Goal: Task Accomplishment & Management: Manage account settings

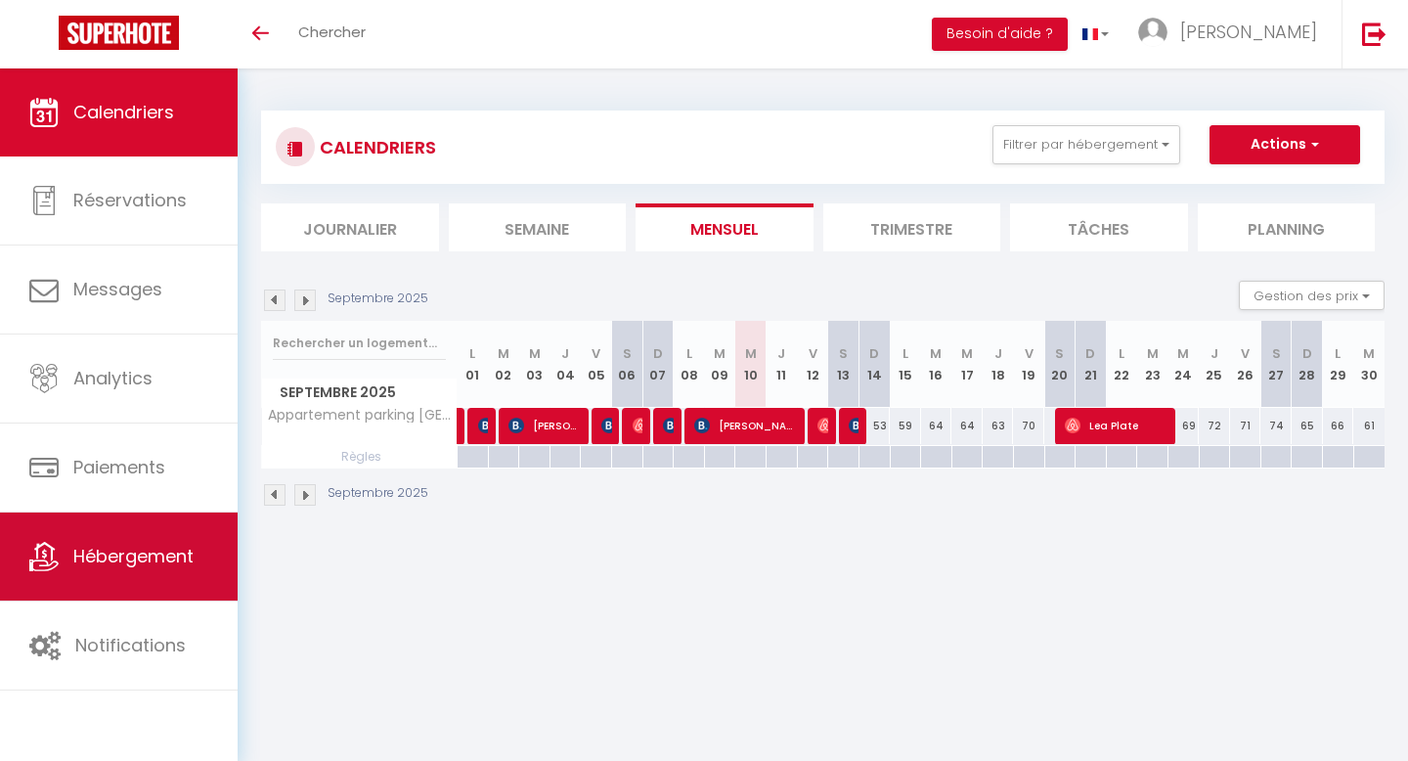
click at [104, 574] on link "Hébergement" at bounding box center [119, 557] width 238 height 88
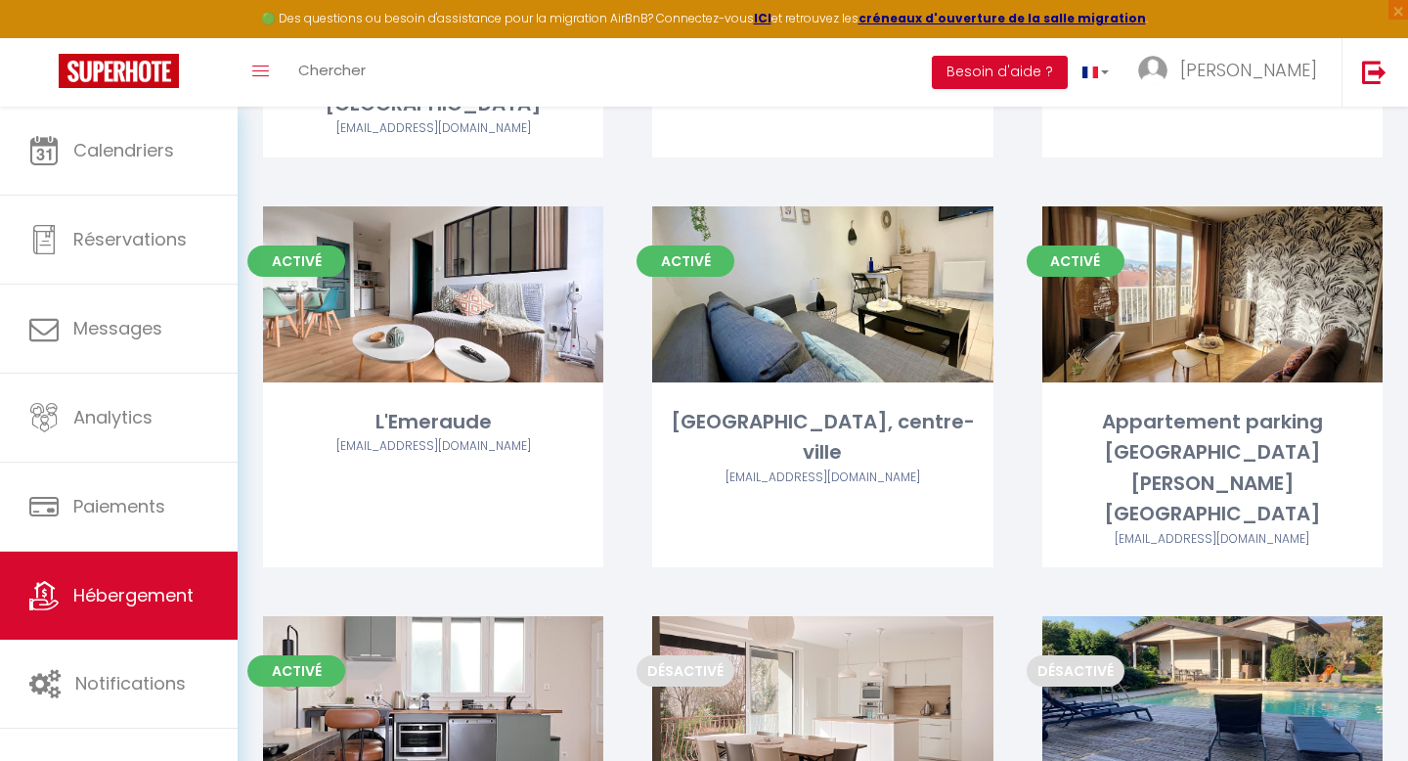
scroll to position [506, 0]
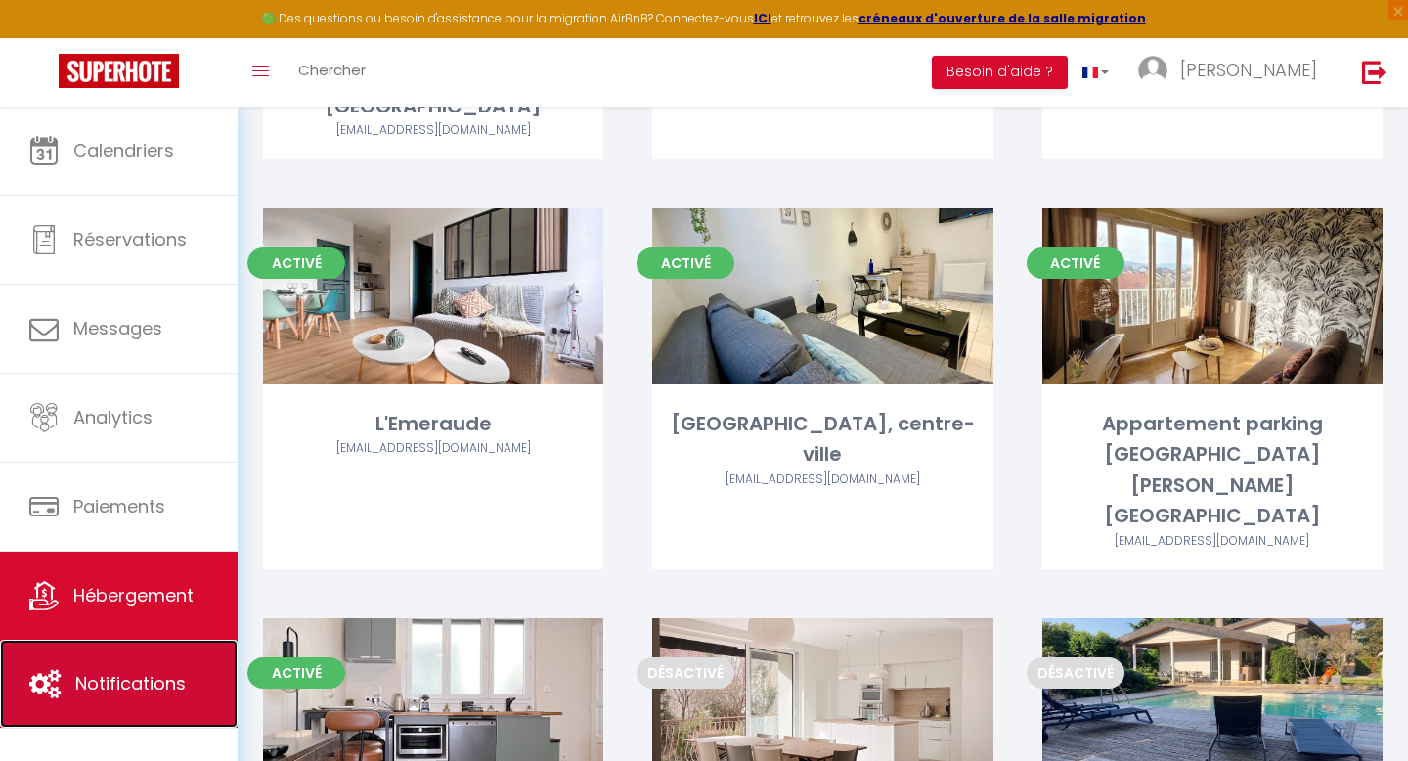
click at [107, 665] on link "Notifications" at bounding box center [119, 684] width 238 height 88
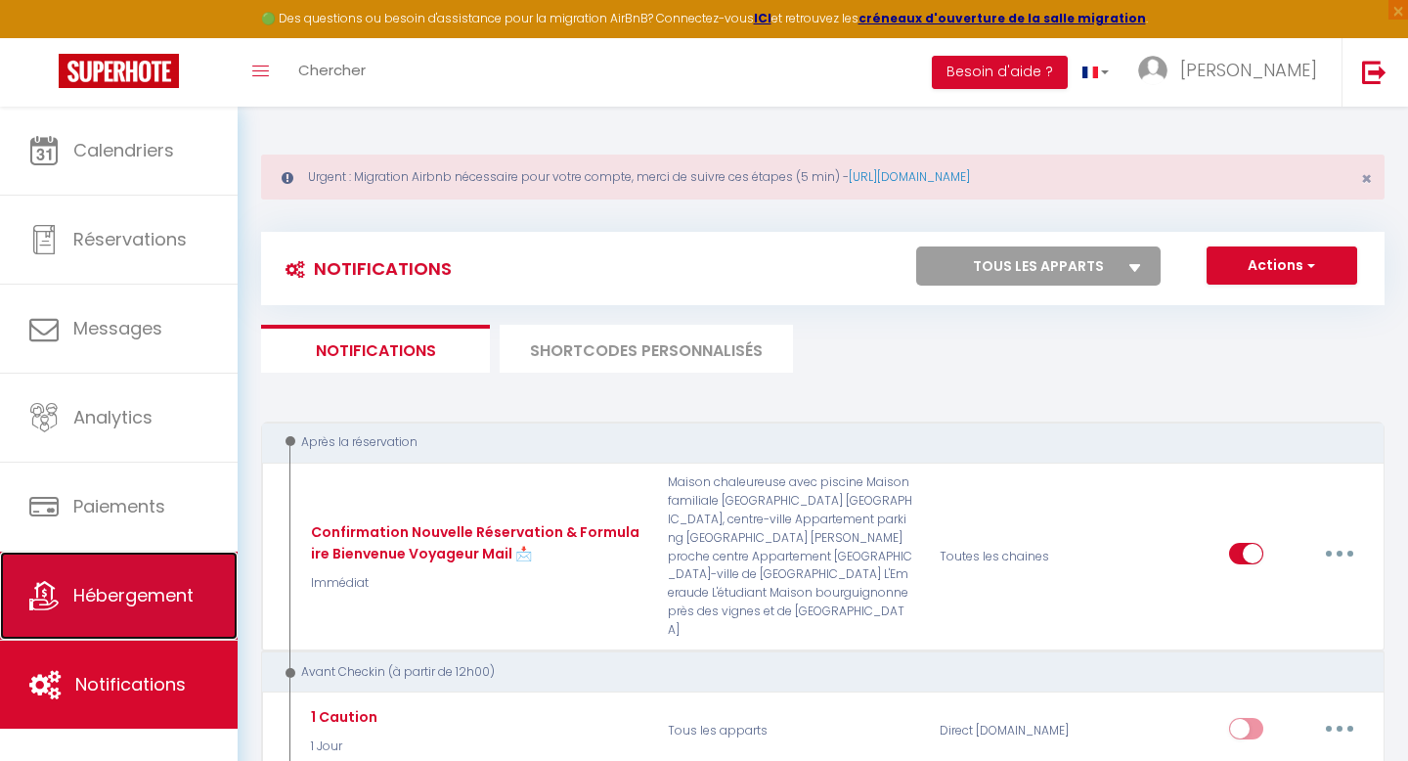
click at [0, 618] on link "Hébergement" at bounding box center [119, 596] width 238 height 88
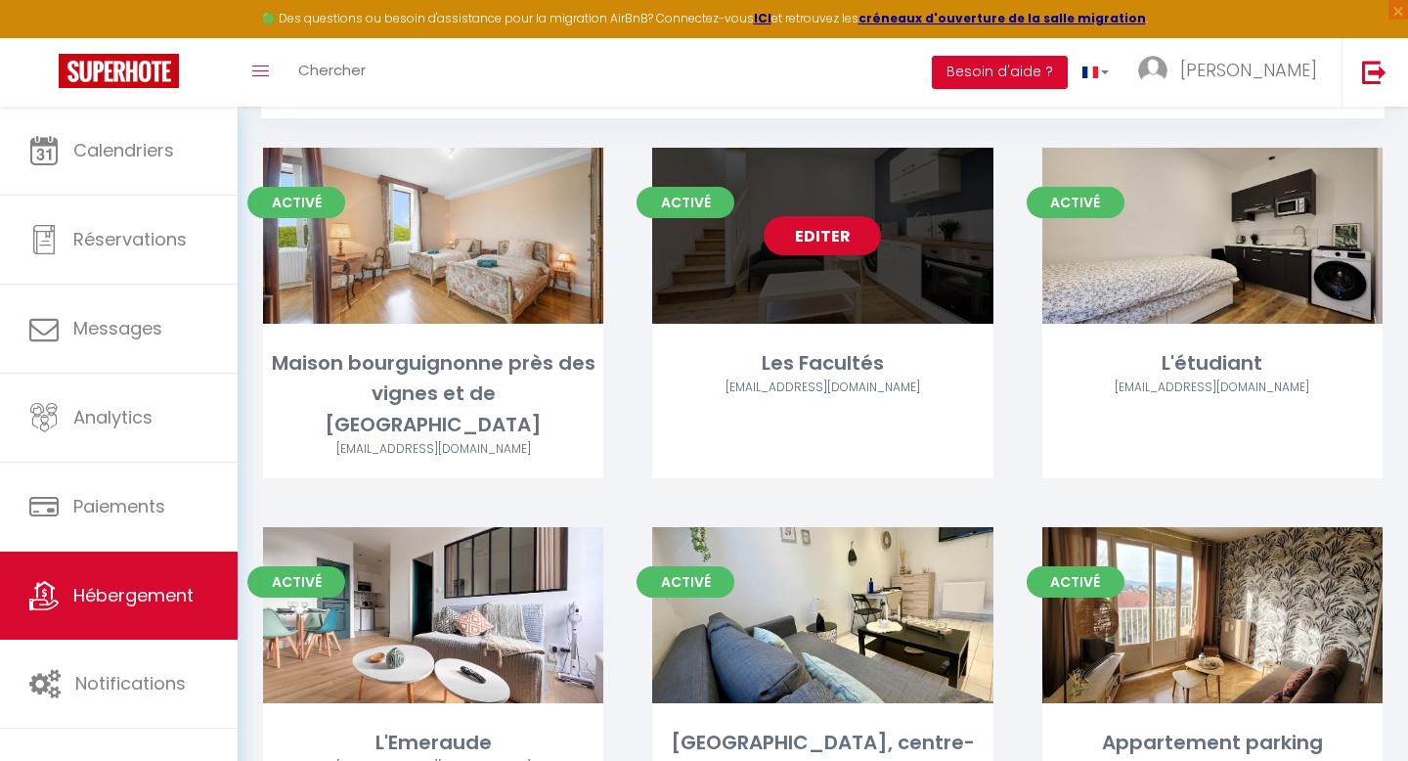
scroll to position [242, 0]
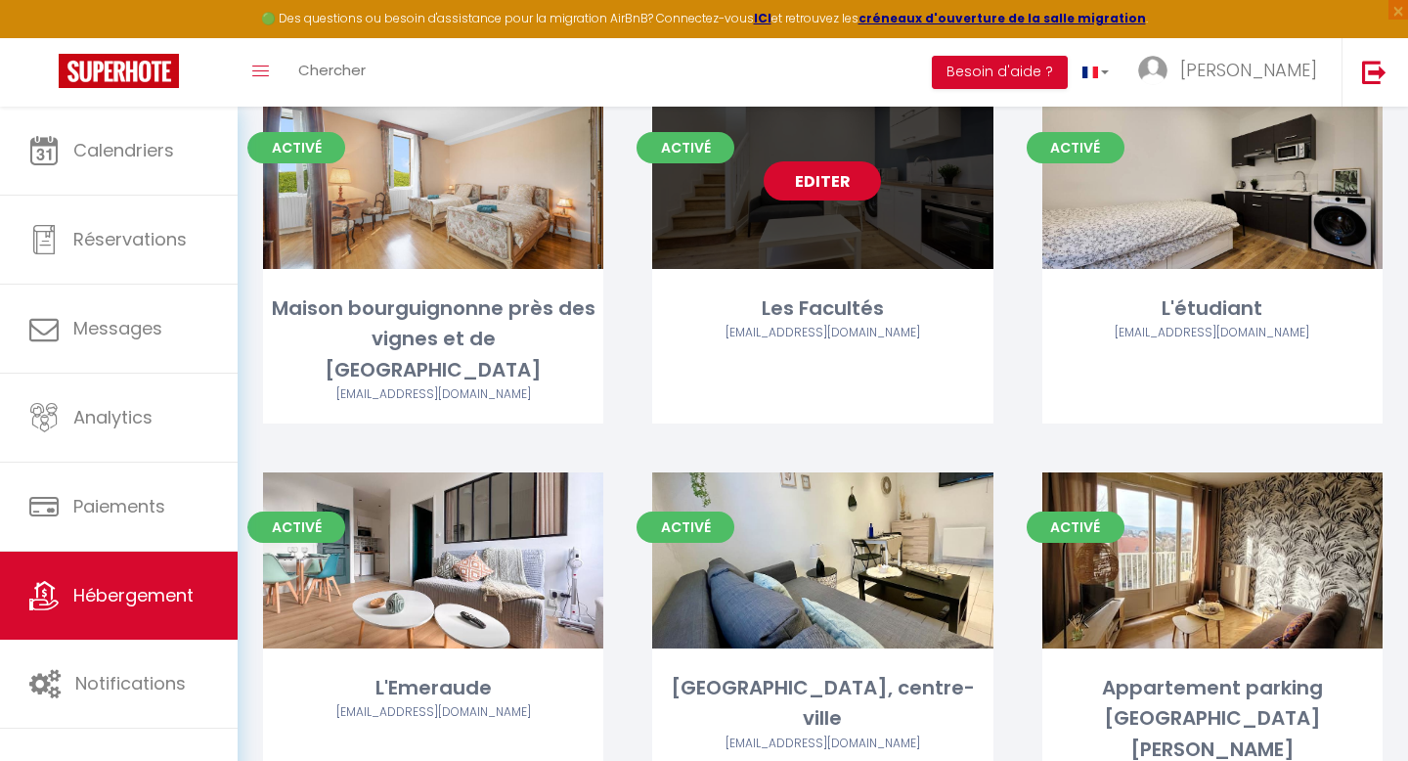
click at [866, 182] on link "Editer" at bounding box center [822, 180] width 117 height 39
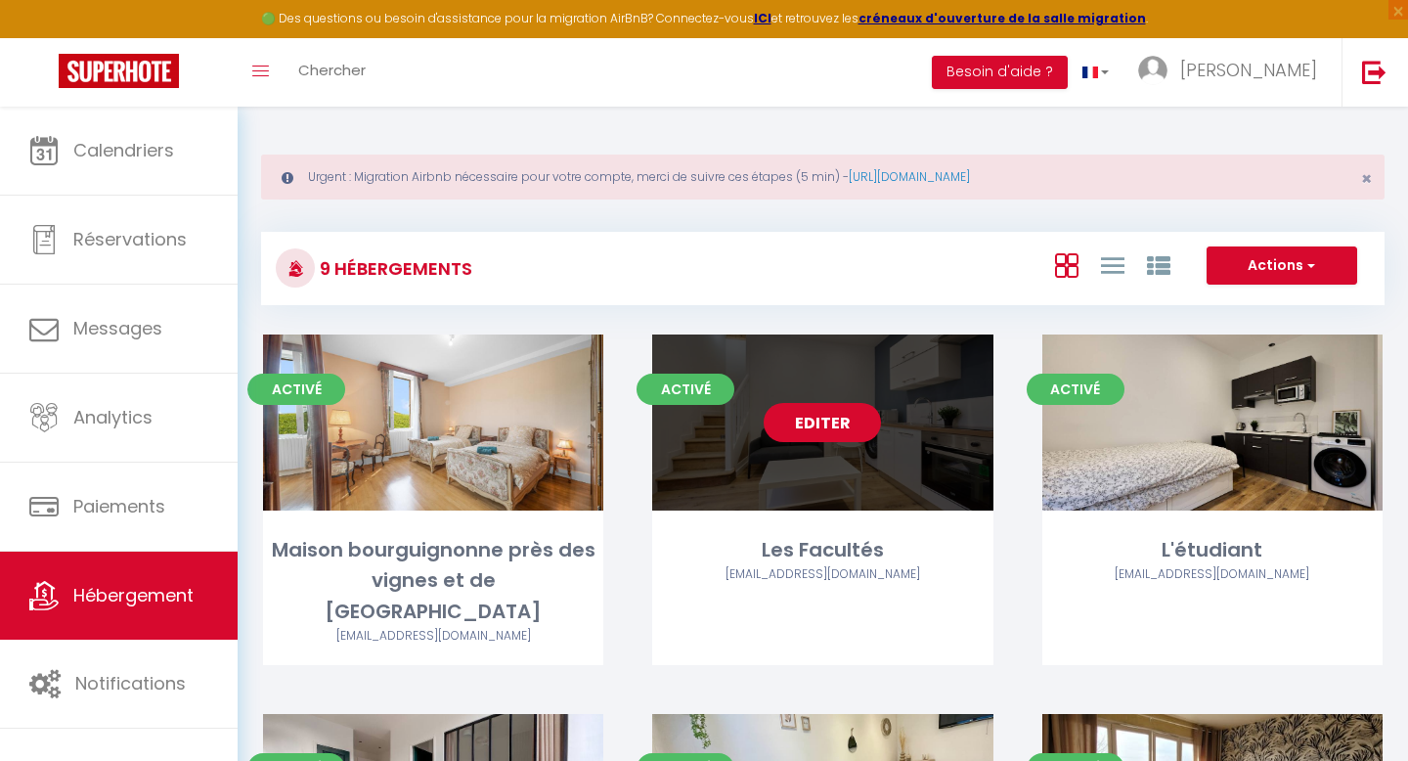
select select "3"
select select "2"
select select "1"
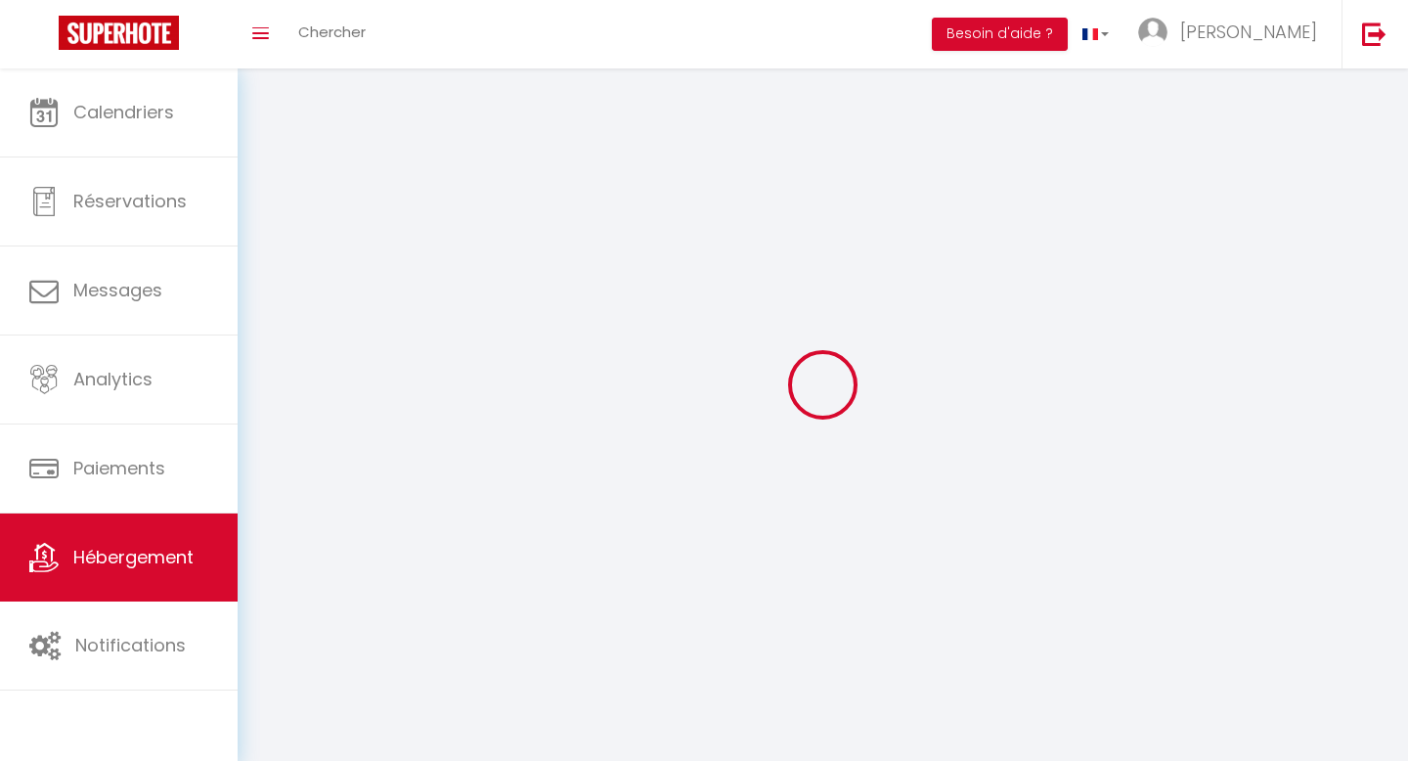
select select
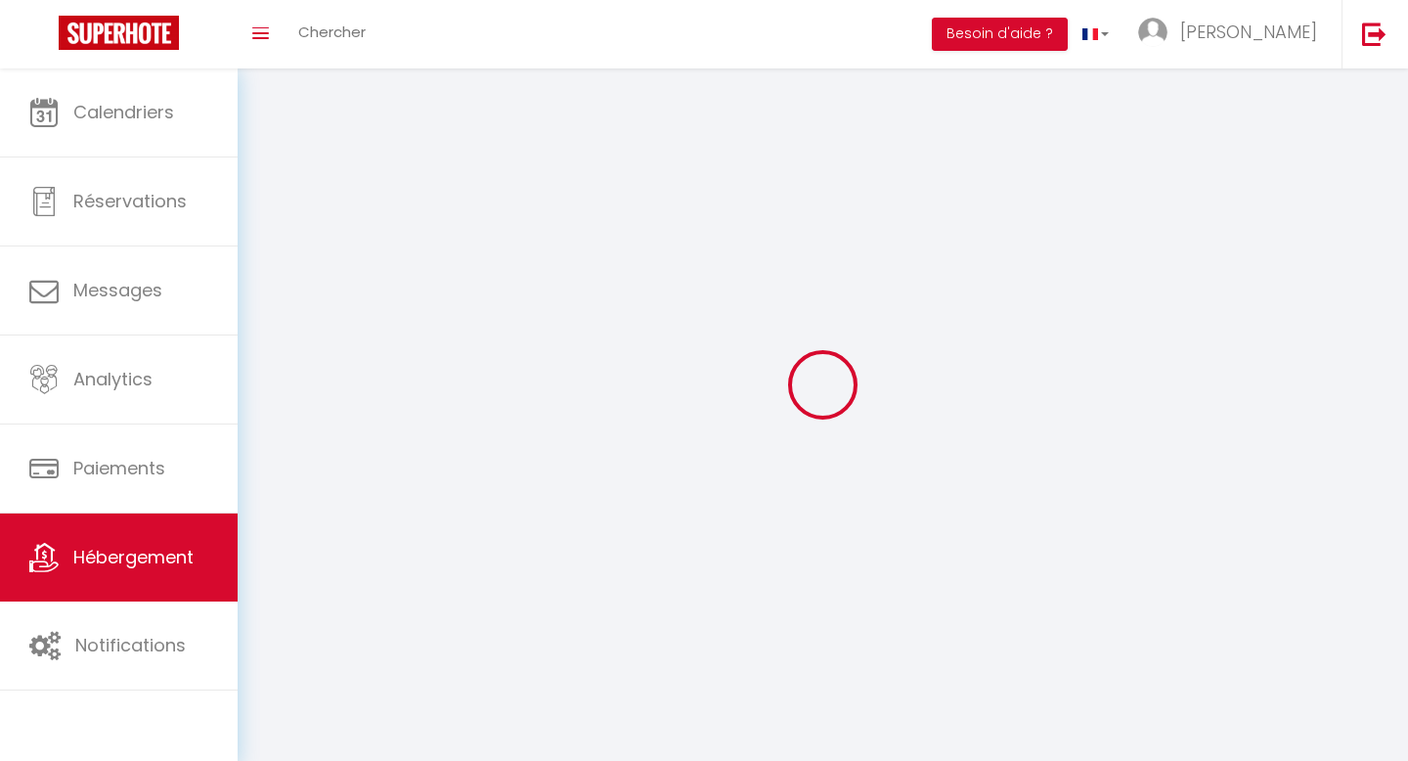
select select
checkbox input "false"
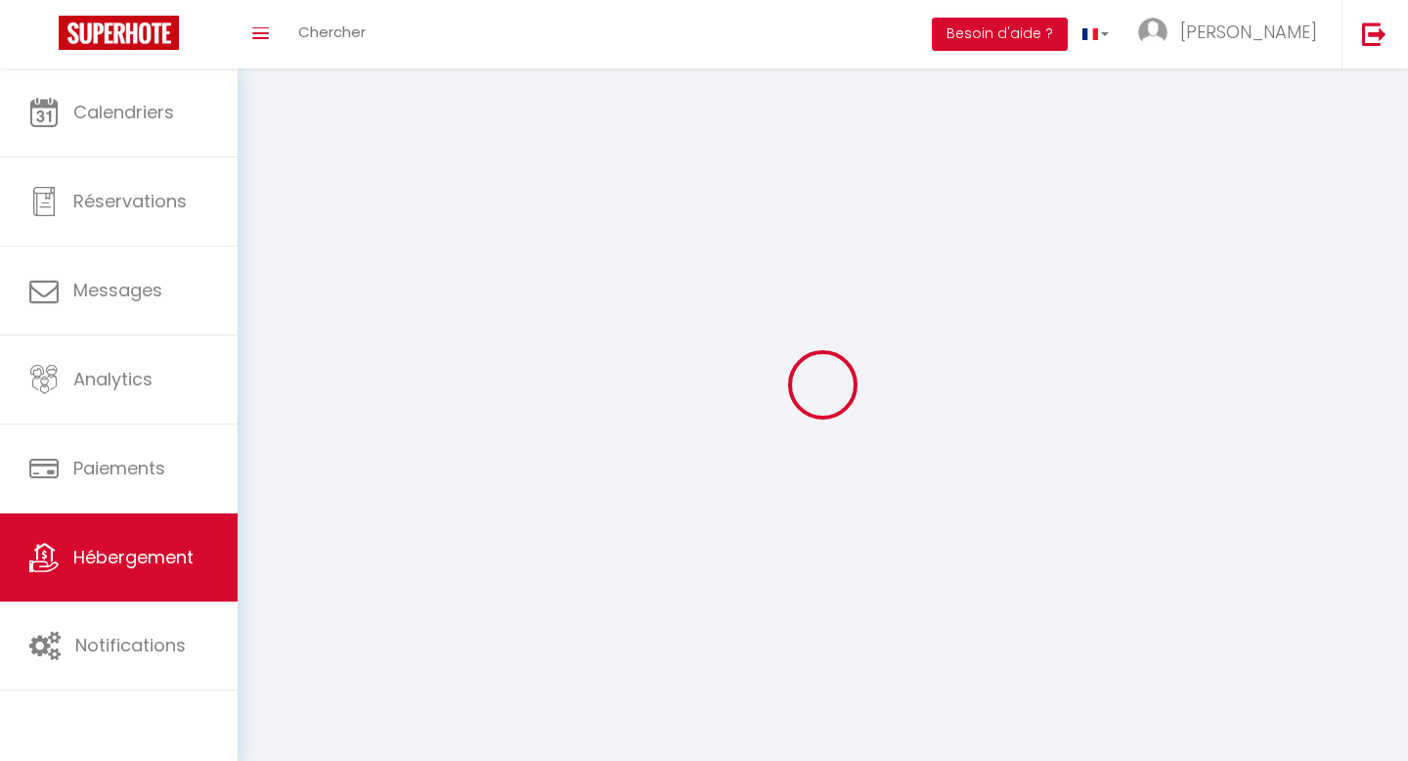
select select
select select "1"
select select "28"
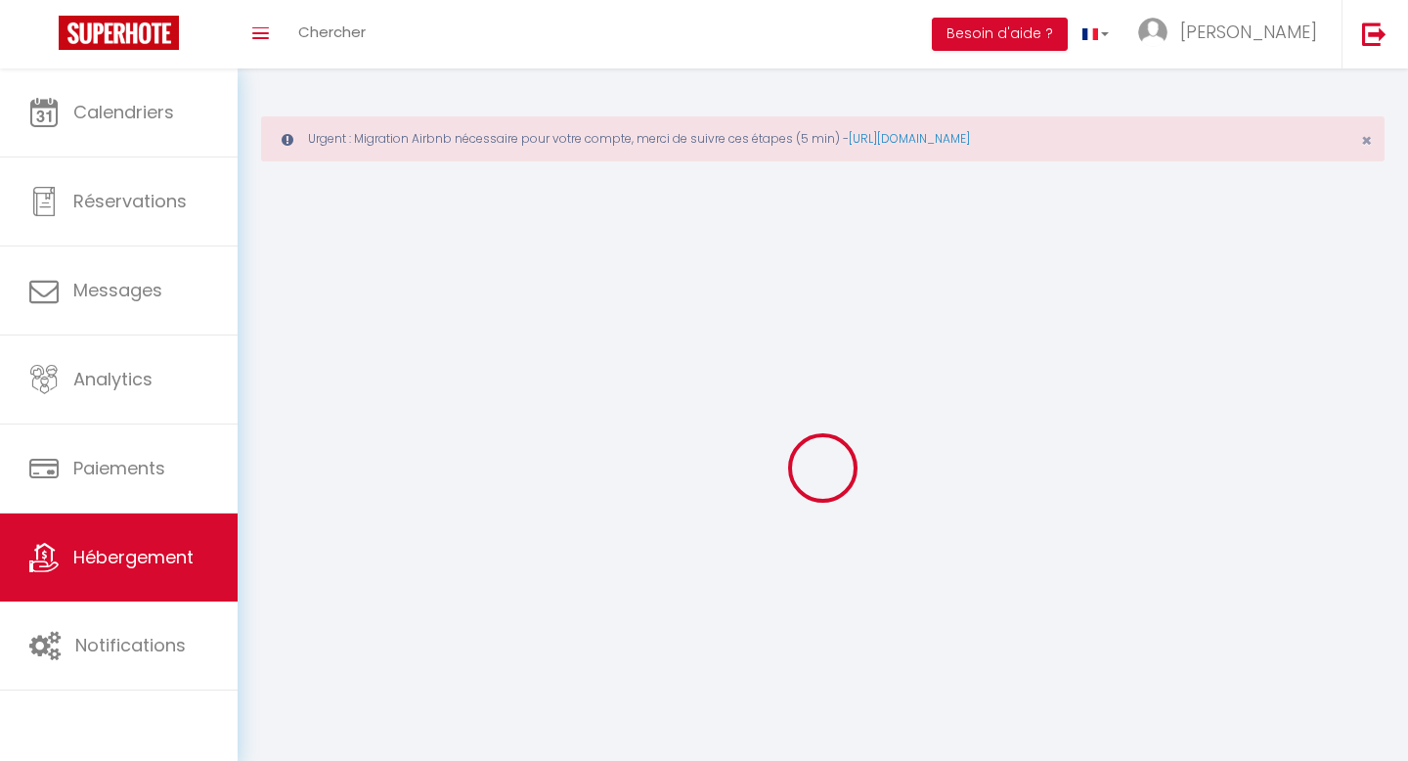
select select
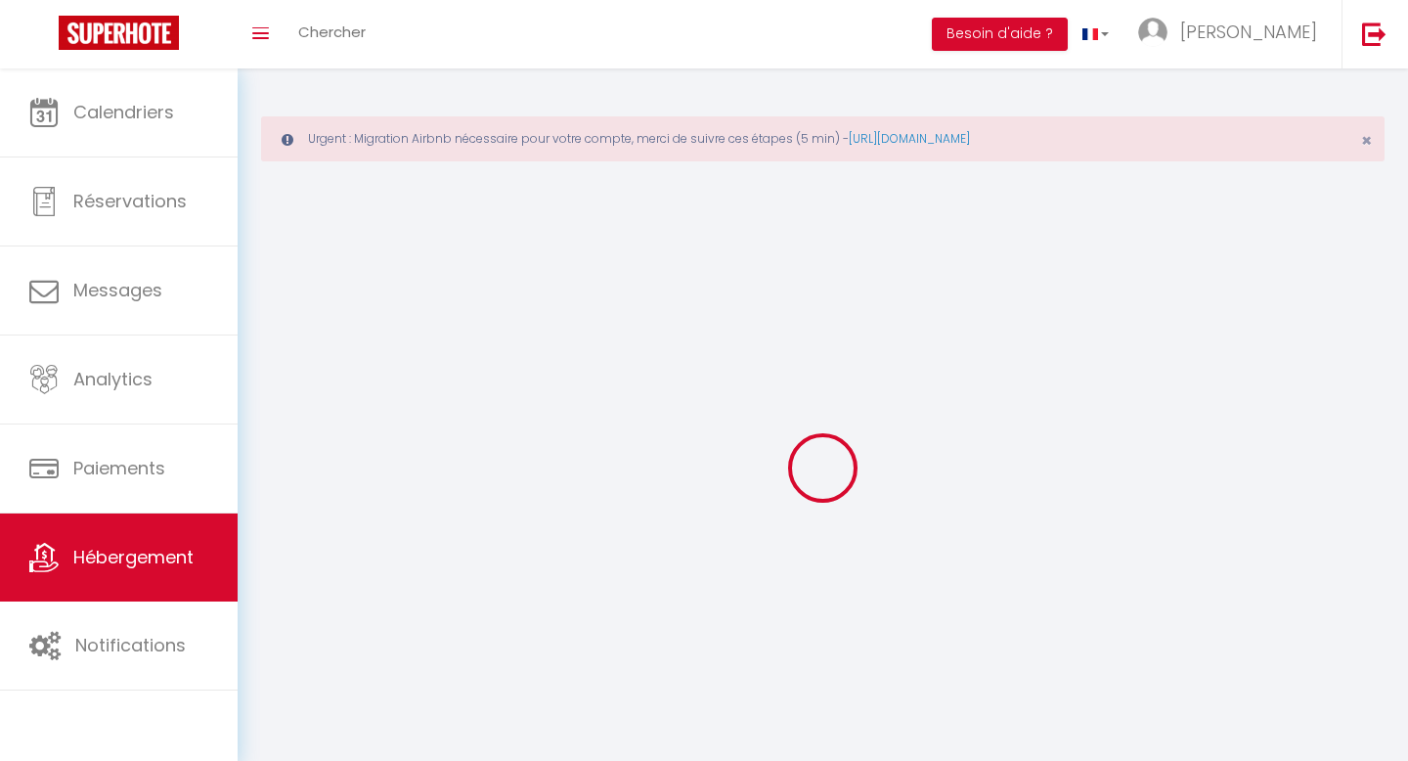
select select
checkbox input "false"
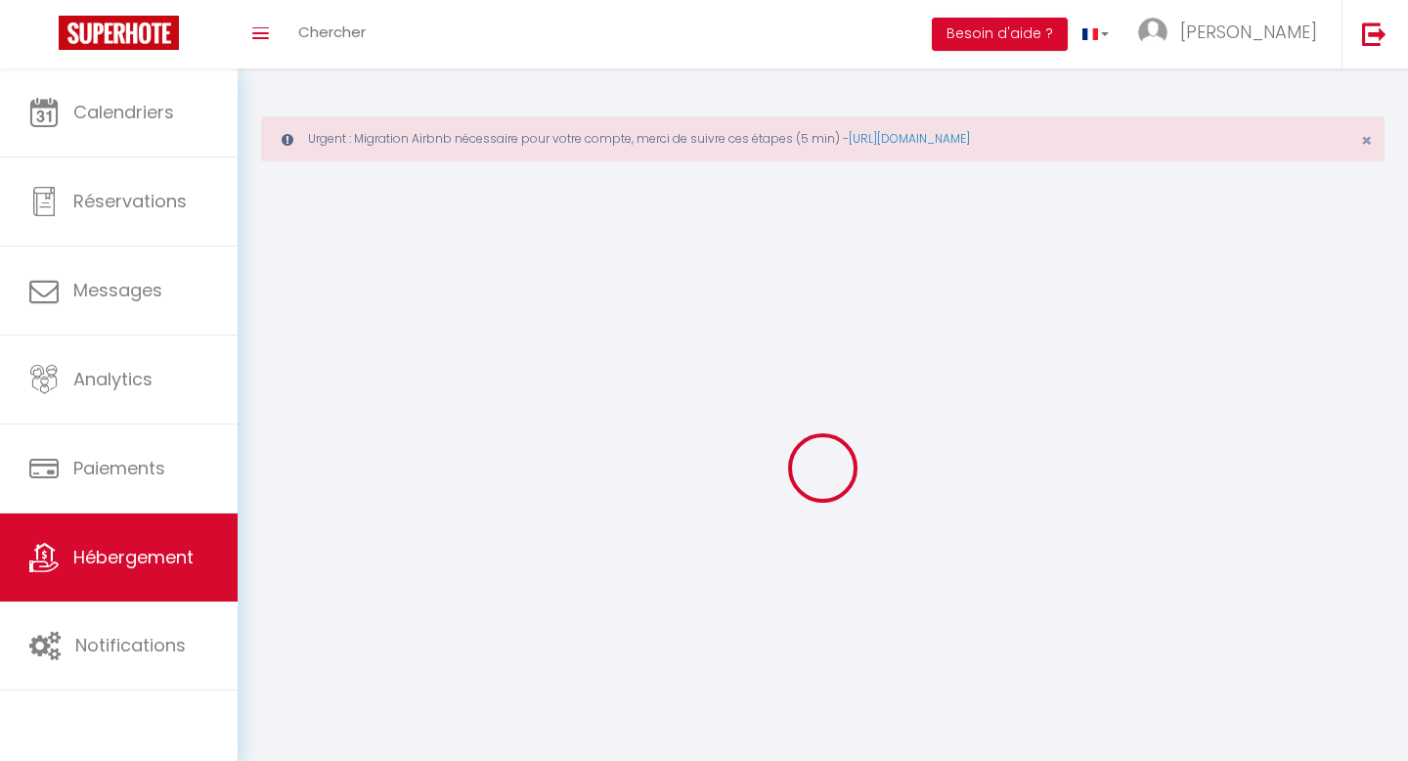
select select
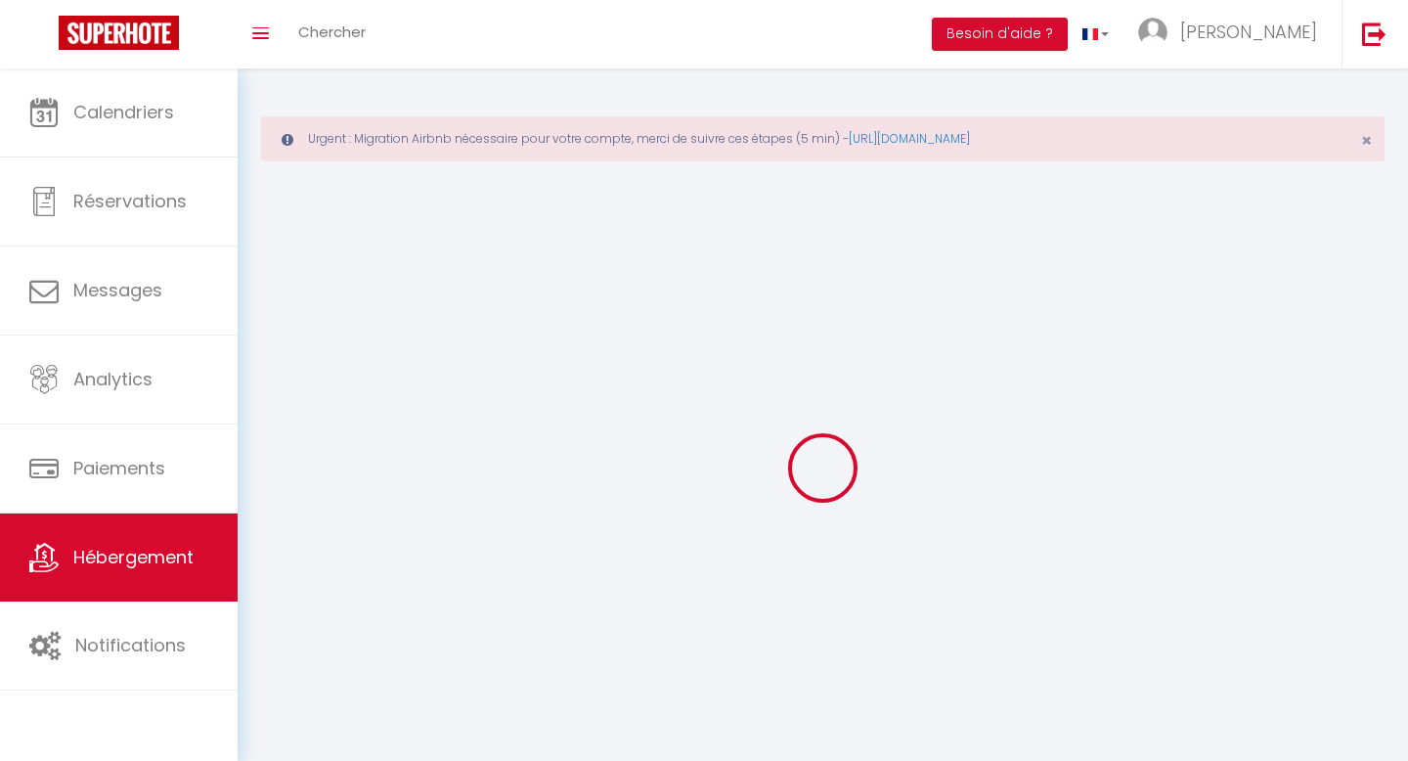
select select
checkbox input "false"
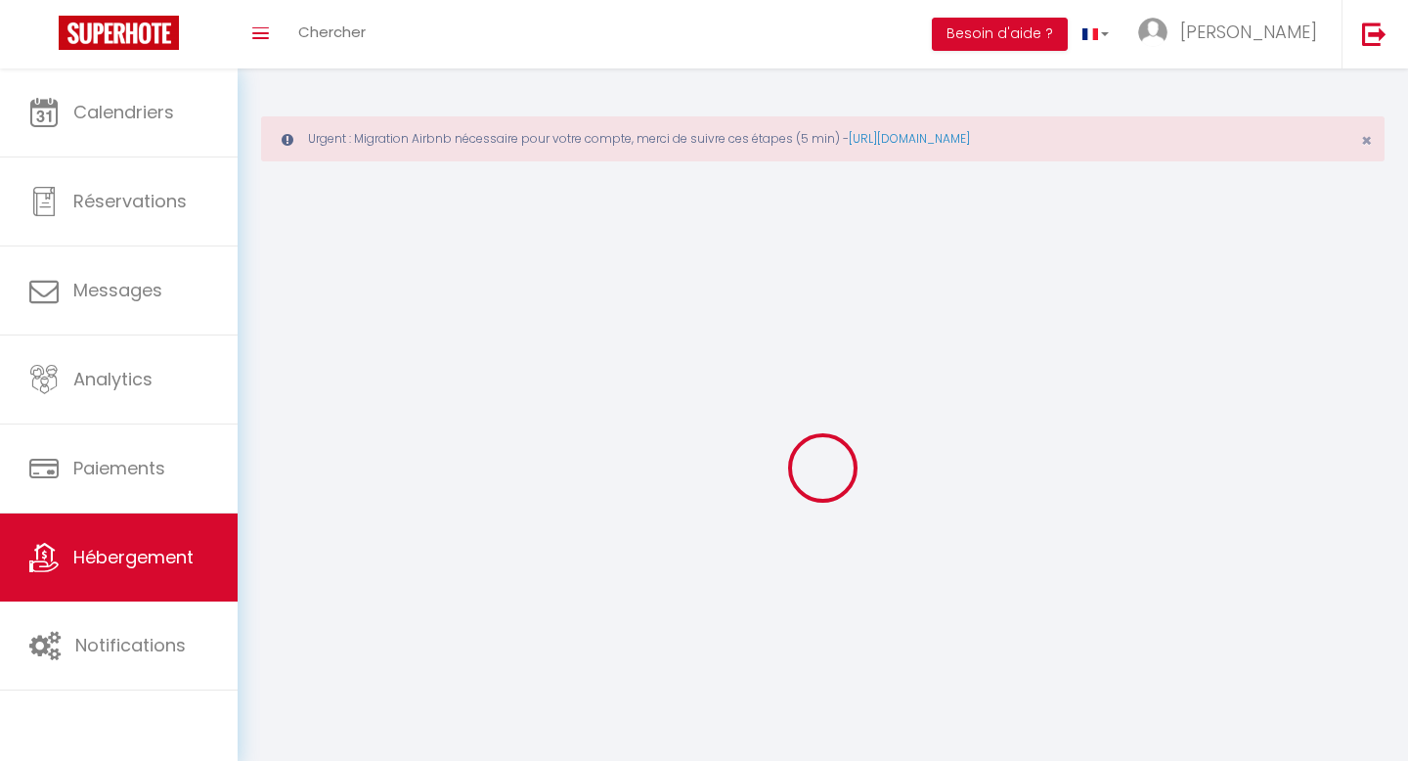
checkbox input "false"
select select
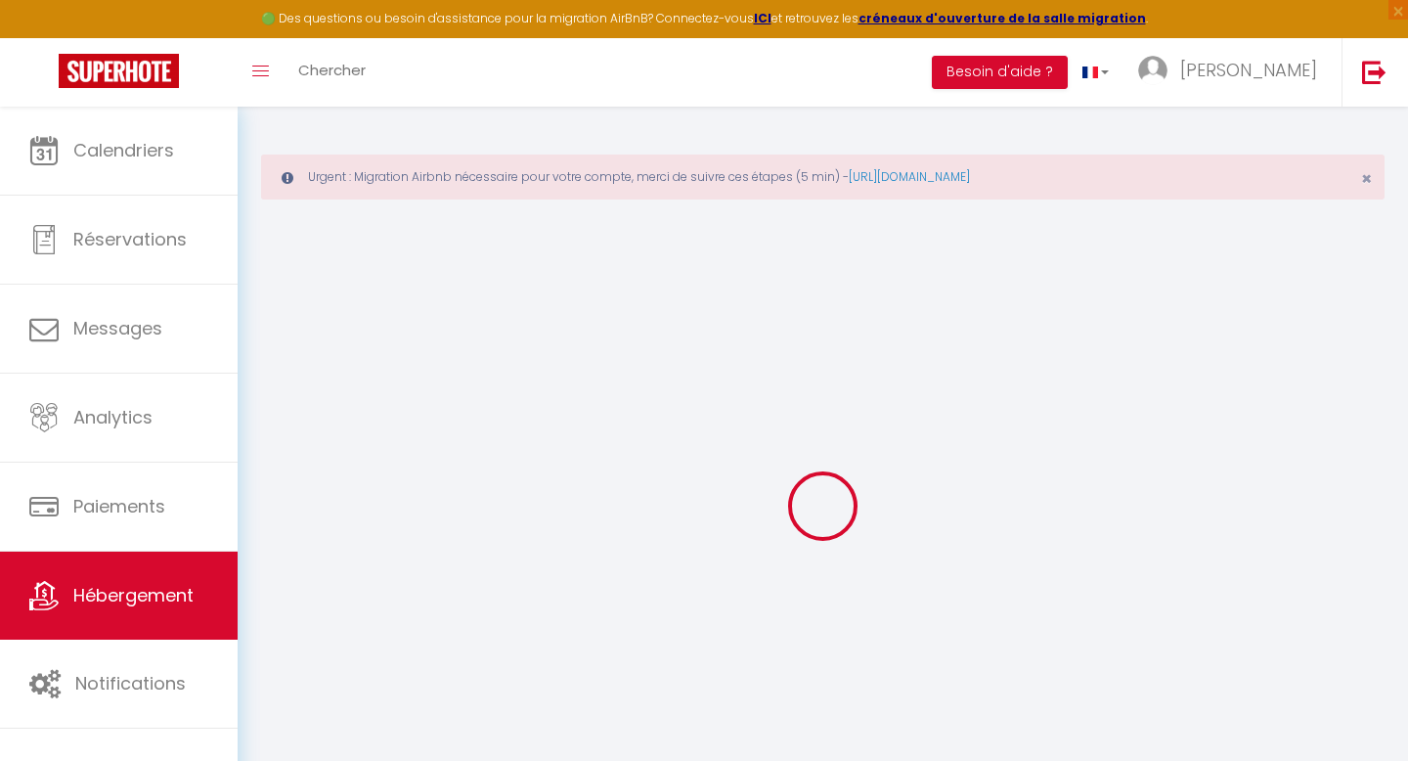
select select
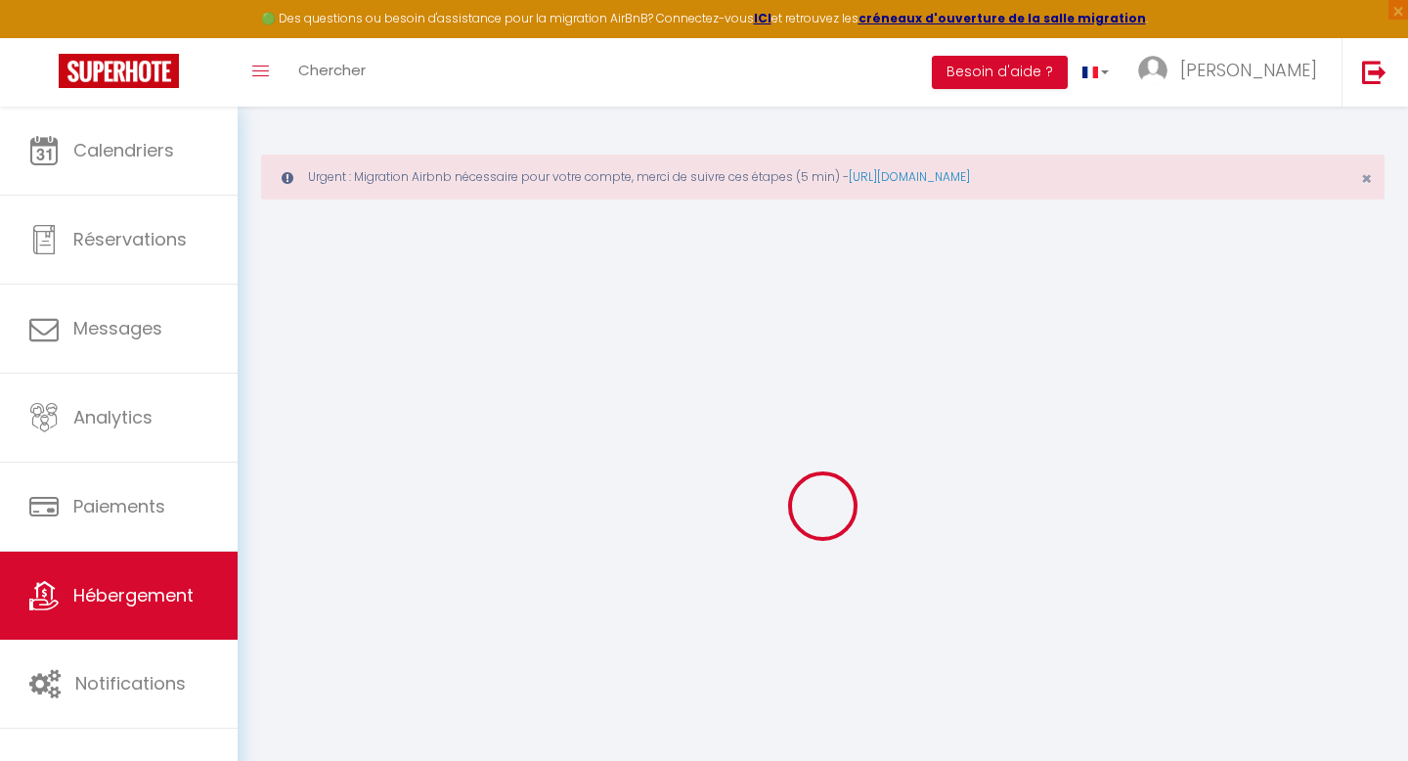
select select
checkbox input "false"
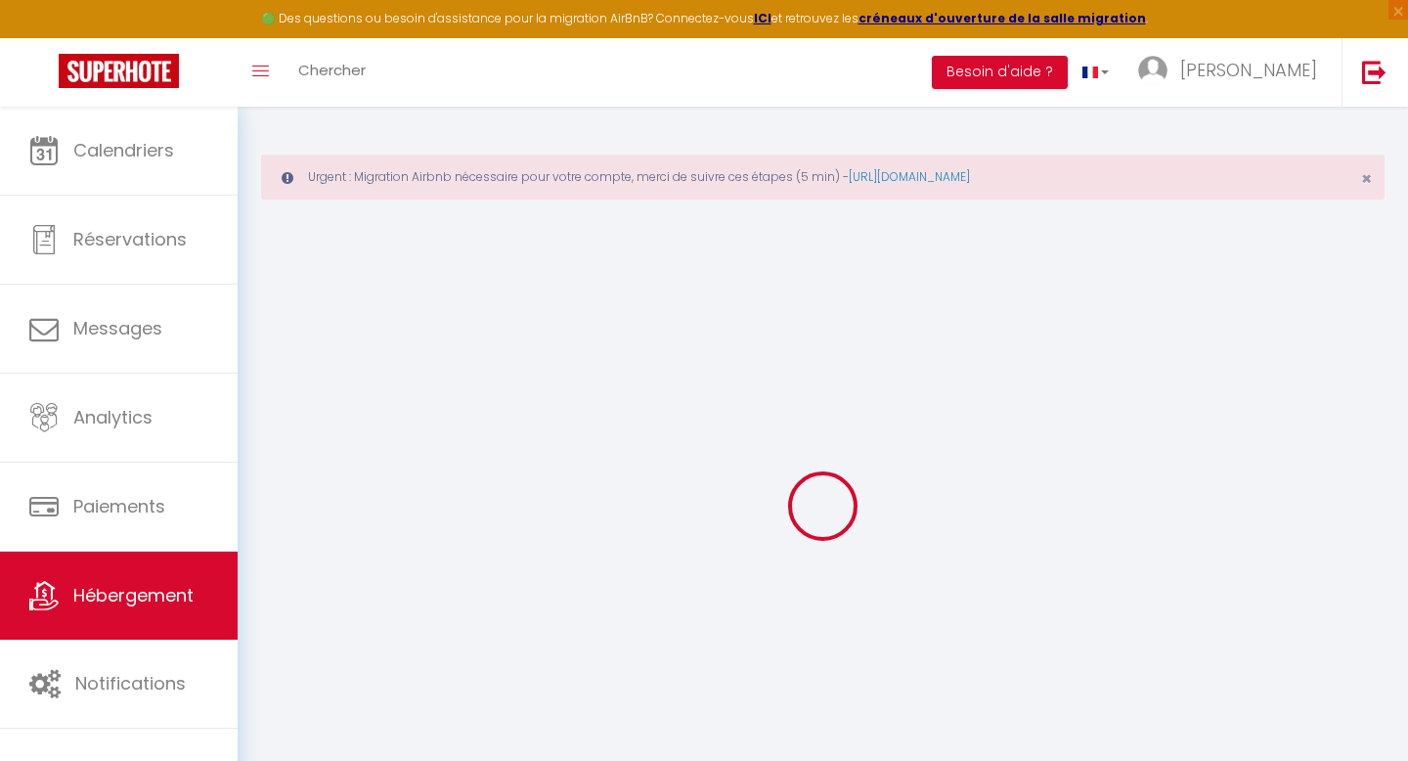
select select
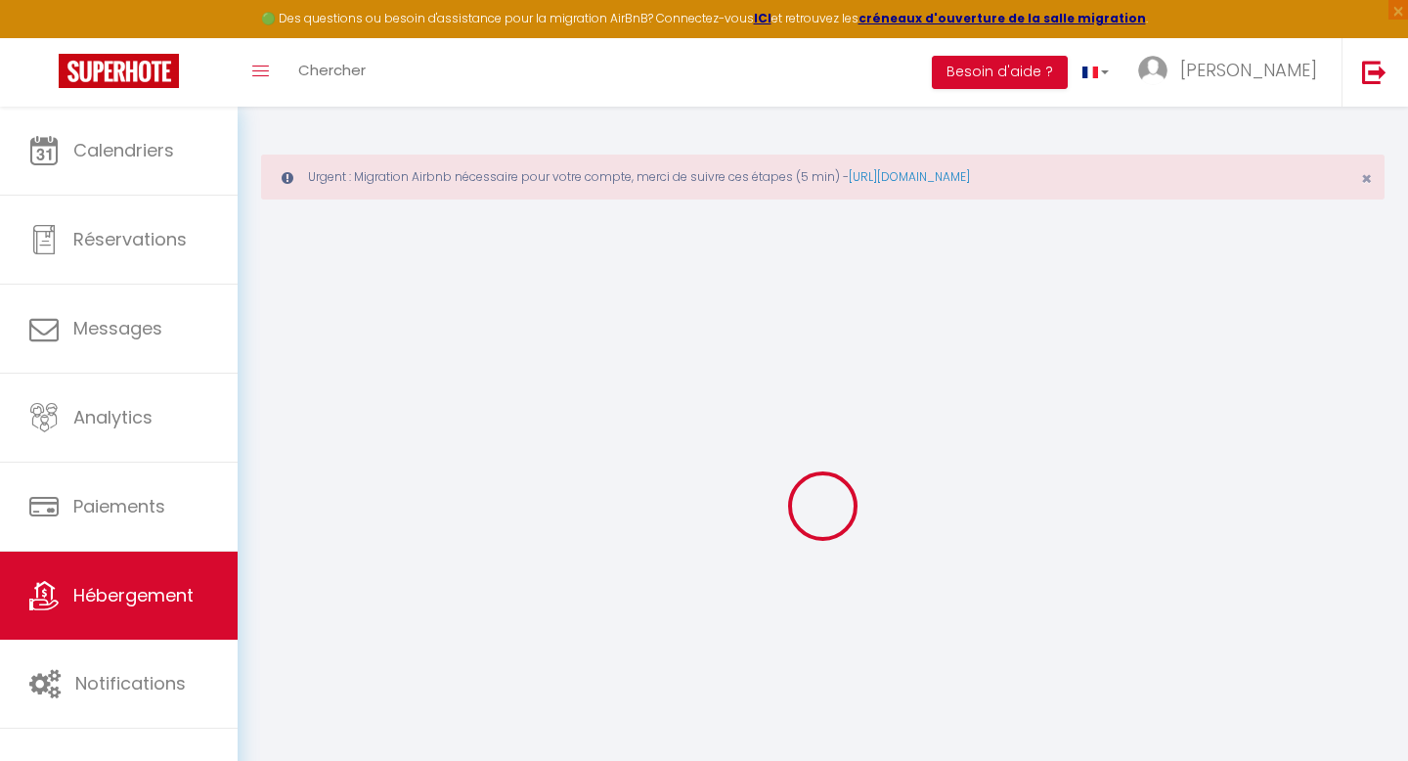
select select
checkbox input "false"
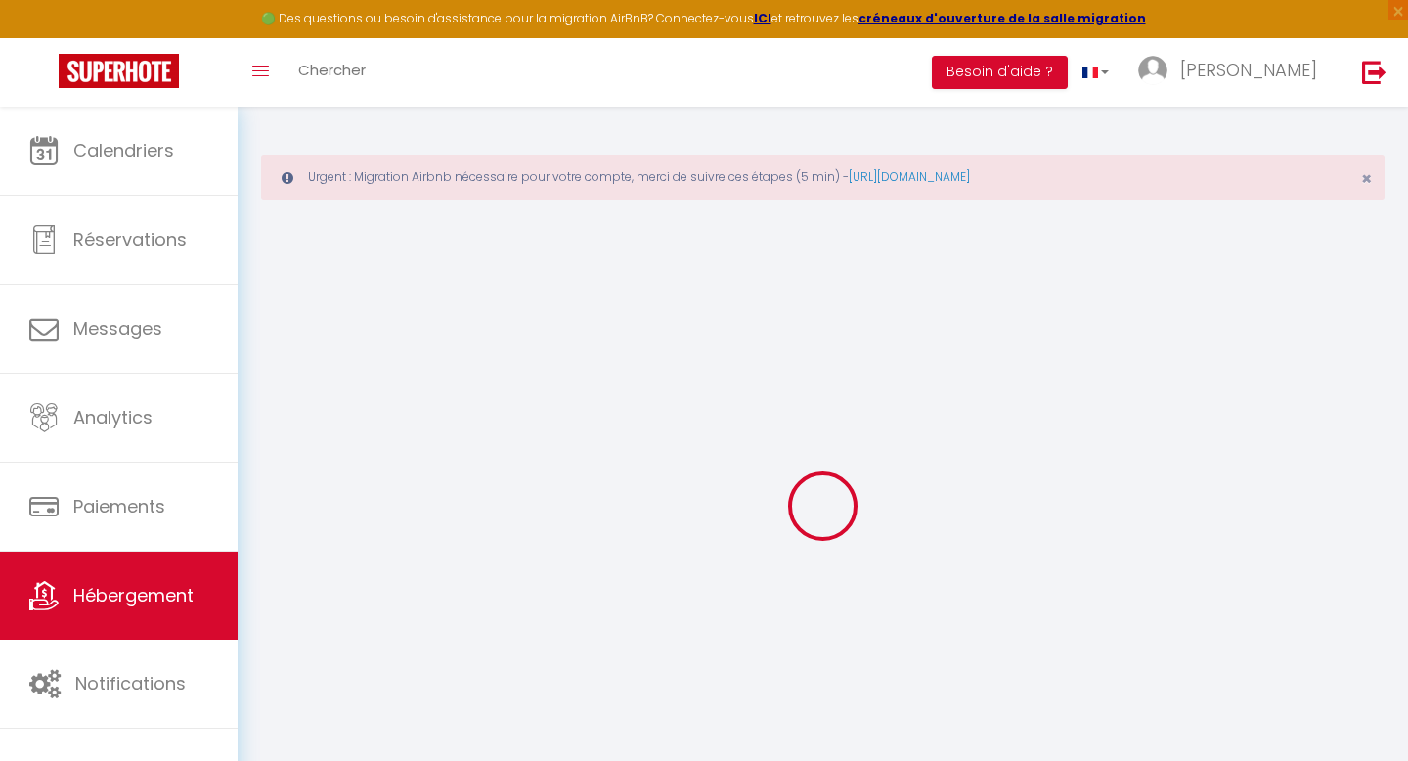
checkbox input "false"
select select
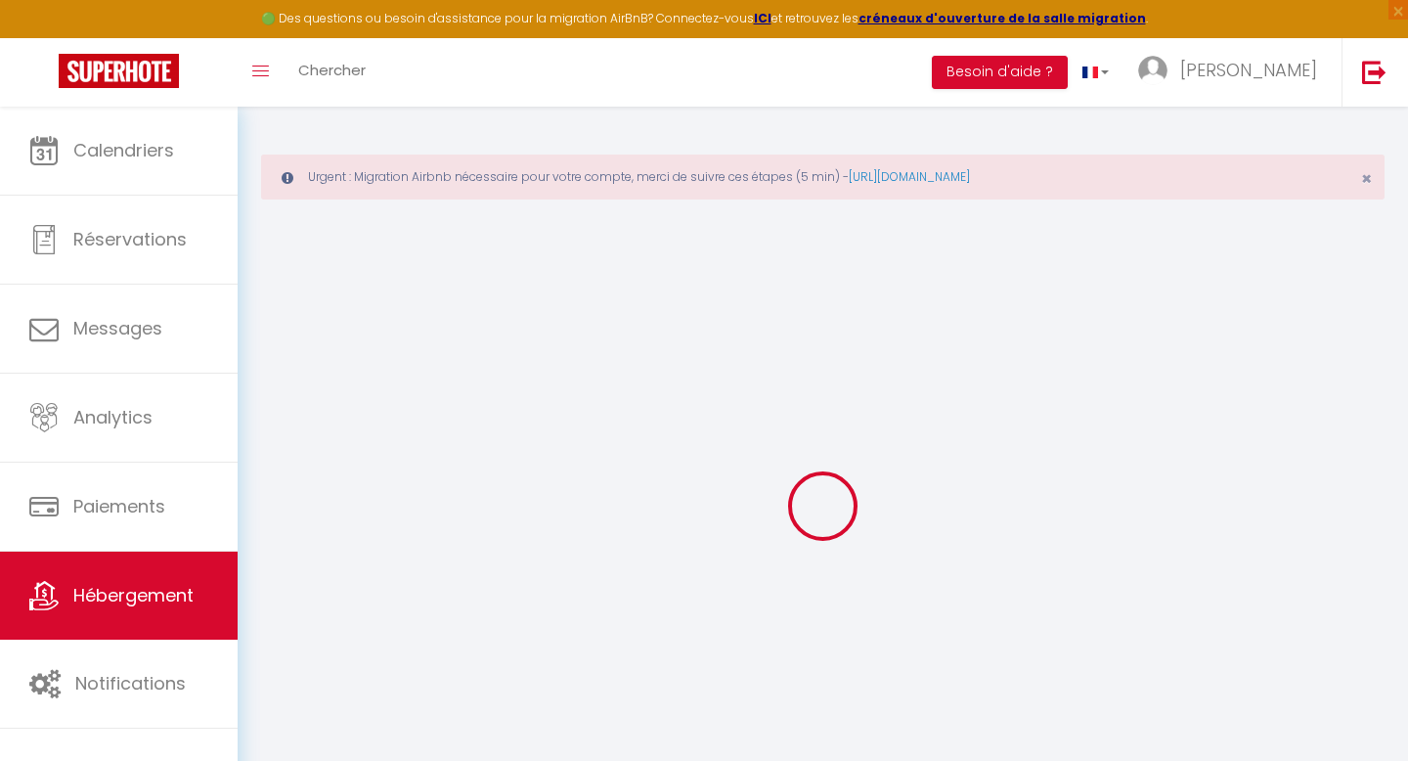
select select
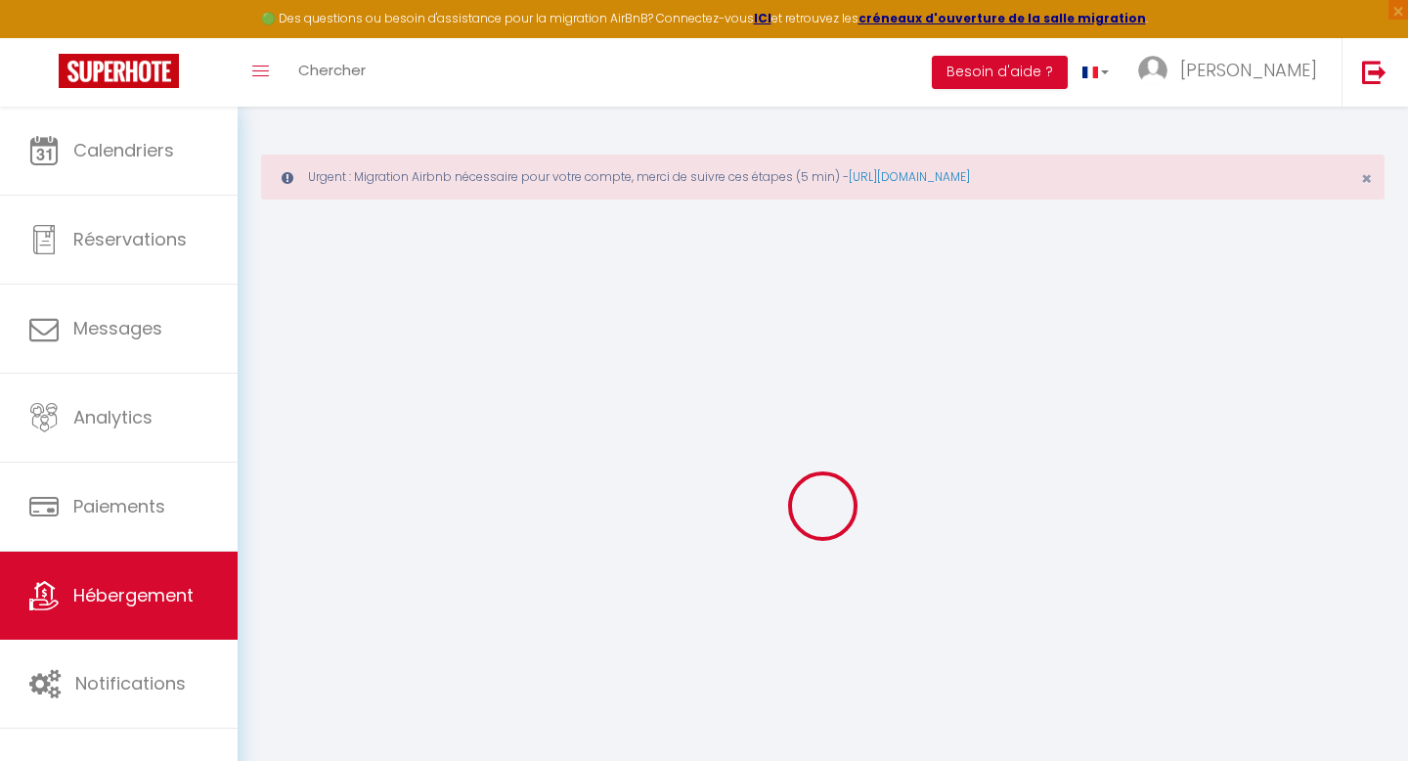
checkbox input "false"
select select
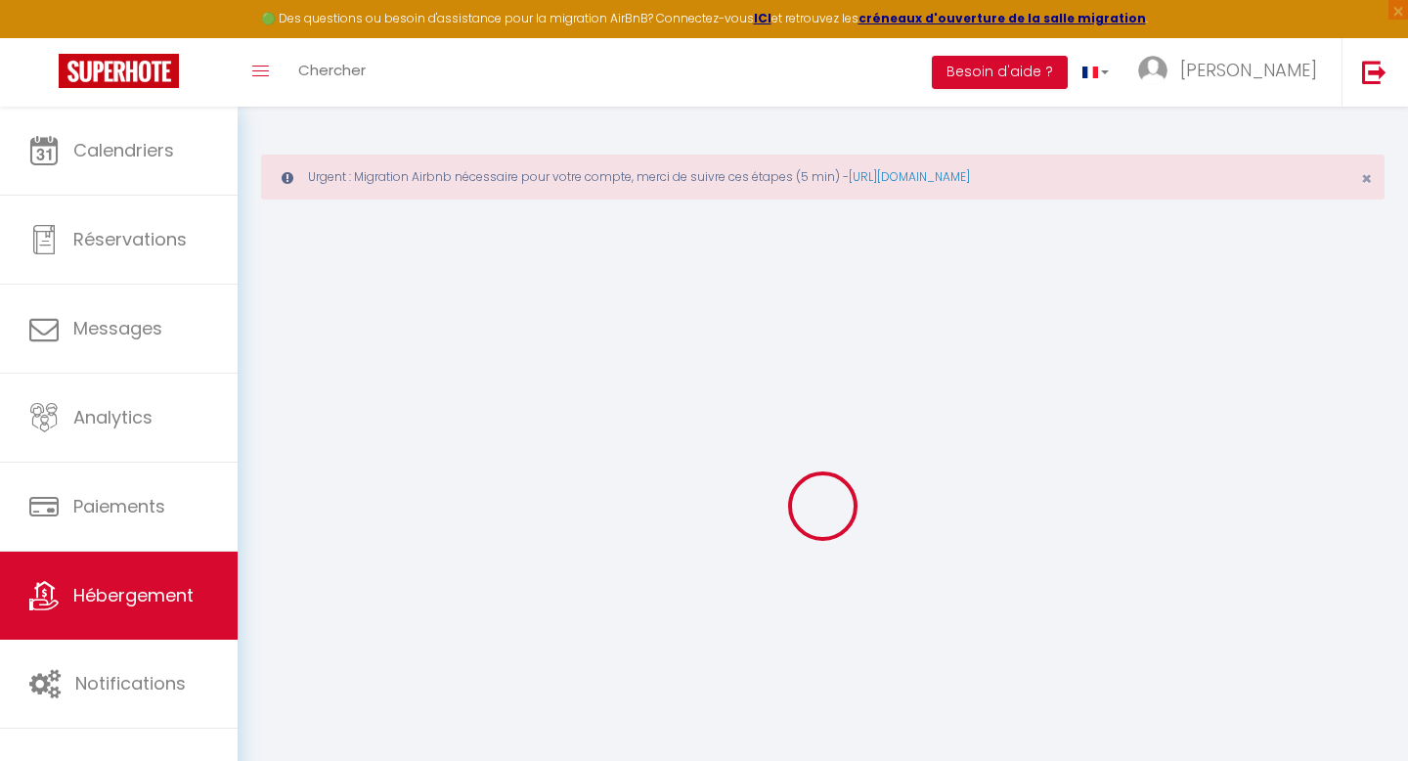
select select
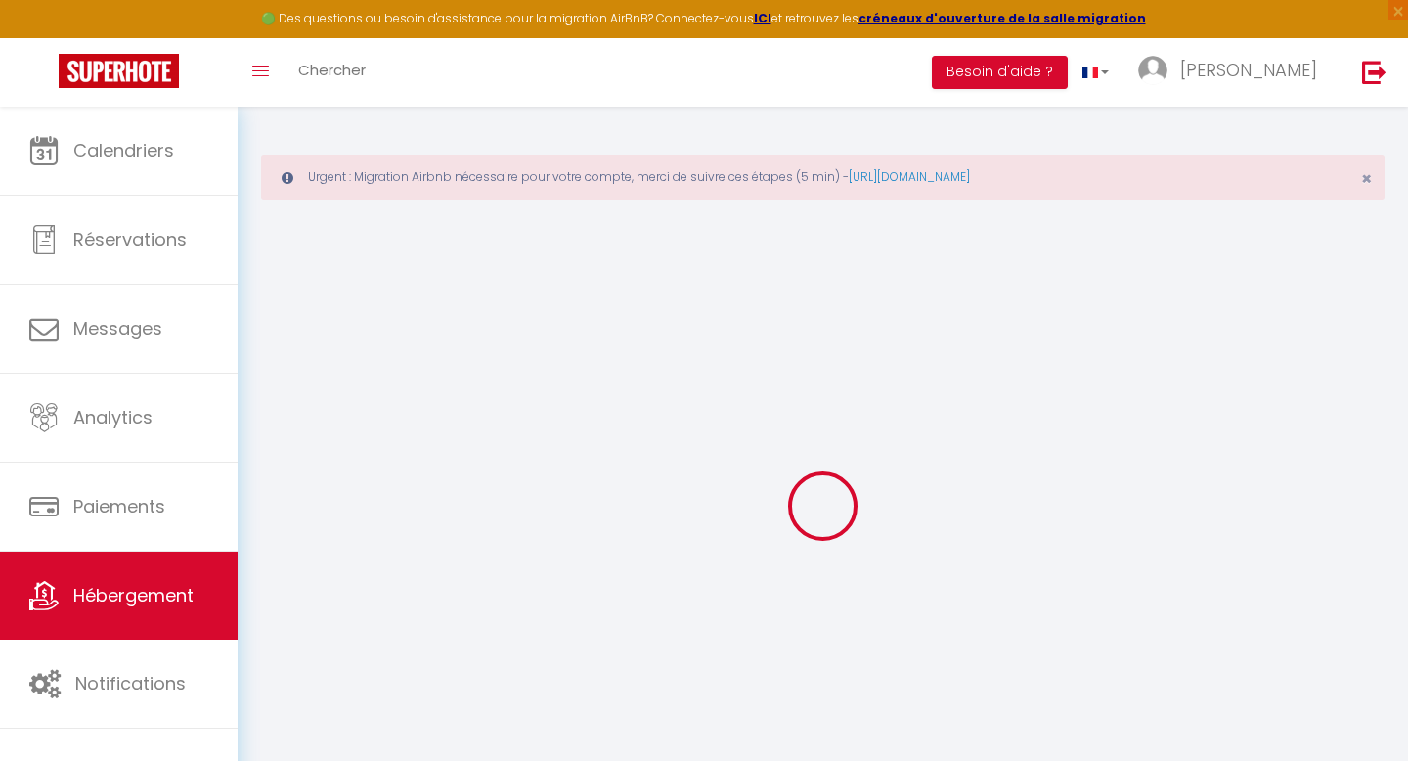
select select
checkbox input "false"
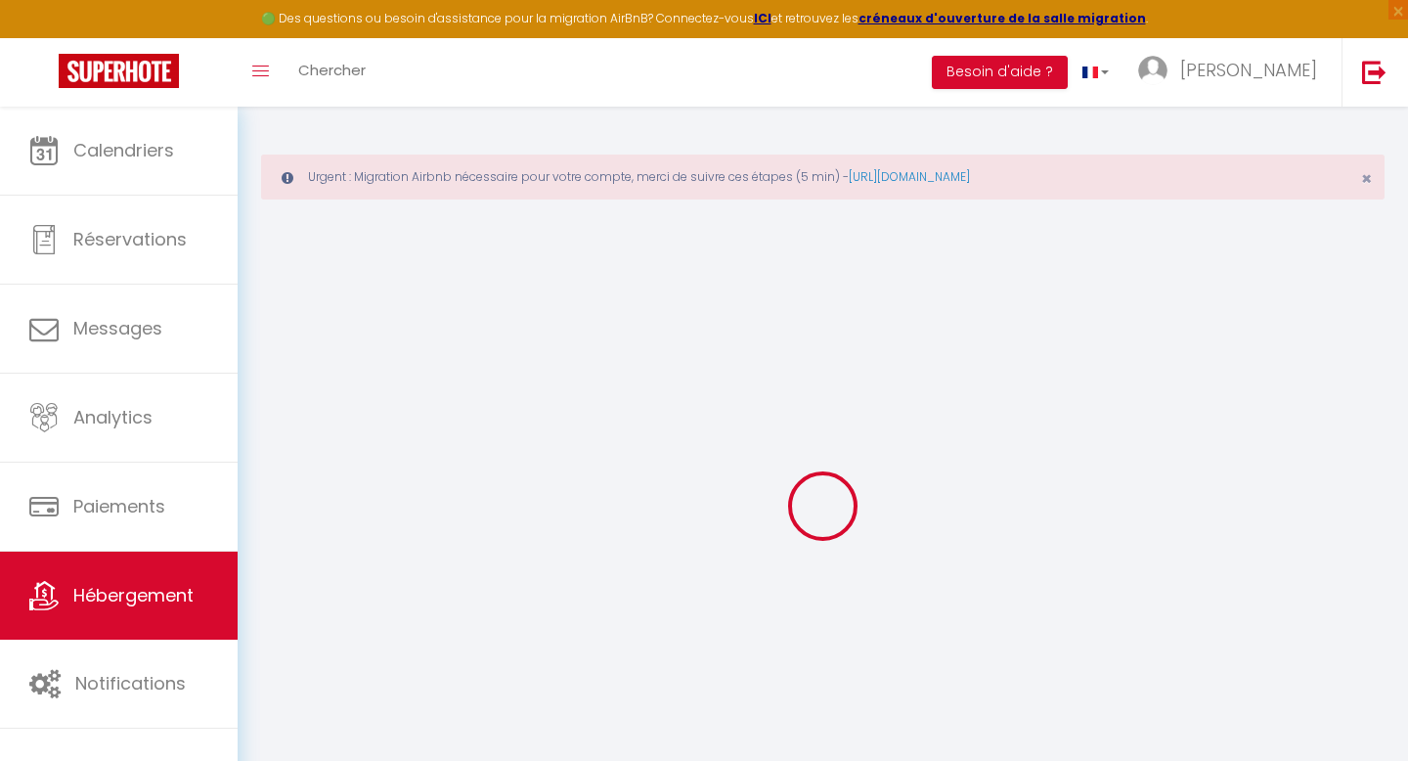
checkbox input "false"
select select
type input "Les Facultés"
type input "[PERSON_NAME]"
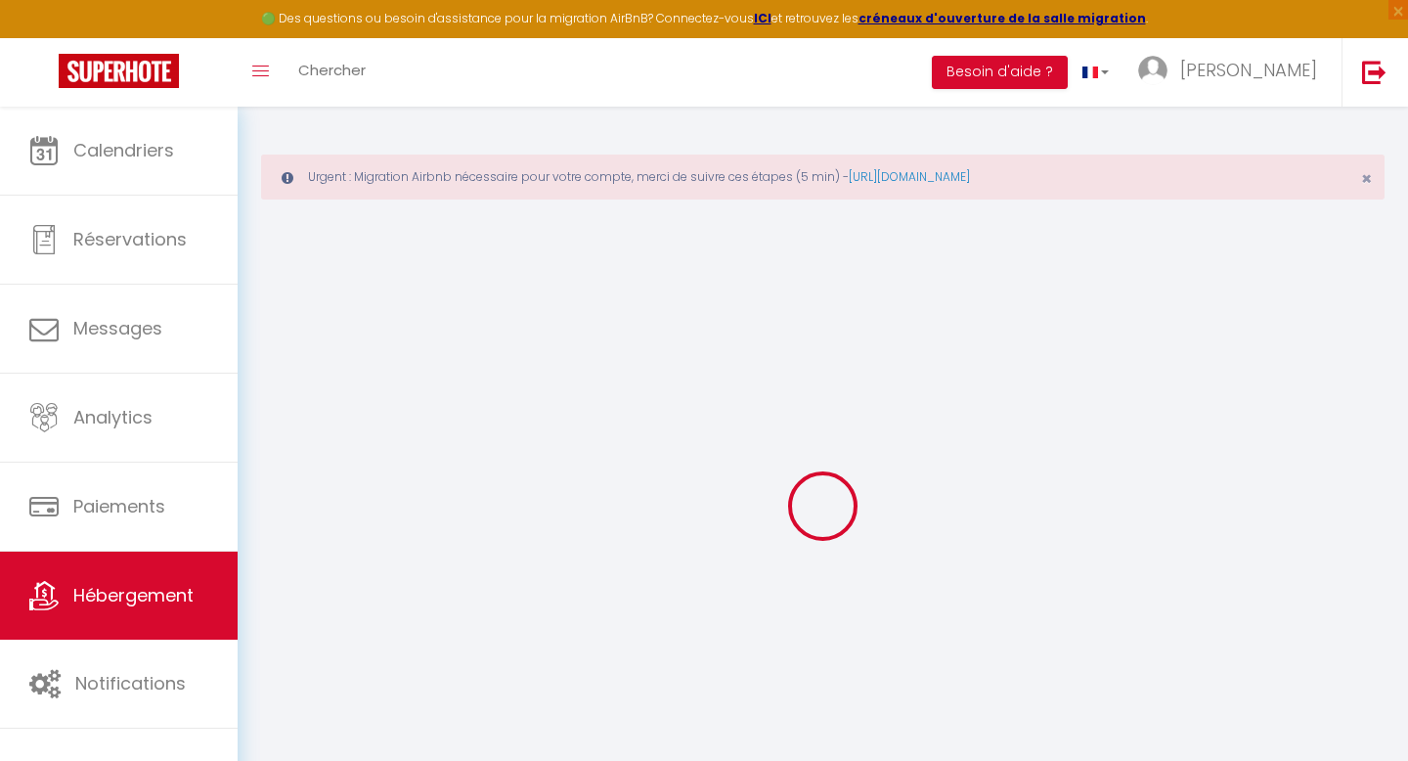
type input "ARBEZ"
type input "21000"
type input "Talant"
select select "4"
select select "2"
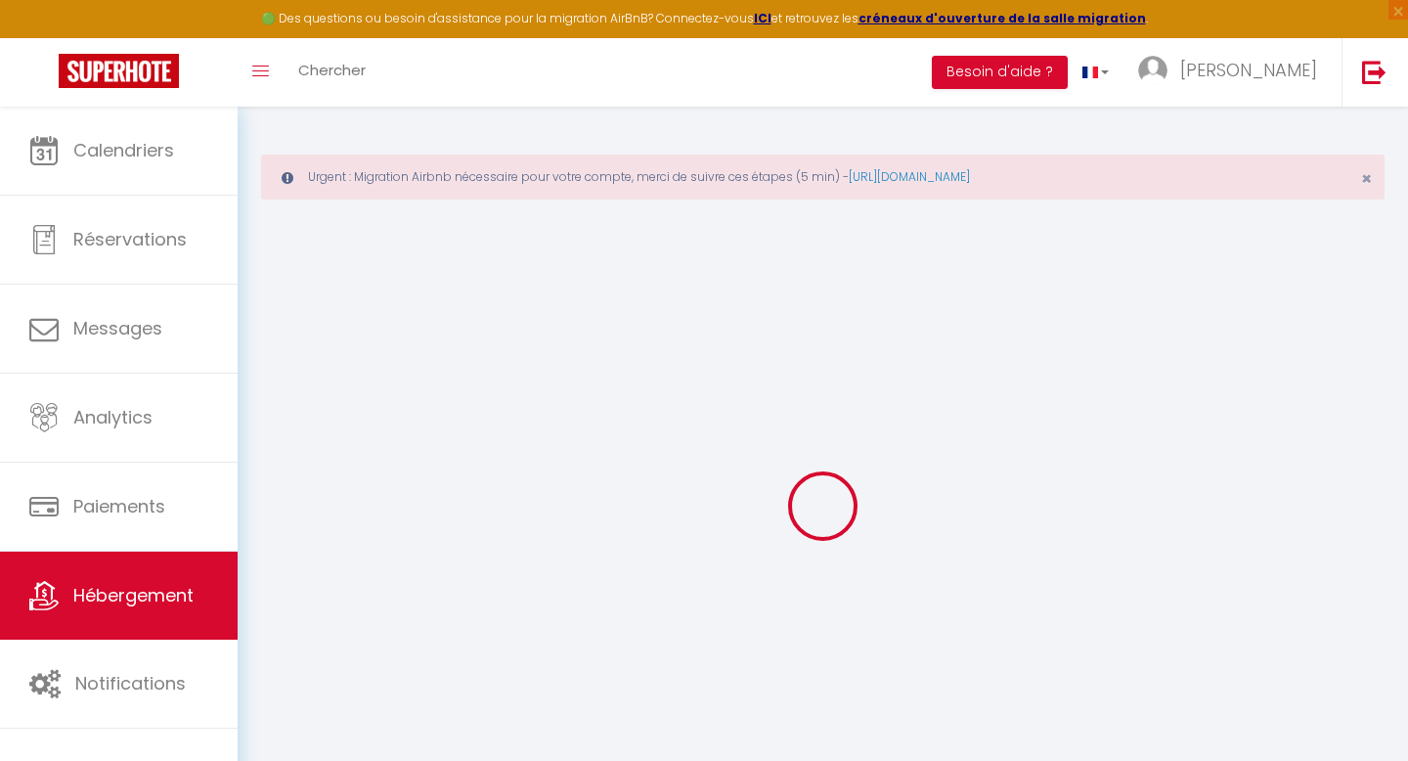
type input "65"
type input "36"
select select
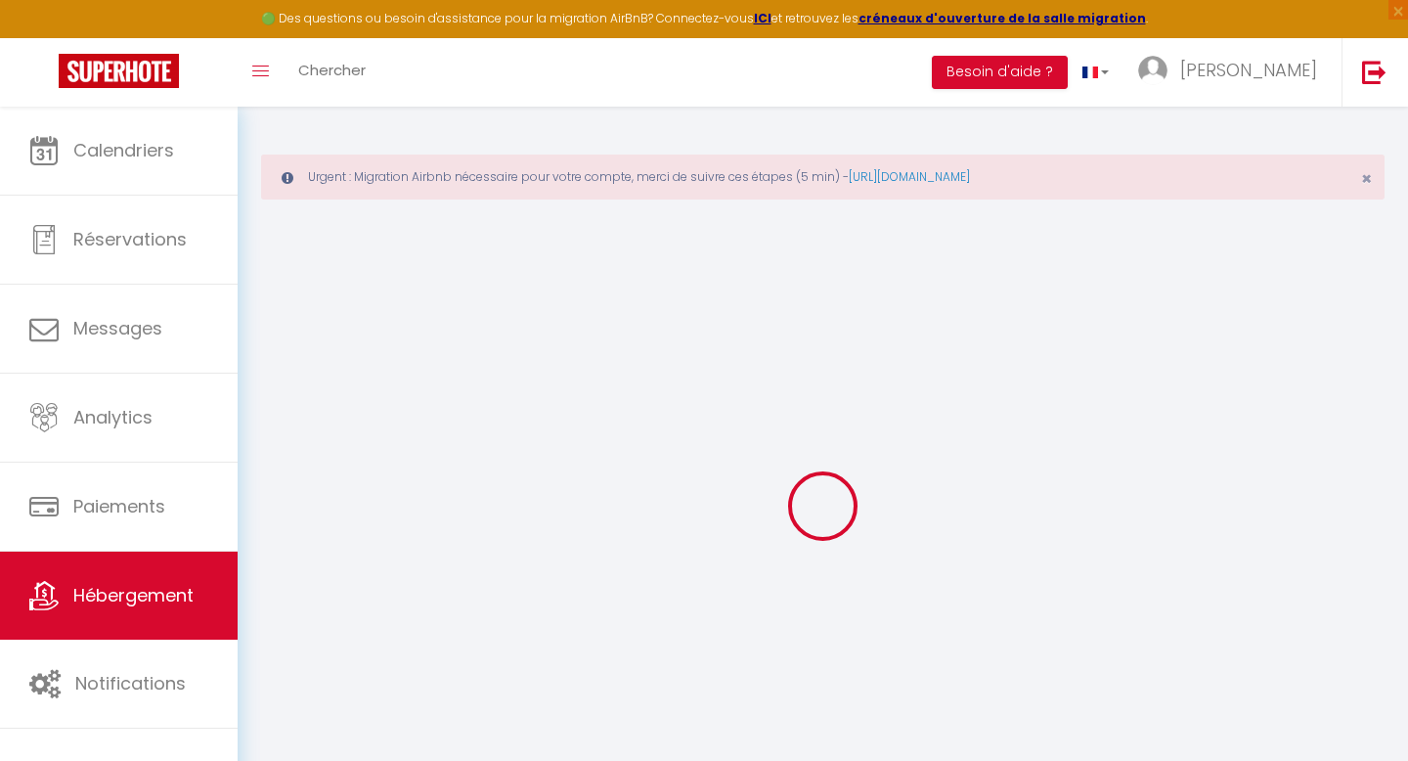
select select
type input "[STREET_ADDRESS][PERSON_NAME]"
type input "21000"
type input "[GEOGRAPHIC_DATA]"
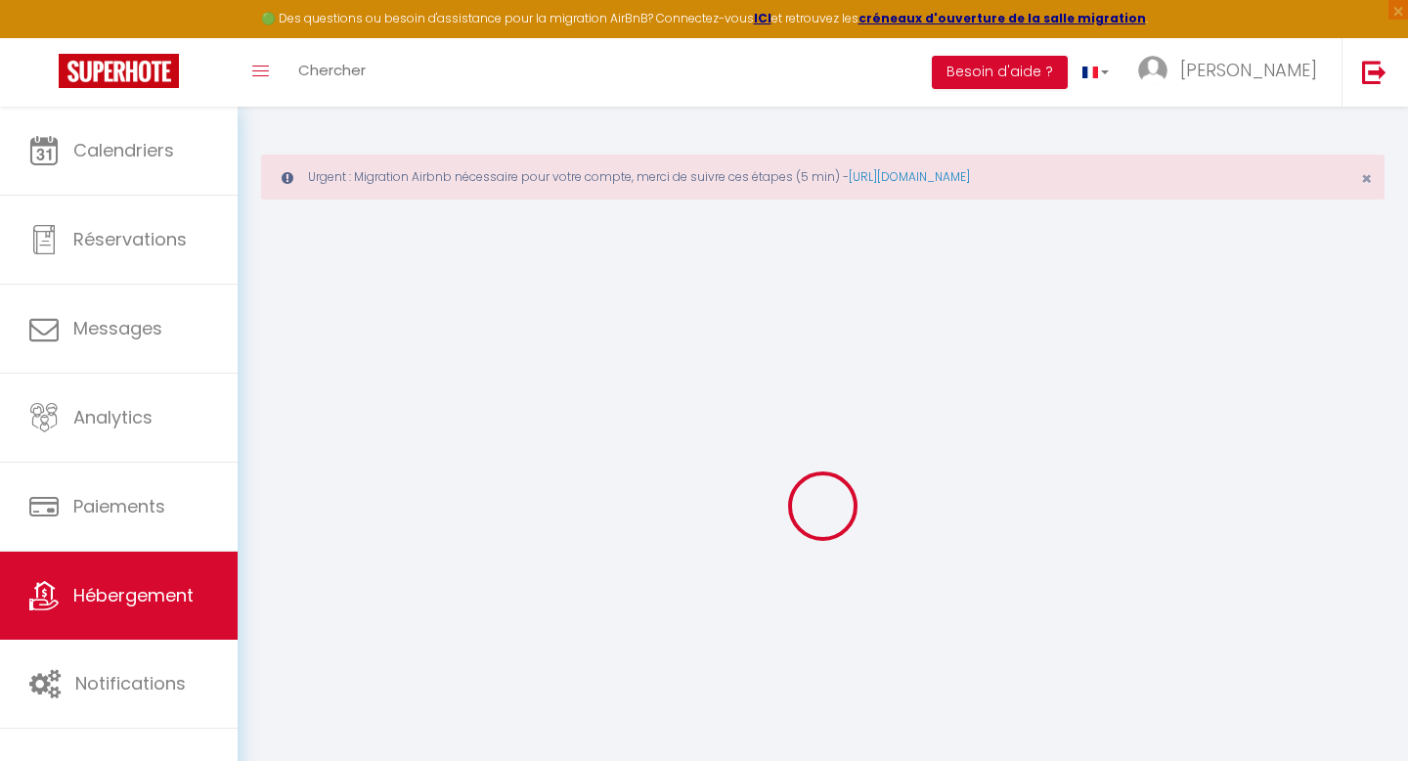
type input "[PERSON_NAME][EMAIL_ADDRESS][DOMAIN_NAME]"
select select "15843"
checkbox input "true"
checkbox input "false"
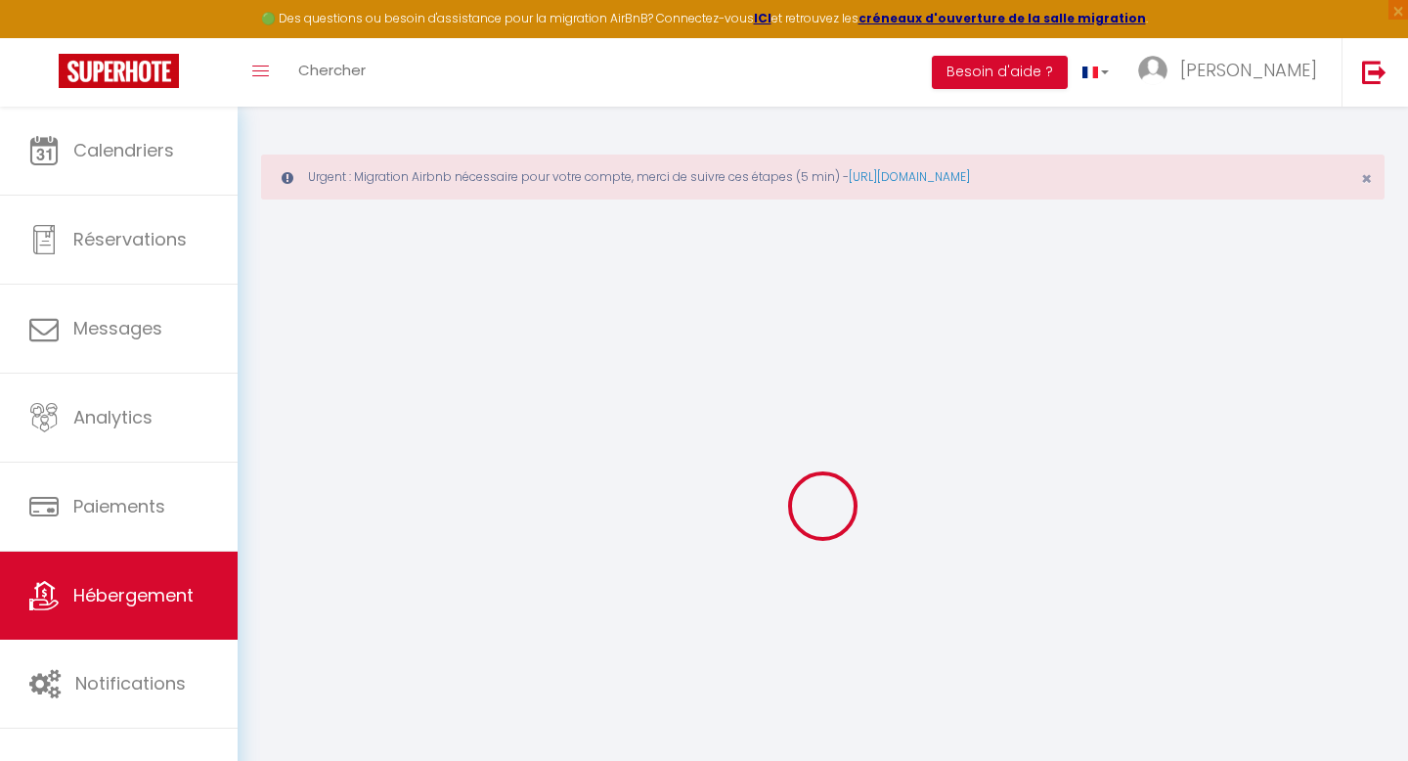
checkbox input "false"
type input "0"
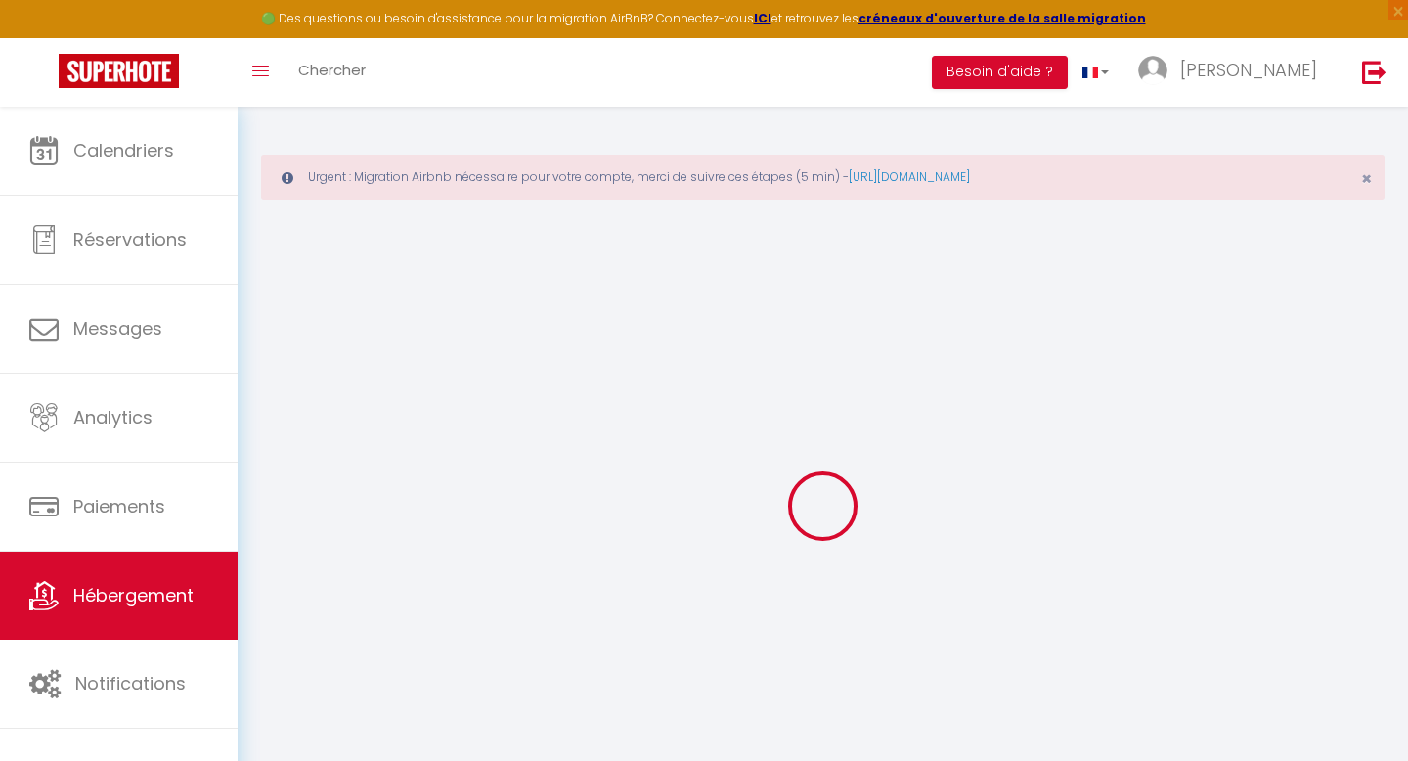
select select
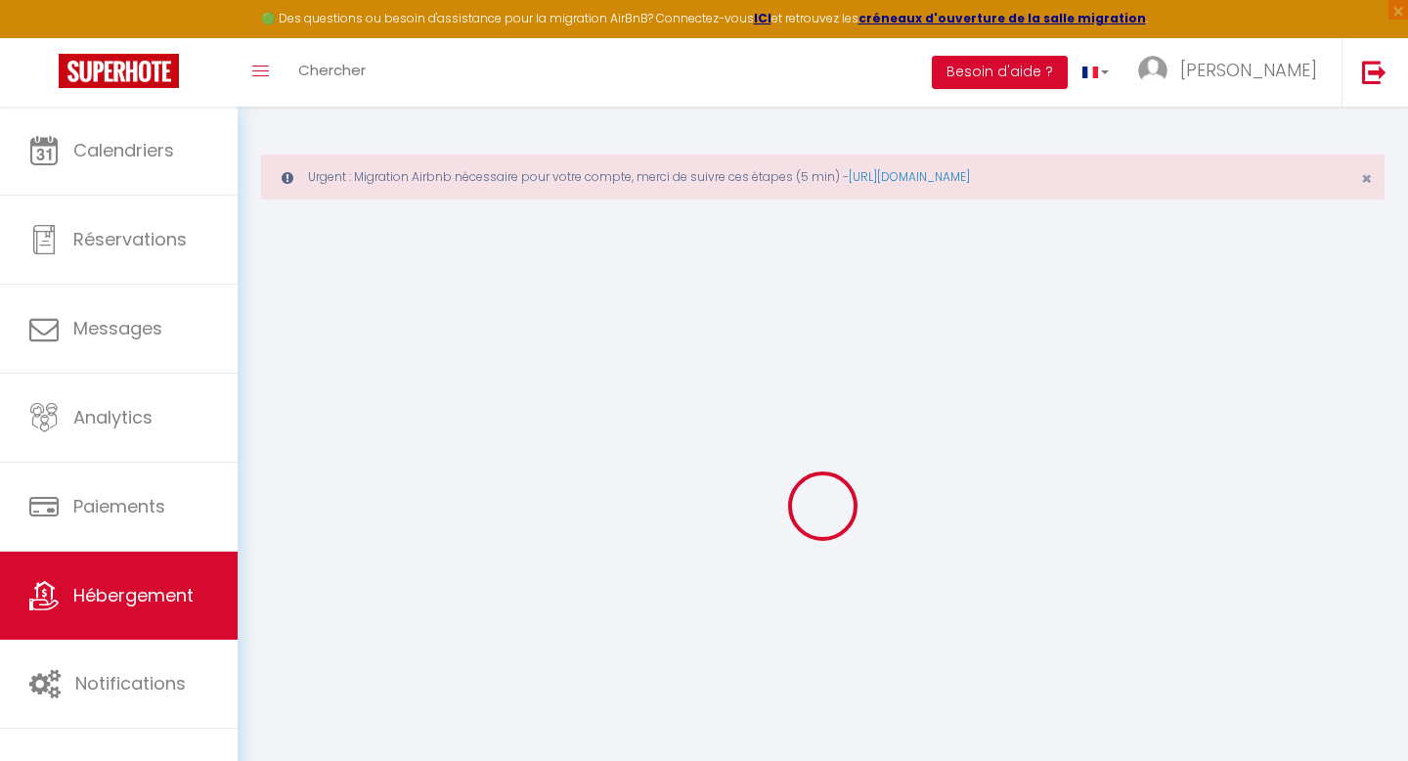
checkbox input "true"
checkbox input "false"
select select "49502"
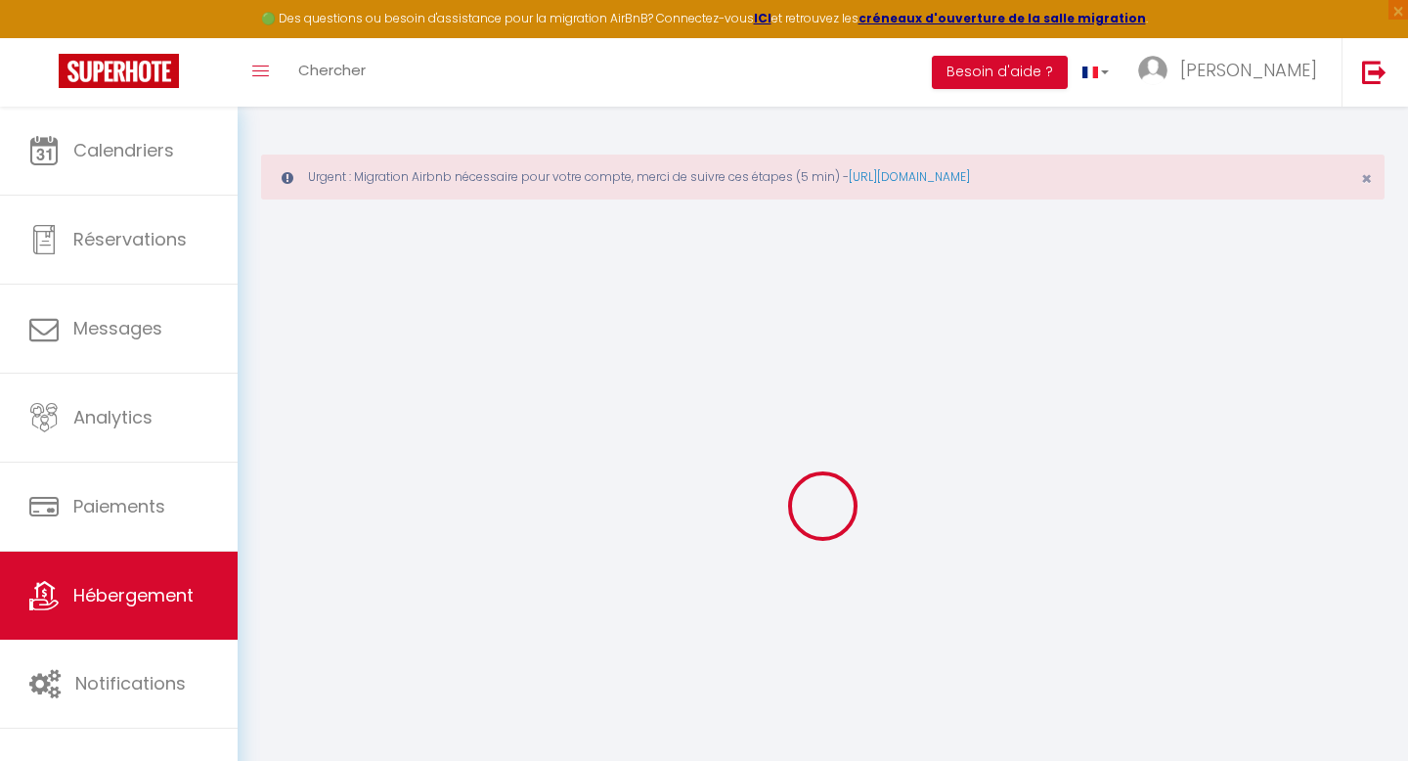
select select "49502"
select select
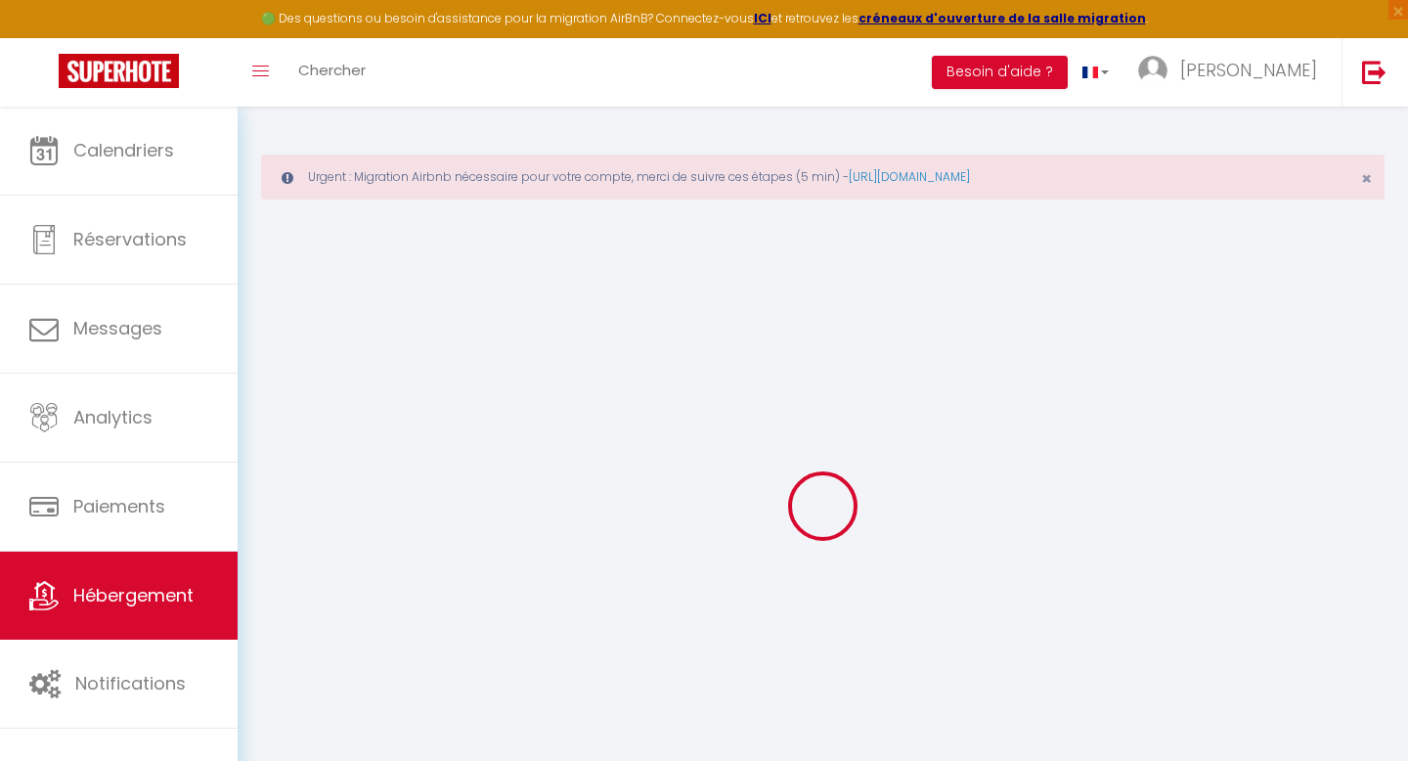
select select
checkbox input "true"
checkbox input "false"
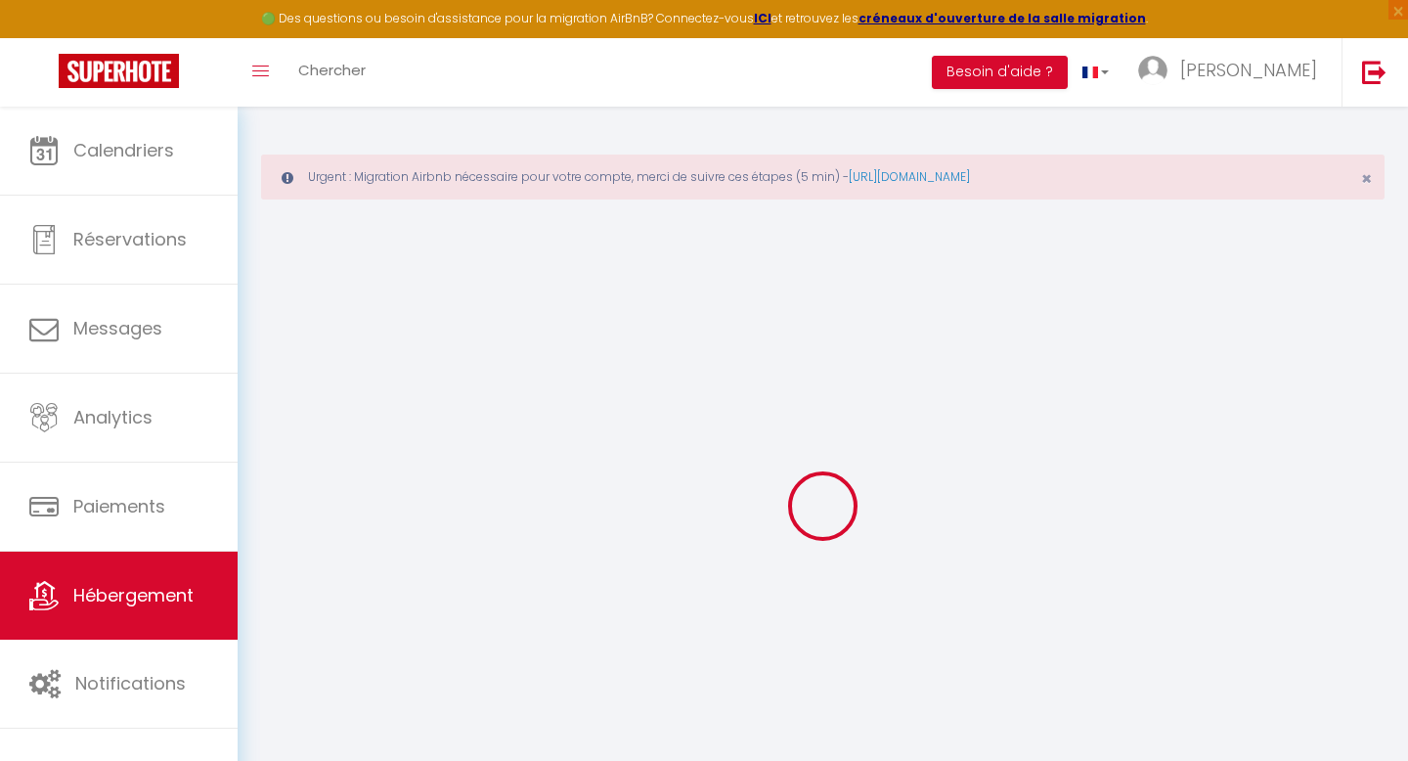
select select
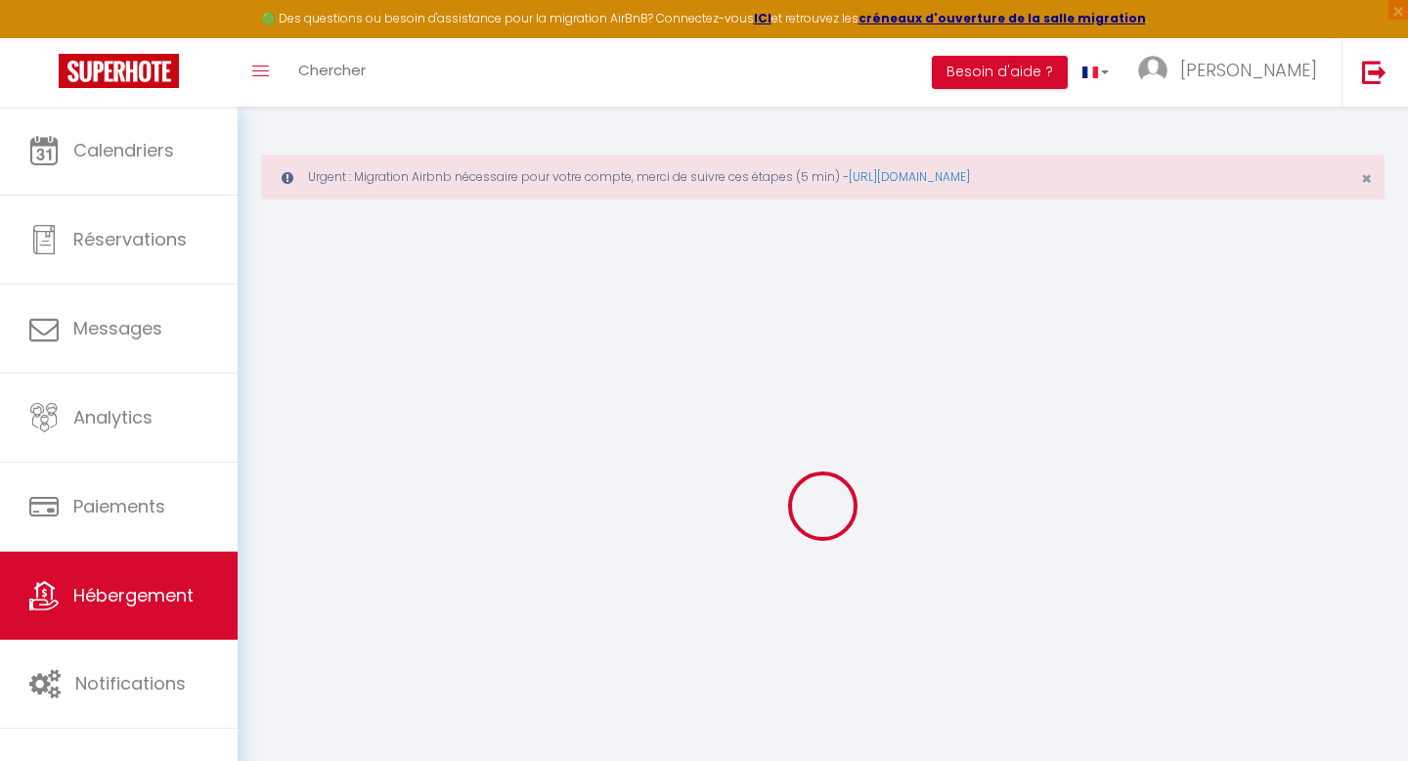
checkbox input "true"
checkbox input "false"
select select "16:00"
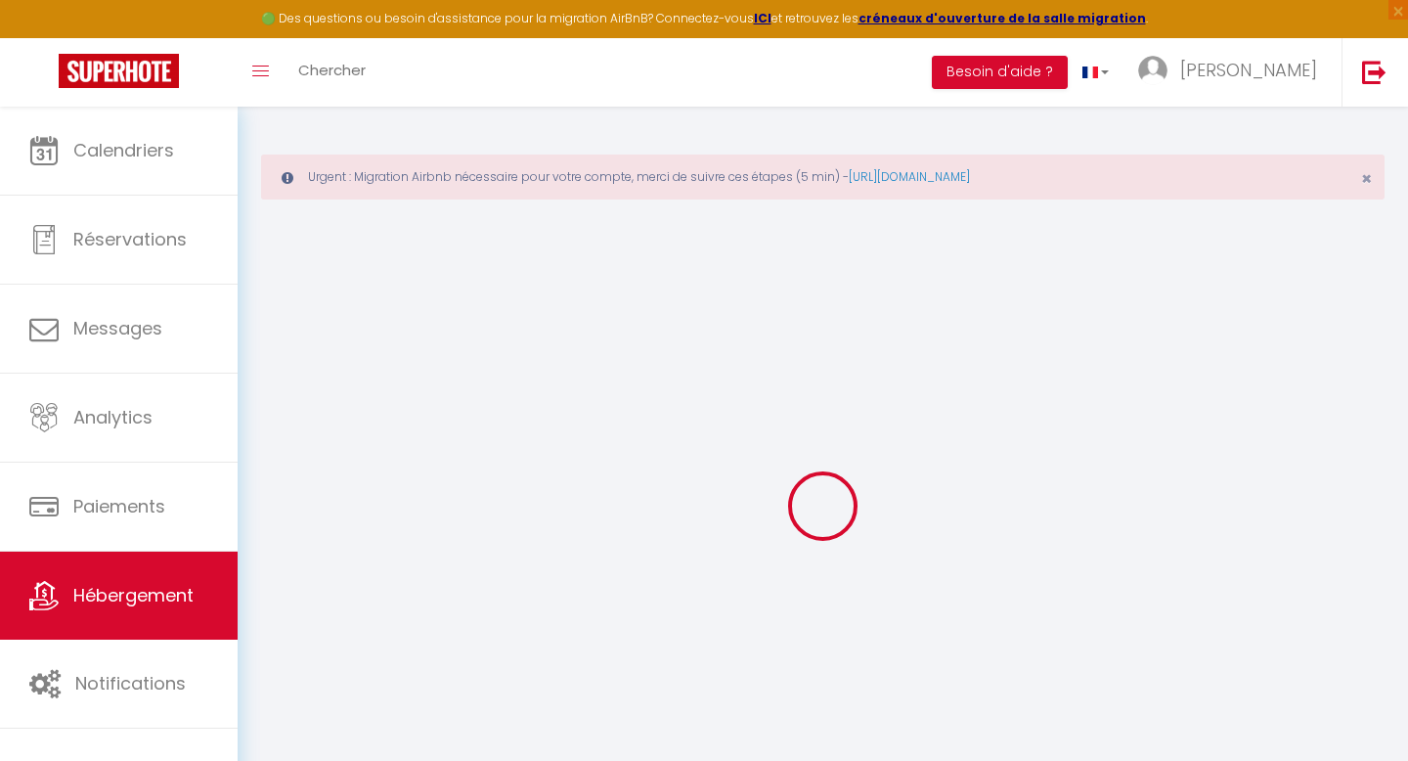
select select "23:45"
select select "11:00"
select select "30"
select select "120"
checkbox input "true"
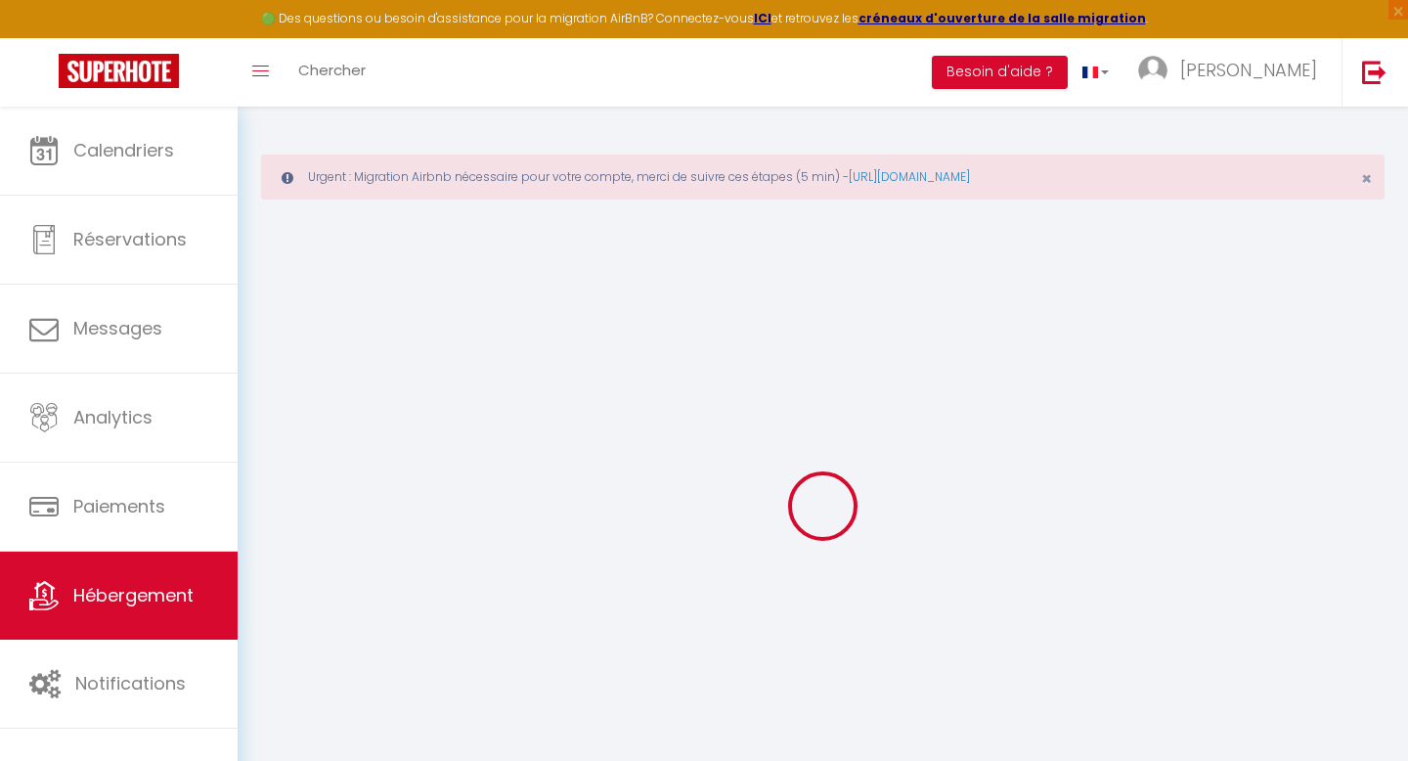
checkbox input "false"
checkbox input "true"
checkbox input "false"
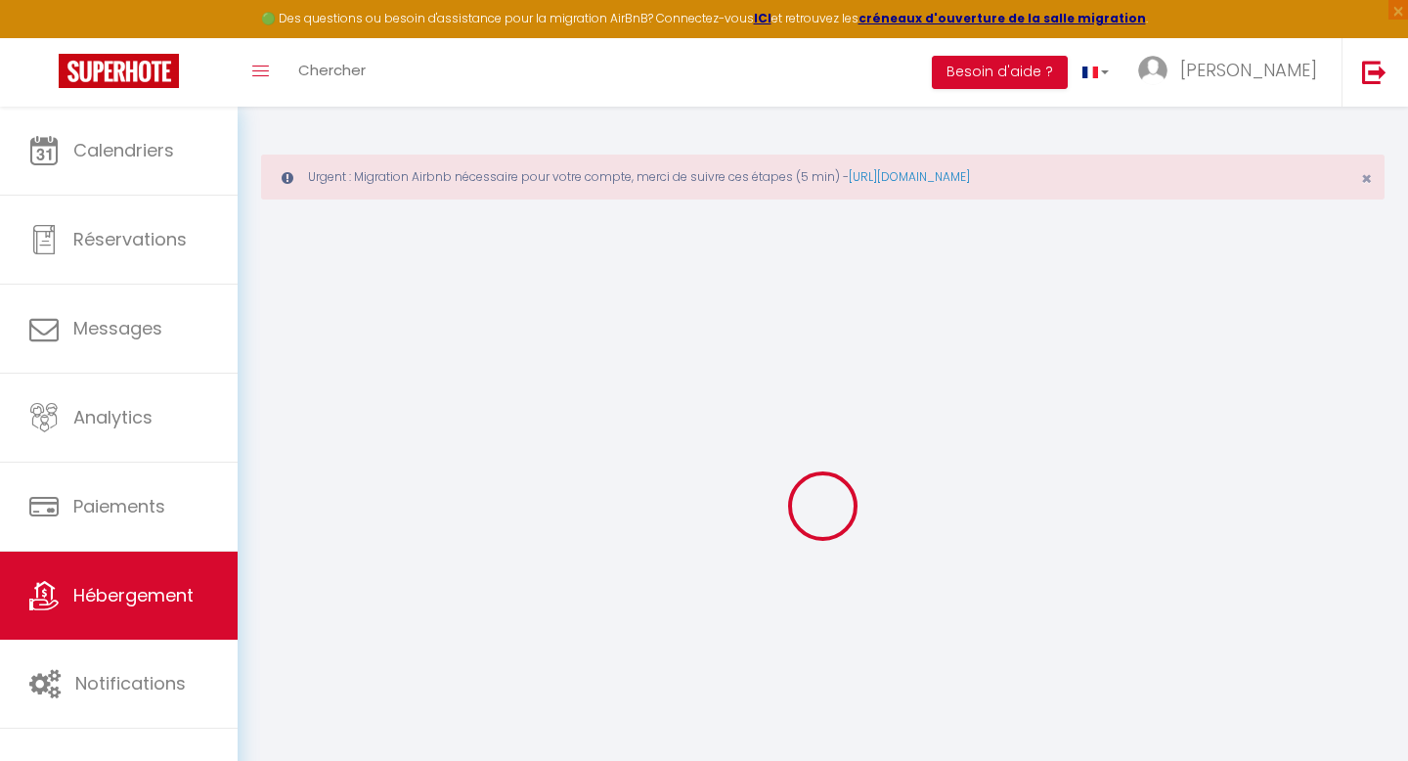
checkbox input "false"
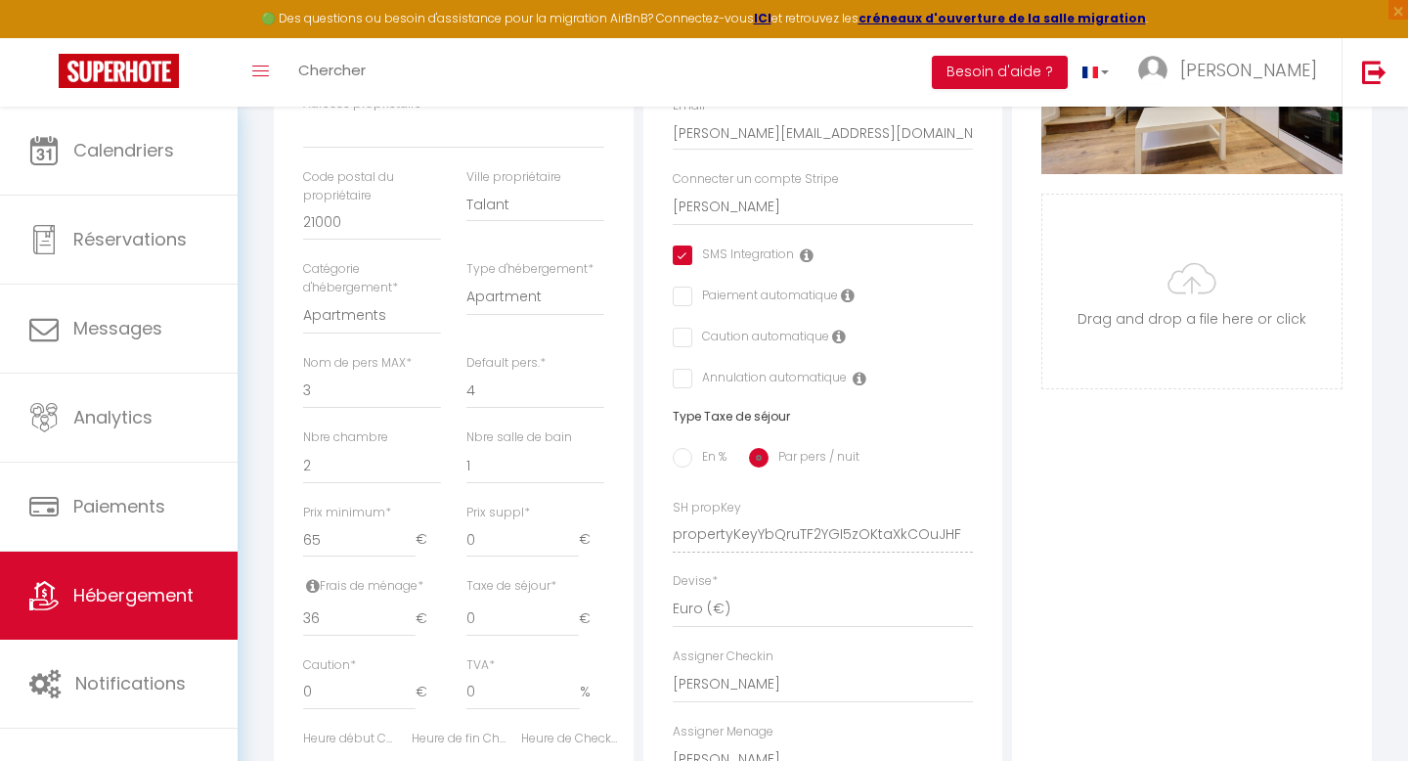
checkbox input "true"
checkbox input "false"
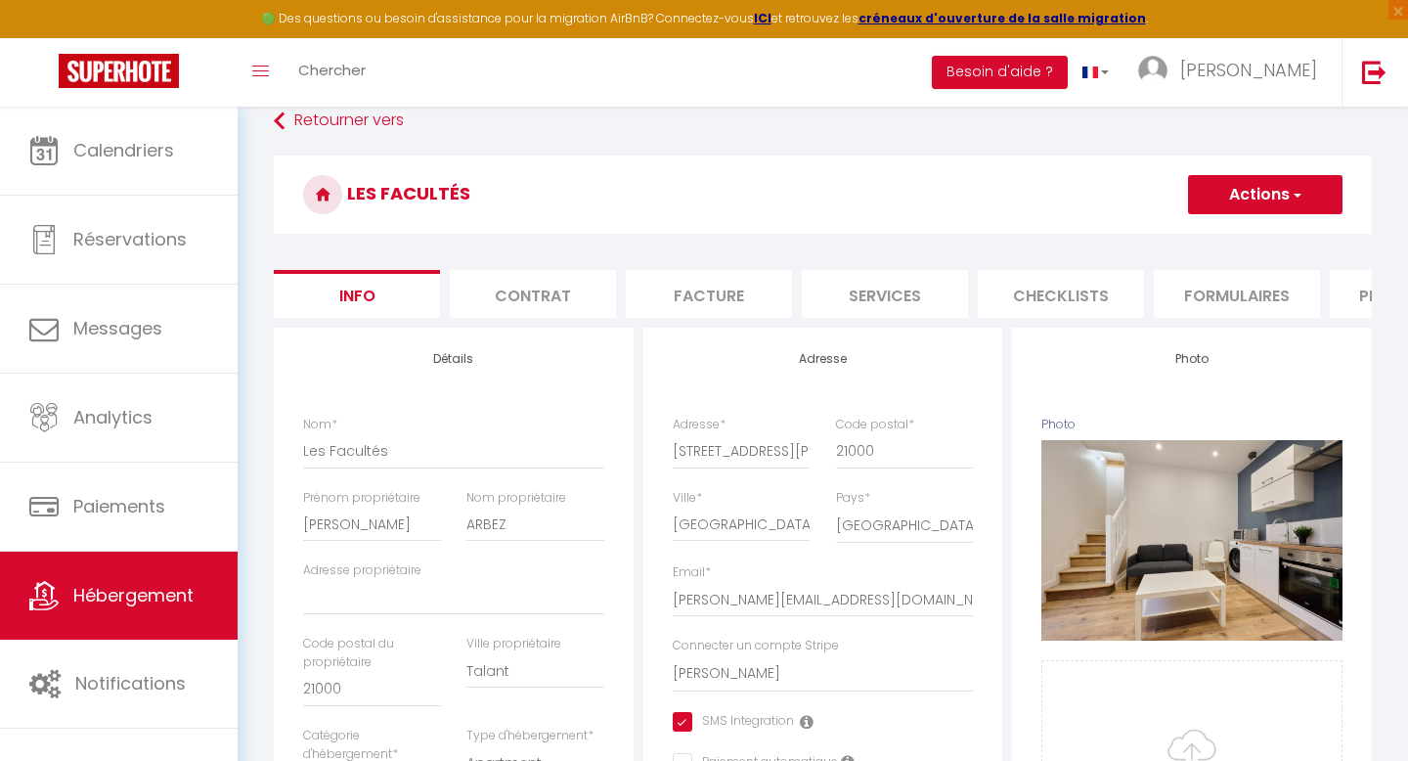
scroll to position [85, 0]
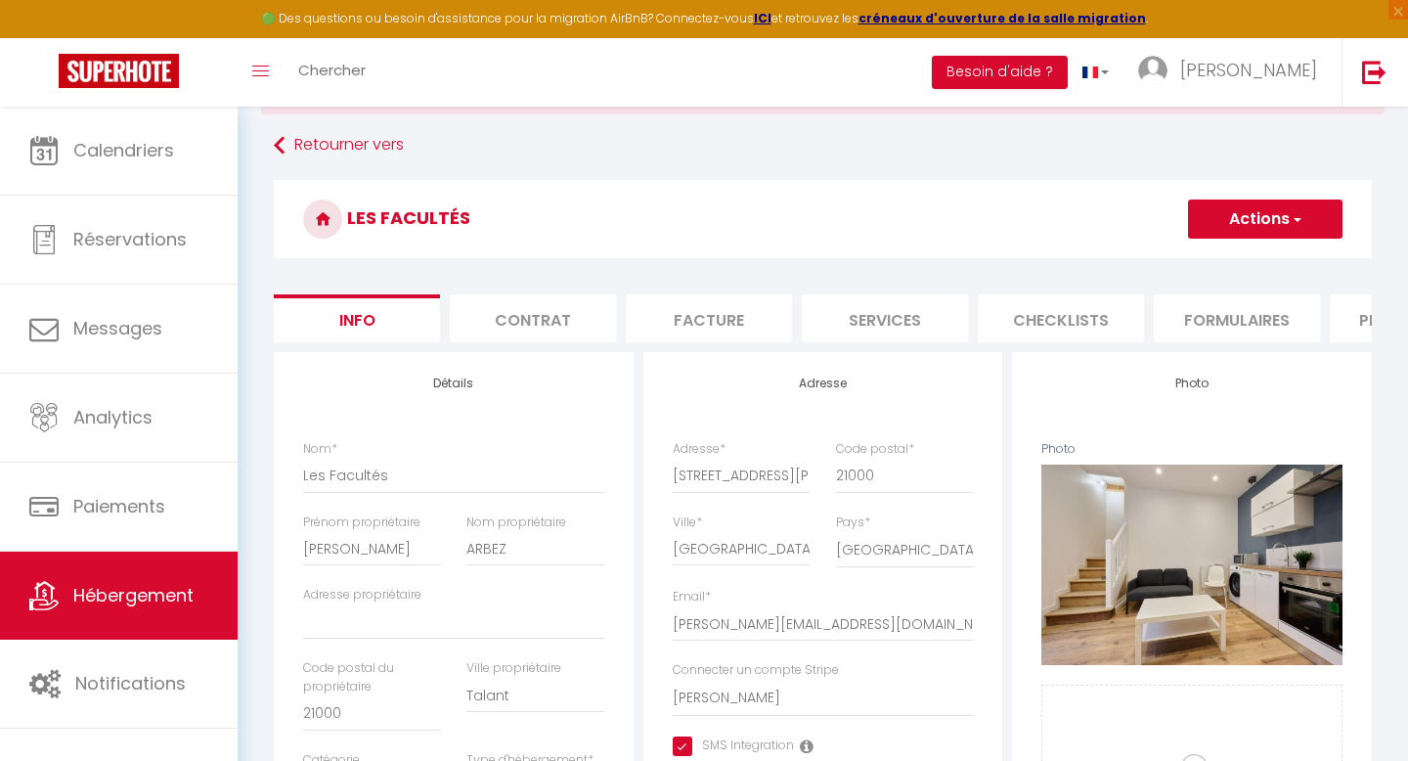
click at [539, 313] on li "Contrat" at bounding box center [533, 318] width 166 height 48
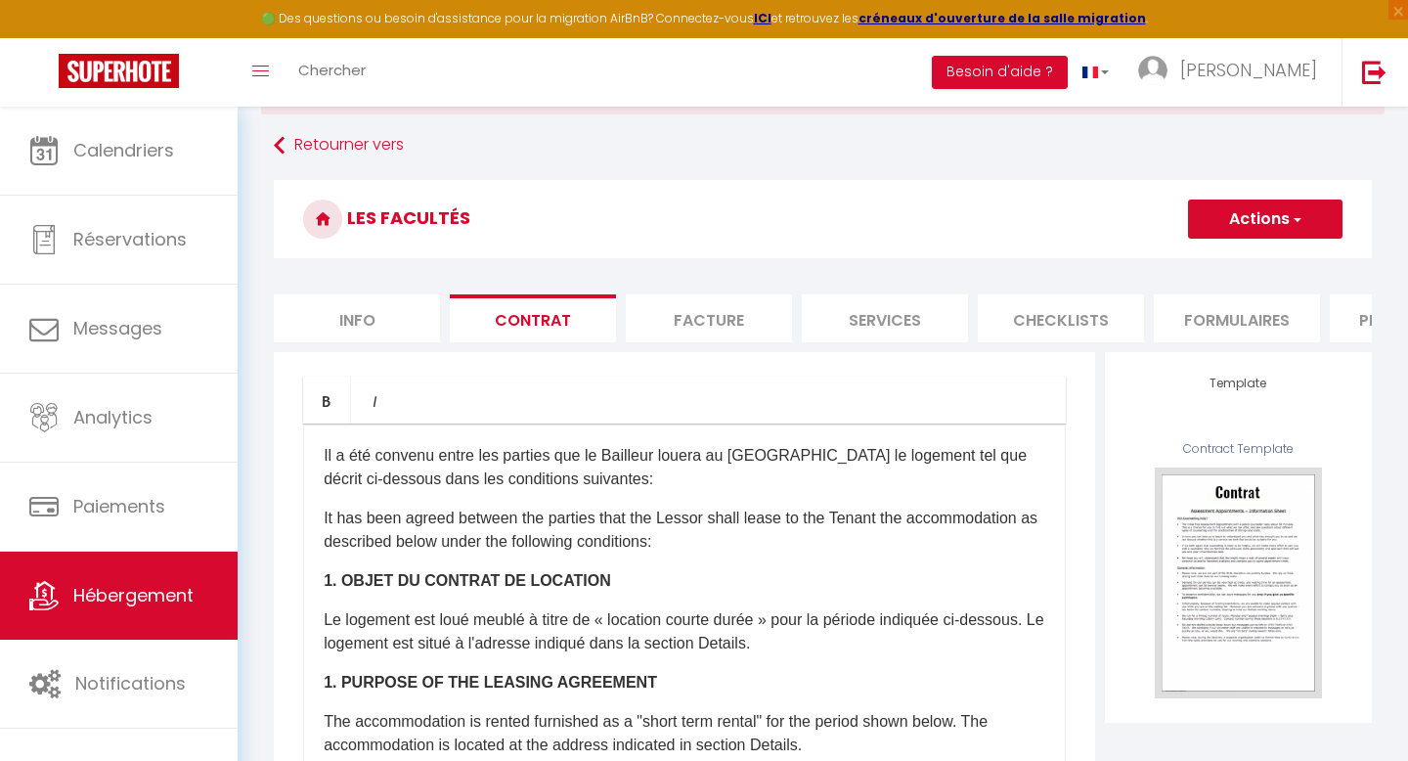
click at [679, 322] on li "Facture" at bounding box center [709, 318] width 166 height 48
select select
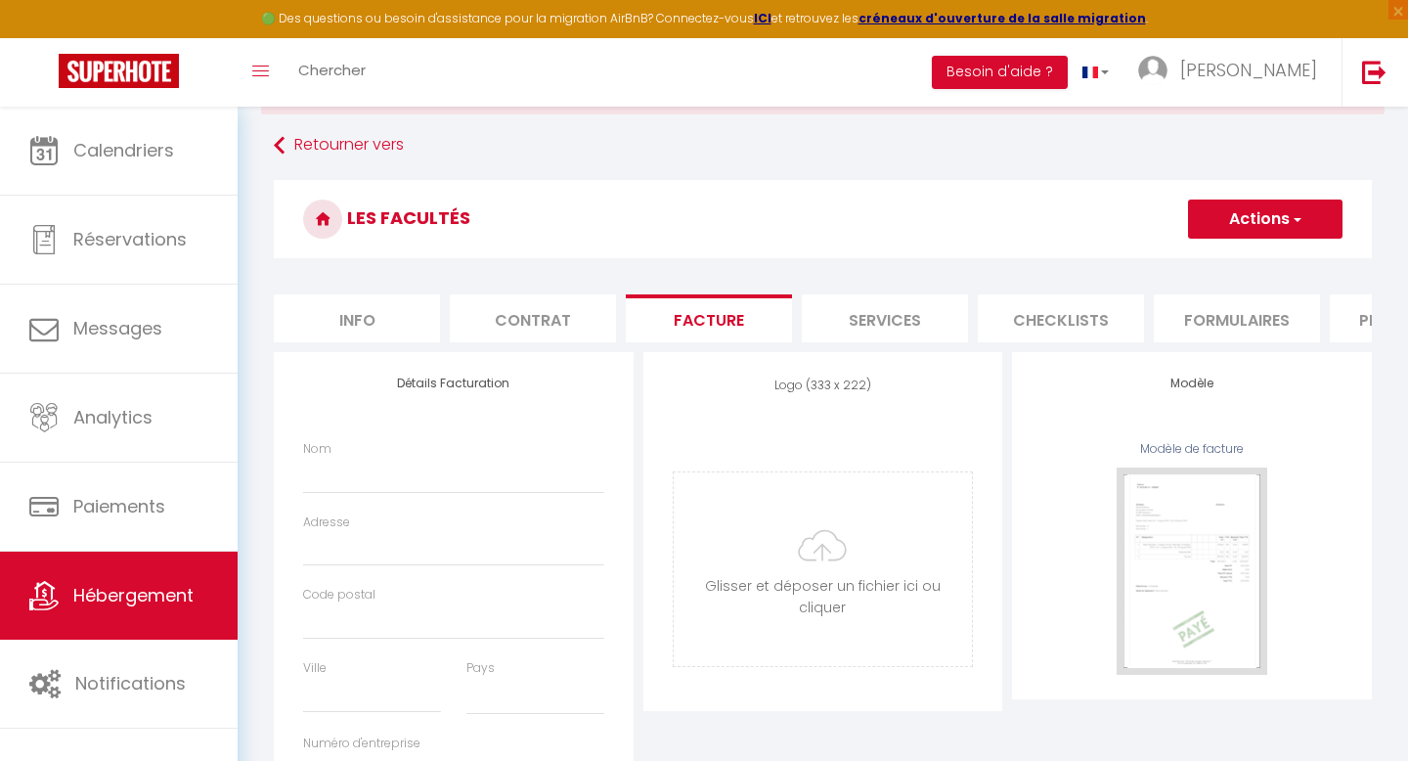
click at [842, 328] on li "Services" at bounding box center [885, 318] width 166 height 48
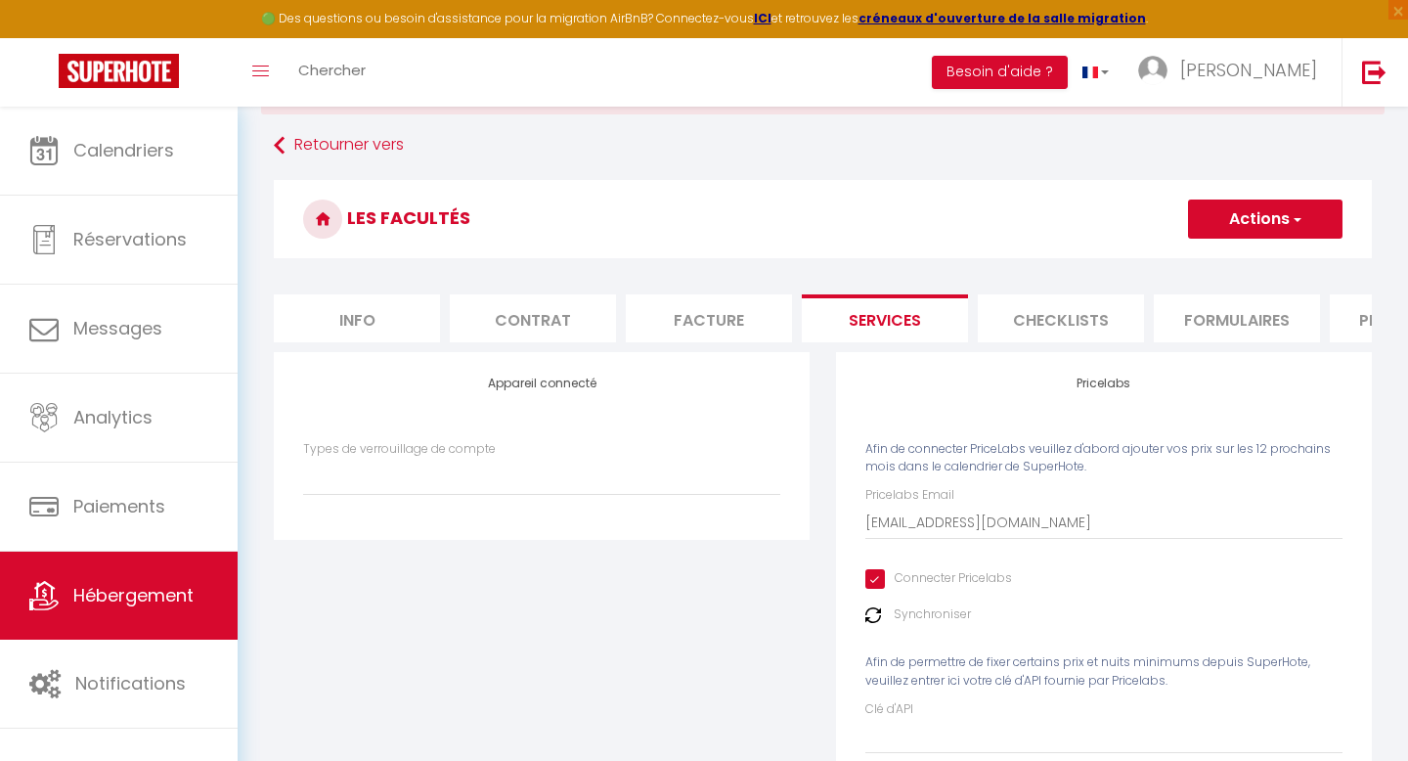
select select
click at [1041, 333] on li "Checklists" at bounding box center [1061, 318] width 166 height 48
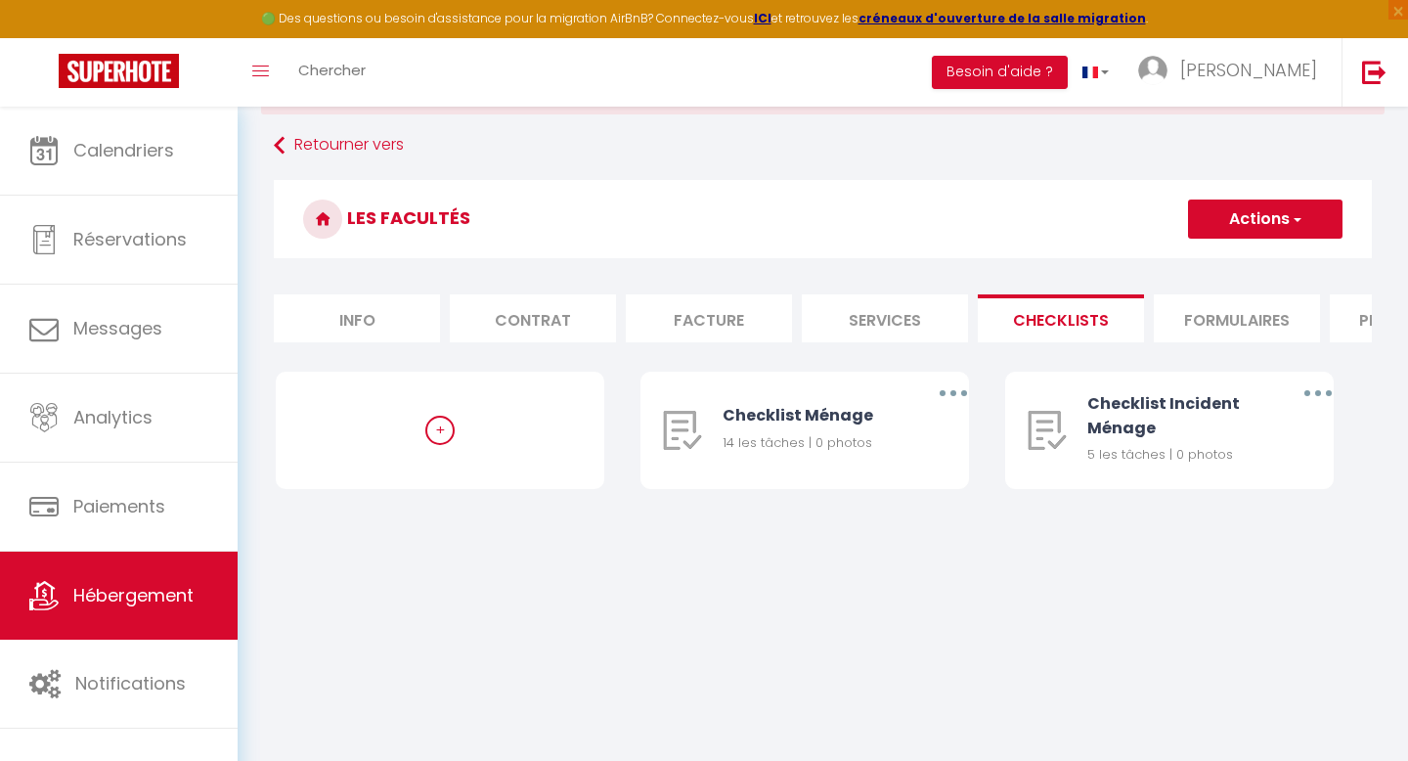
click at [1201, 327] on li "Formulaires" at bounding box center [1237, 318] width 166 height 48
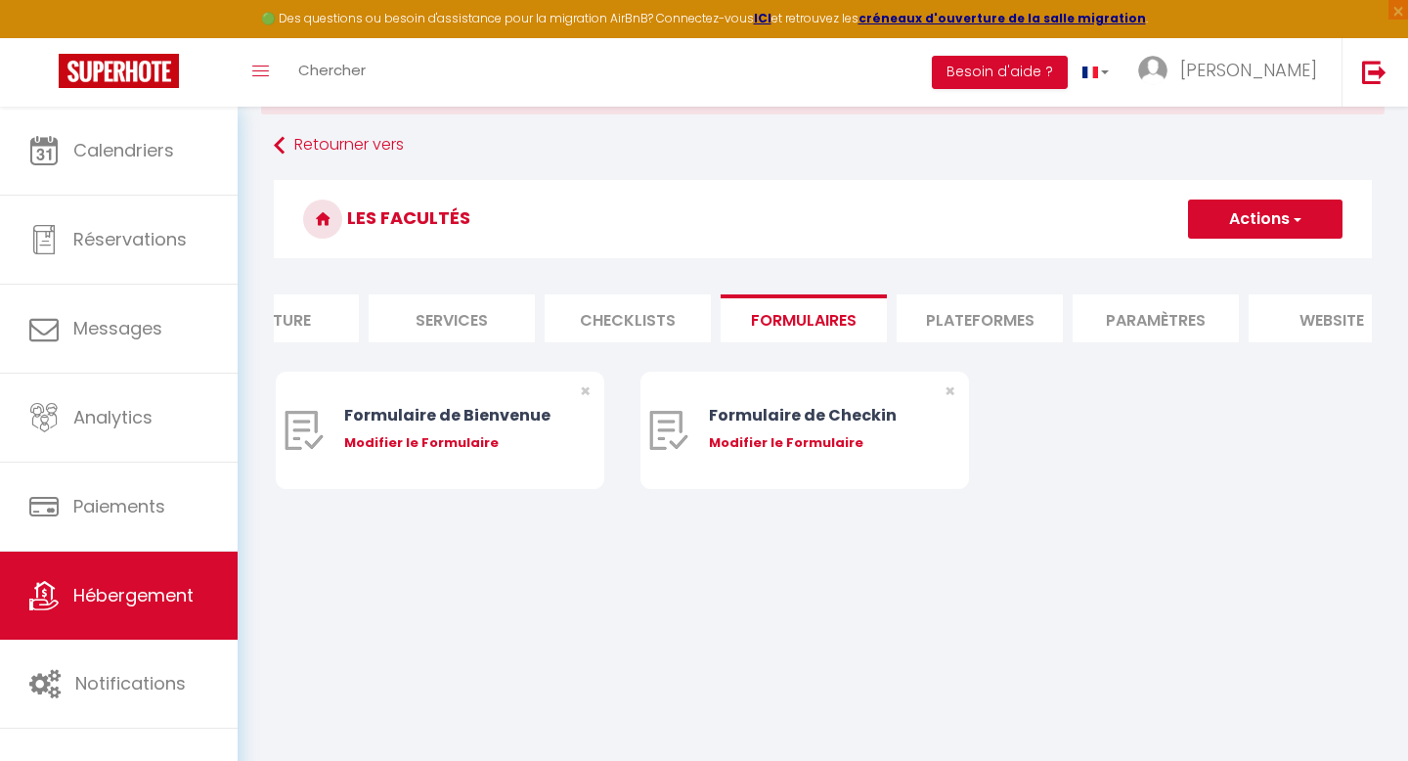
scroll to position [0, 476]
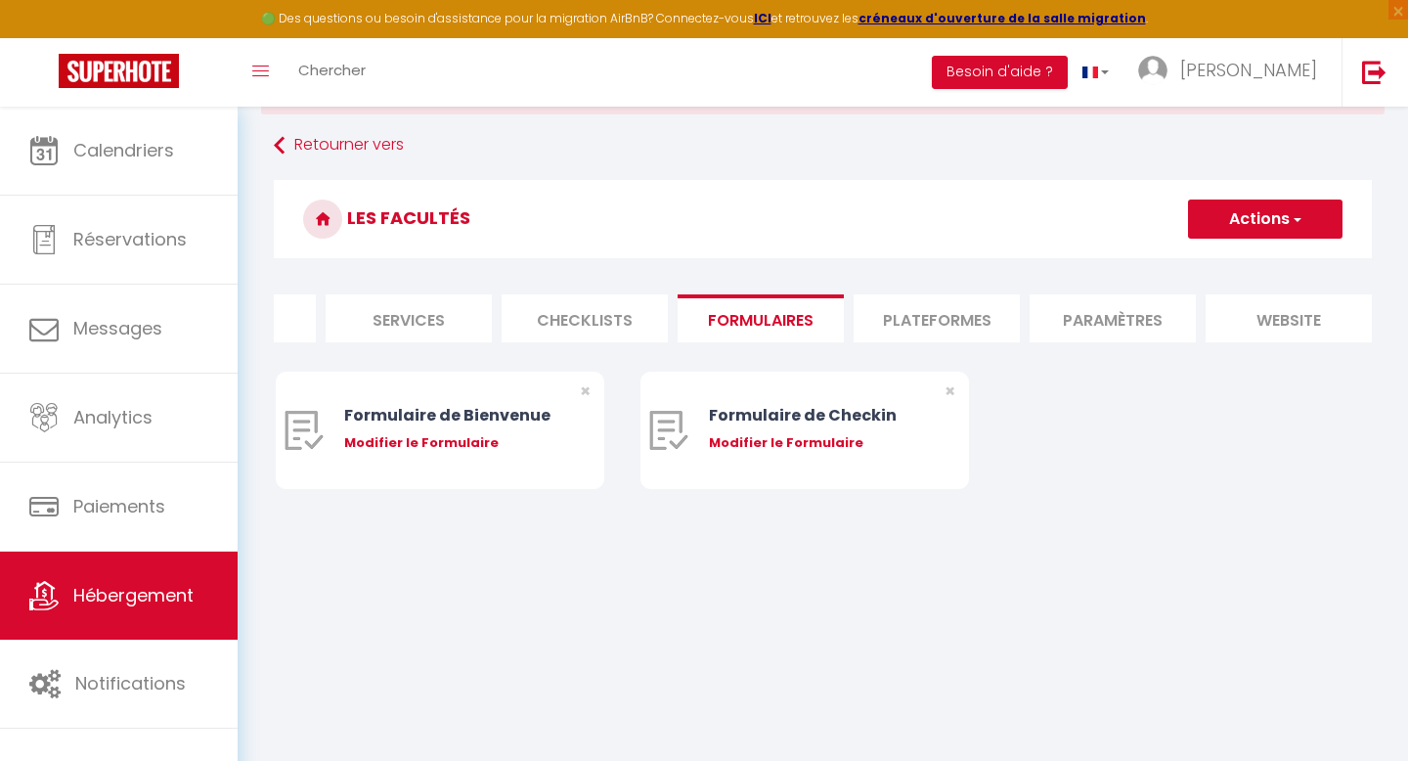
click at [1124, 313] on li "Paramètres" at bounding box center [1113, 318] width 166 height 48
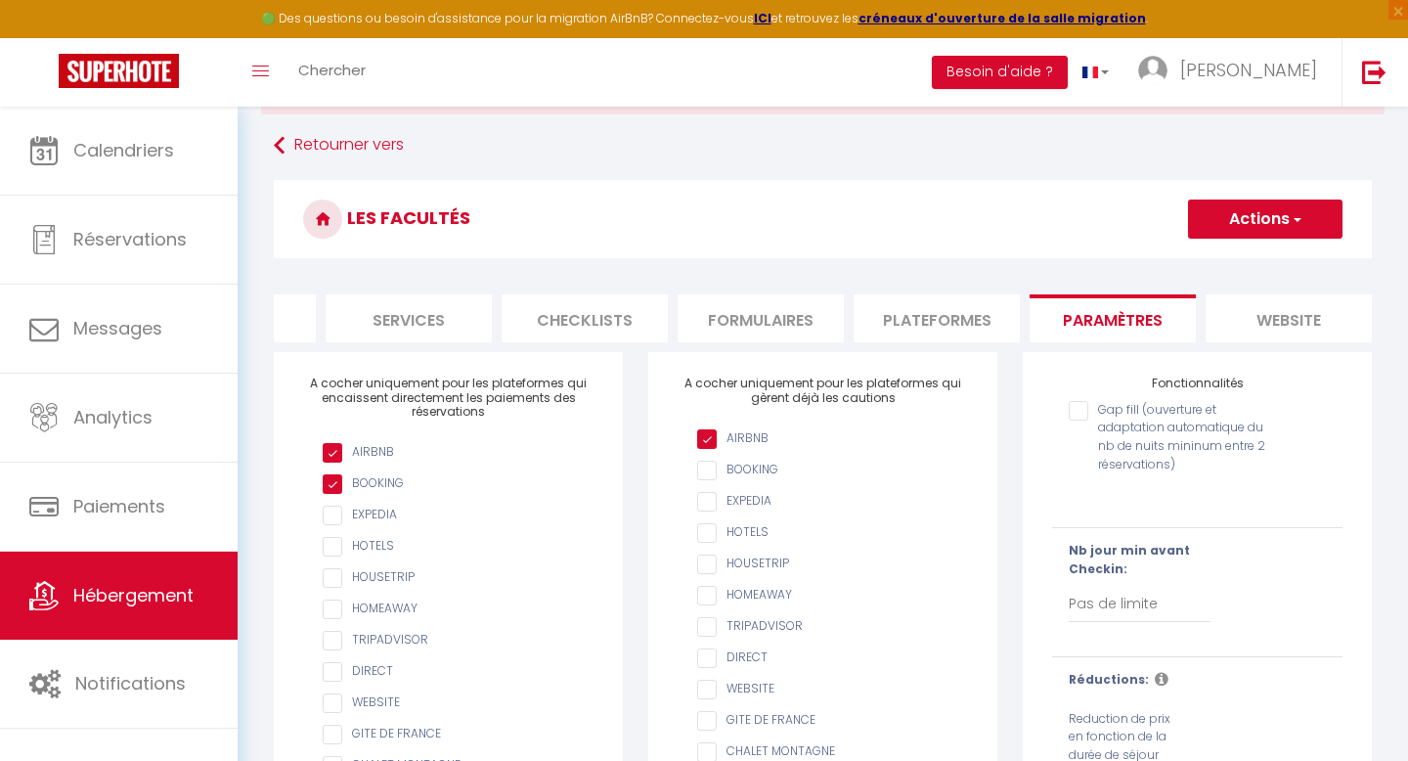
click at [1297, 326] on li "website" at bounding box center [1289, 318] width 166 height 48
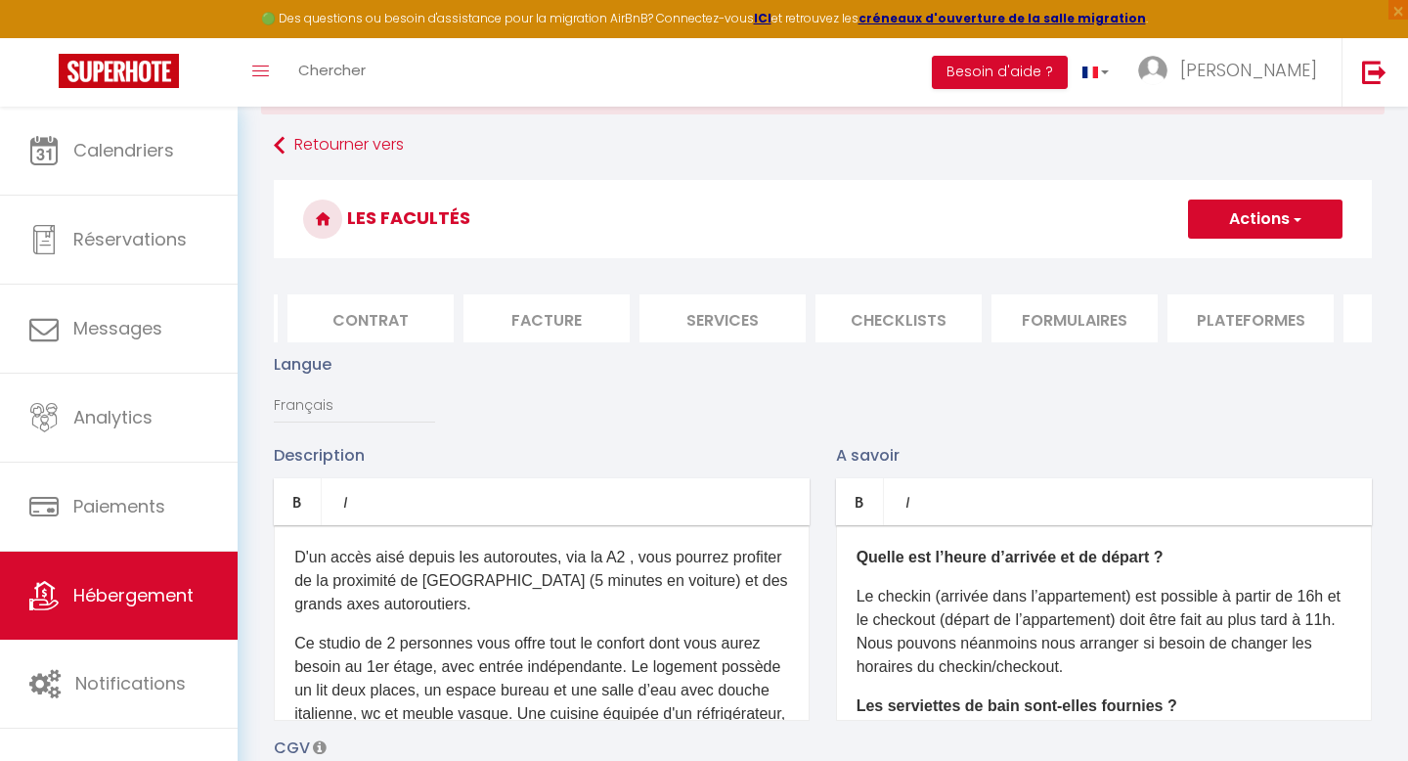
scroll to position [0, 109]
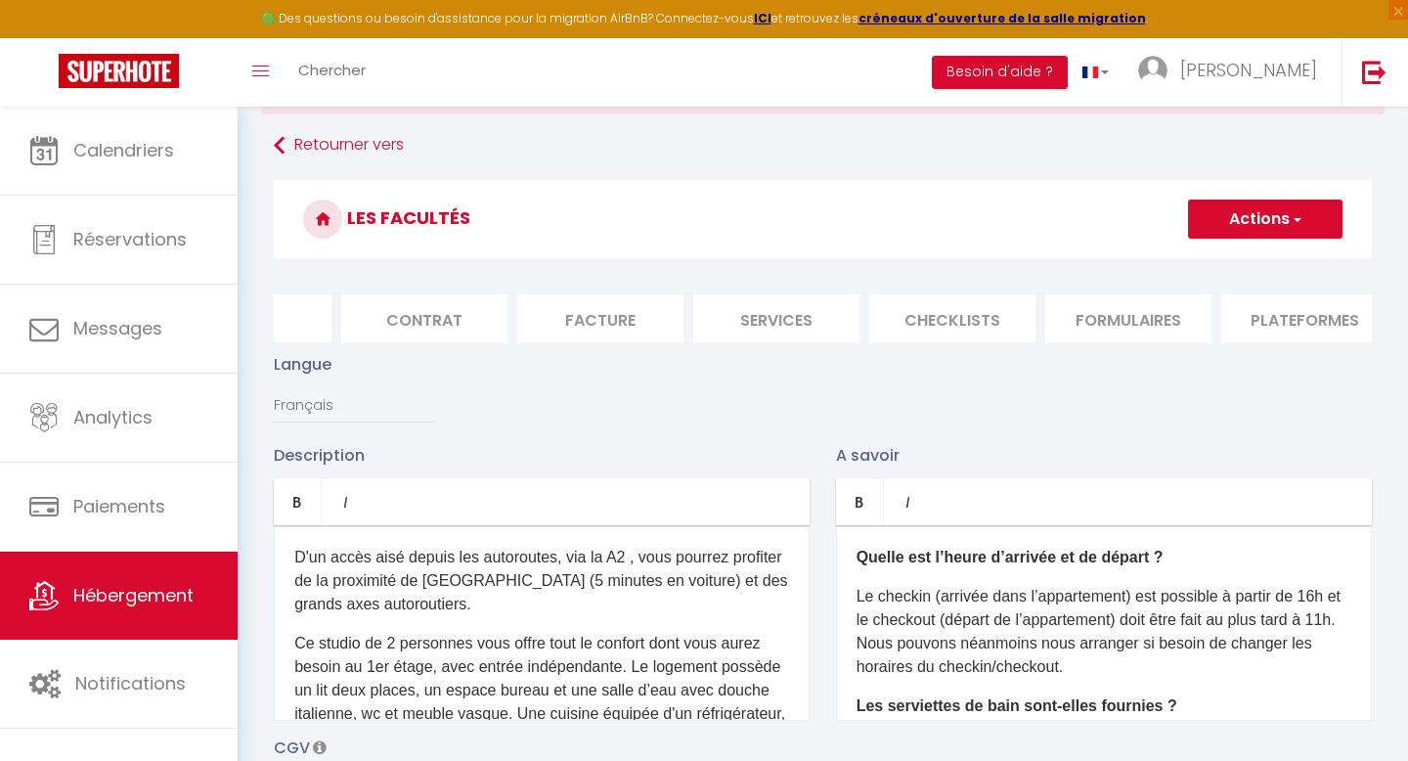
click at [938, 313] on li "Checklists" at bounding box center [952, 318] width 166 height 48
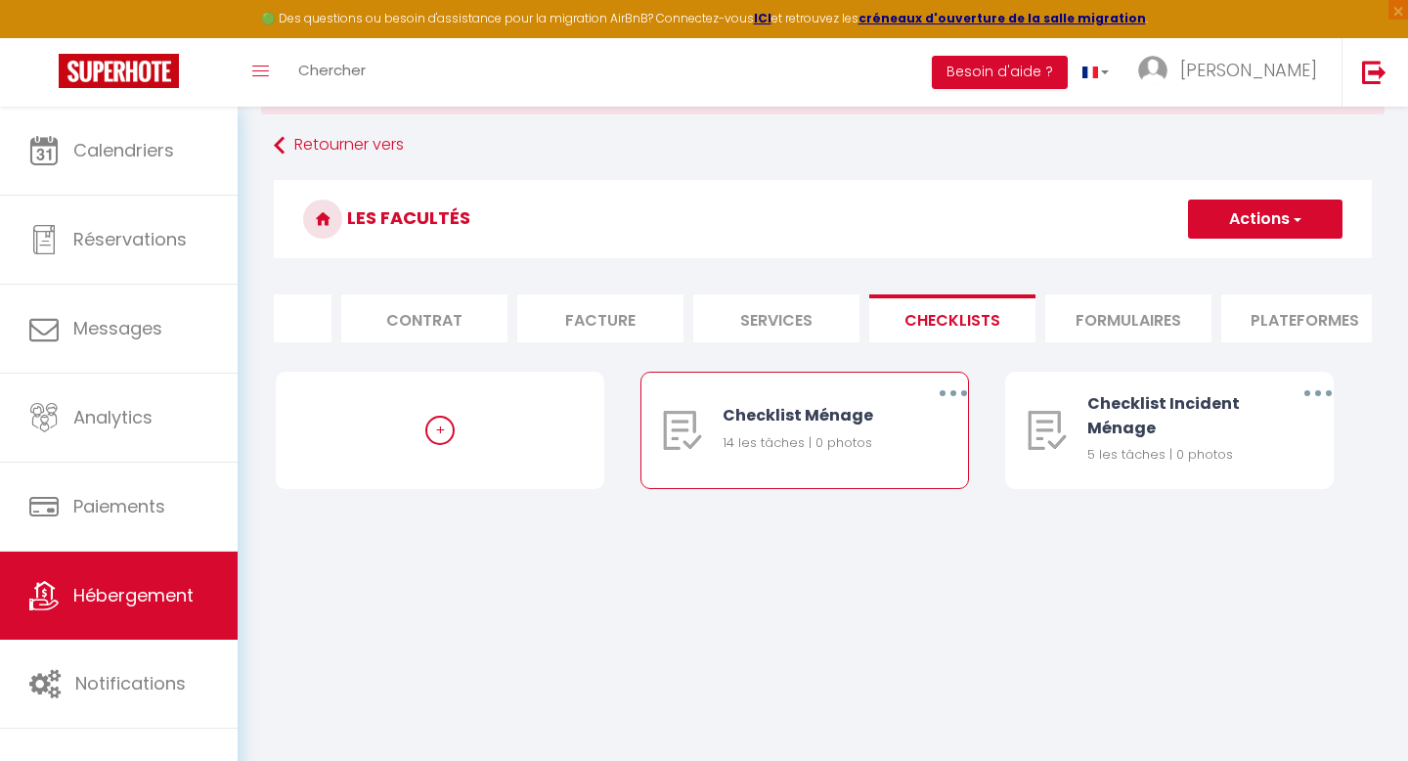
click at [828, 446] on div "14 les tâches | 0 photos" at bounding box center [812, 443] width 178 height 20
click at [944, 397] on button "button" at bounding box center [953, 393] width 55 height 31
click at [861, 442] on link "Editer" at bounding box center [902, 438] width 145 height 33
type input "Checklist Ménage"
type input "Procédure à suivre à la fin du ménage"
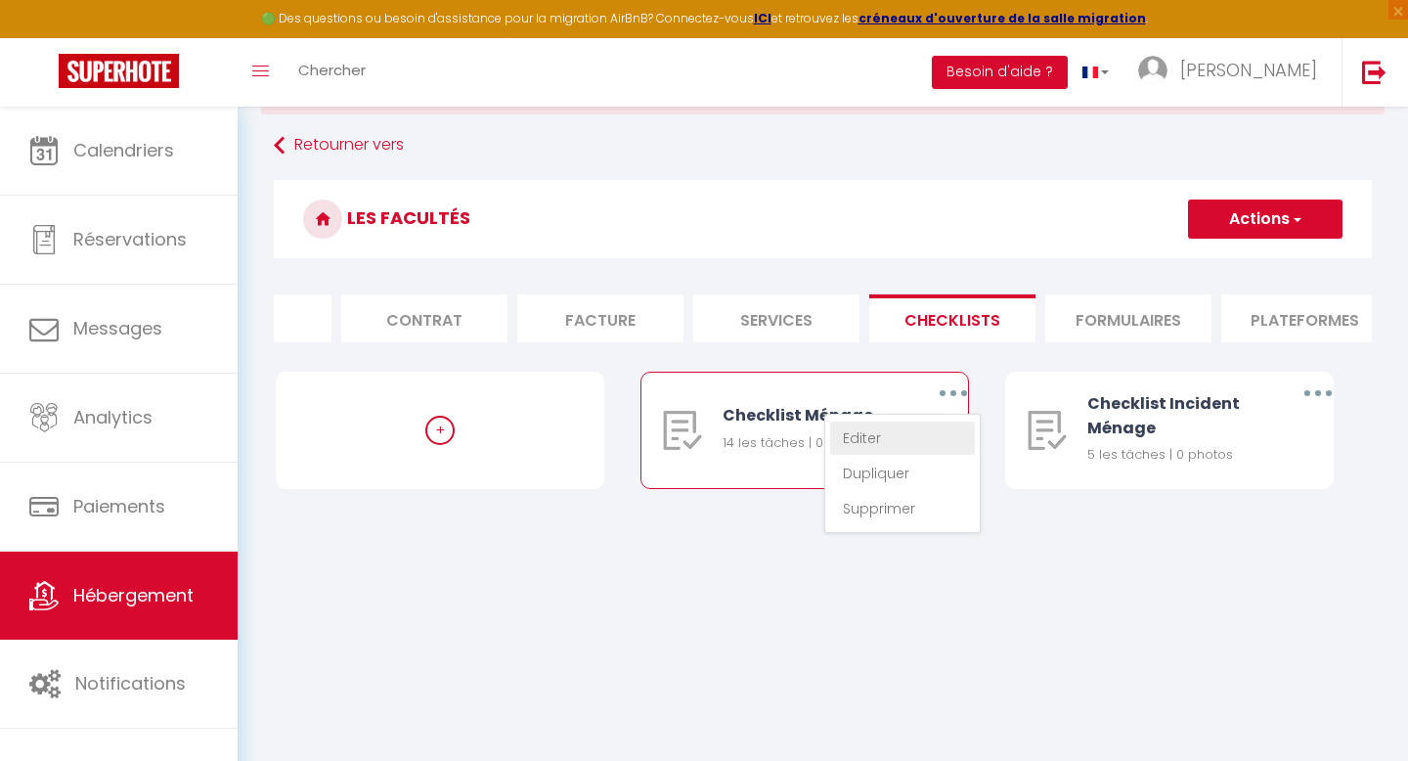
select select "1"
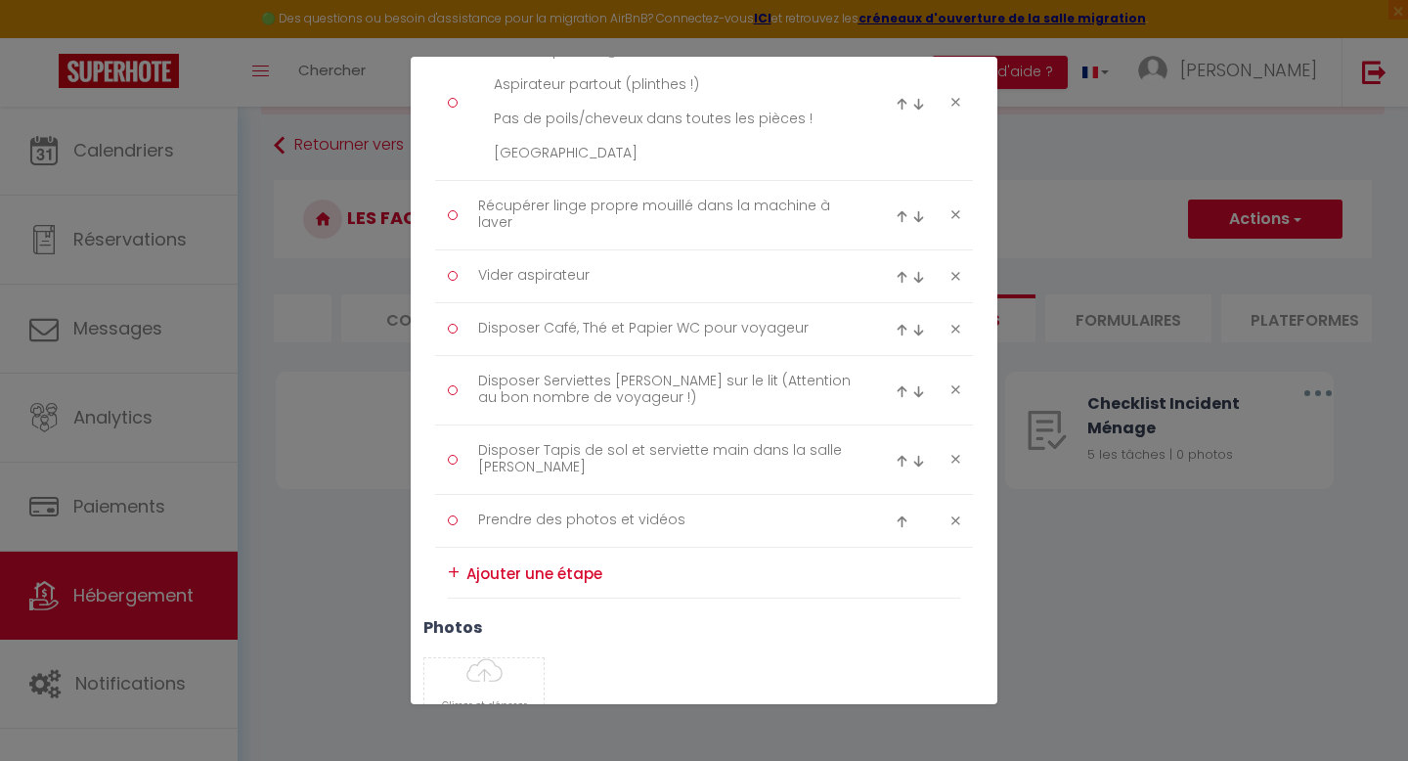
scroll to position [1339, 0]
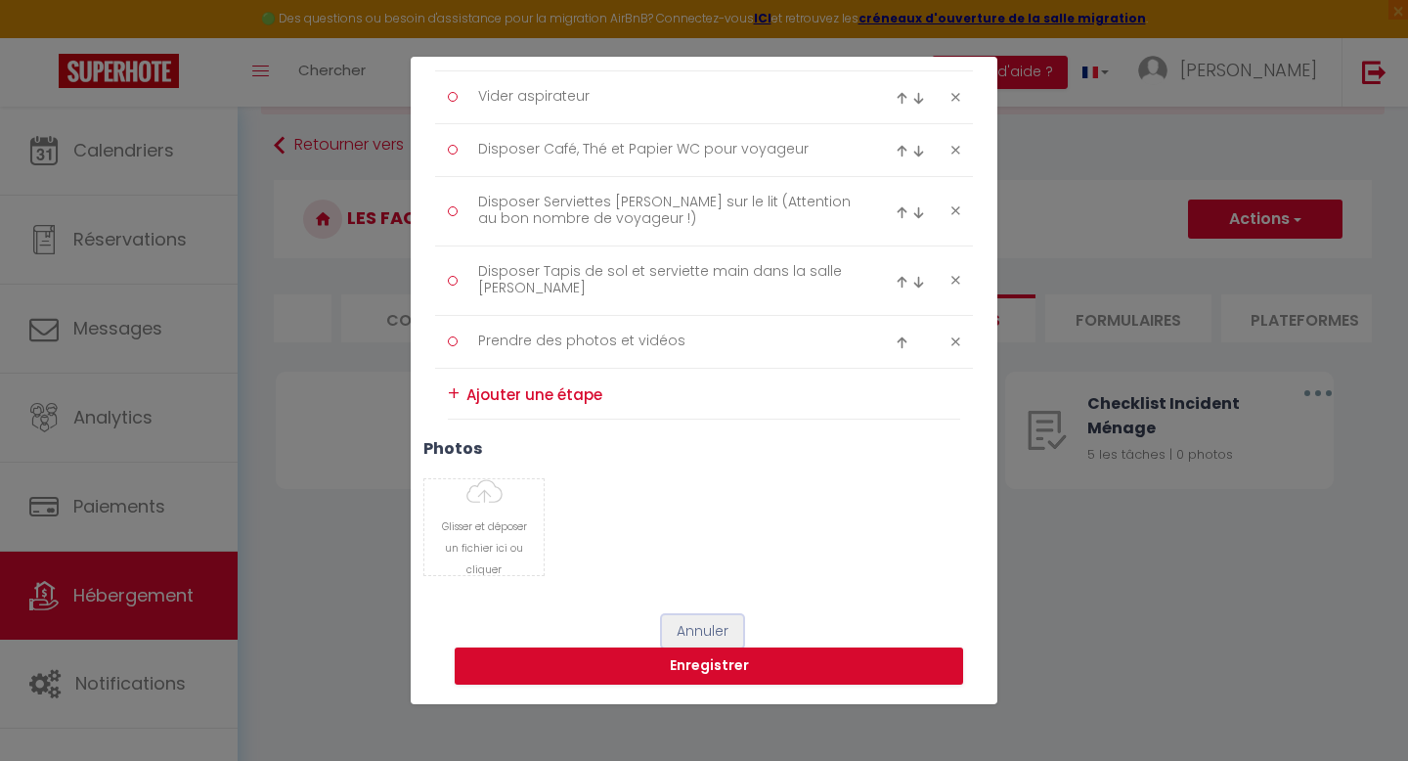
click at [711, 633] on button "Annuler" at bounding box center [702, 631] width 81 height 33
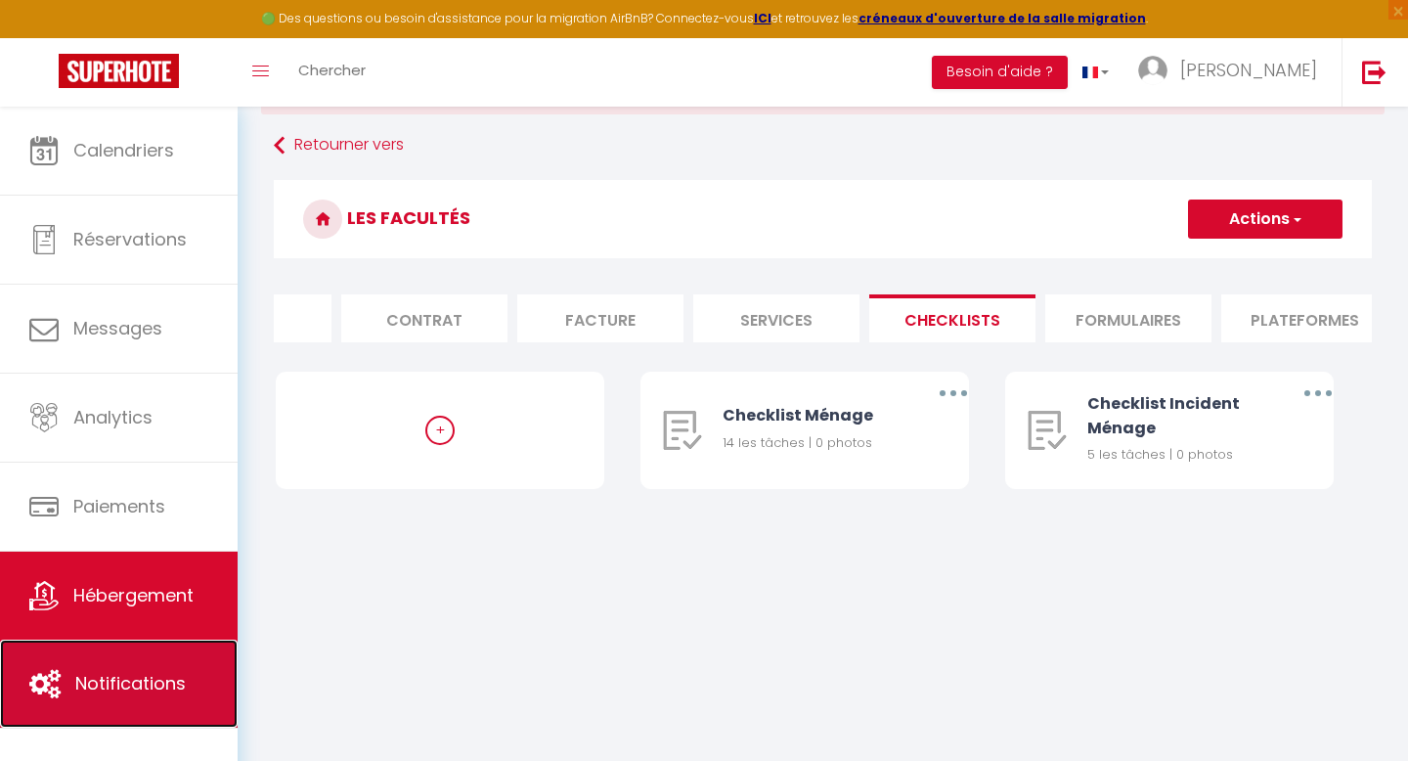
click at [128, 682] on span "Notifications" at bounding box center [130, 683] width 111 height 24
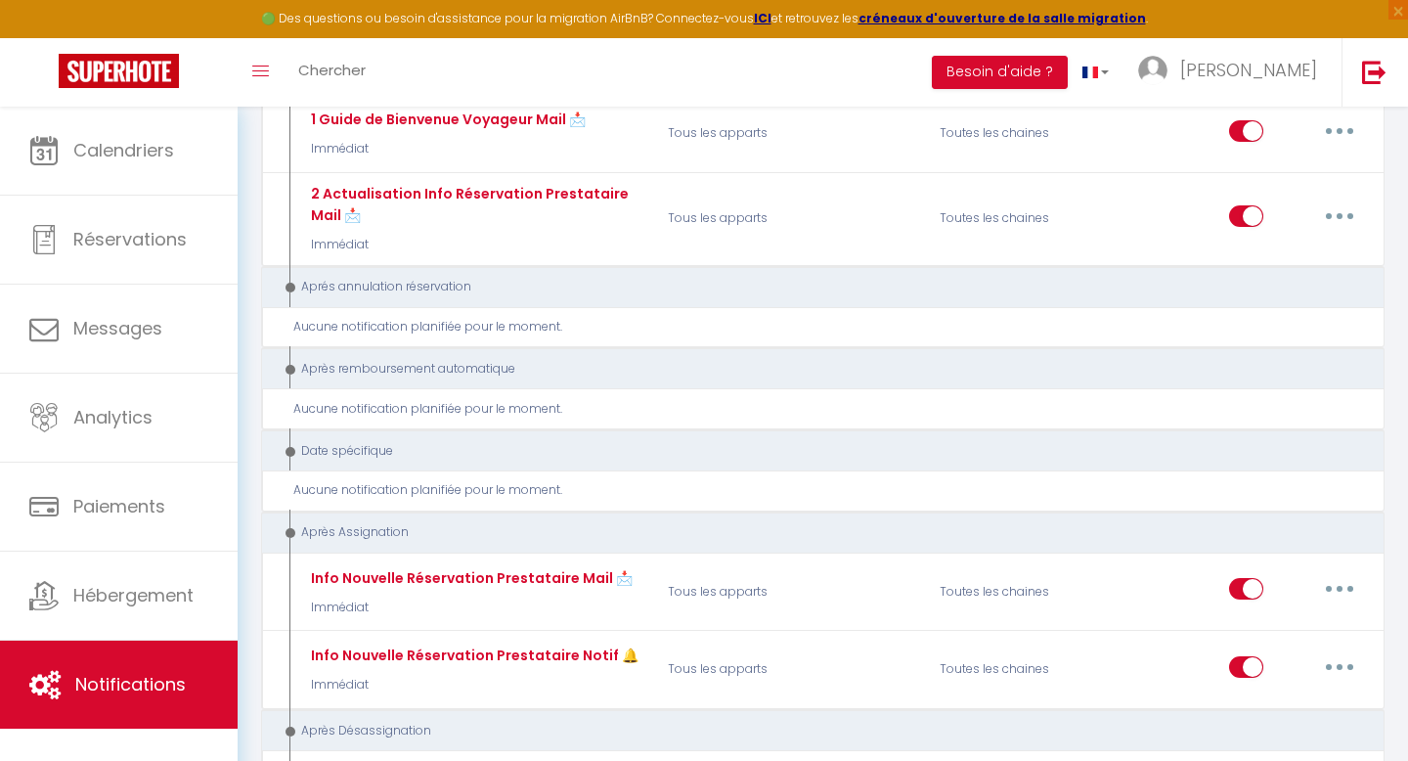
scroll to position [3881, 0]
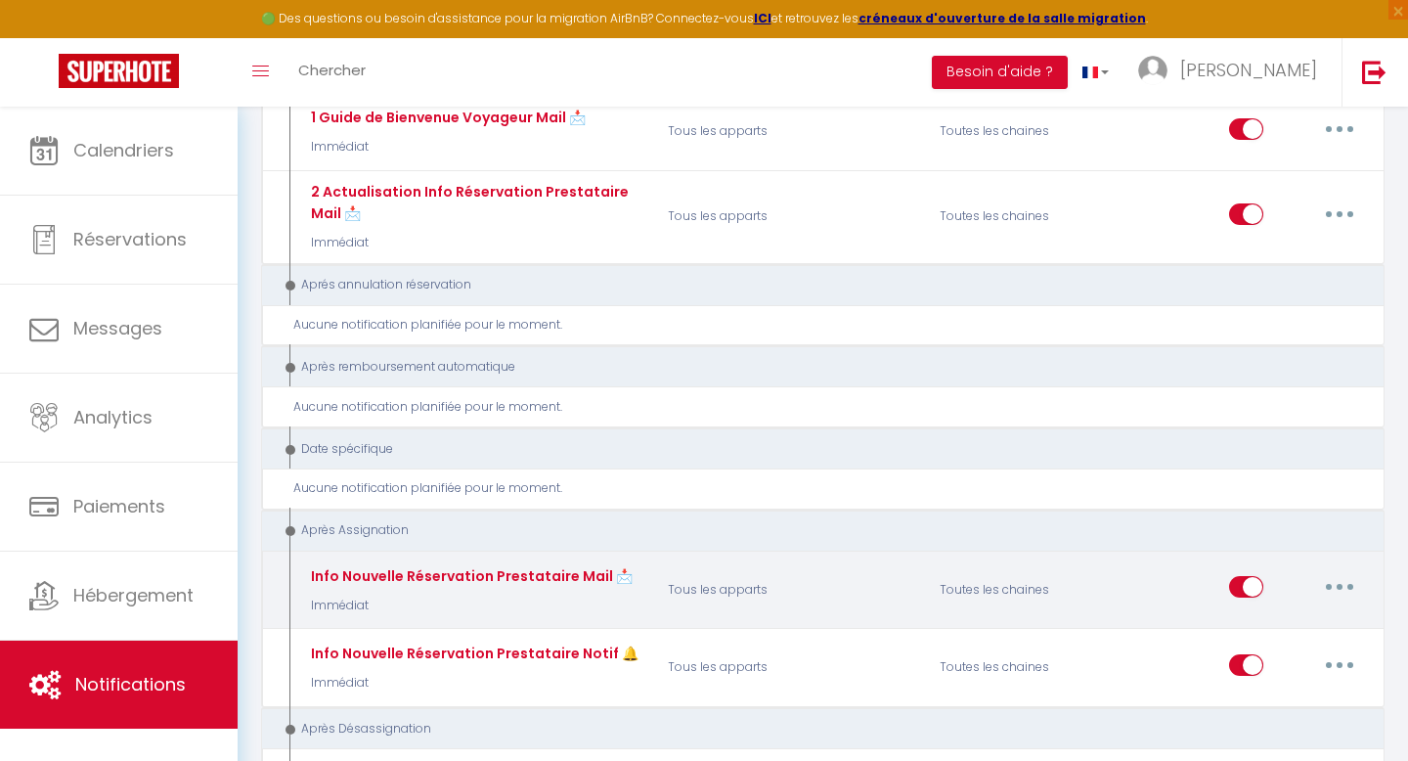
click at [1340, 571] on button "button" at bounding box center [1340, 586] width 55 height 31
click at [1275, 615] on link "Editer" at bounding box center [1289, 631] width 145 height 33
type input "Info Nouvelle Réservation Prestataire Mail 📩"
select select "21"
select select "Immédiat"
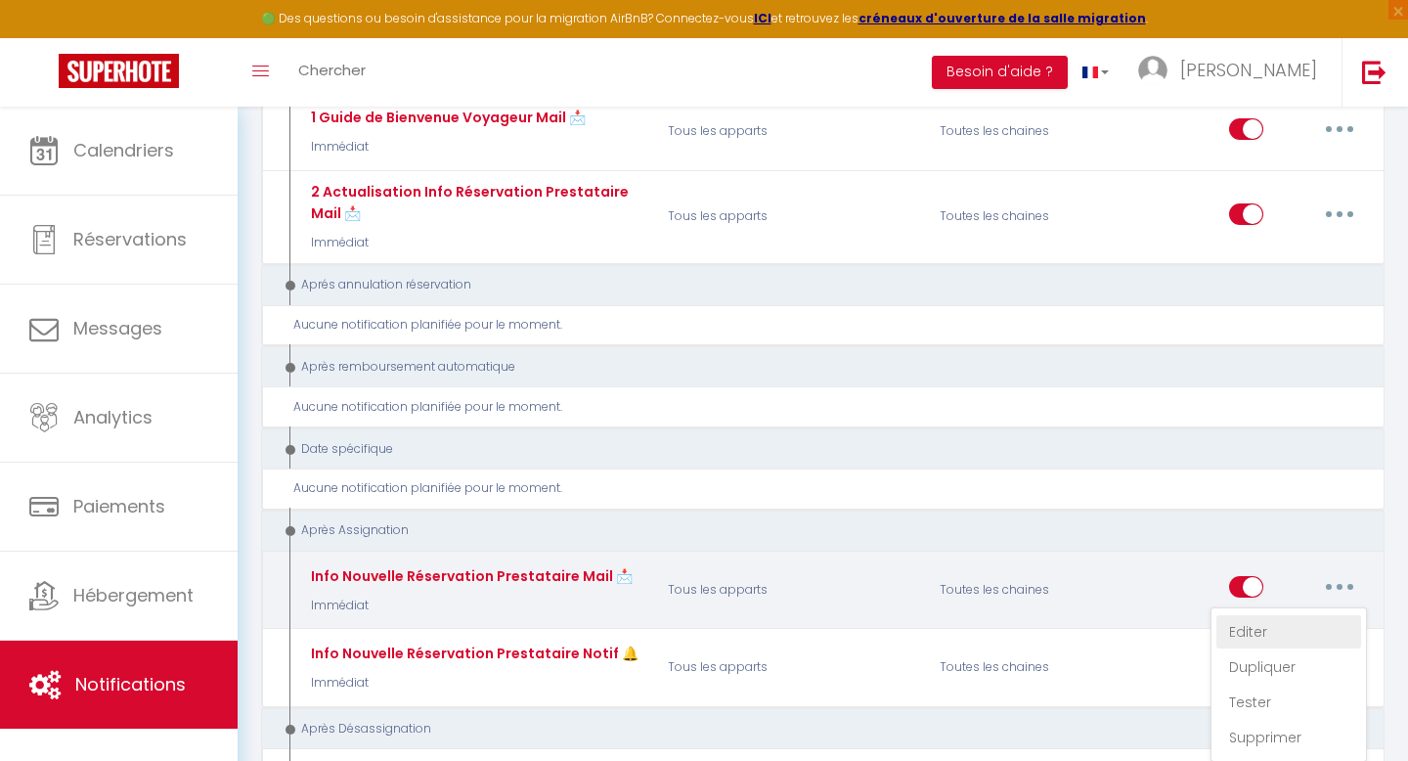
select select
checkbox input "false"
checkbox input "true"
checkbox input "false"
radio input "true"
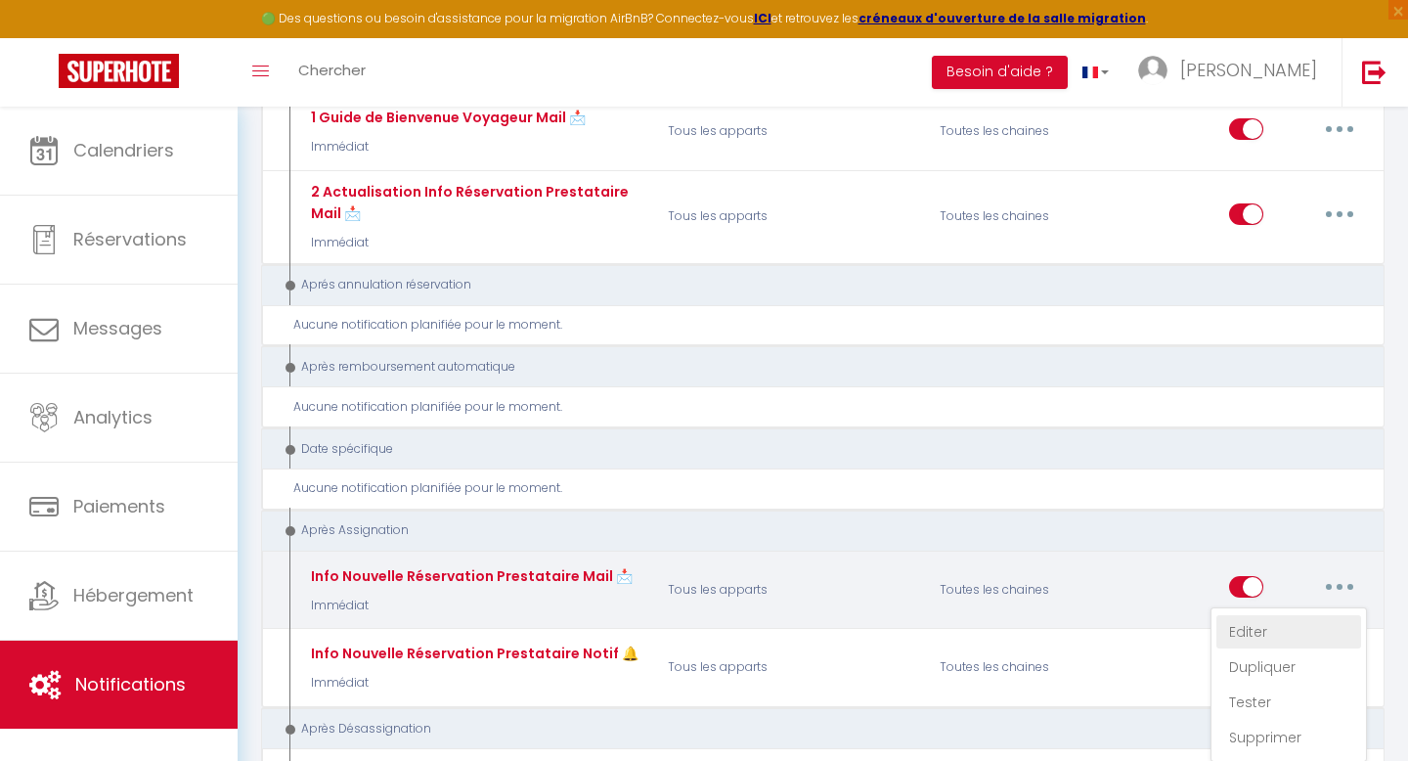
type input "👱🏻‍♀️ Nouvelle réservation pour [RENTAL:NAME] à [RENTAL:CITY] - N° [BOOKING:ID]"
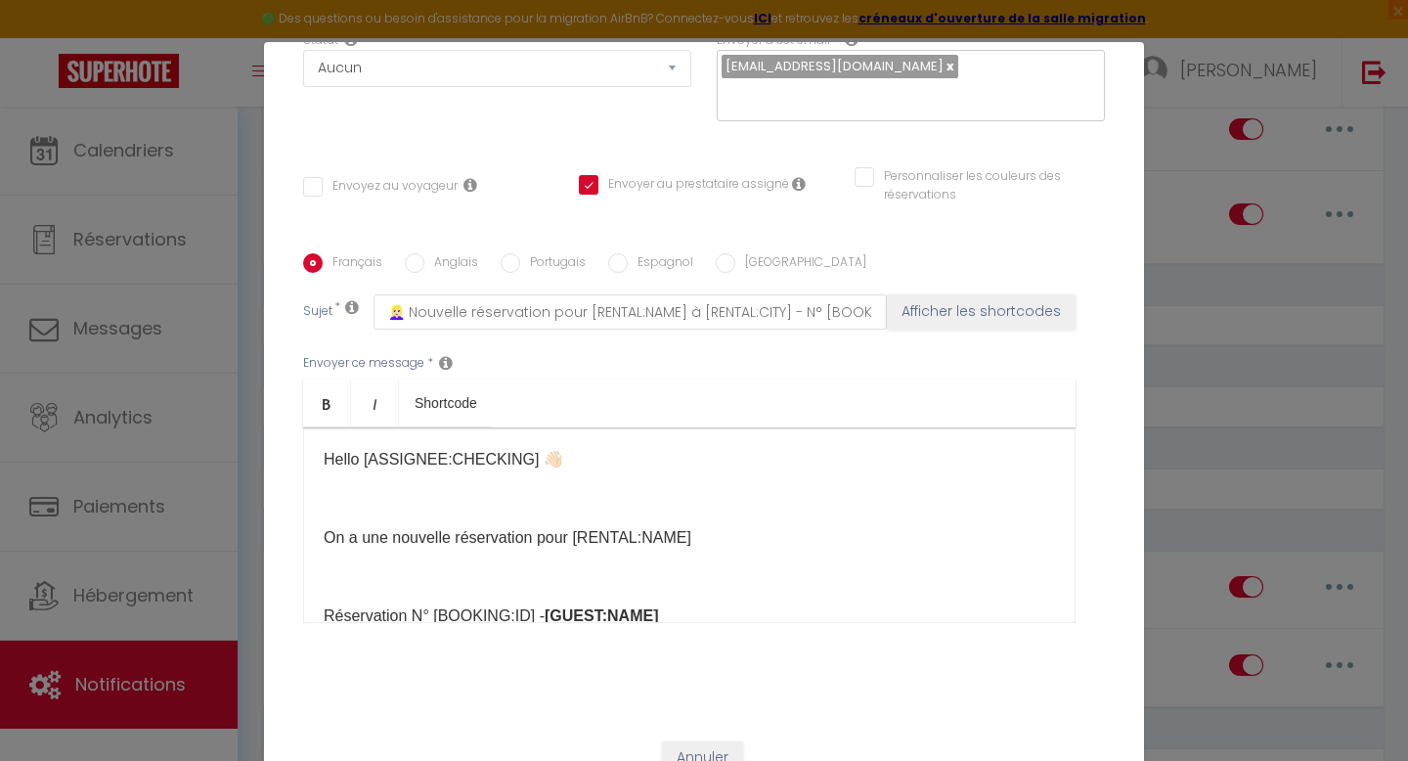
scroll to position [0, 0]
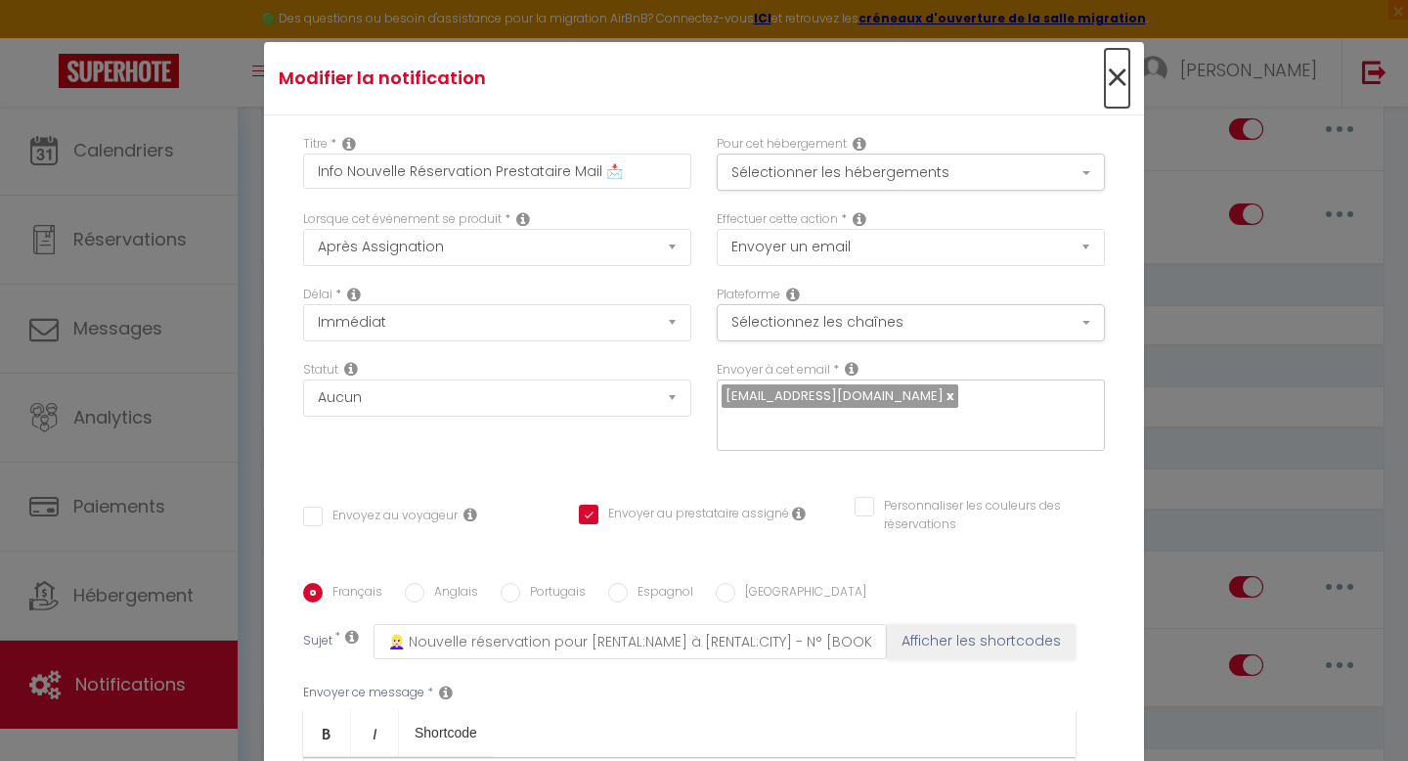
click at [1122, 76] on span "×" at bounding box center [1117, 78] width 24 height 59
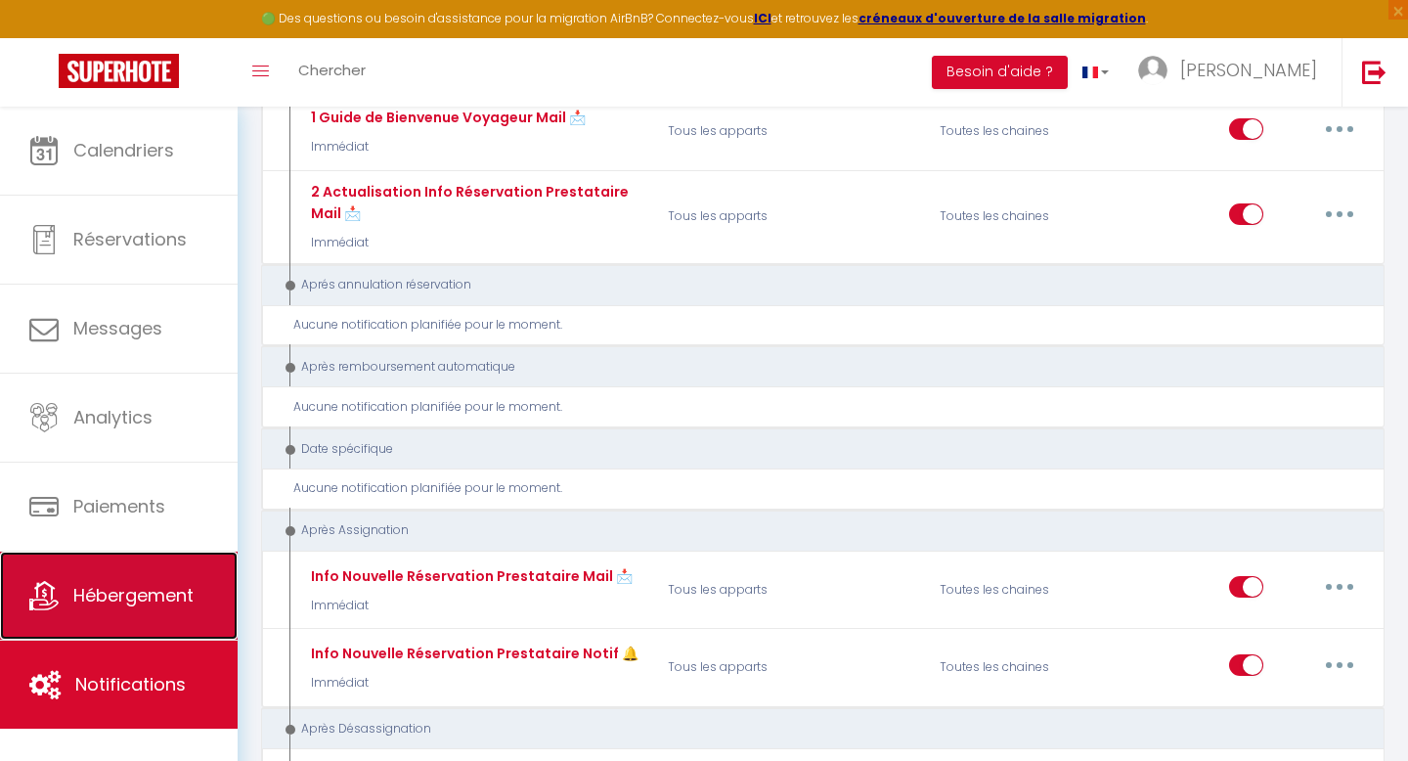
click at [118, 588] on span "Hébergement" at bounding box center [133, 595] width 120 height 24
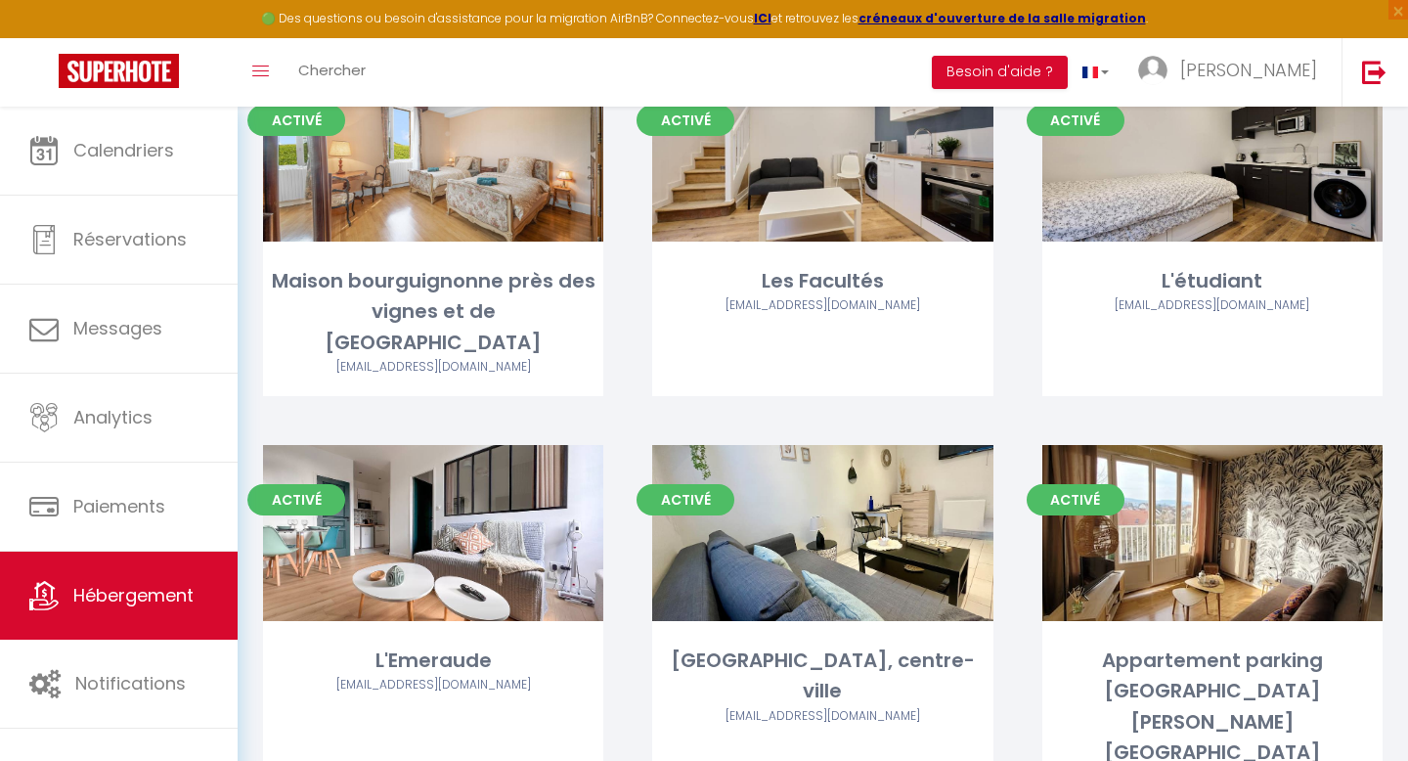
scroll to position [233, 0]
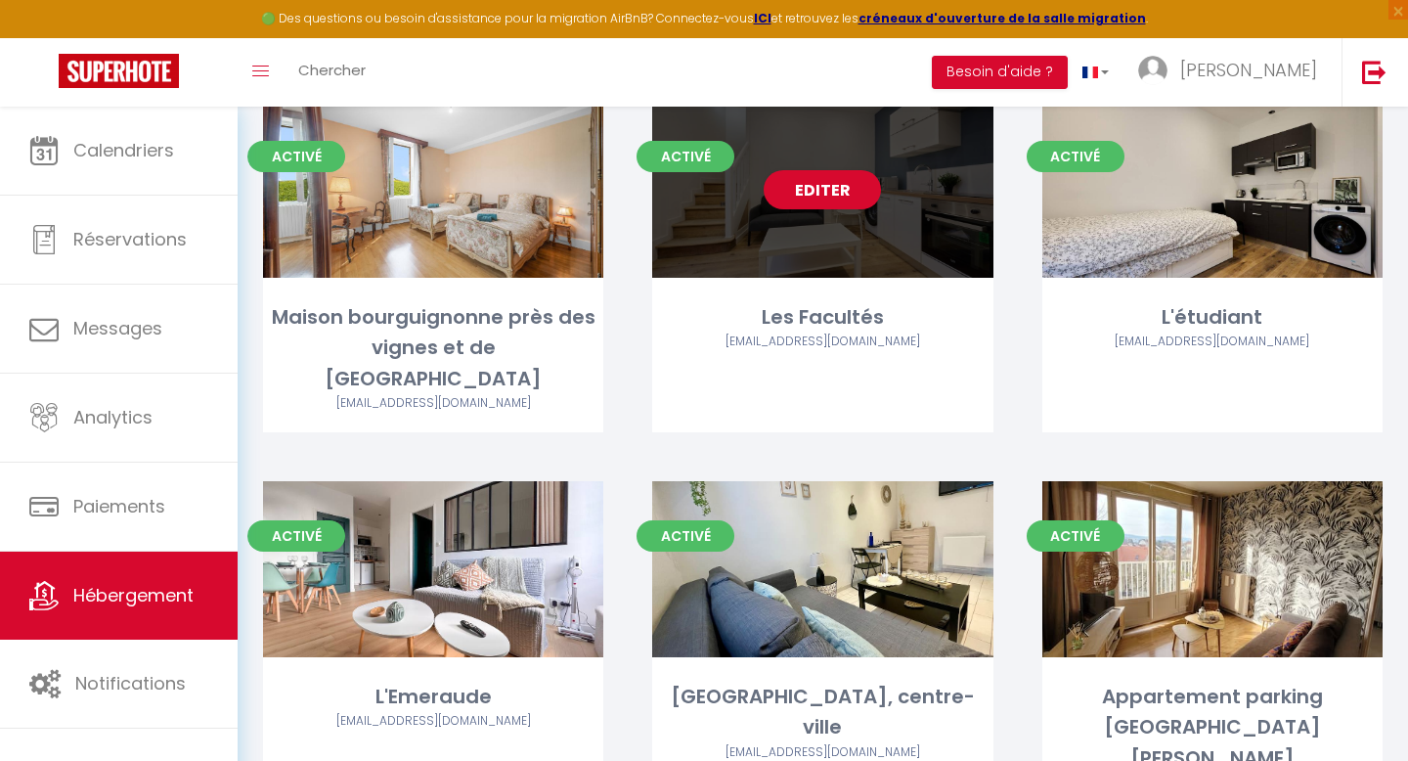
click at [905, 262] on div "Editer" at bounding box center [822, 190] width 340 height 176
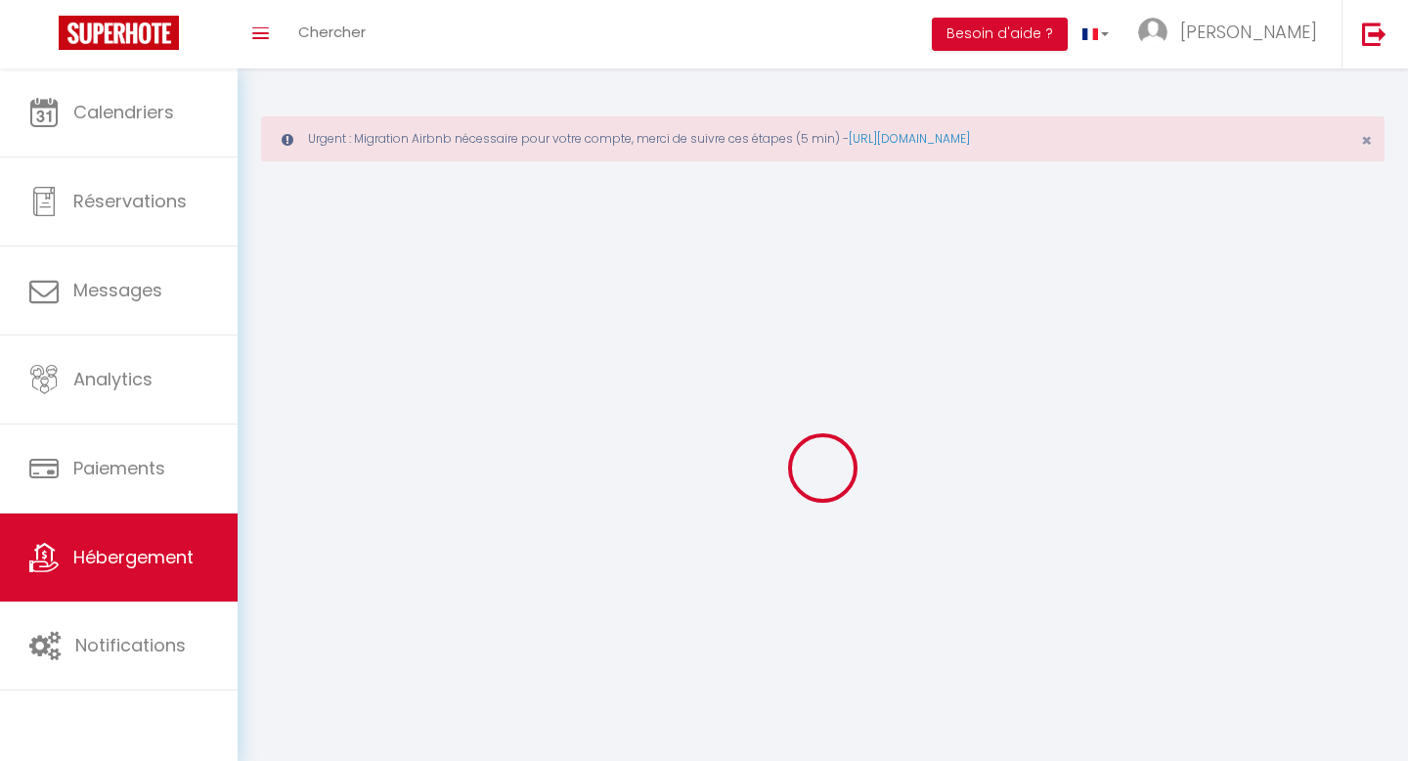
select select
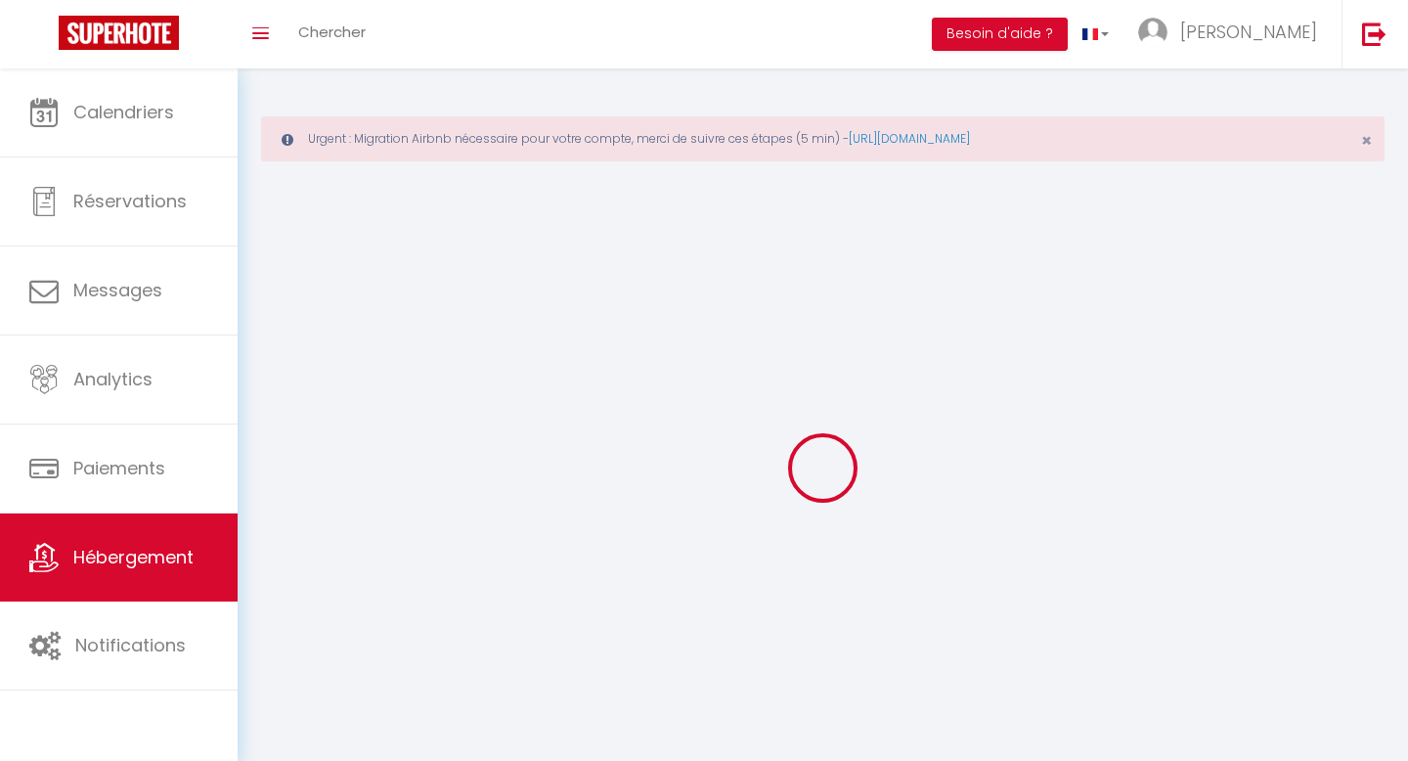
select select
checkbox input "false"
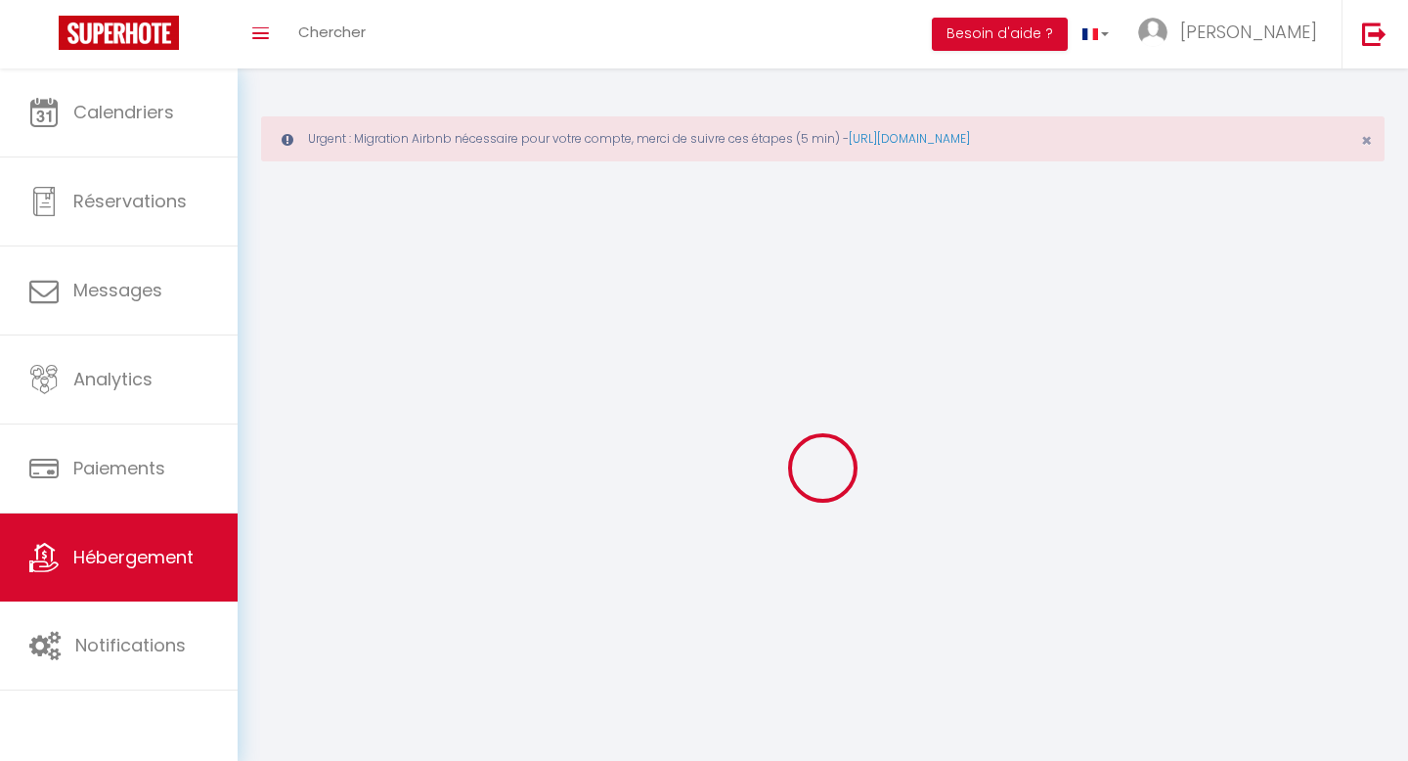
select select "28"
select select
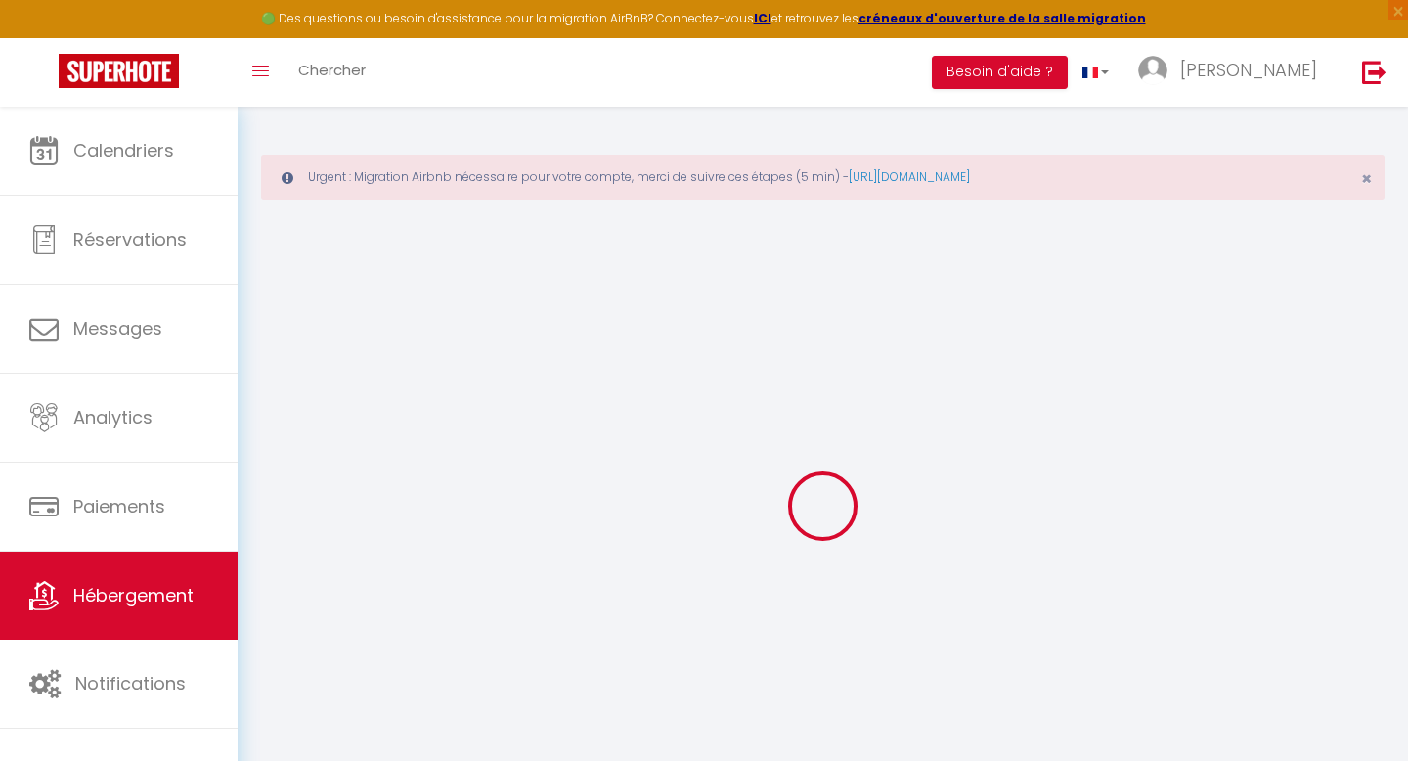
select select
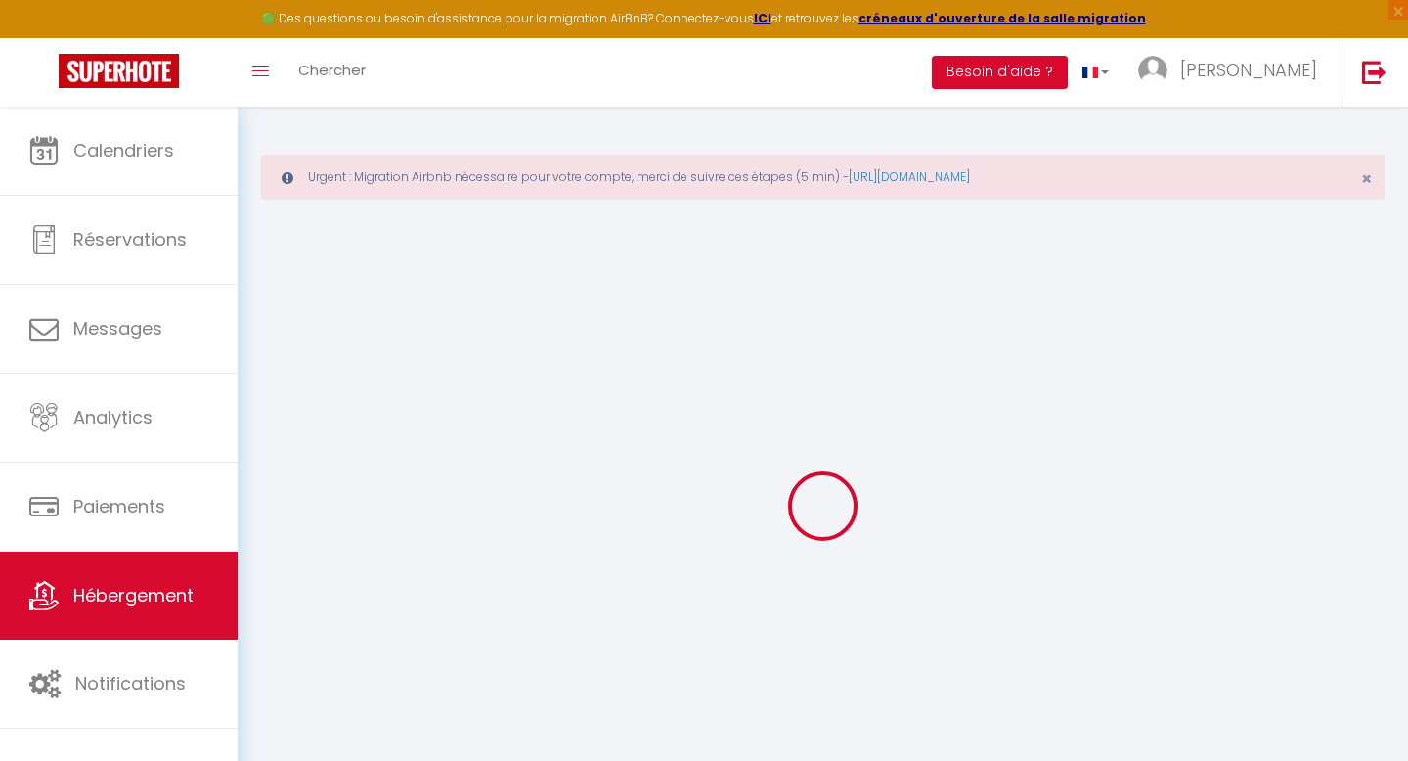
select select
checkbox input "false"
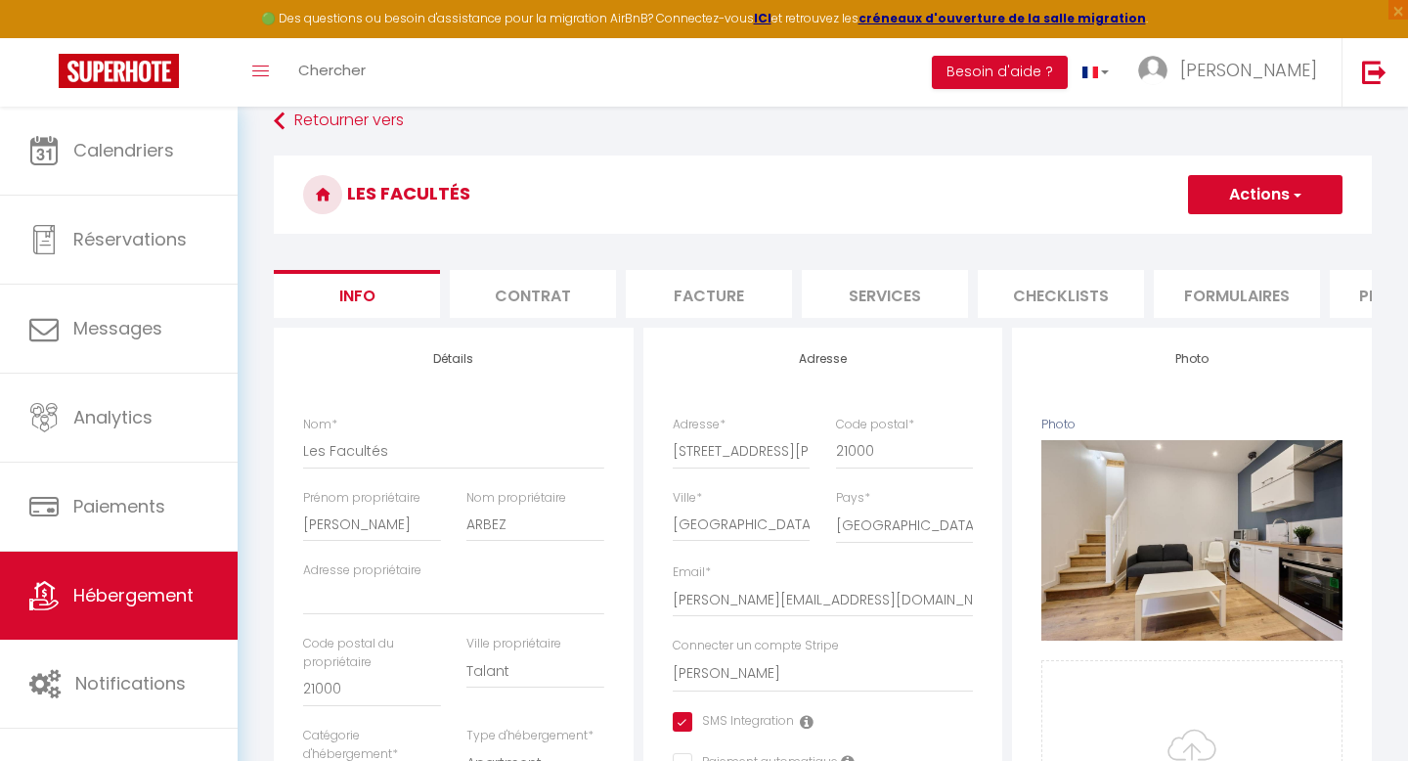
scroll to position [101, 0]
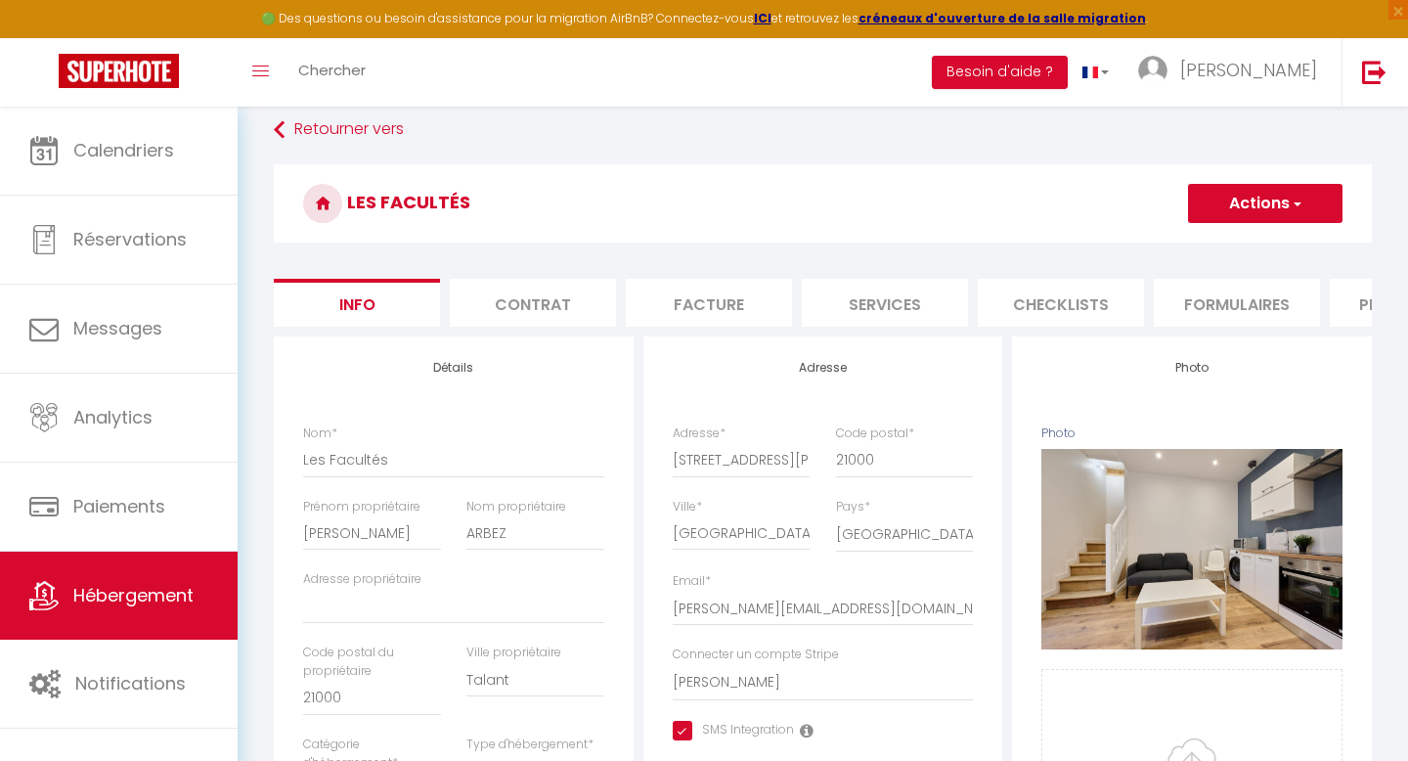
click at [549, 313] on li "Contrat" at bounding box center [533, 303] width 166 height 48
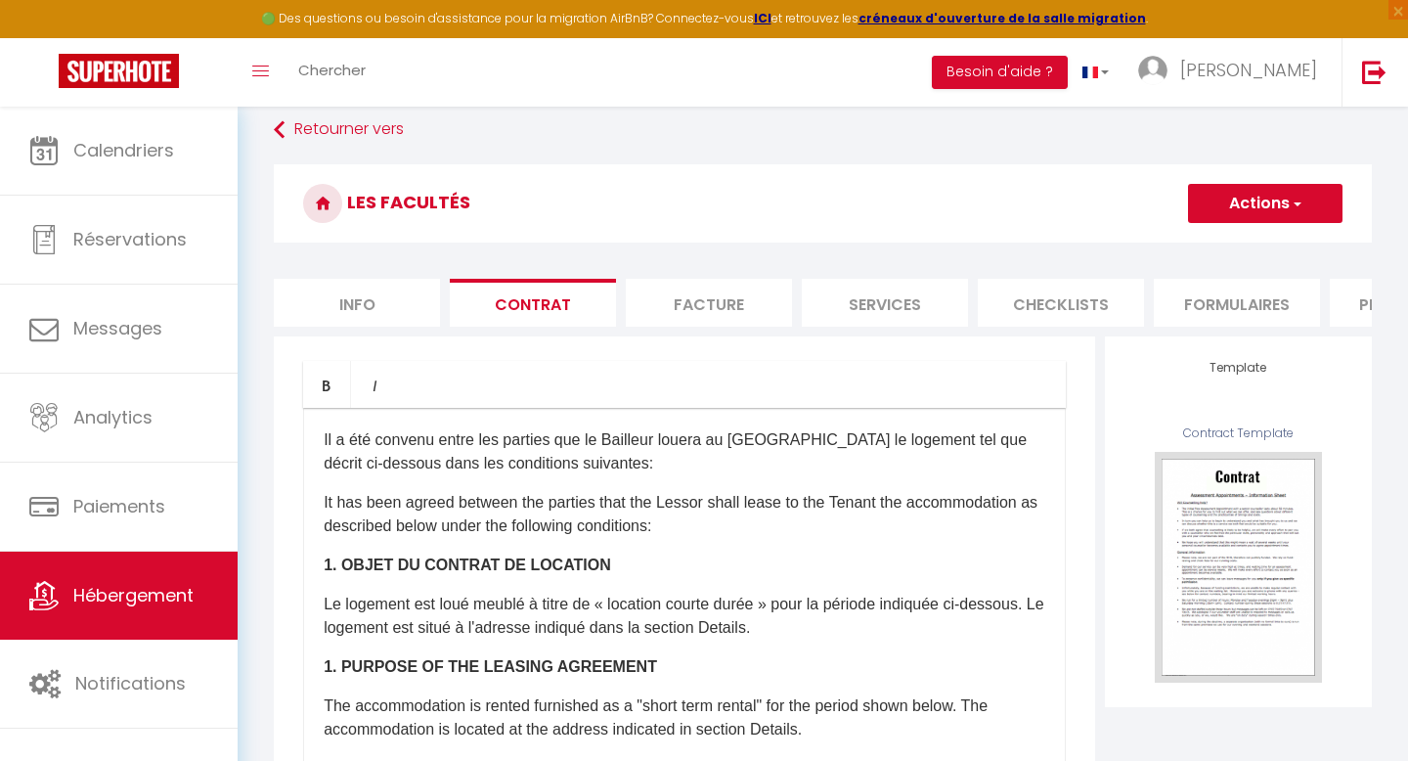
click at [691, 312] on li "Facture" at bounding box center [709, 303] width 166 height 48
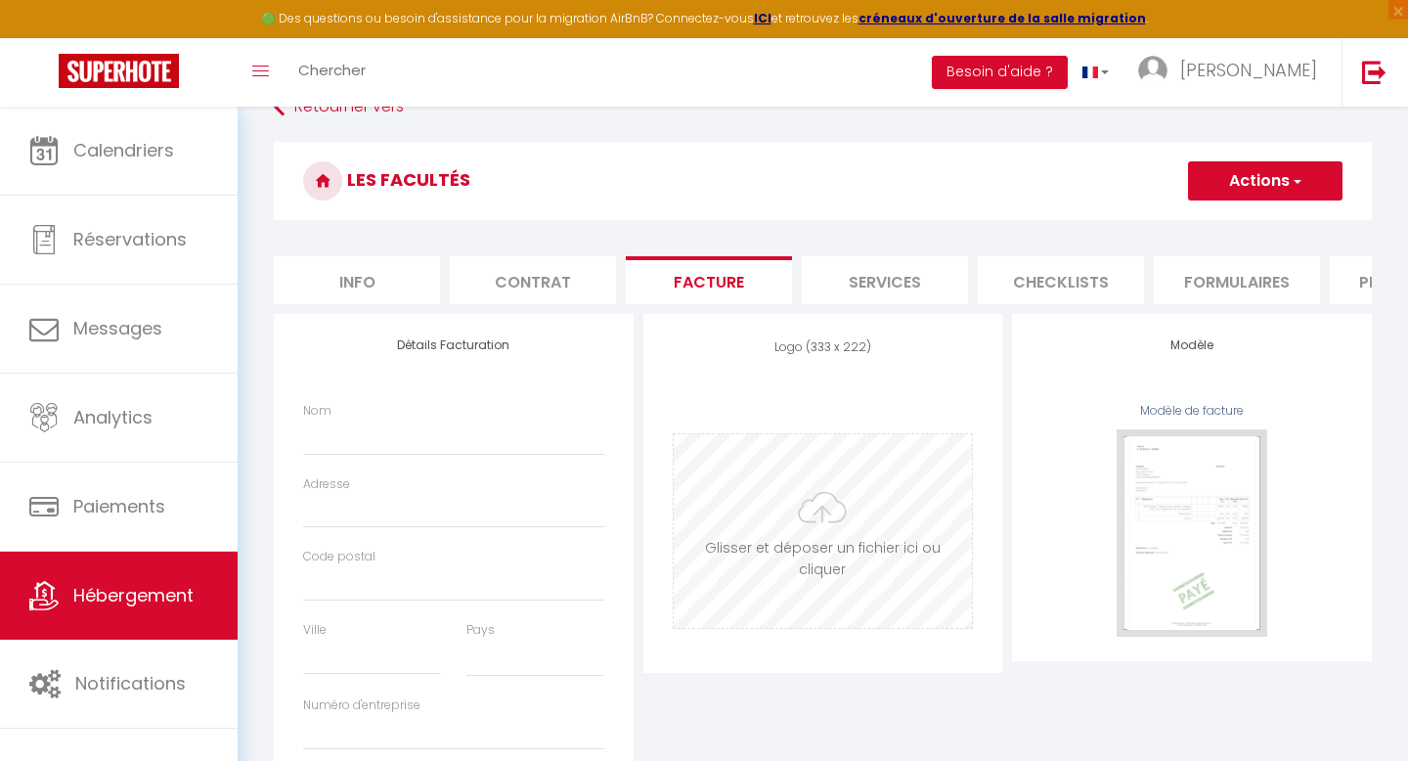
scroll to position [34, 0]
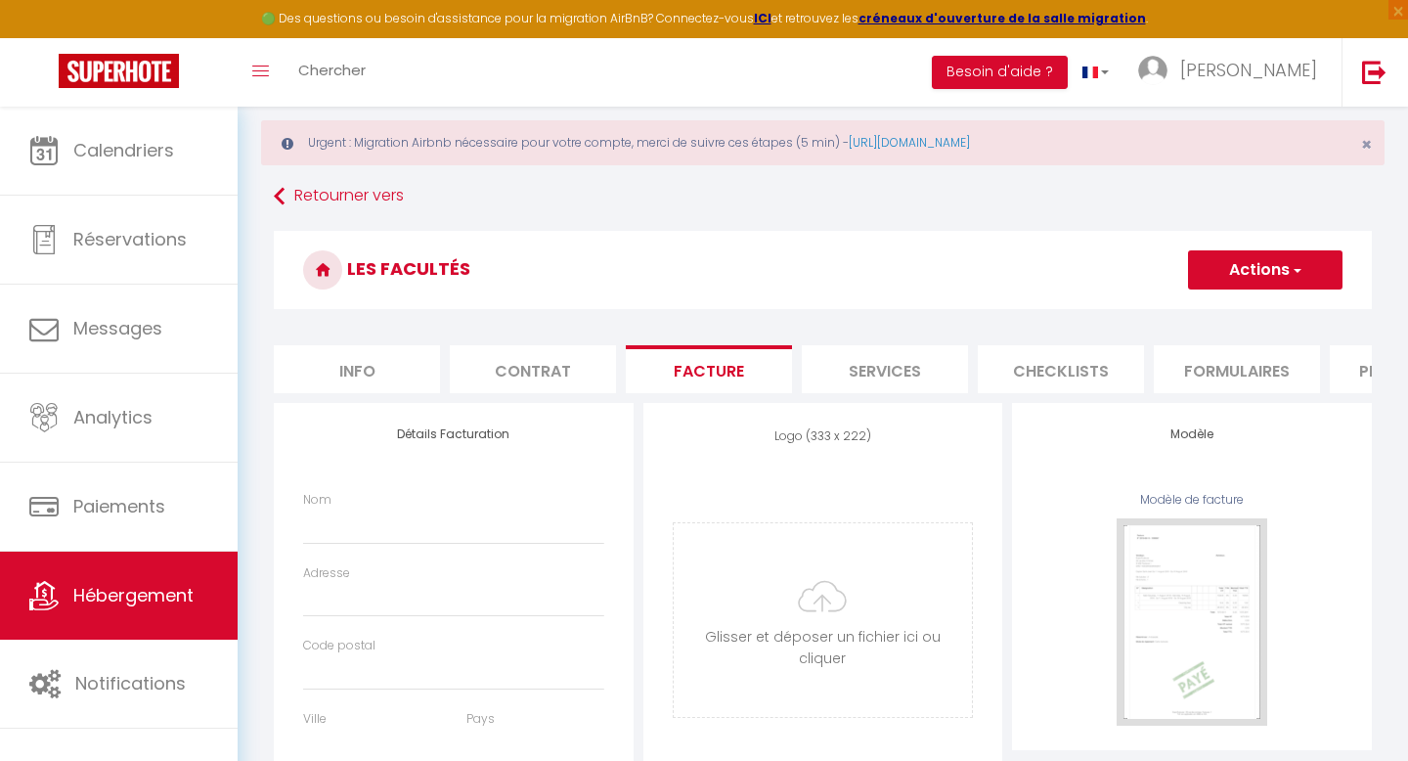
click at [893, 374] on li "Services" at bounding box center [885, 369] width 166 height 48
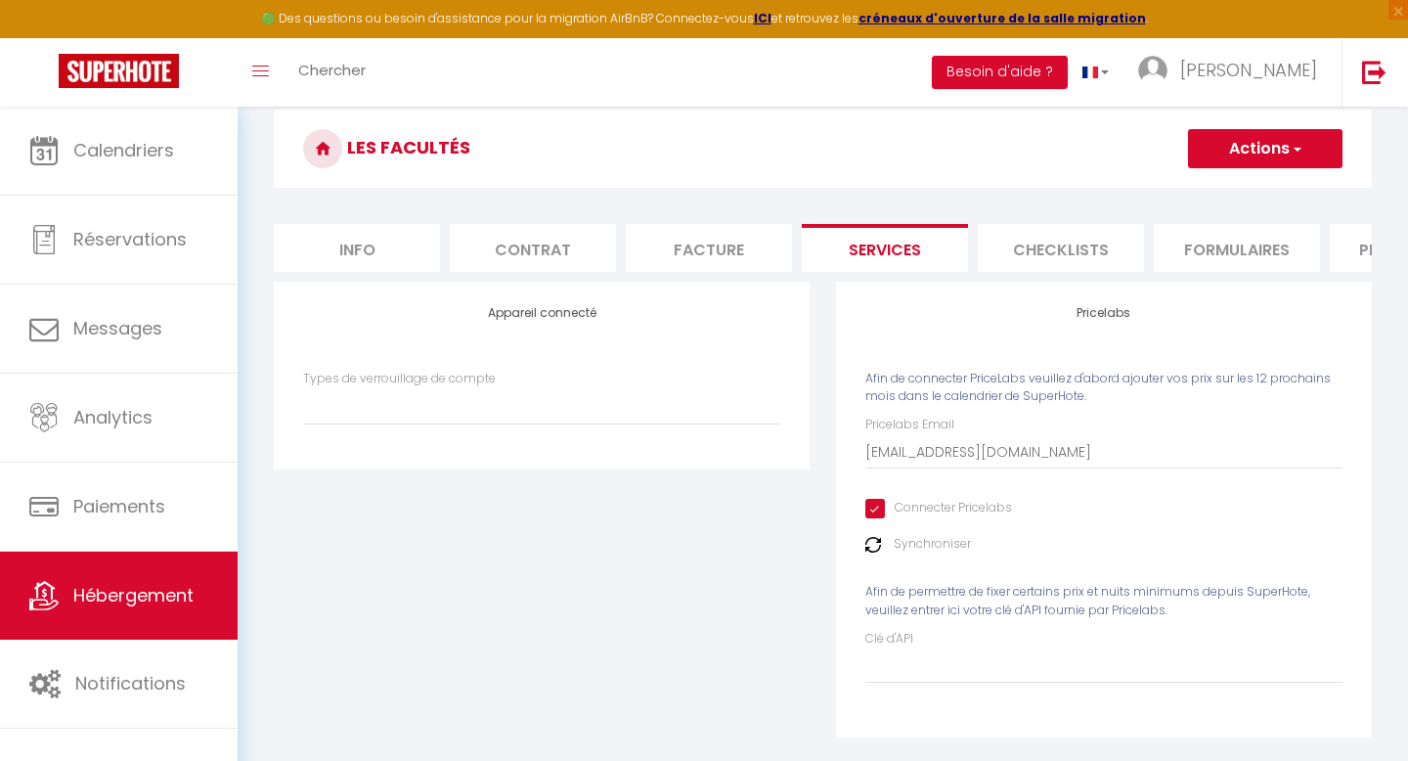
scroll to position [181, 0]
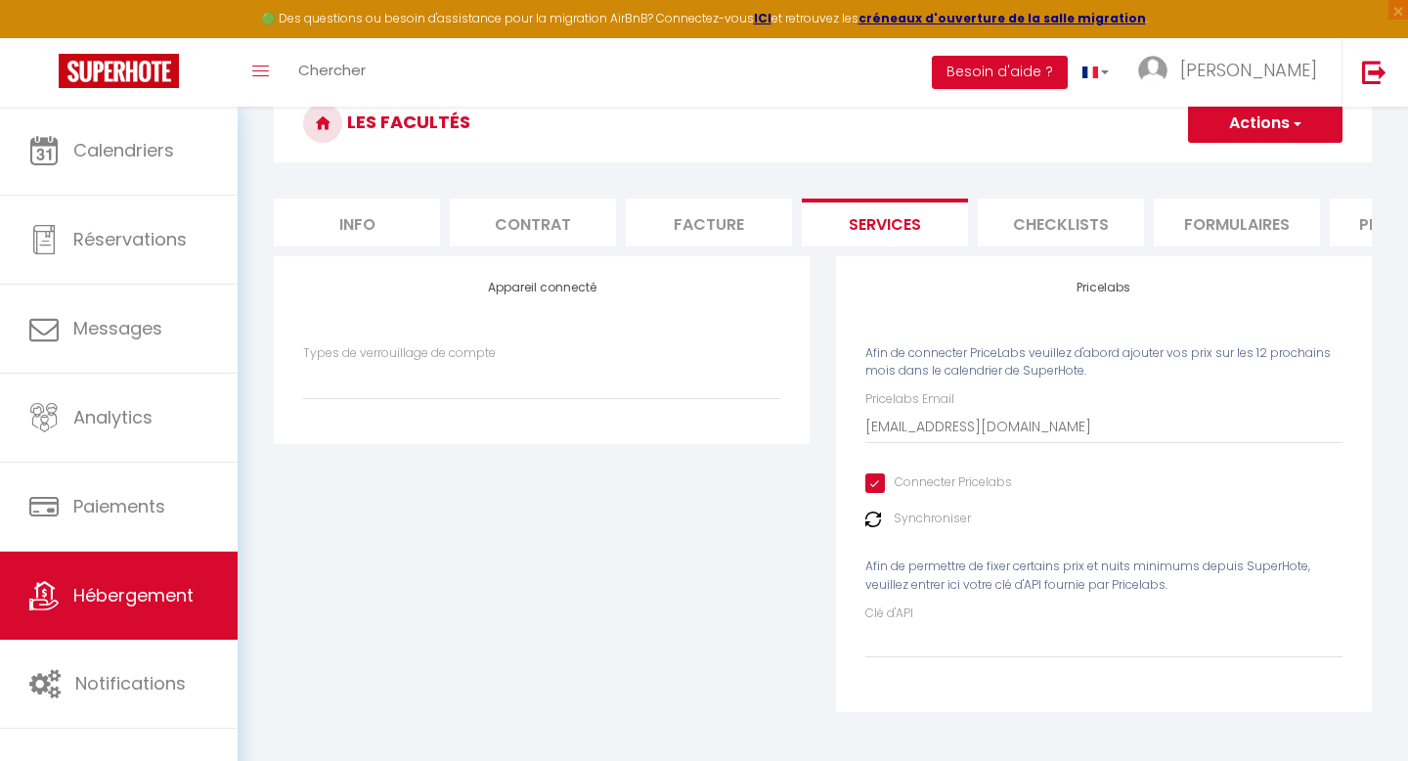
click at [1049, 225] on li "Checklists" at bounding box center [1061, 223] width 166 height 48
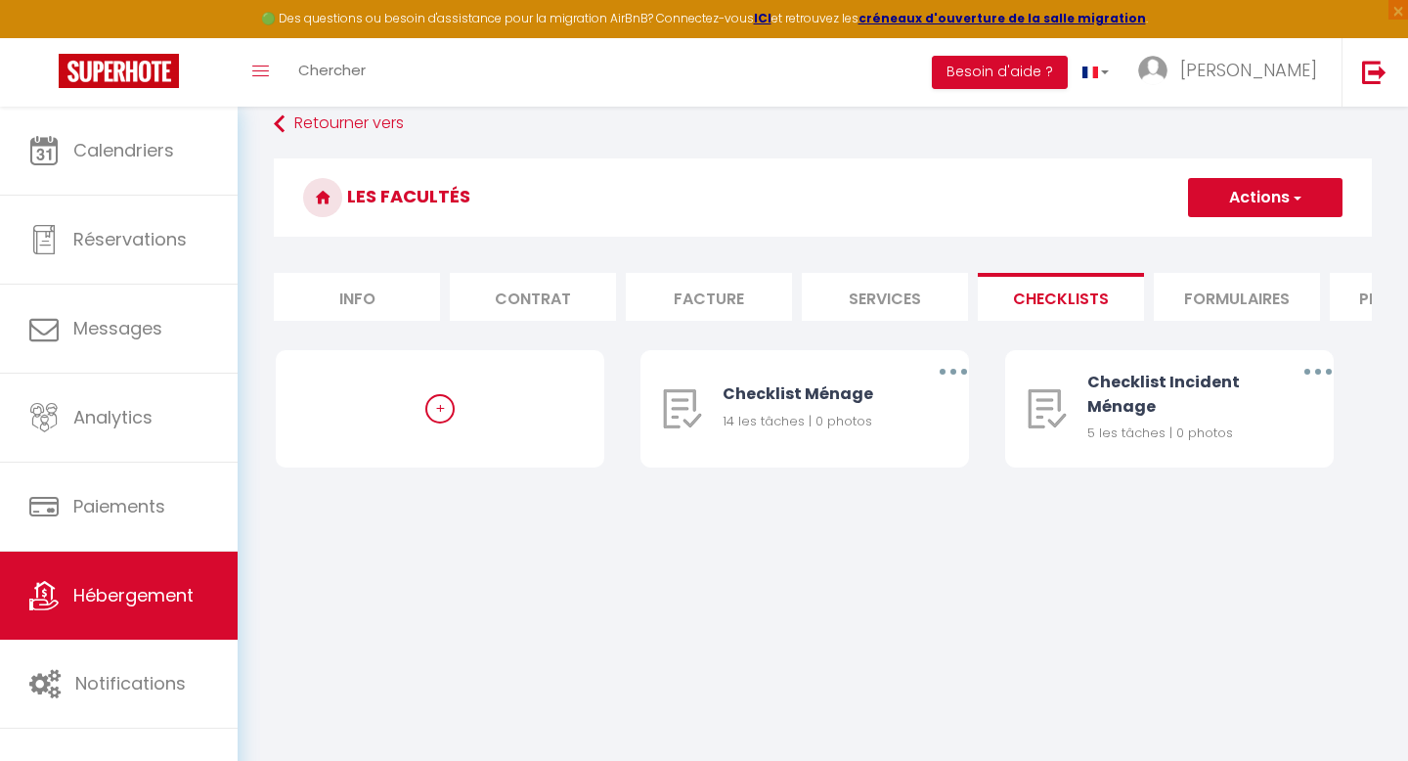
click at [1238, 271] on form "Les Facultés Actions Créer une nouvelle liste de checklist Info Contrat Facture…" at bounding box center [823, 332] width 1098 height 348
click at [1225, 317] on li "Formulaires" at bounding box center [1237, 297] width 166 height 48
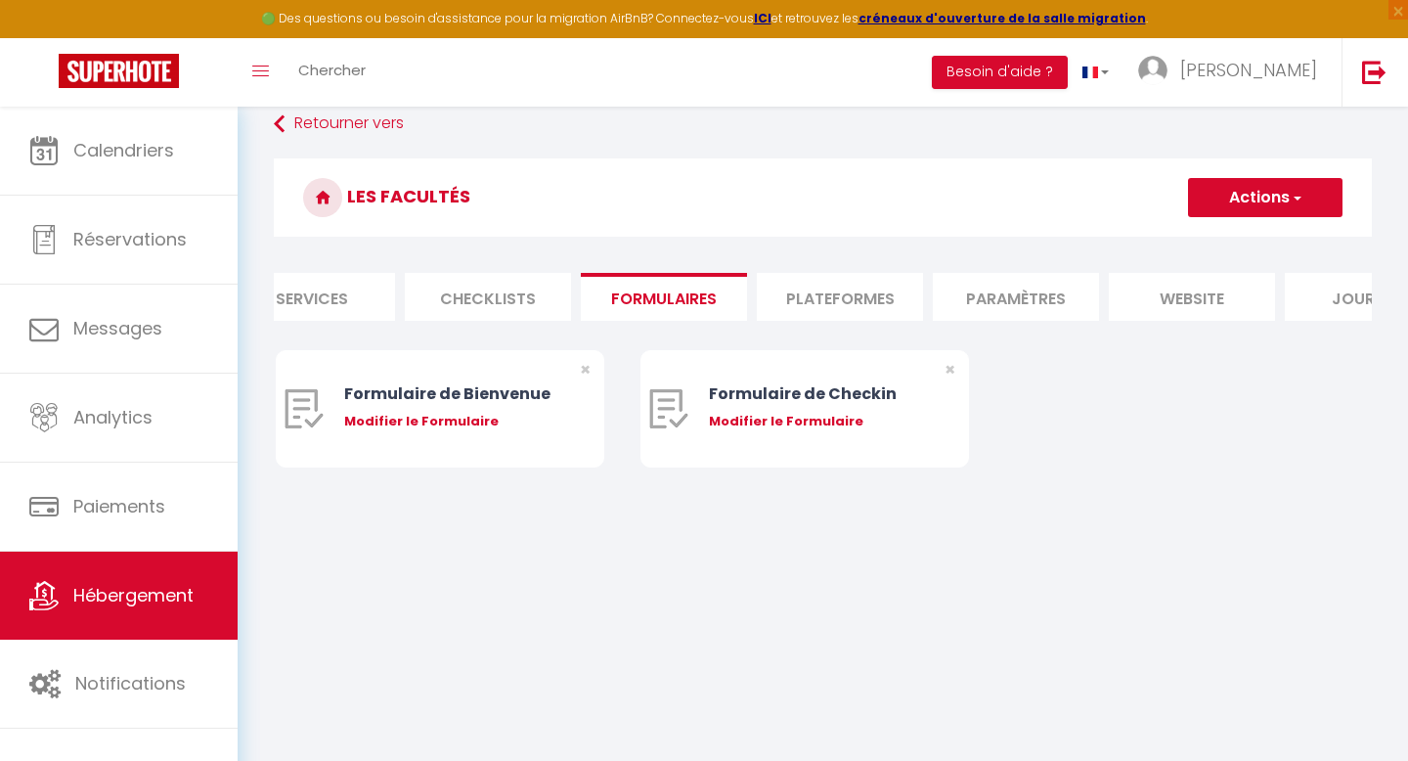
scroll to position [0, 662]
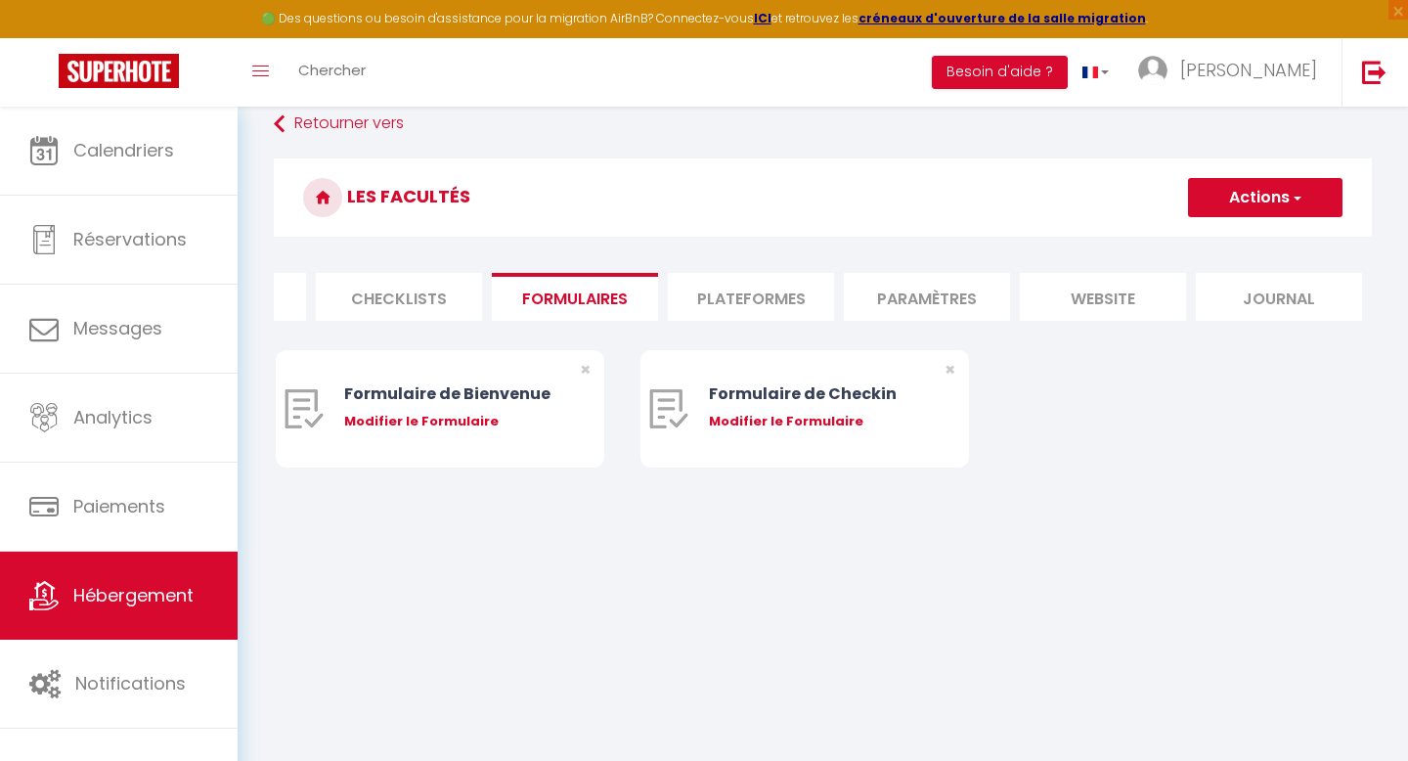
click at [975, 296] on li "Paramètres" at bounding box center [927, 297] width 166 height 48
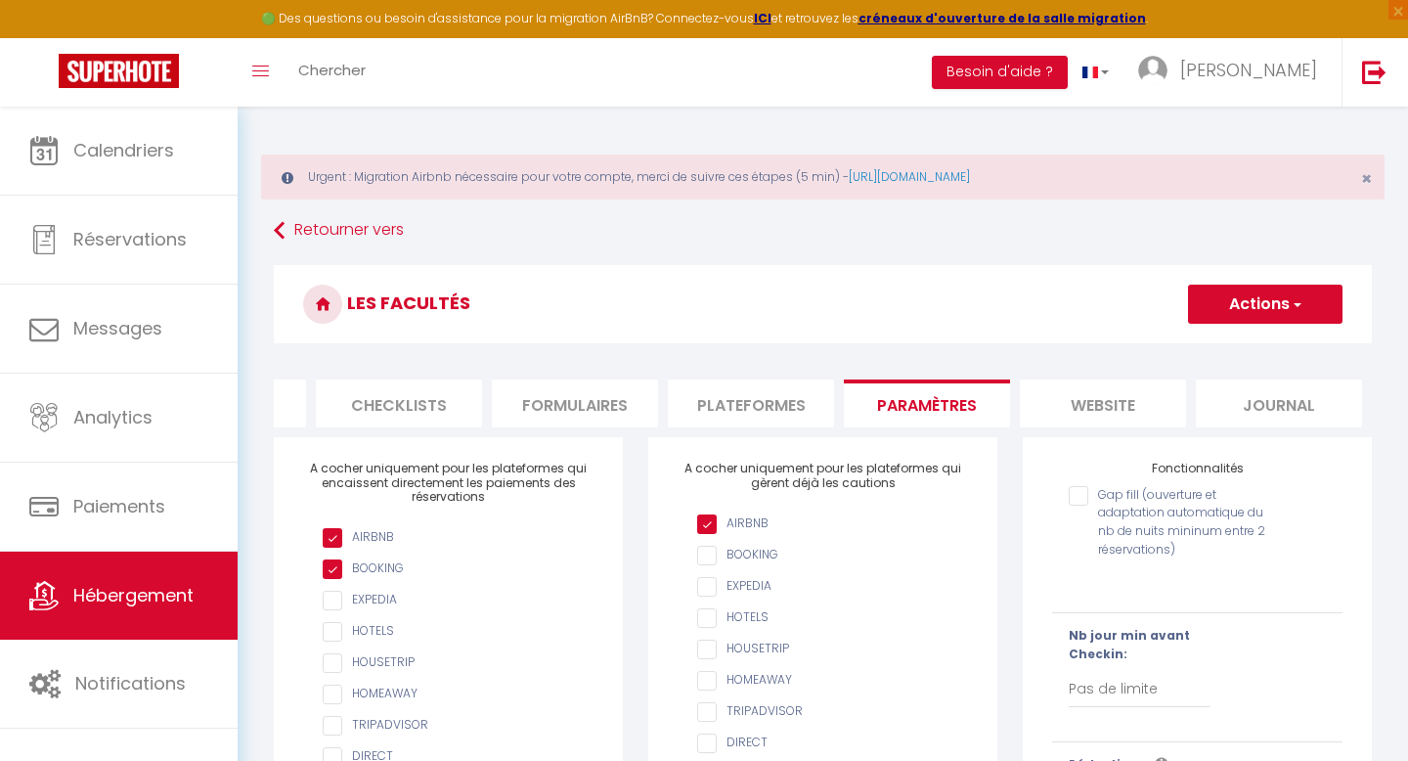
click at [1112, 405] on li "website" at bounding box center [1103, 403] width 166 height 48
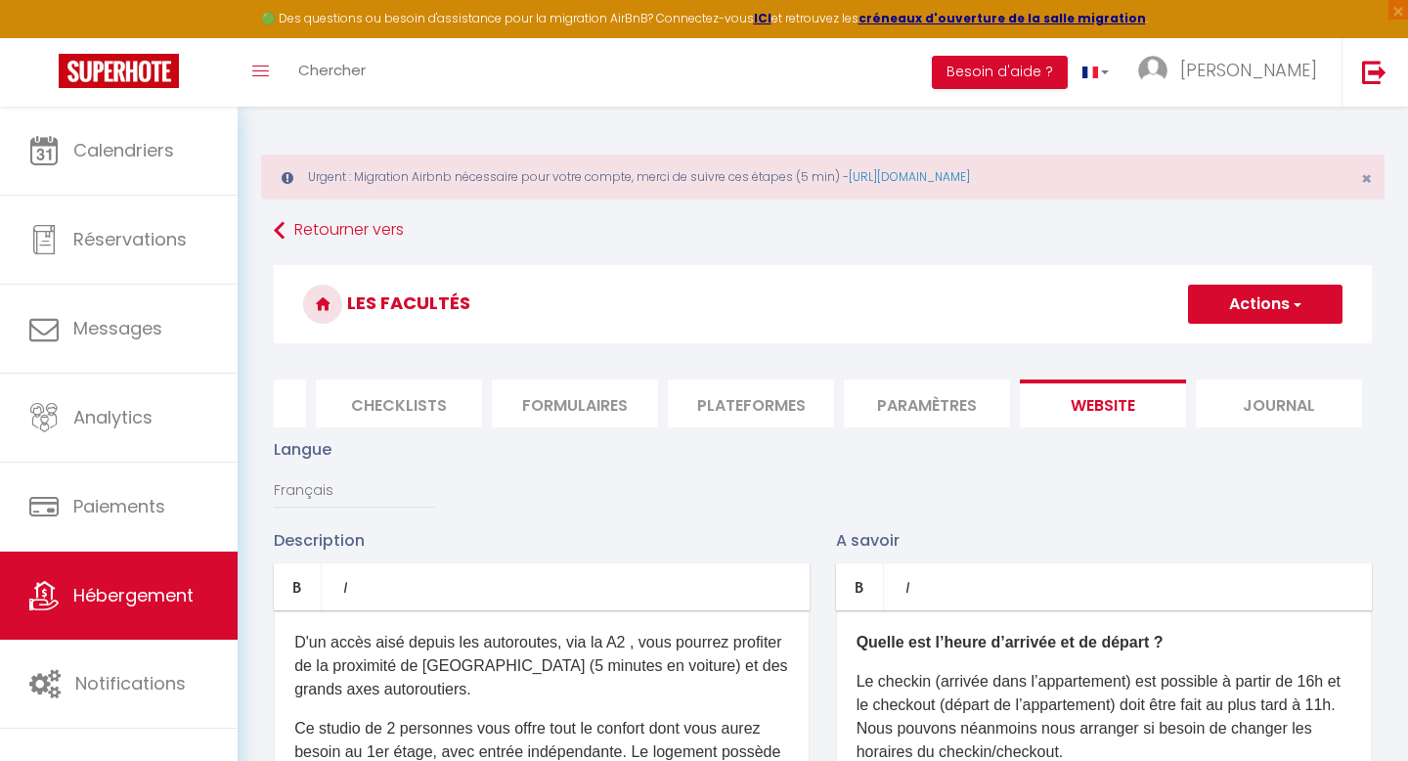
click at [1269, 402] on li "Journal" at bounding box center [1279, 403] width 166 height 48
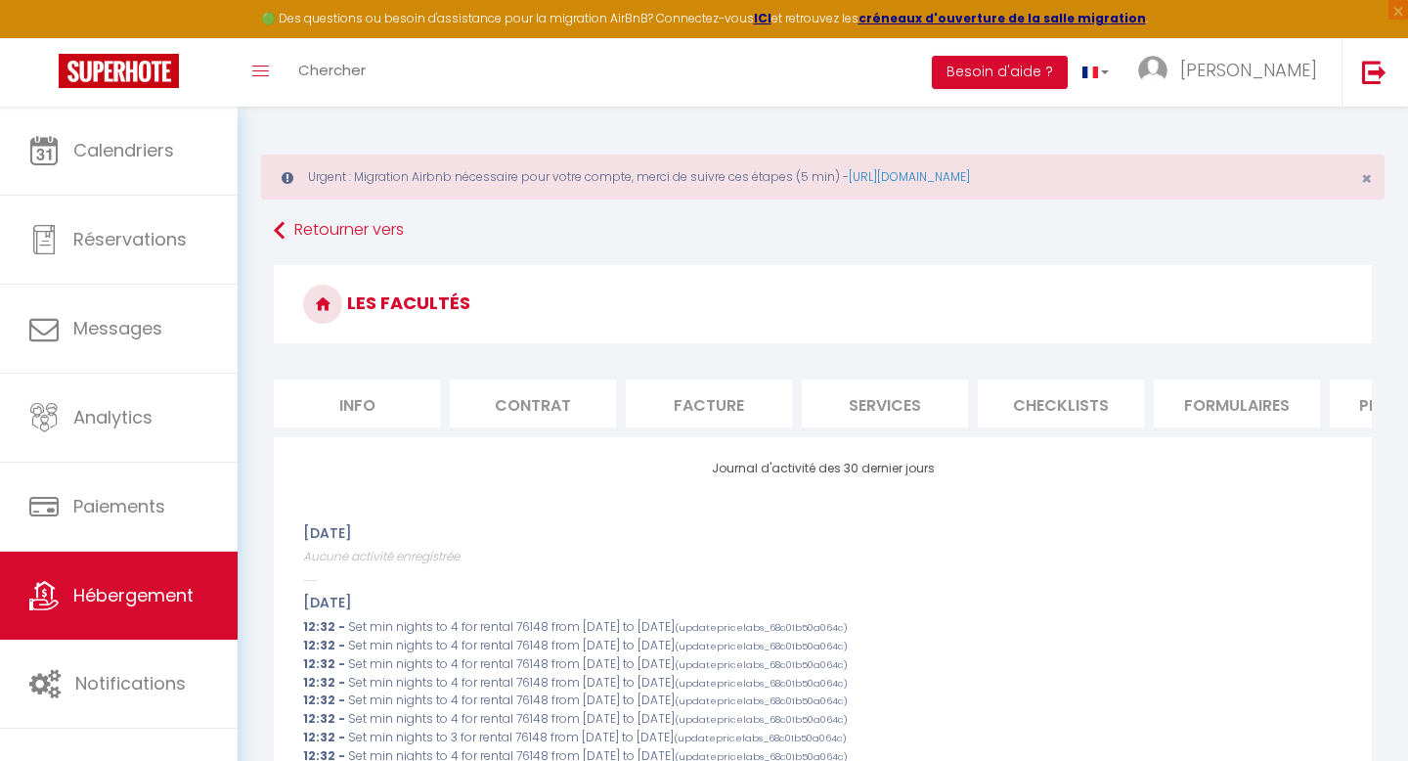
click at [393, 404] on li "Info" at bounding box center [357, 403] width 166 height 48
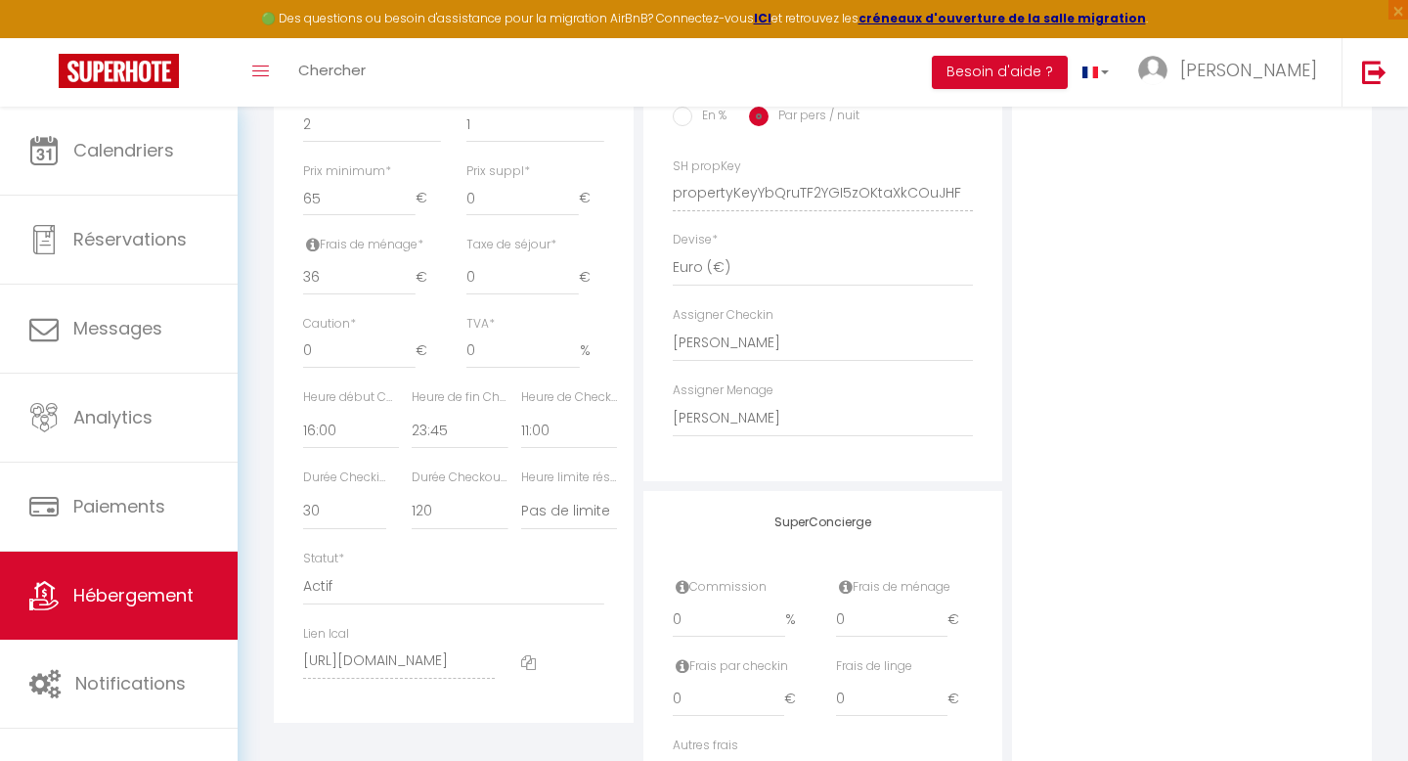
scroll to position [1046, 0]
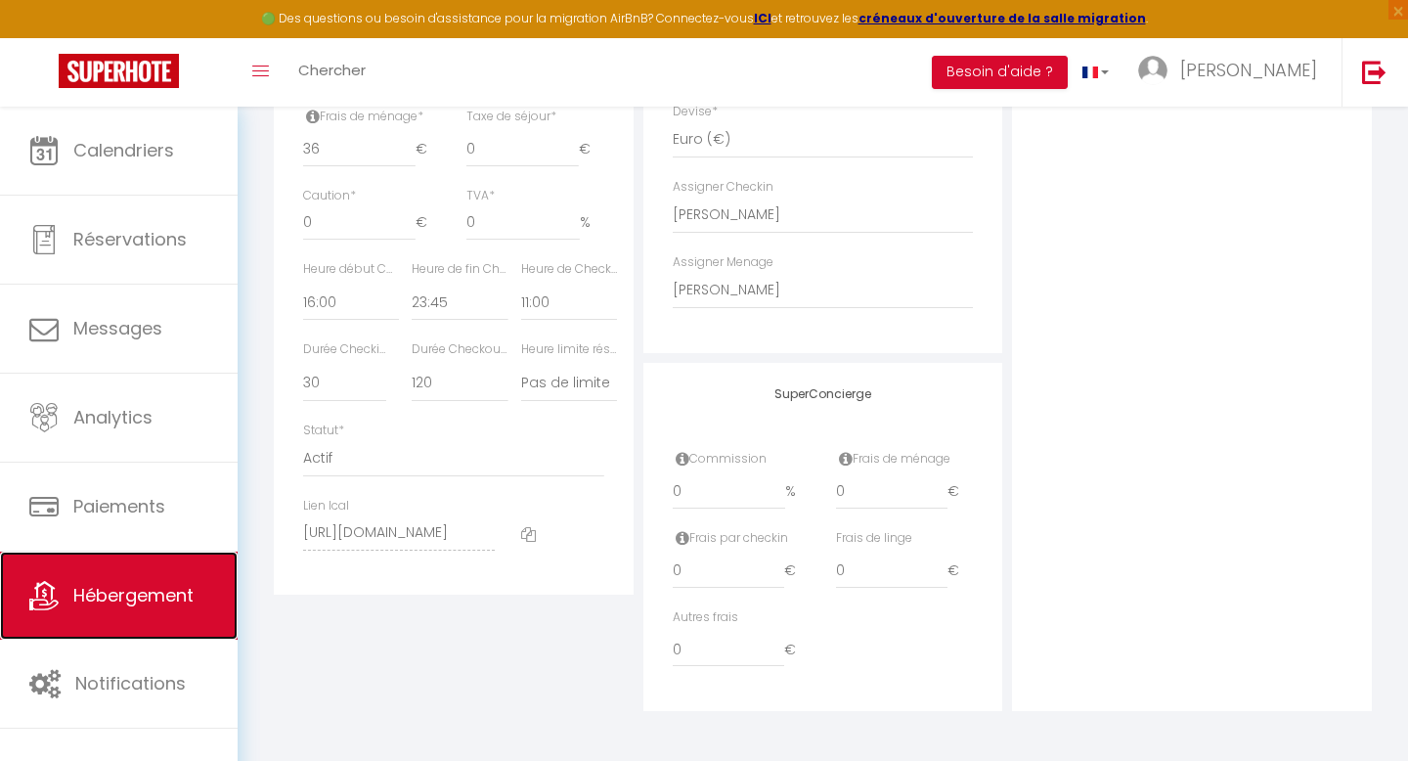
click at [129, 598] on span "Hébergement" at bounding box center [133, 595] width 120 height 24
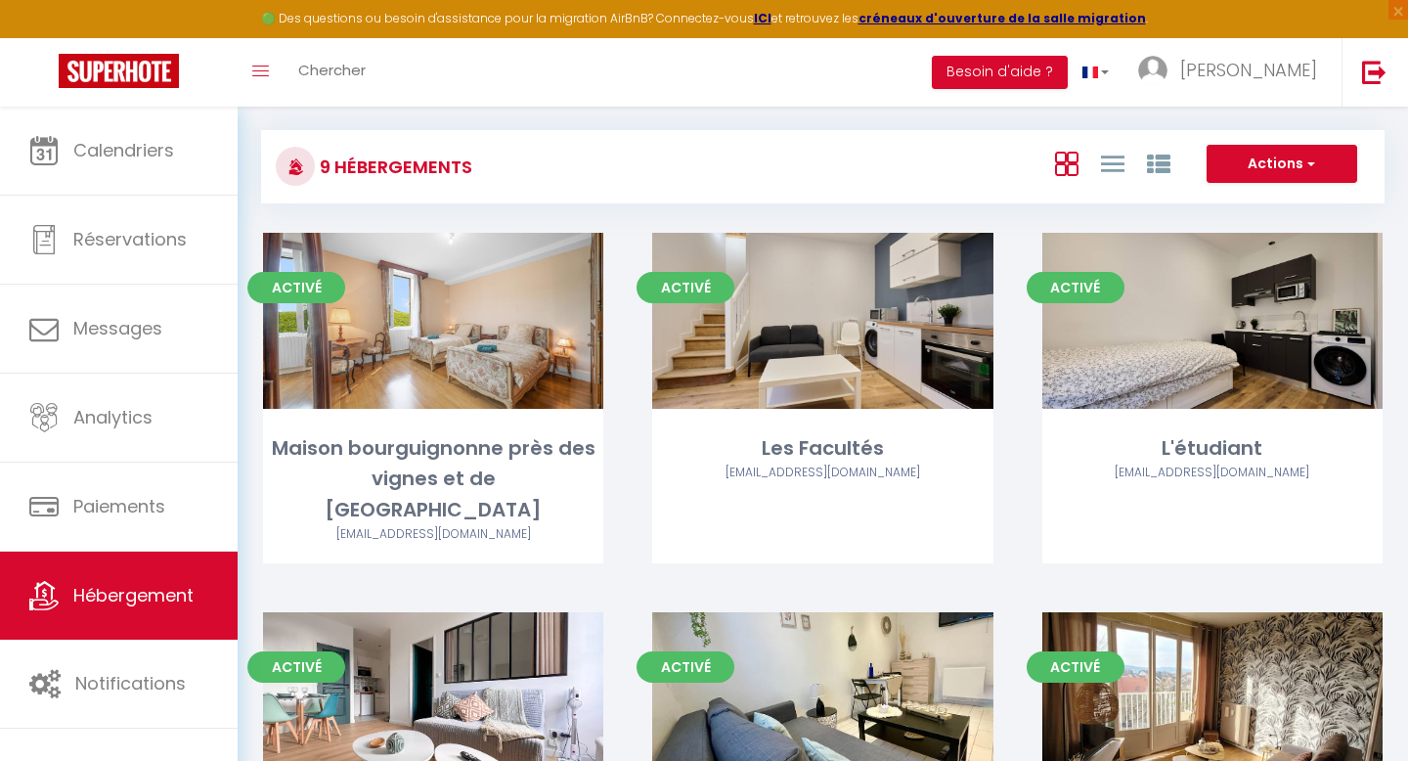
scroll to position [103, 0]
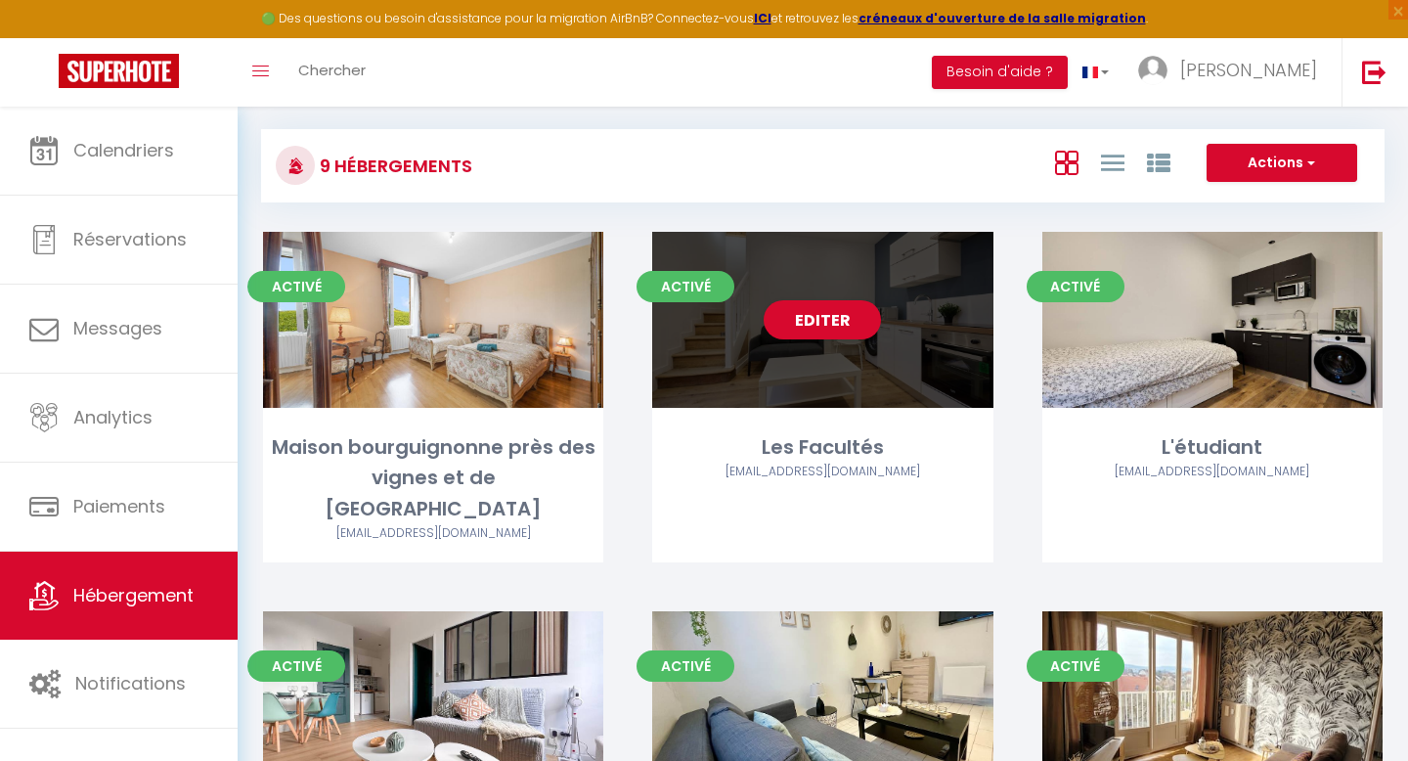
click at [821, 344] on div "Editer" at bounding box center [822, 320] width 340 height 176
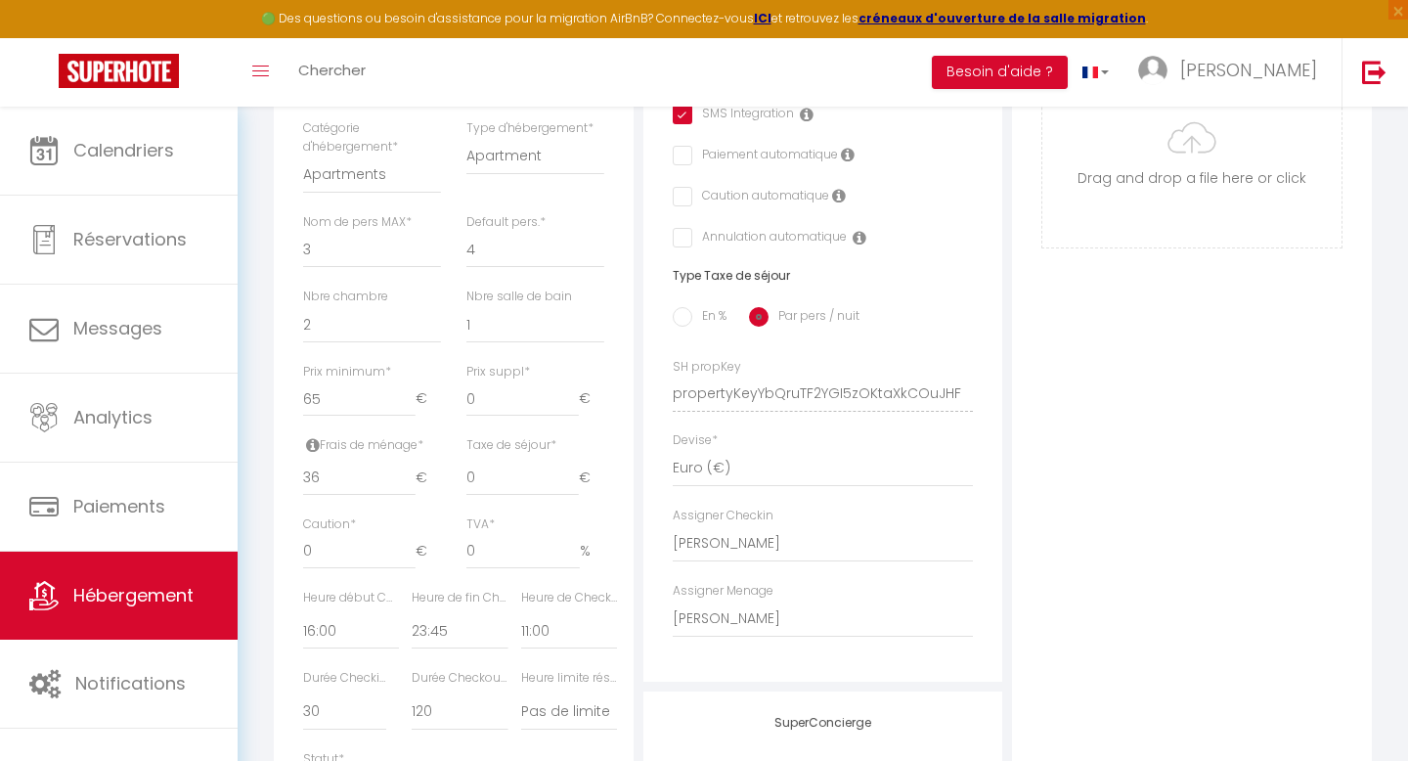
scroll to position [711, 0]
click at [750, 546] on select "- [PERSON_NAME] El [PERSON_NAME] [PERSON_NAME] [PERSON_NAME] [PERSON_NAME]" at bounding box center [823, 549] width 301 height 37
click at [673, 531] on select "- [PERSON_NAME] El [PERSON_NAME] [PERSON_NAME] [PERSON_NAME] [PERSON_NAME]" at bounding box center [823, 549] width 301 height 37
click at [728, 624] on select "- [PERSON_NAME] El [PERSON_NAME] [PERSON_NAME] [PERSON_NAME] [PERSON_NAME]" at bounding box center [823, 624] width 301 height 37
click at [673, 606] on select "- [PERSON_NAME] El [PERSON_NAME] [PERSON_NAME] [PERSON_NAME] [PERSON_NAME]" at bounding box center [823, 624] width 301 height 37
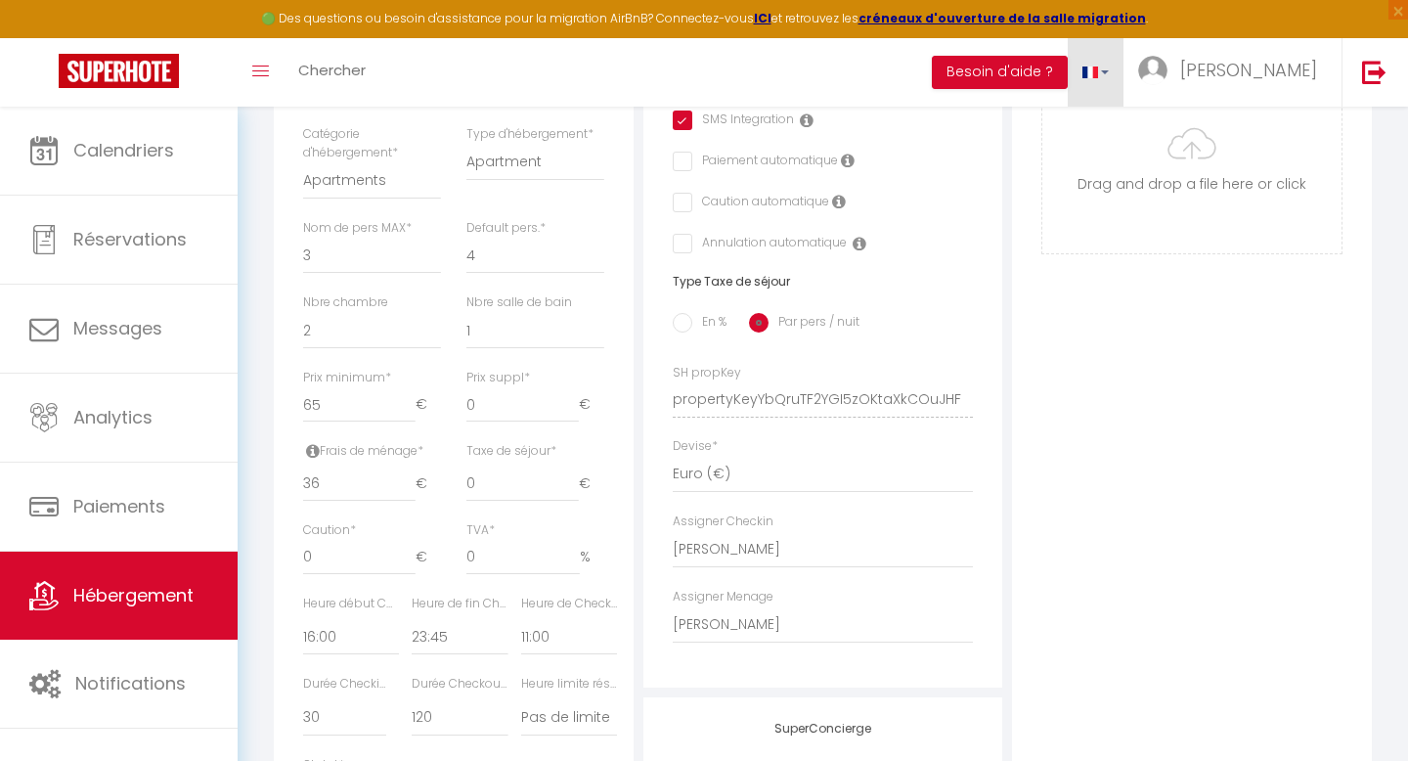
click at [1125, 76] on link at bounding box center [1096, 72] width 57 height 68
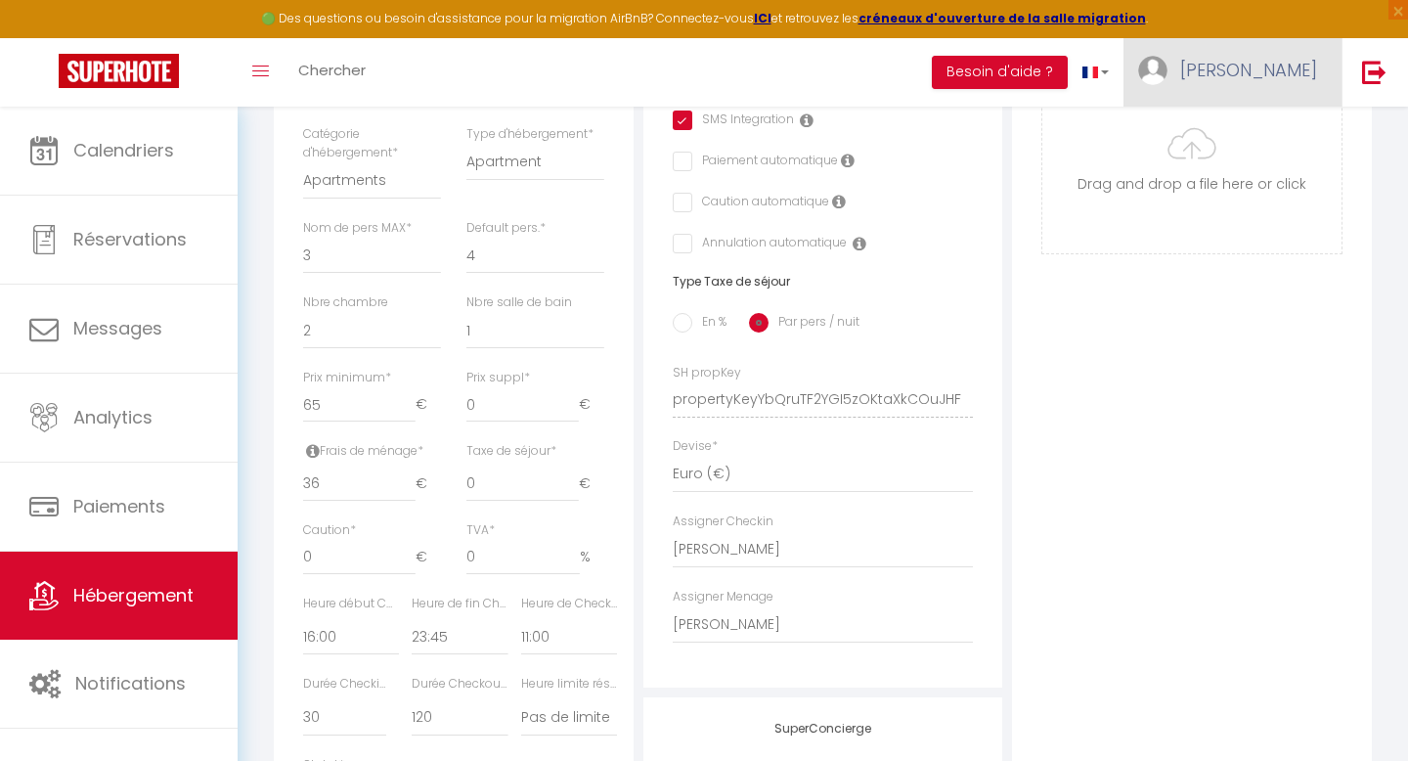
click at [1308, 82] on link "[PERSON_NAME]" at bounding box center [1233, 72] width 218 height 68
click at [1255, 169] on link "Équipe" at bounding box center [1263, 171] width 145 height 33
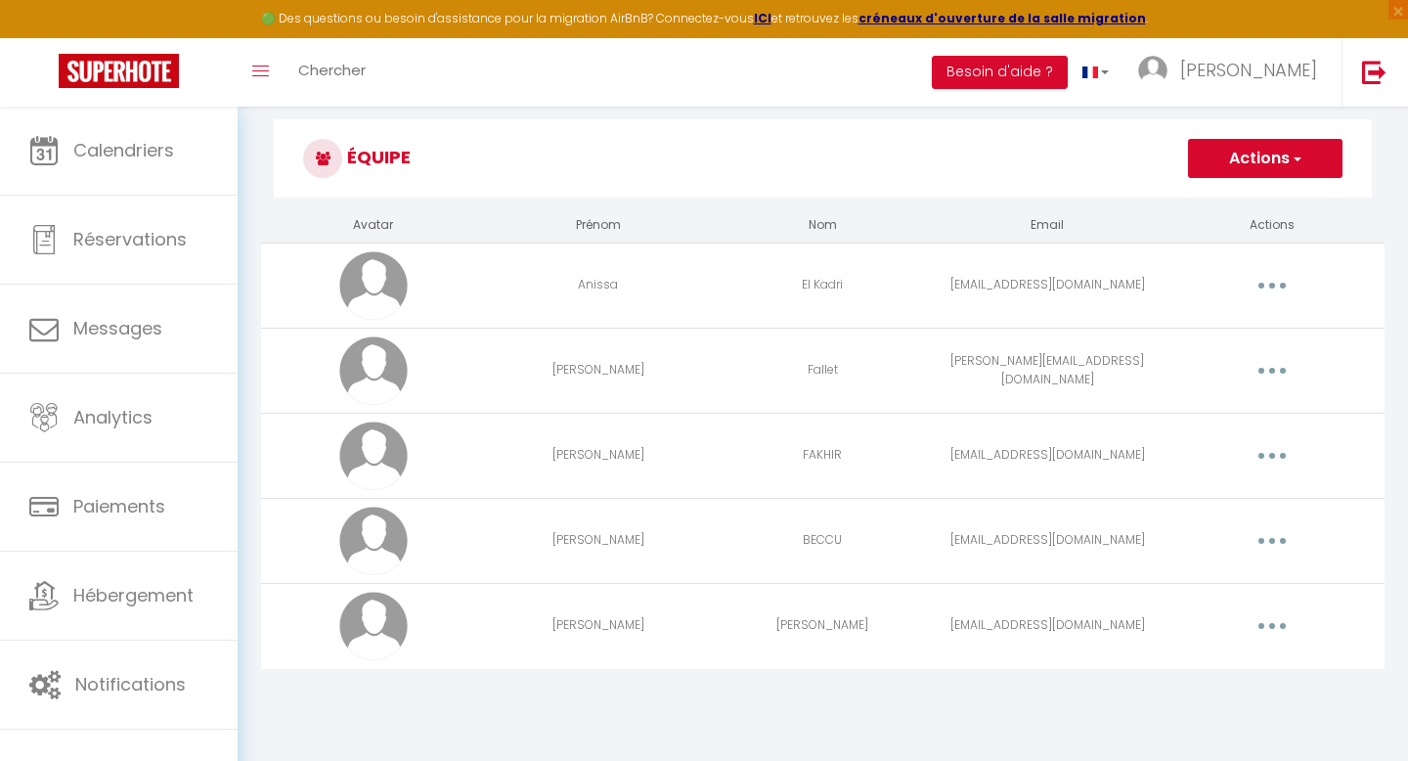
scroll to position [107, 0]
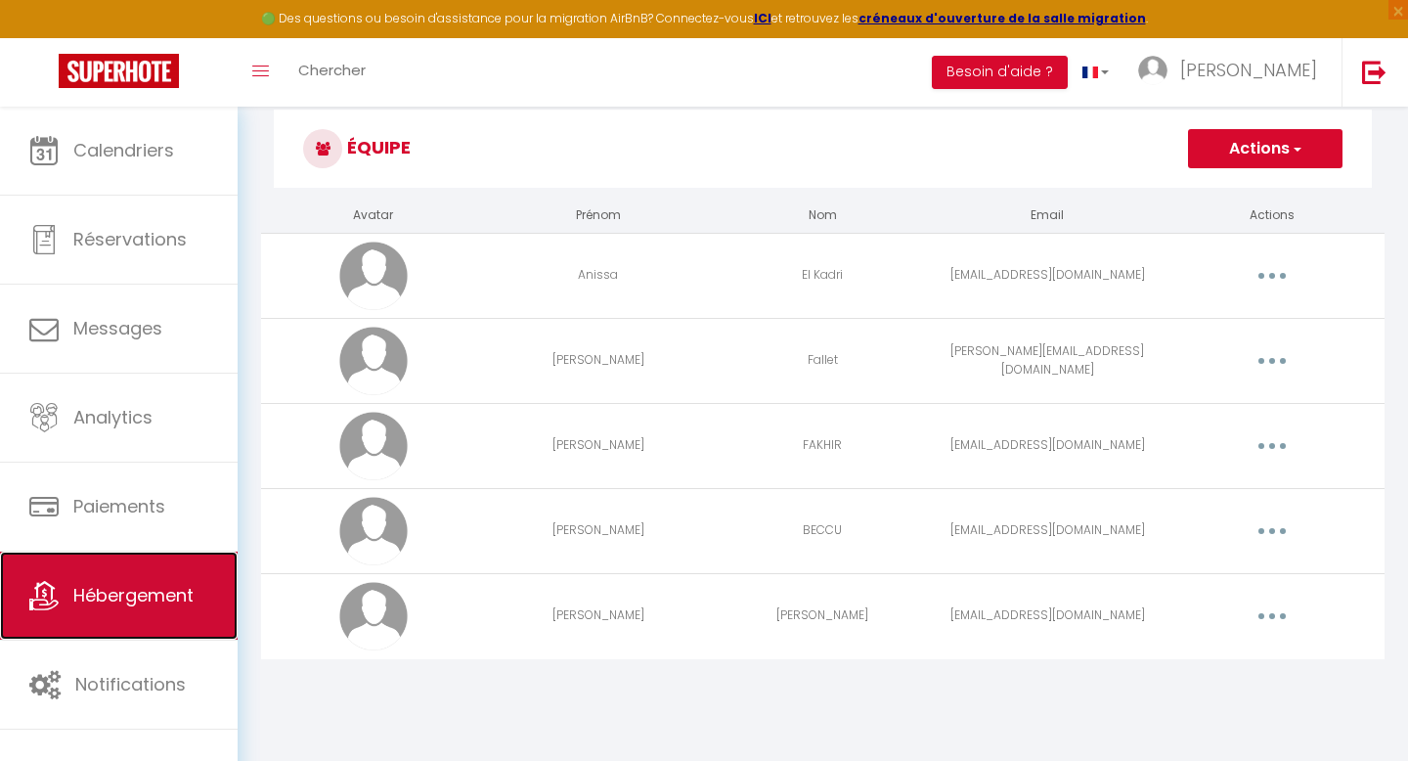
click at [178, 595] on span "Hébergement" at bounding box center [133, 595] width 120 height 24
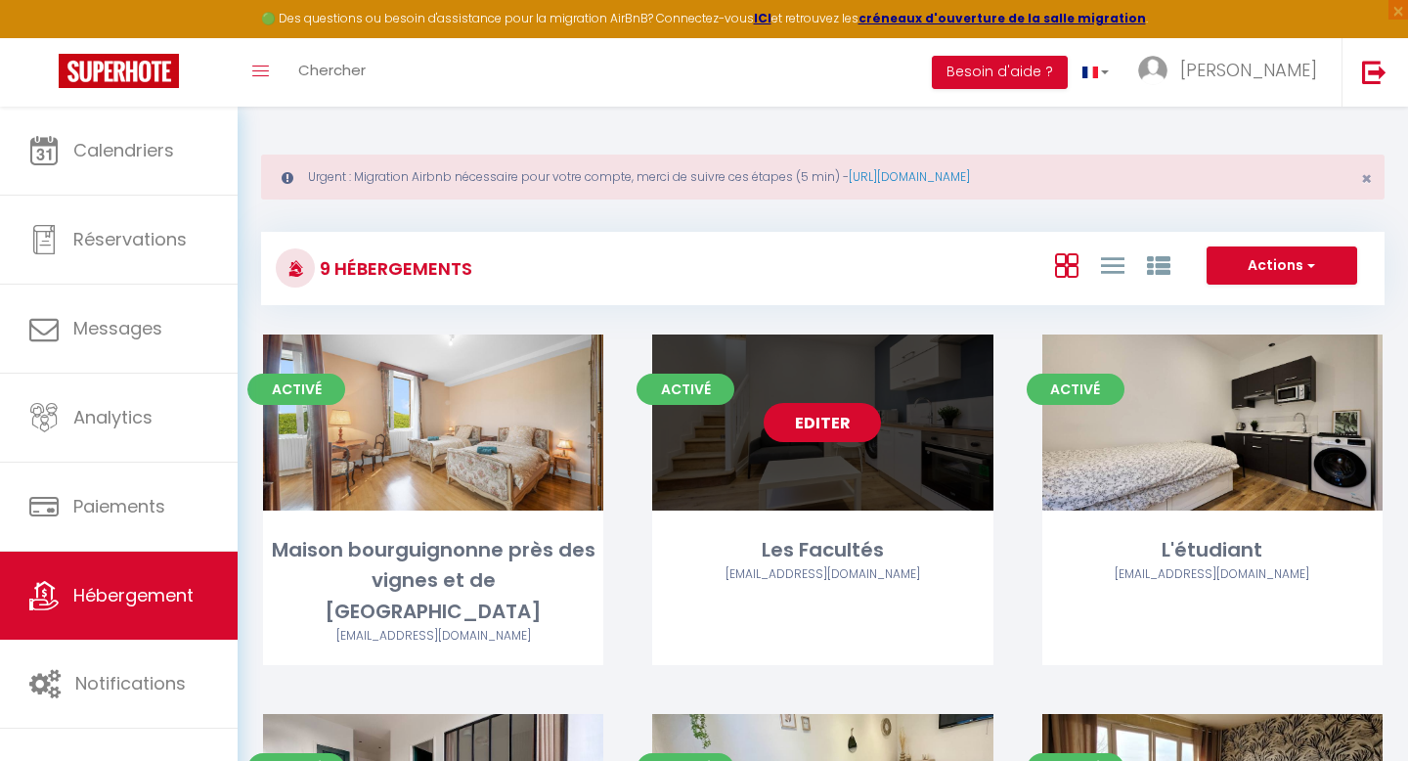
click at [832, 427] on link "Editer" at bounding box center [822, 422] width 117 height 39
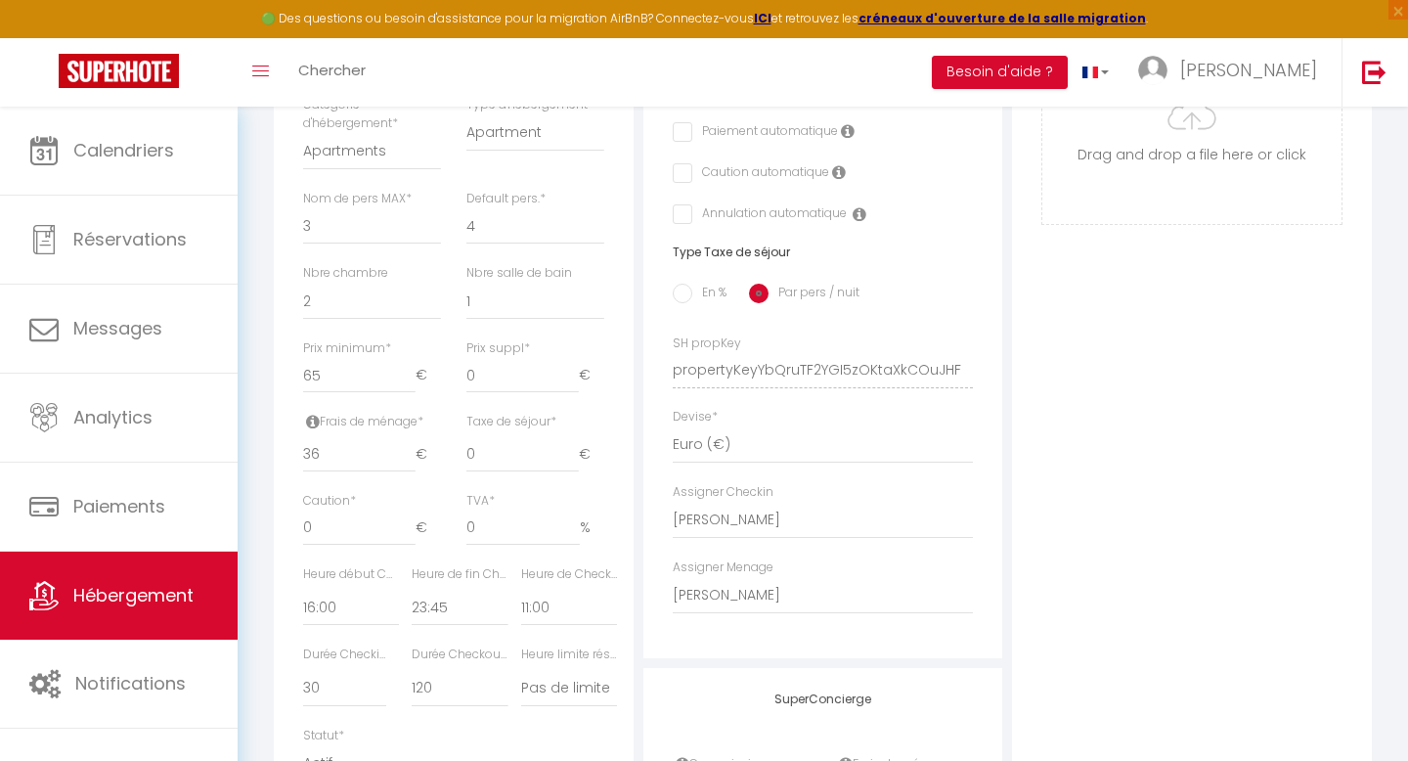
scroll to position [819, 0]
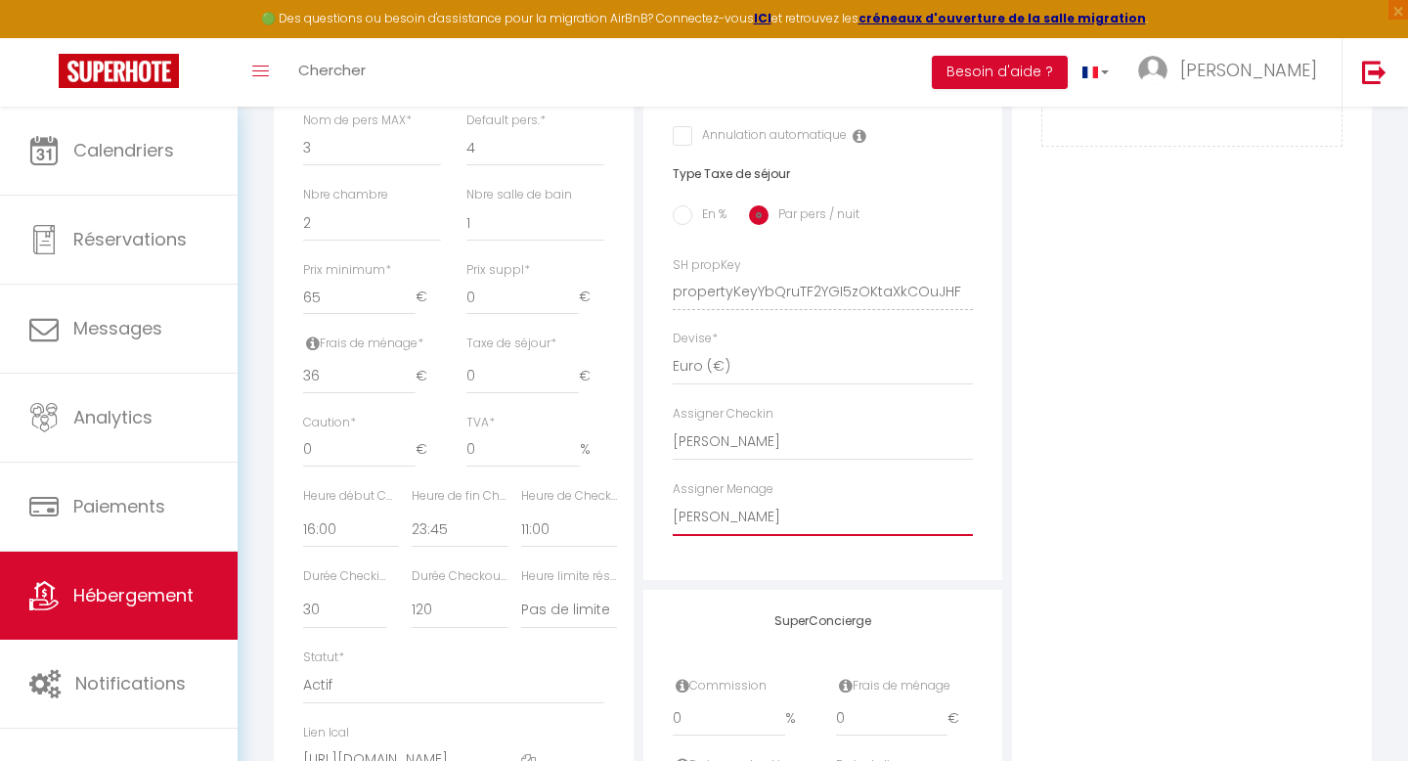
click at [766, 515] on select "- [PERSON_NAME] El [PERSON_NAME] [PERSON_NAME] [PERSON_NAME] [PERSON_NAME]" at bounding box center [823, 517] width 301 height 37
click at [673, 499] on select "- [PERSON_NAME] El [PERSON_NAME] [PERSON_NAME] [PERSON_NAME] [PERSON_NAME]" at bounding box center [823, 517] width 301 height 37
click at [747, 447] on select "- [PERSON_NAME] El [PERSON_NAME] [PERSON_NAME] [PERSON_NAME] [PERSON_NAME]" at bounding box center [823, 441] width 301 height 37
click at [673, 423] on select "- [PERSON_NAME] El [PERSON_NAME] [PERSON_NAME] [PERSON_NAME] [PERSON_NAME]" at bounding box center [823, 441] width 301 height 37
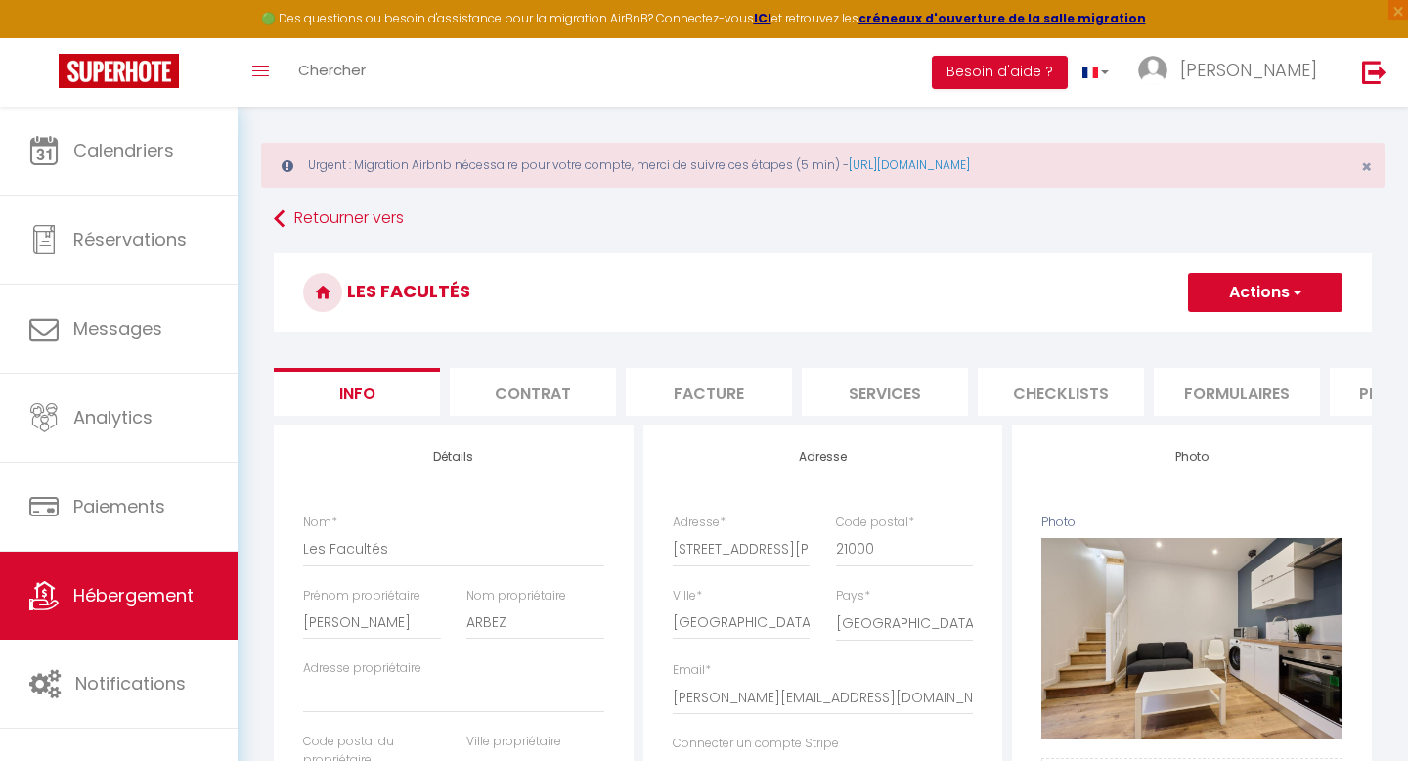
scroll to position [0, 0]
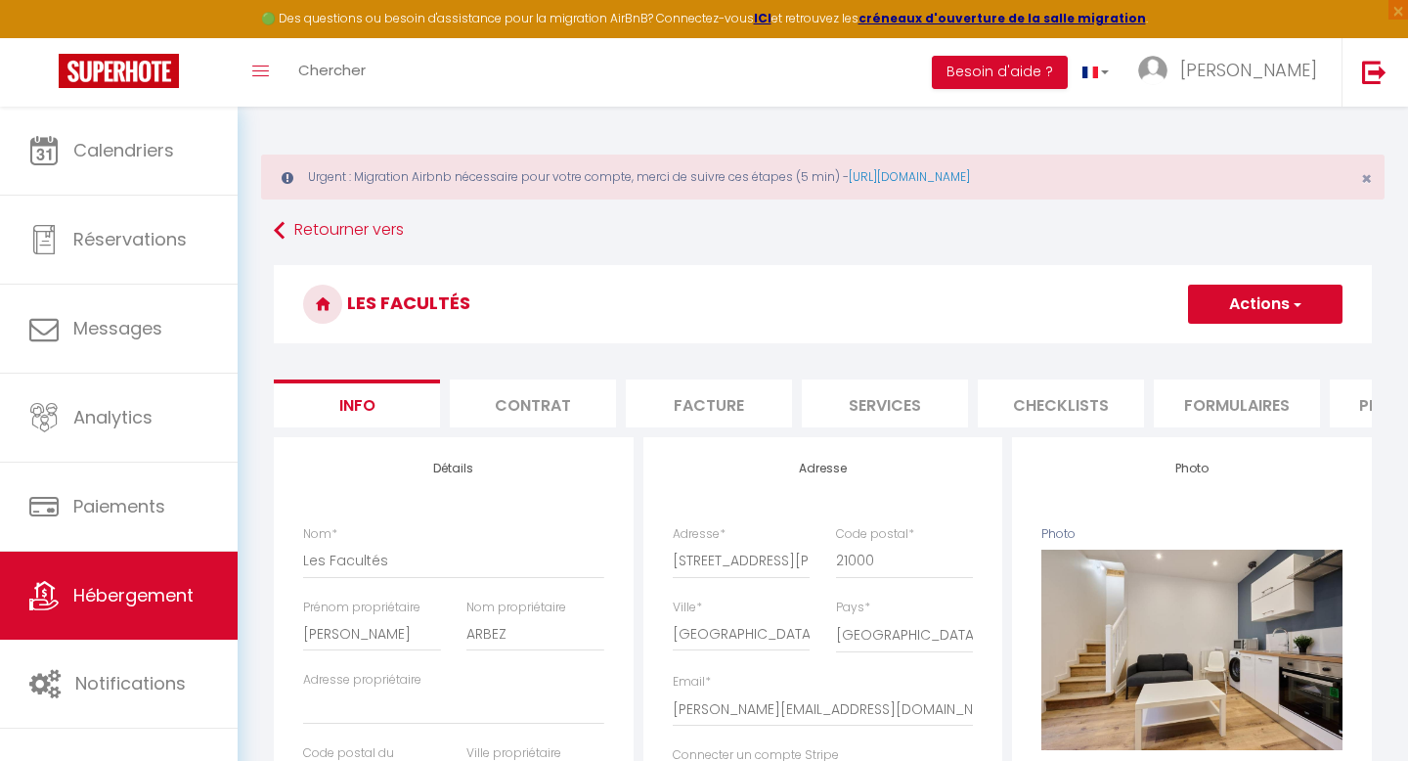
click at [1257, 295] on button "Actions" at bounding box center [1265, 304] width 155 height 39
click at [1183, 347] on input "Enregistrer" at bounding box center [1188, 347] width 72 height 20
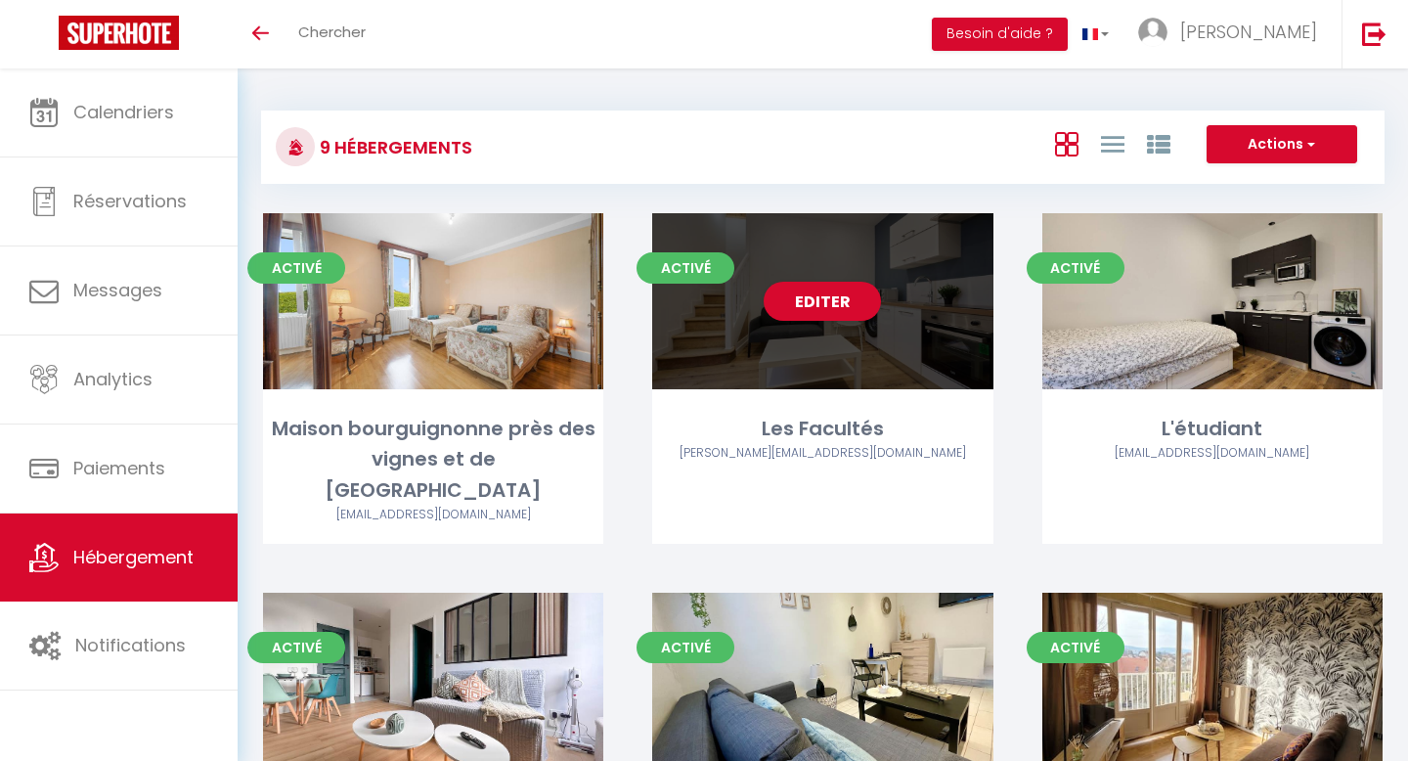
click at [824, 332] on div "Editer" at bounding box center [822, 301] width 340 height 176
select select "3"
select select "2"
select select "1"
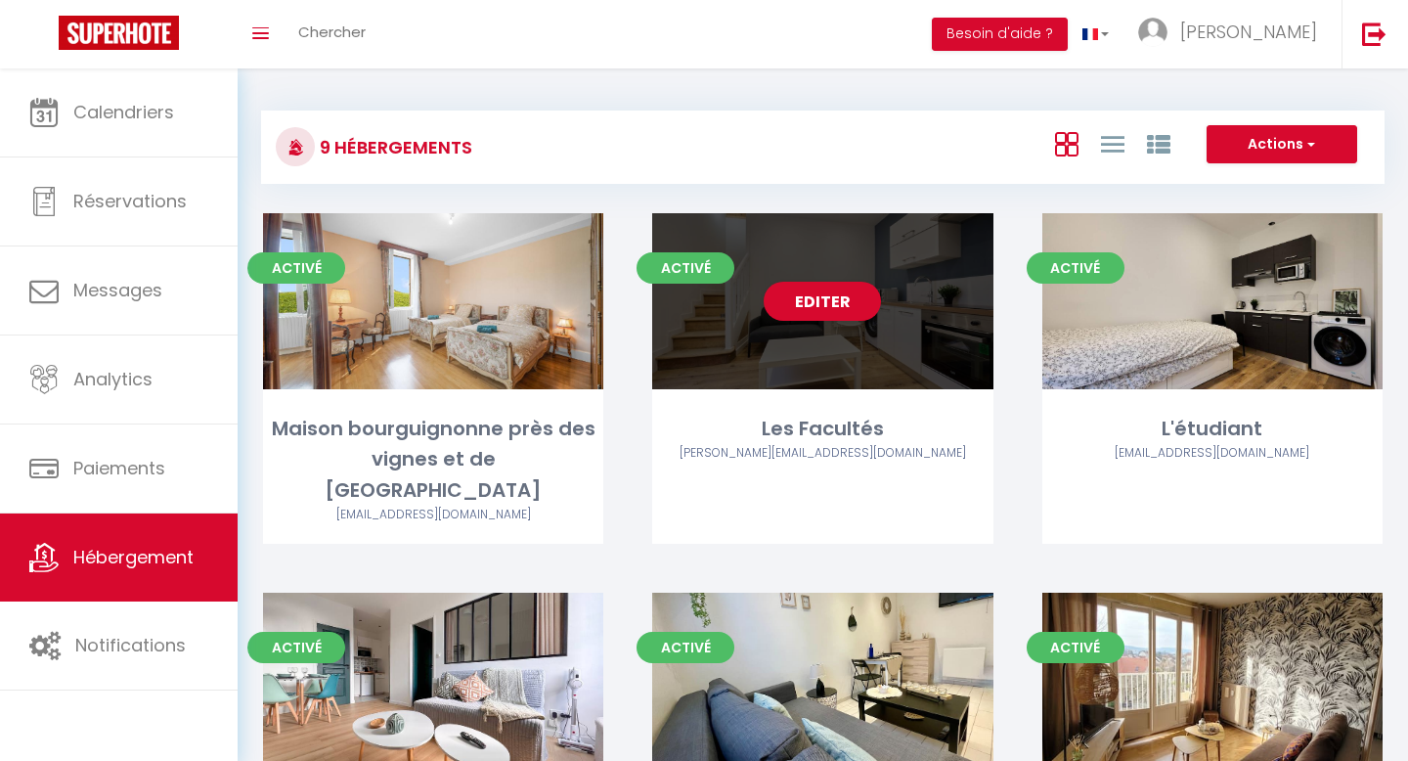
select select
select select "28"
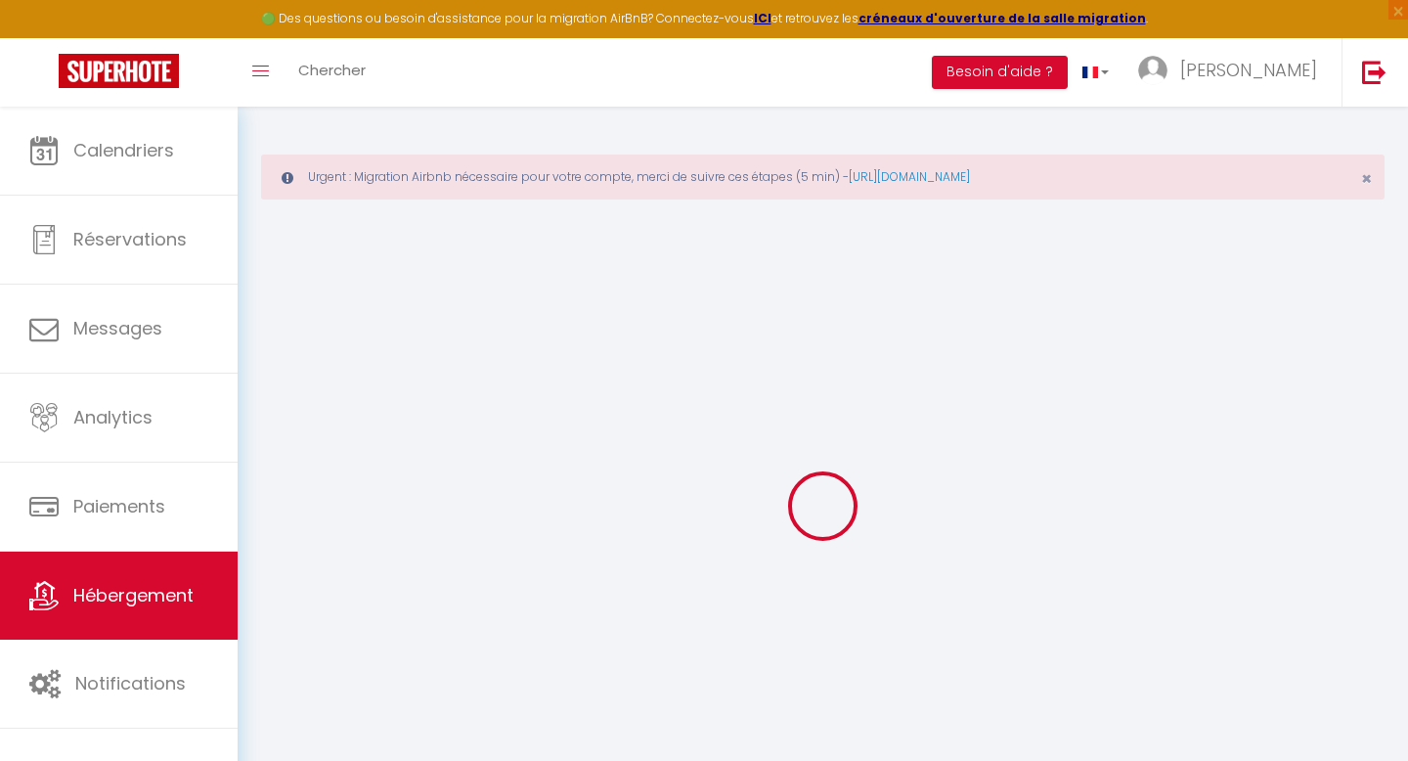
select select
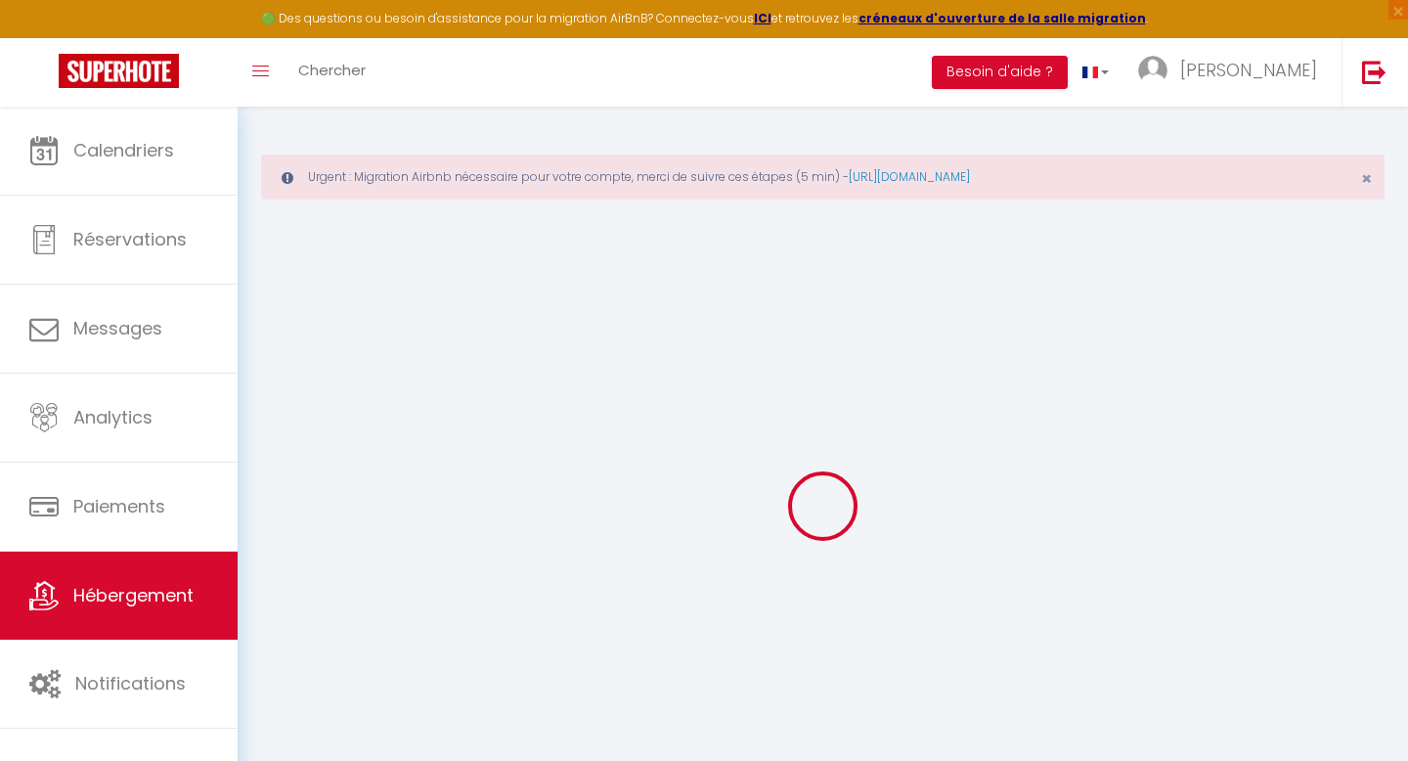
select select
checkbox input "false"
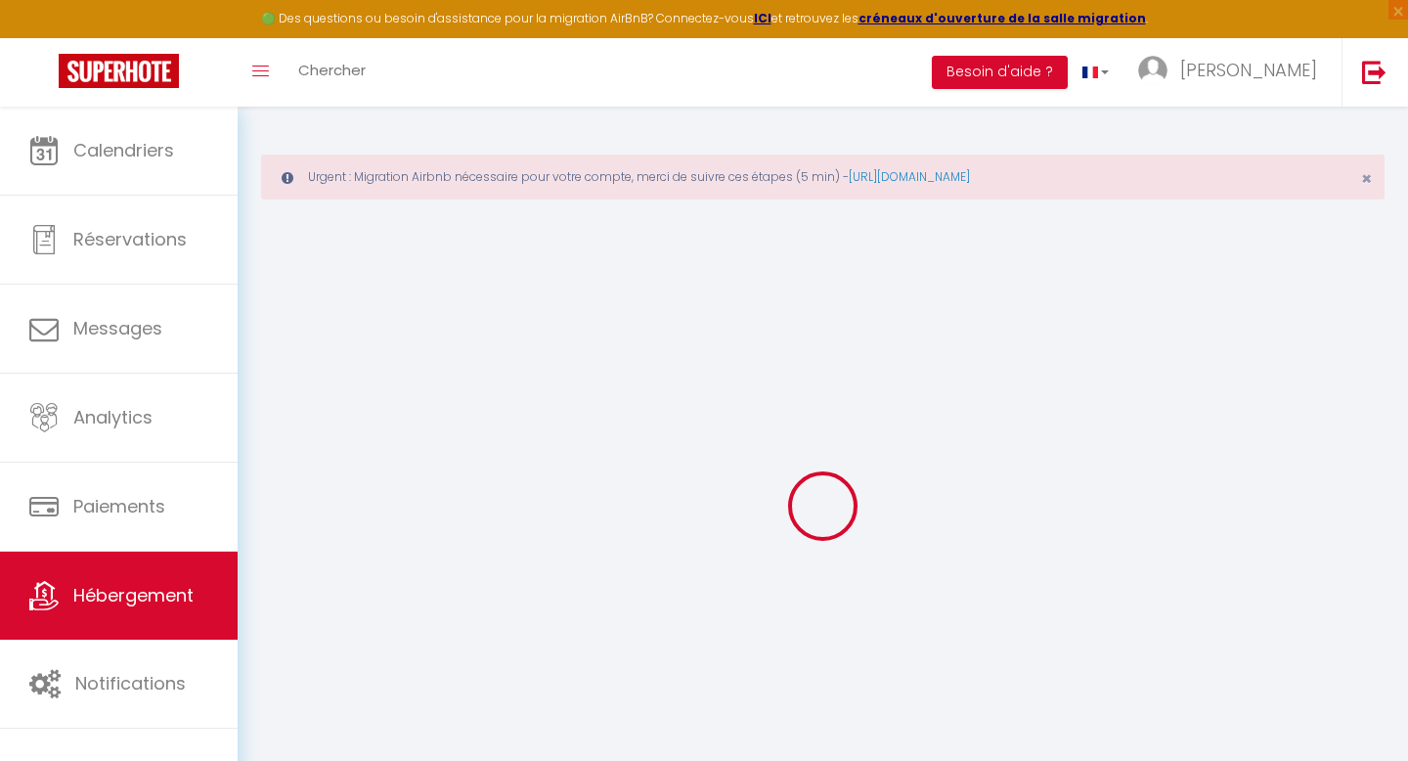
select select
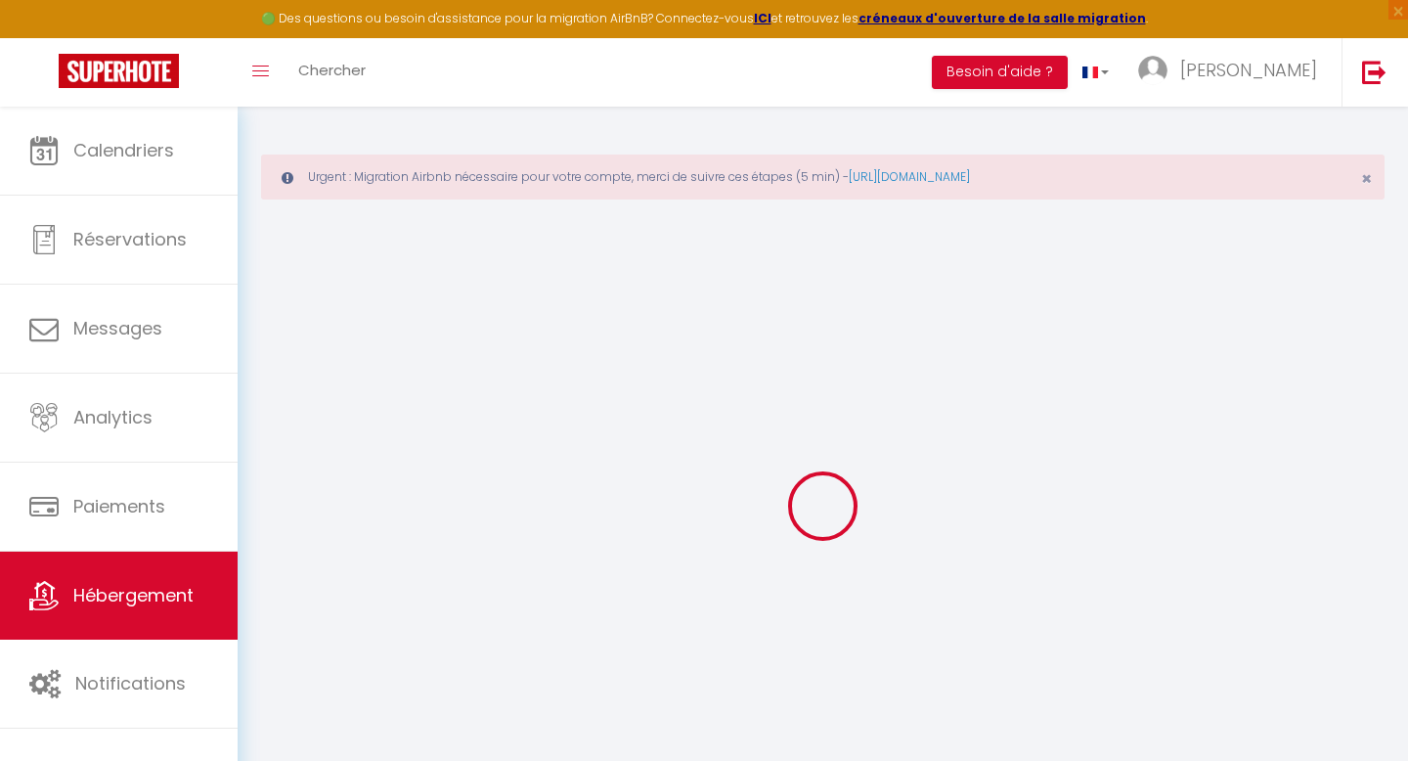
select select
checkbox input "false"
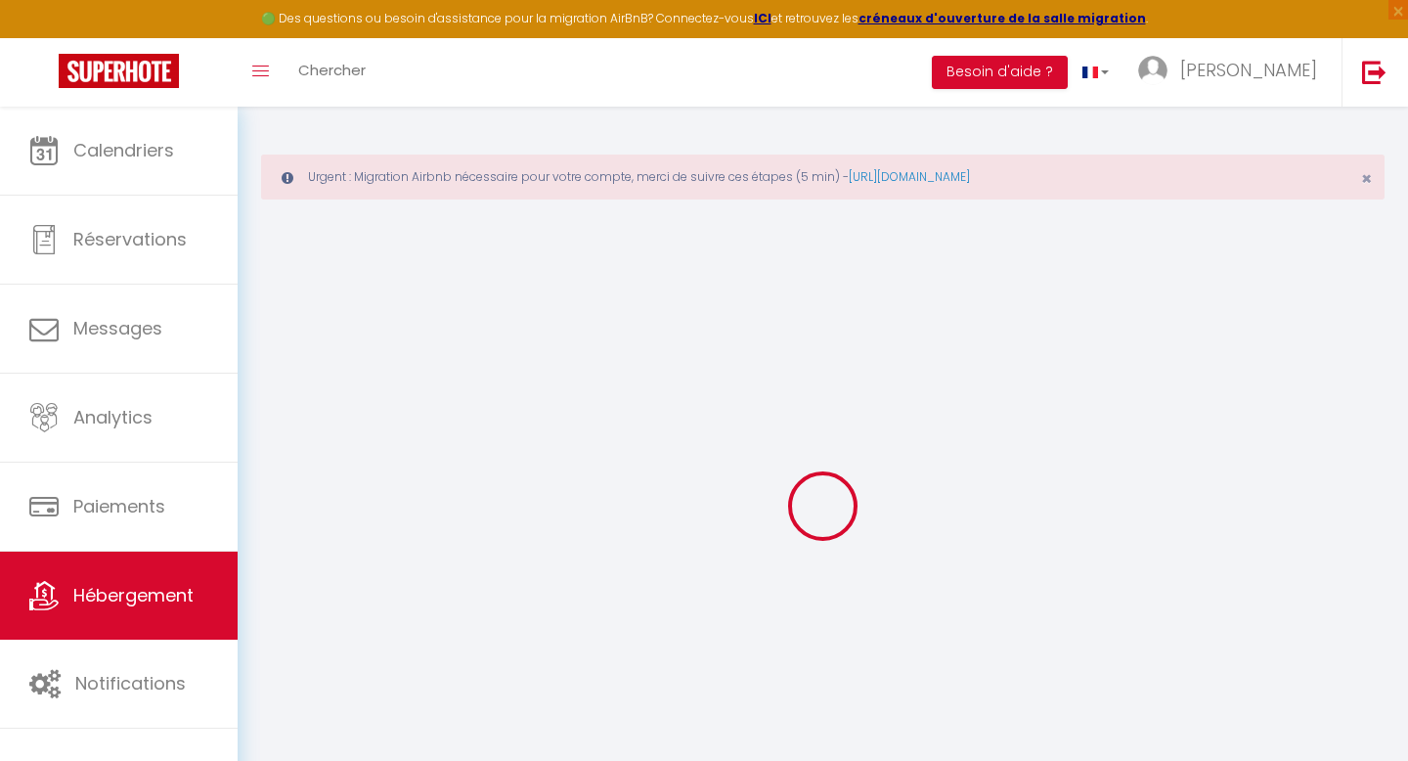
checkbox input "false"
select select
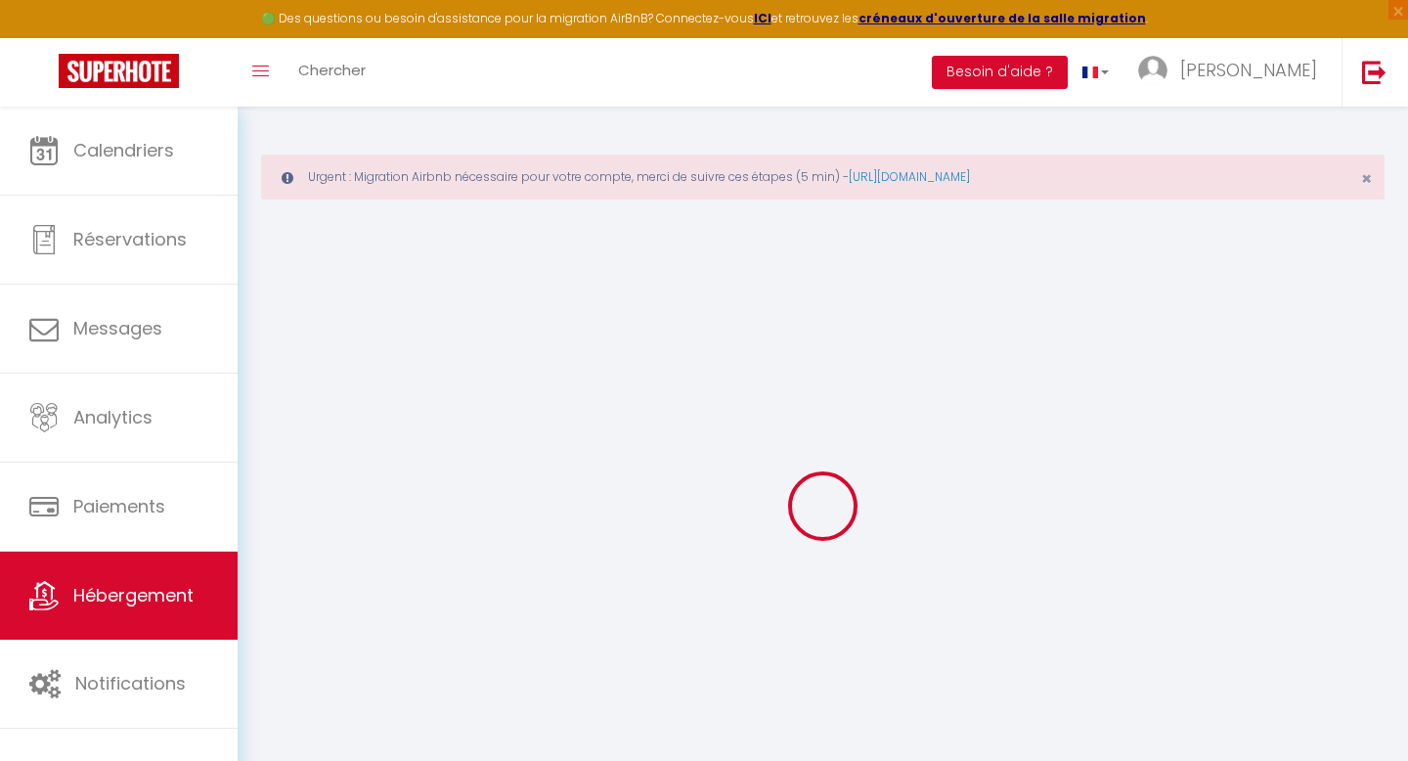
select select
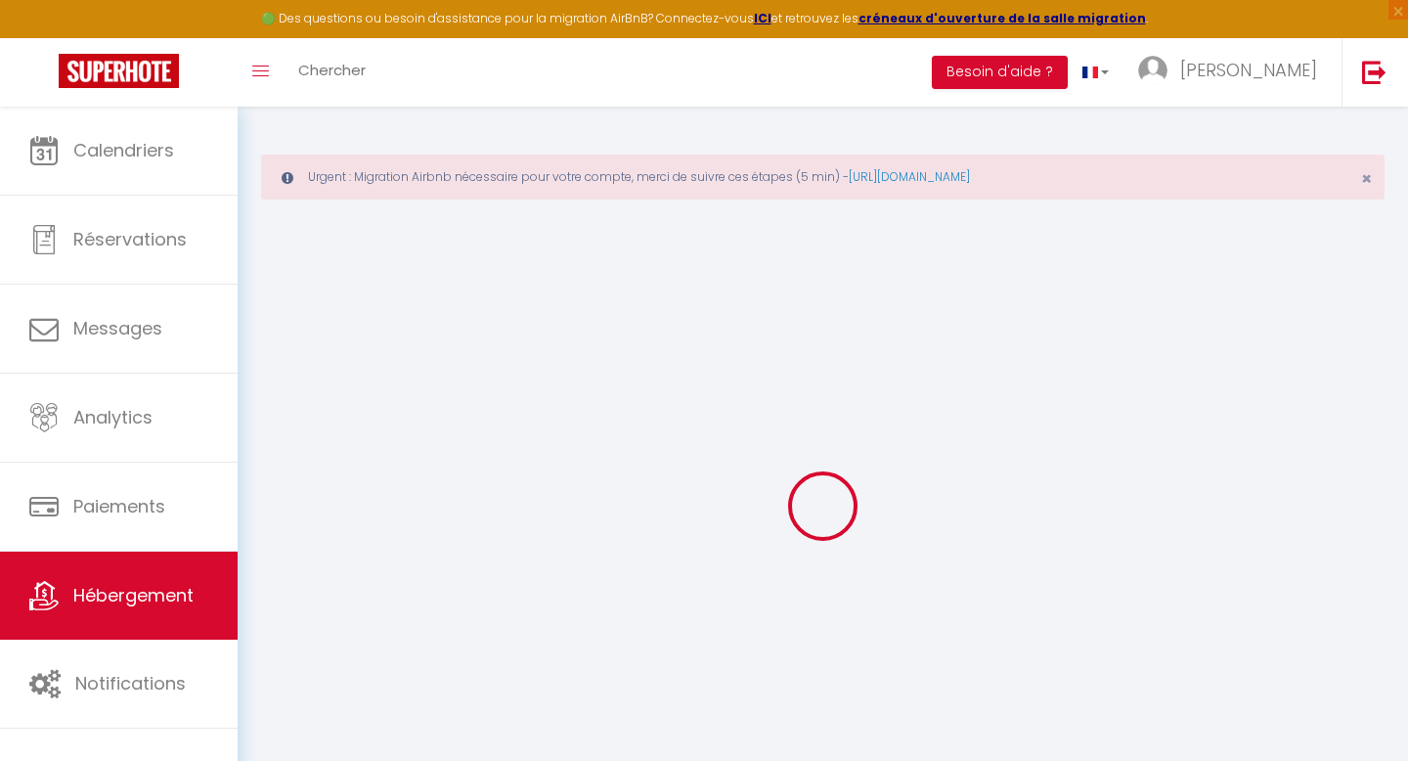
checkbox input "false"
select select
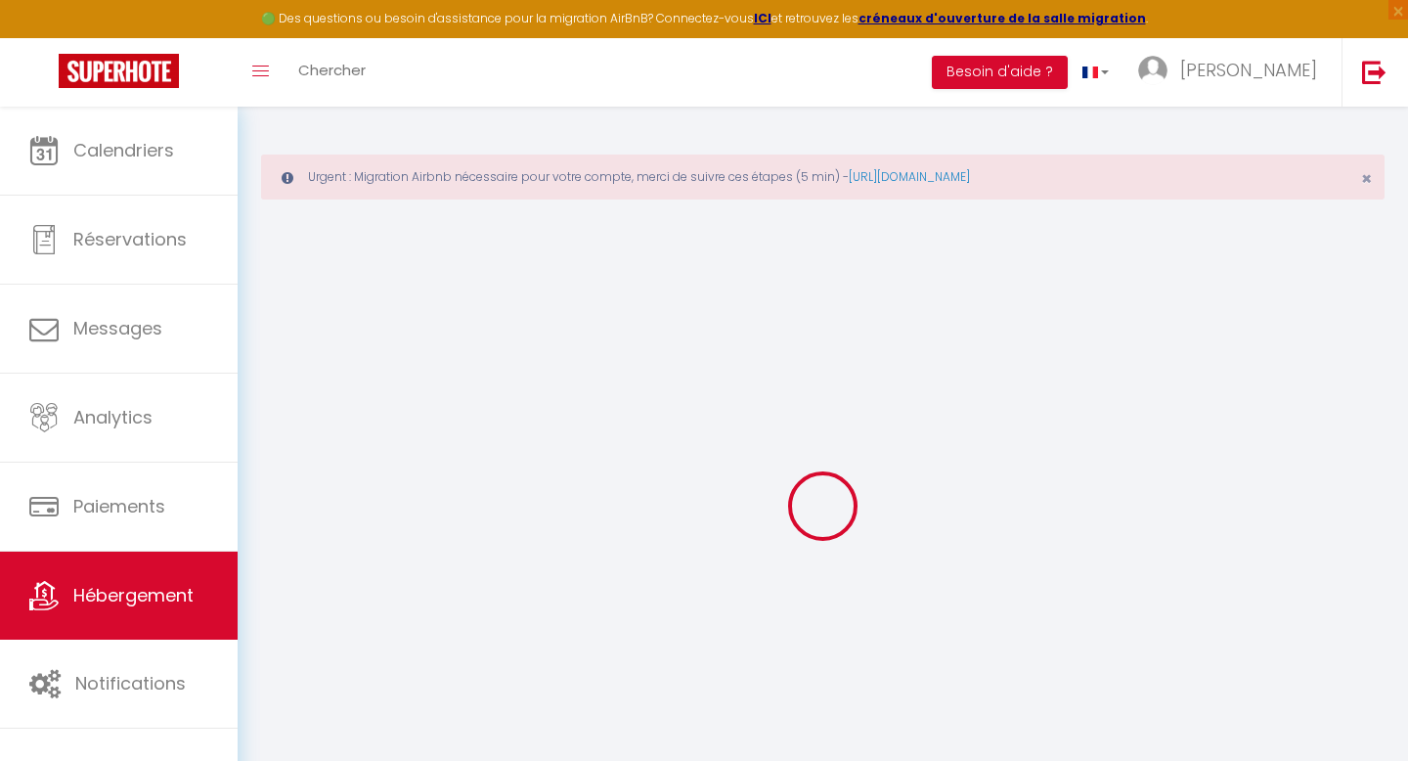
select select
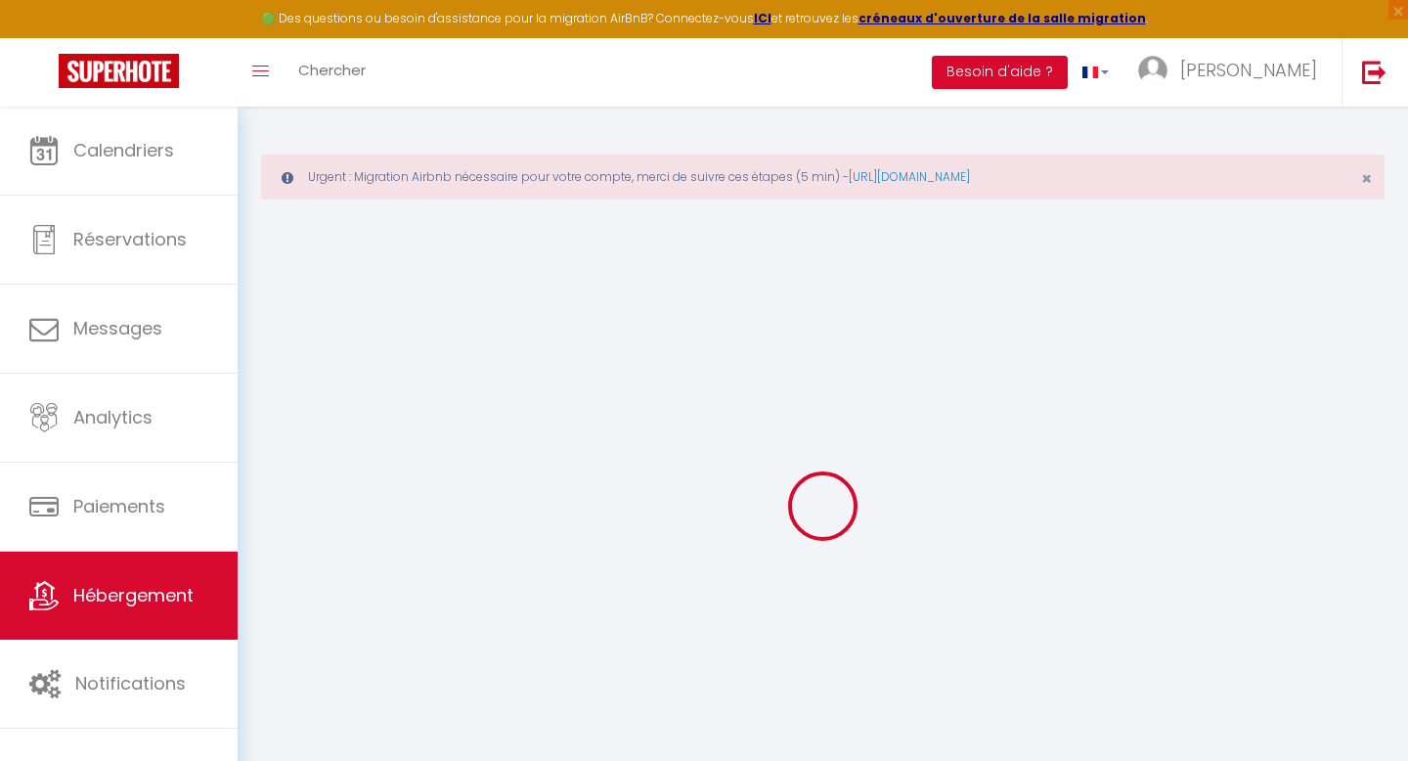
select select
checkbox input "false"
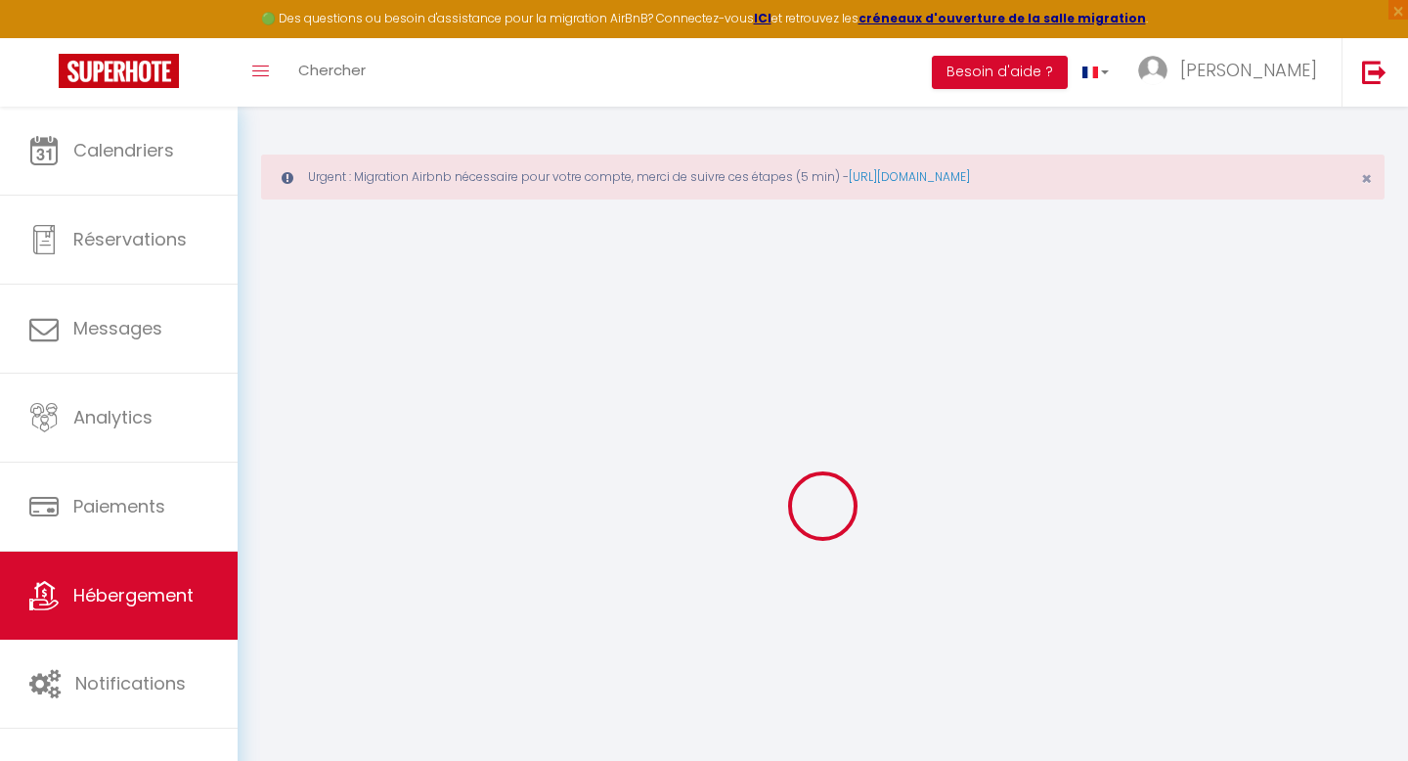
checkbox input "false"
select select
type input "Les Facultés"
type input "[PERSON_NAME]"
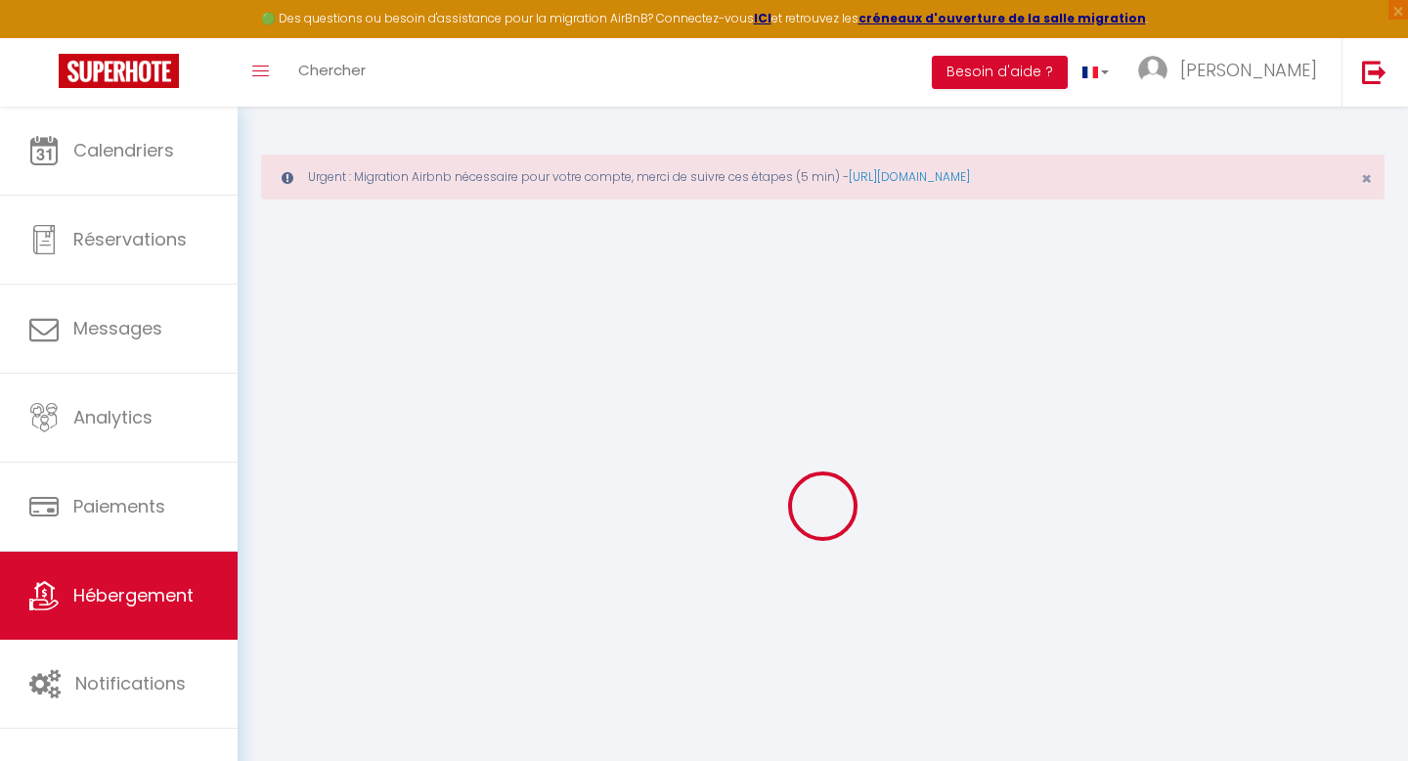
type input "ARBEZ"
type input "21000"
type input "Talant"
select select "4"
select select "2"
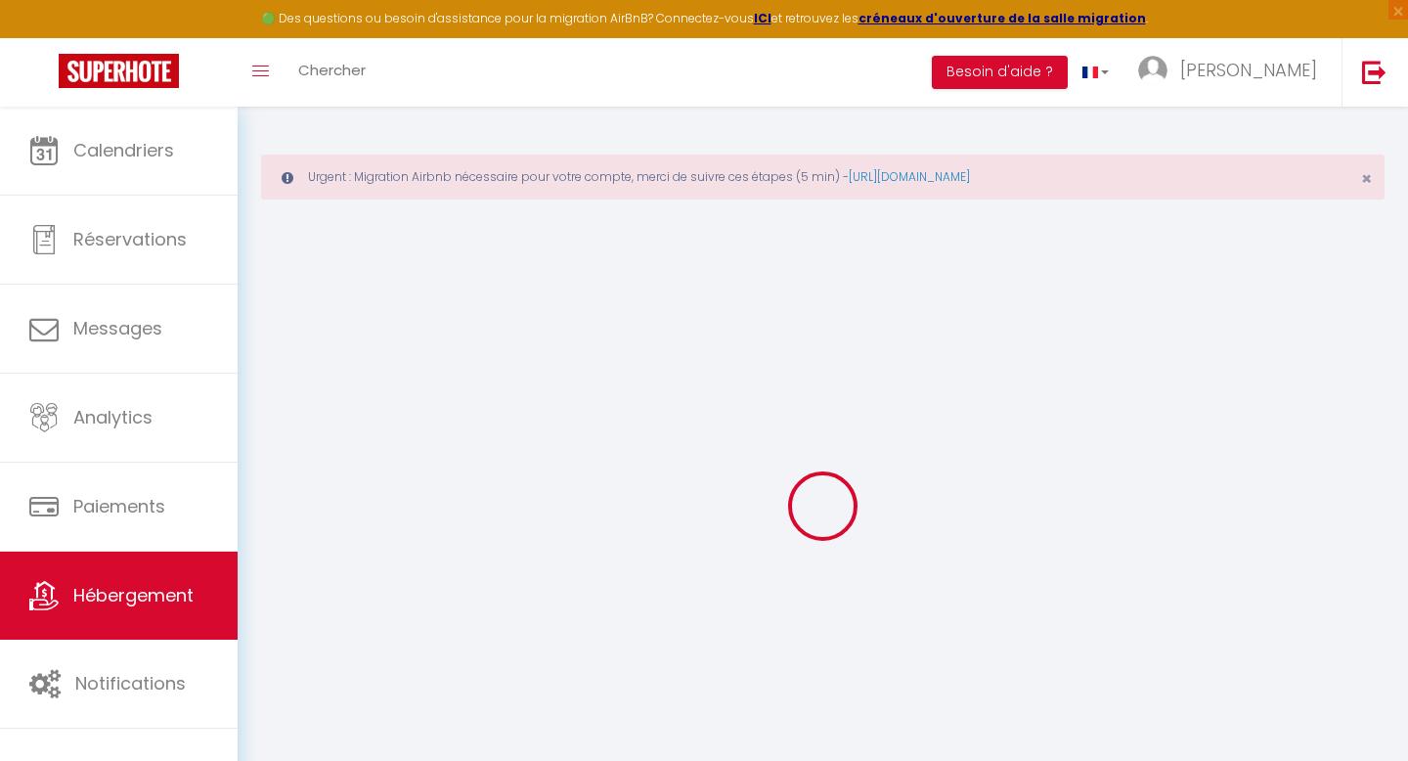
type input "65"
type input "36"
select select
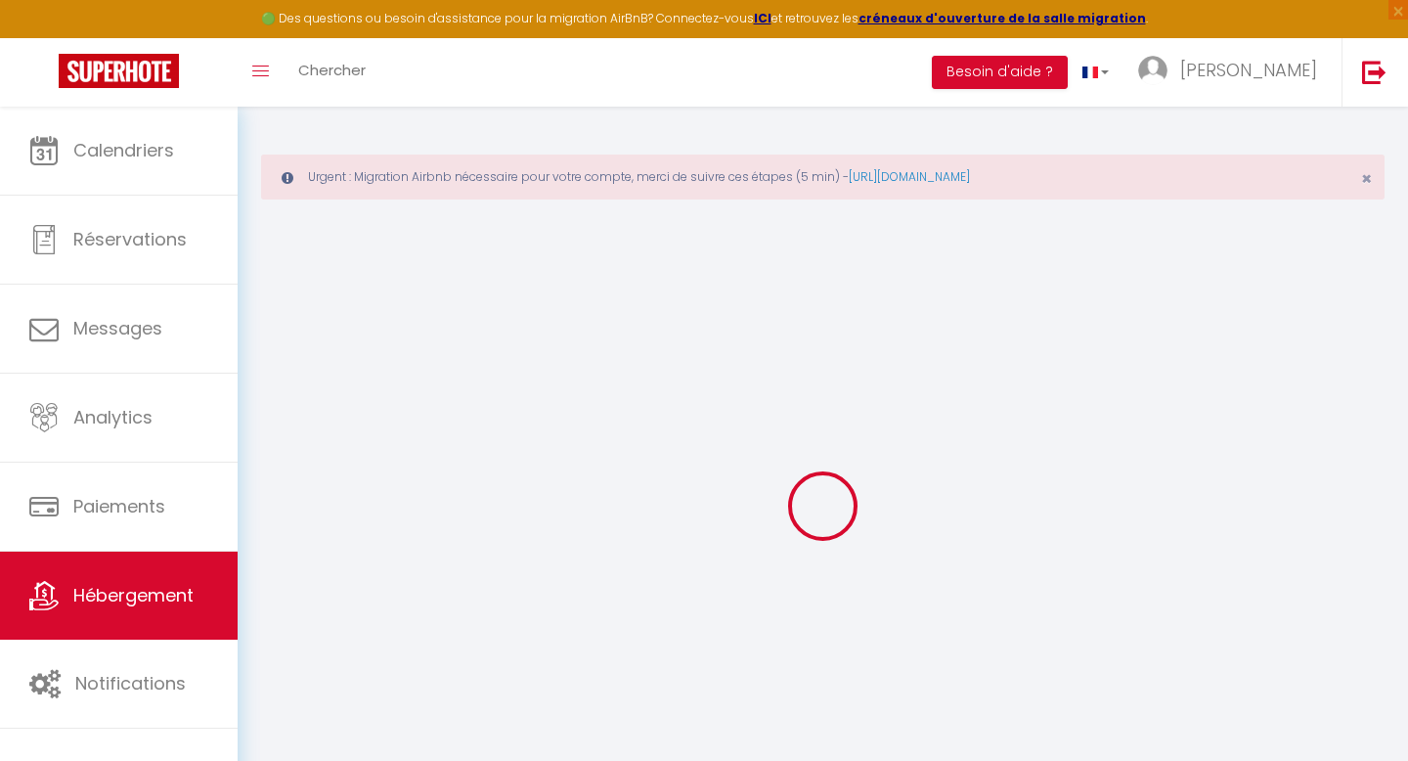
select select
type input "[STREET_ADDRESS][PERSON_NAME]"
type input "21000"
type input "[GEOGRAPHIC_DATA]"
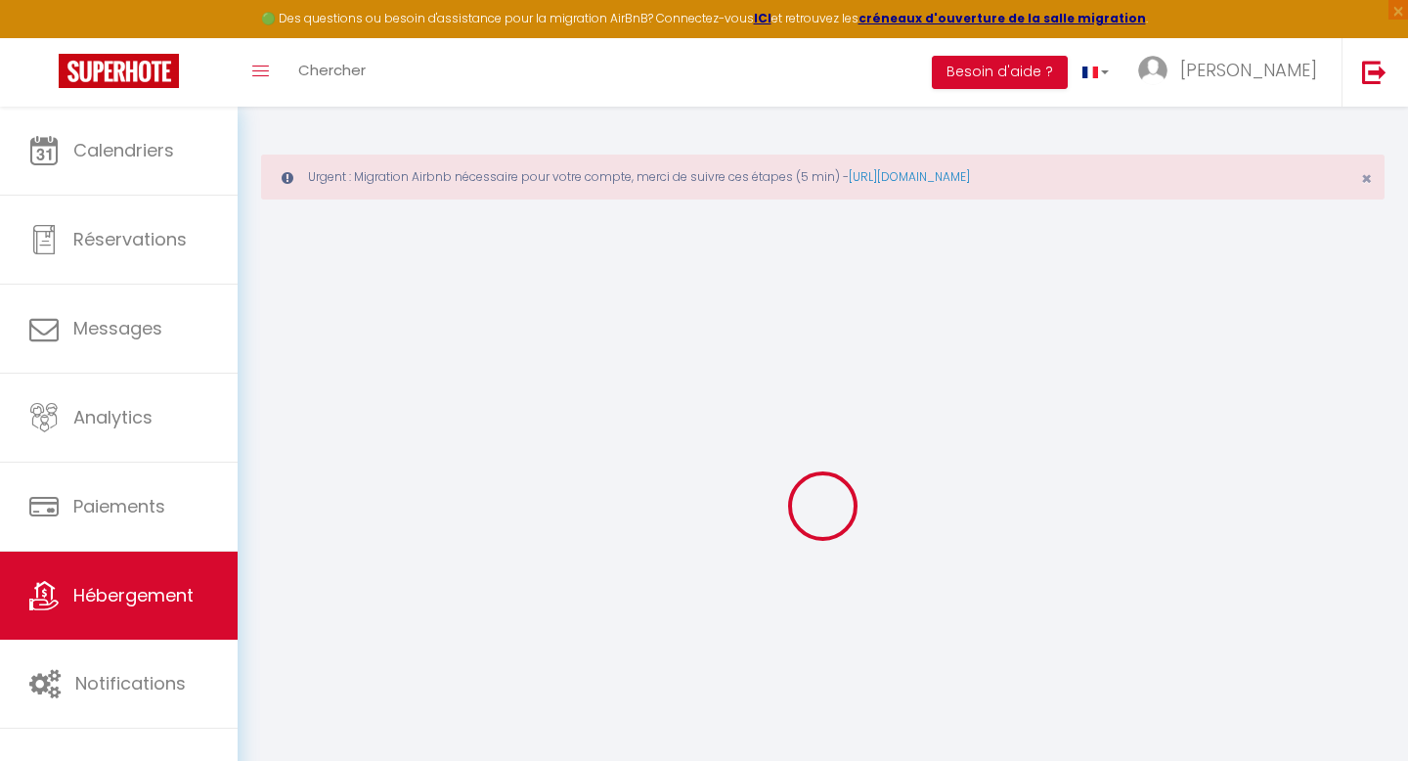
type input "[PERSON_NAME][EMAIL_ADDRESS][DOMAIN_NAME]"
select select "15843"
checkbox input "true"
checkbox input "false"
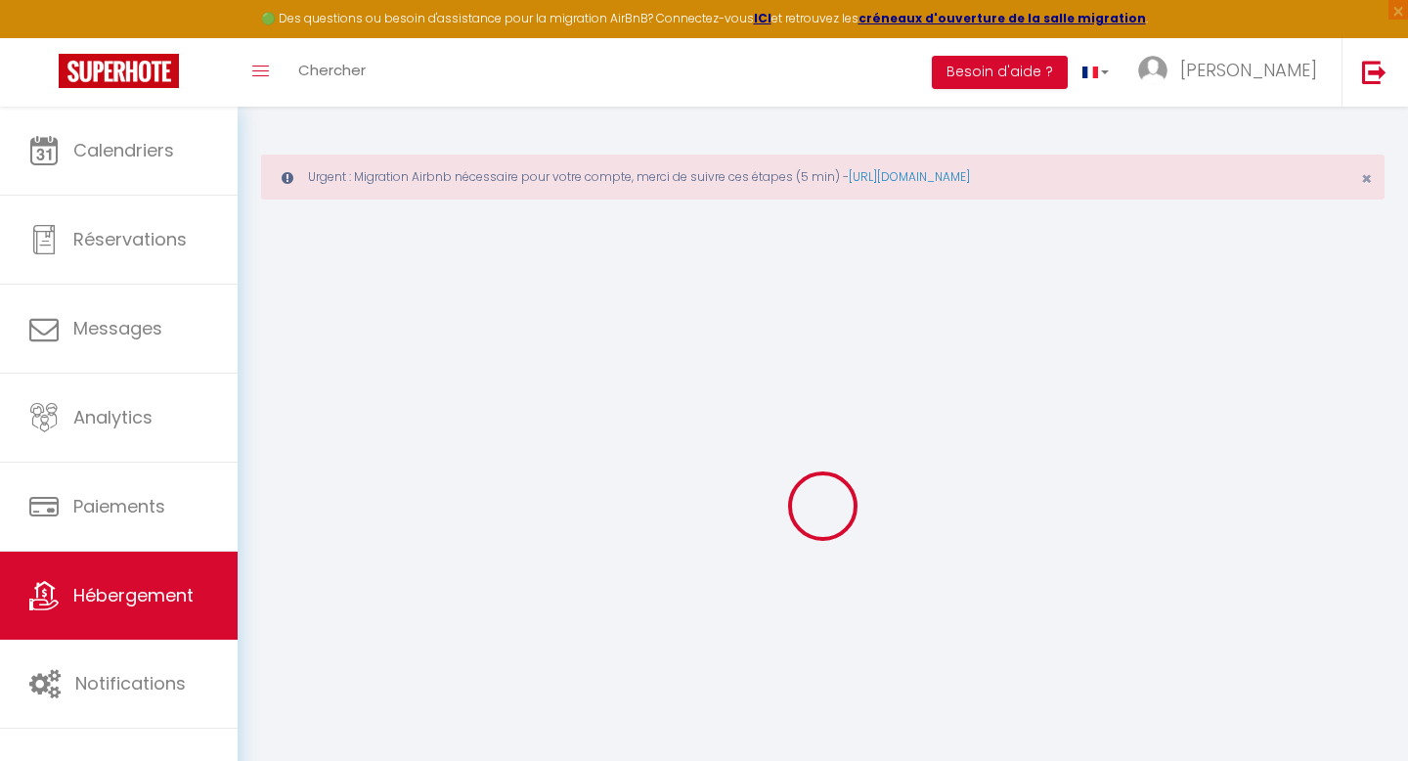
checkbox input "false"
type input "0"
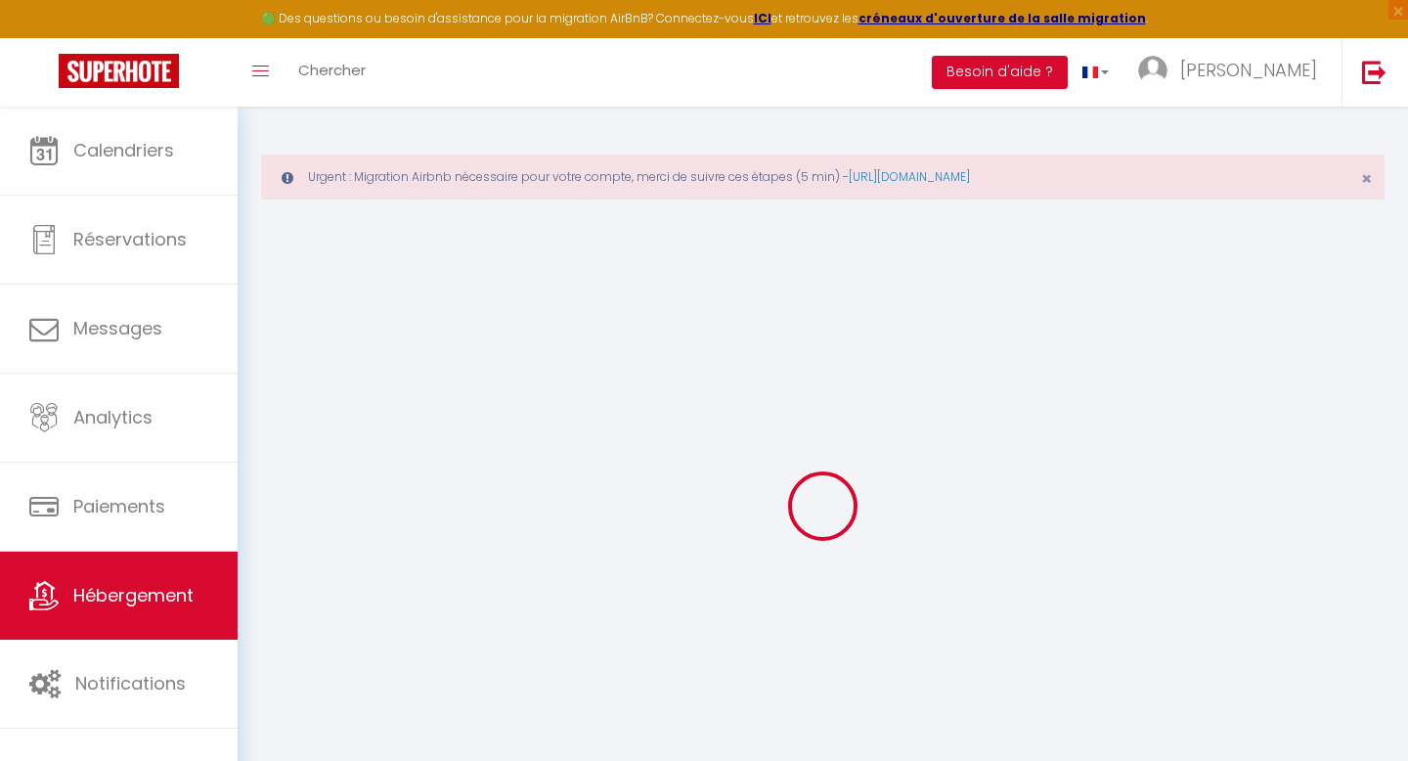
select select "49502"
select select
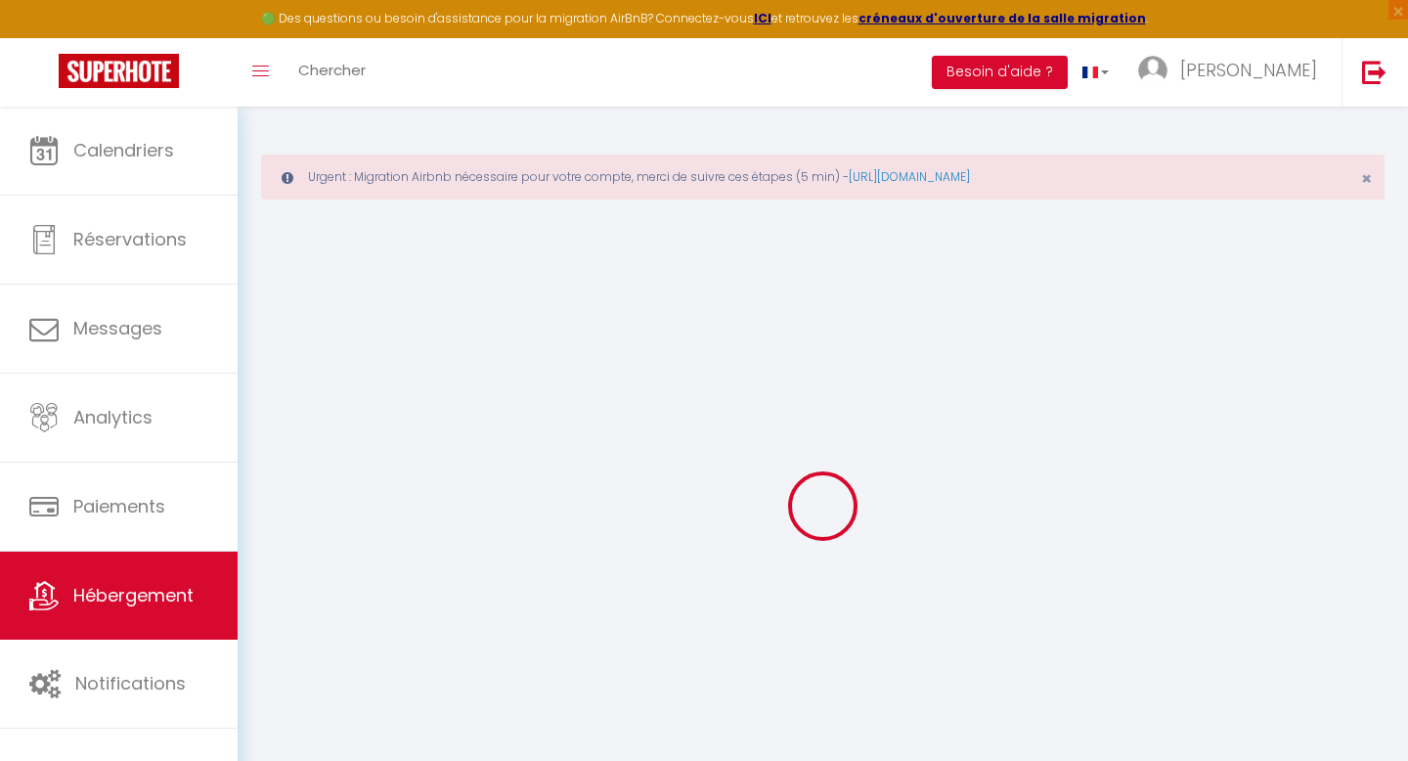
select select
checkbox input "true"
checkbox input "false"
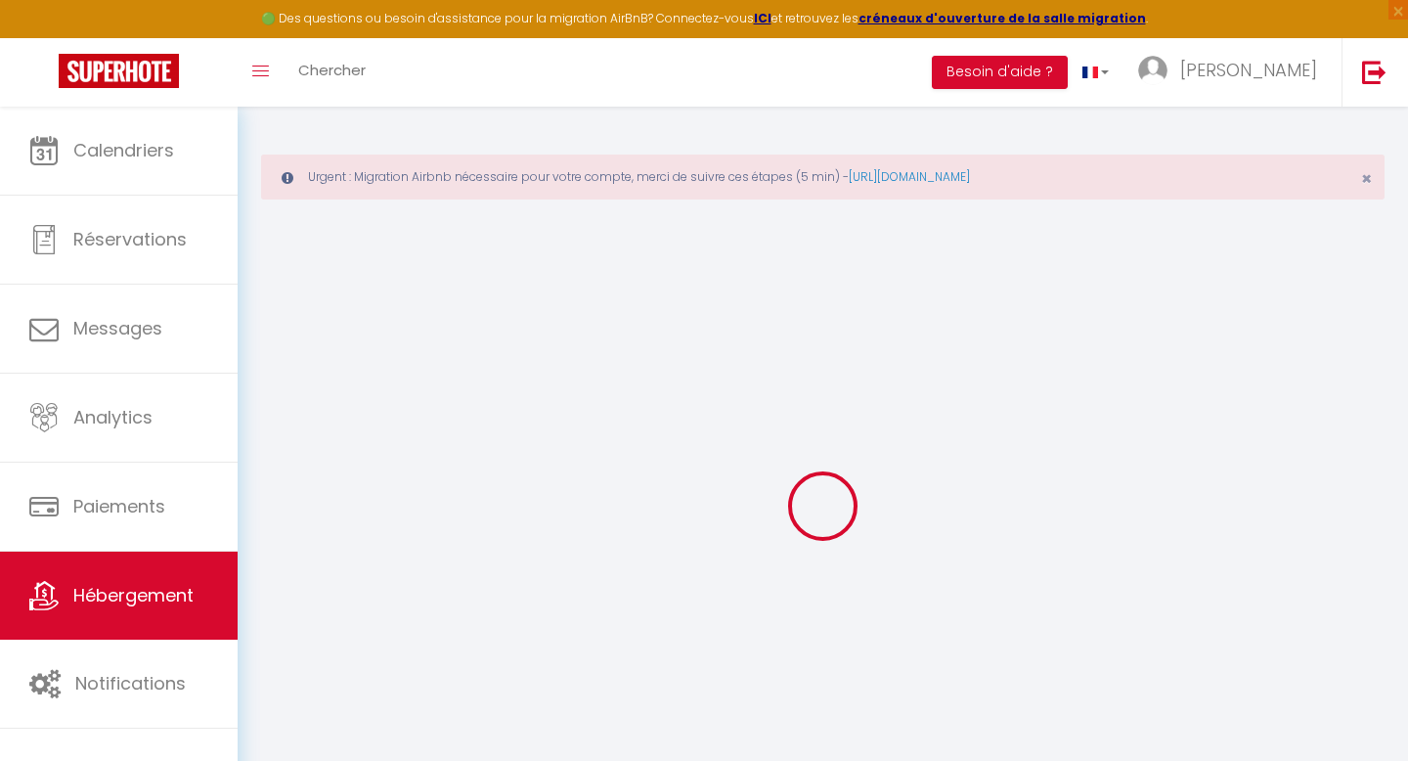
checkbox input "false"
select select "16:00"
select select "23:45"
select select "11:00"
select select "30"
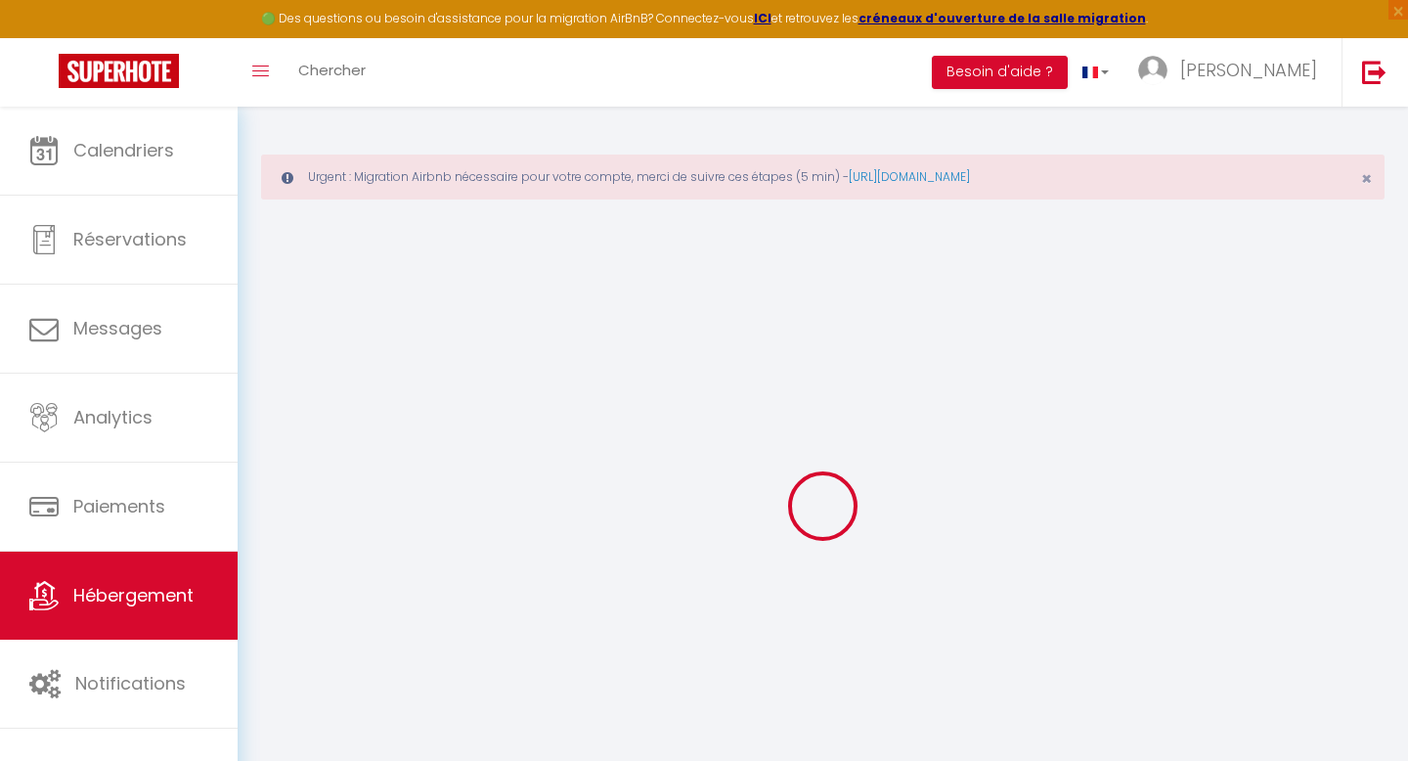
select select "120"
checkbox input "true"
checkbox input "false"
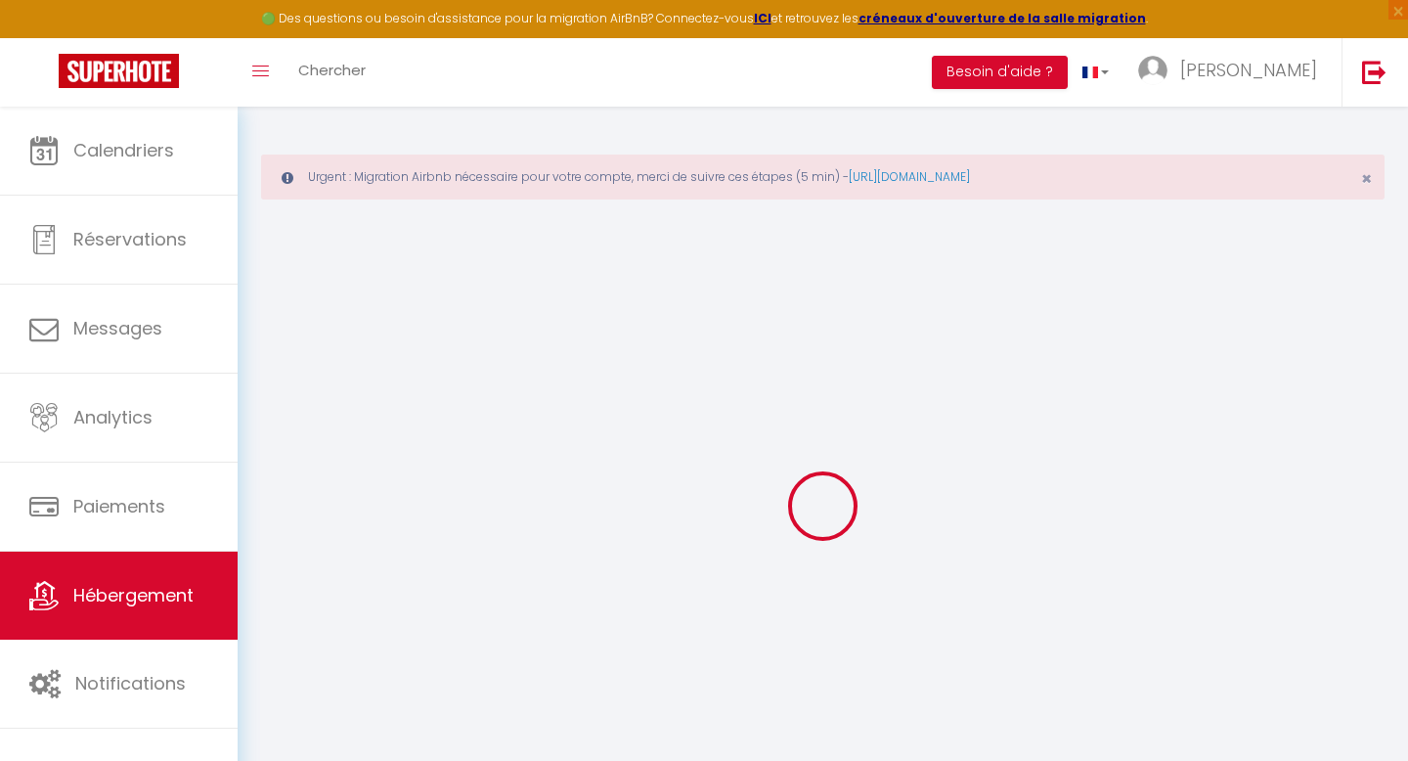
checkbox input "true"
checkbox input "false"
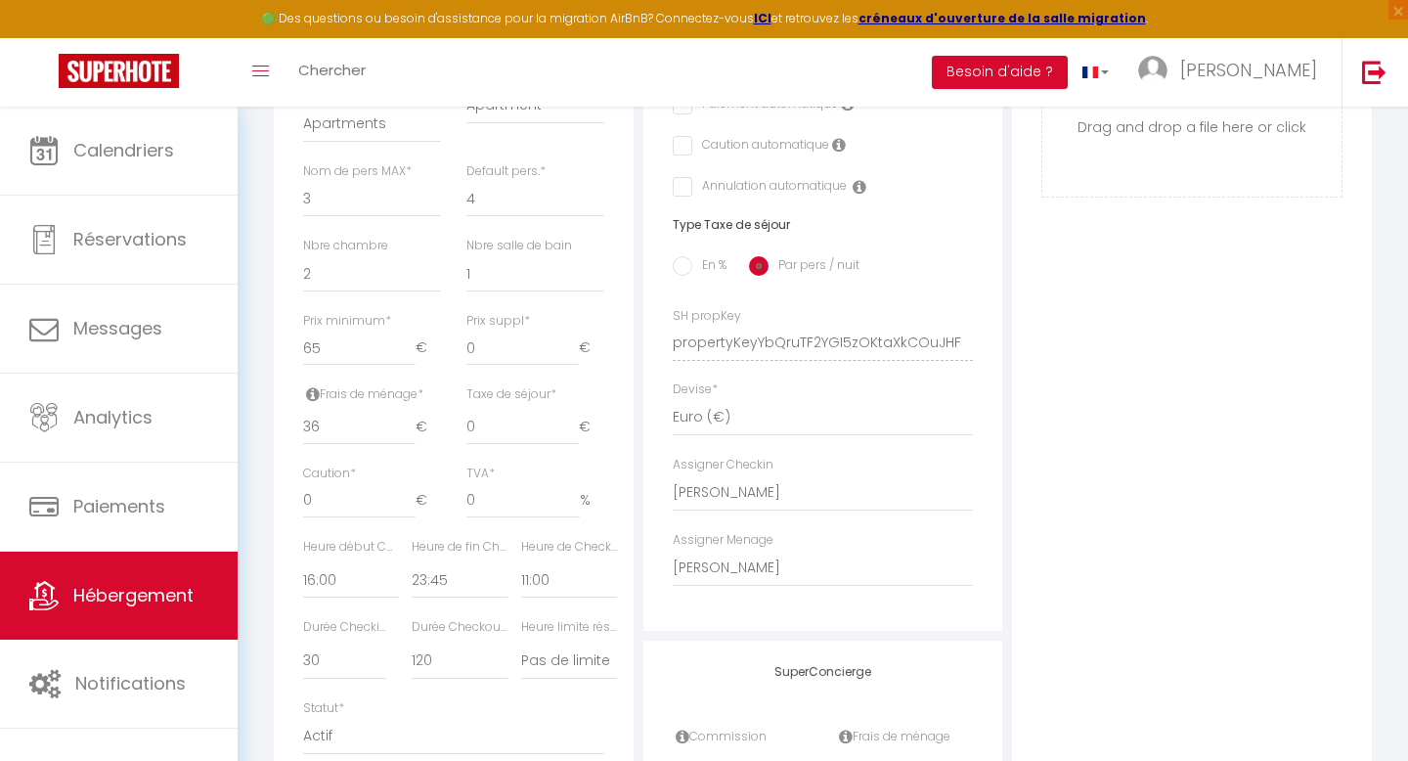
scroll to position [808, 0]
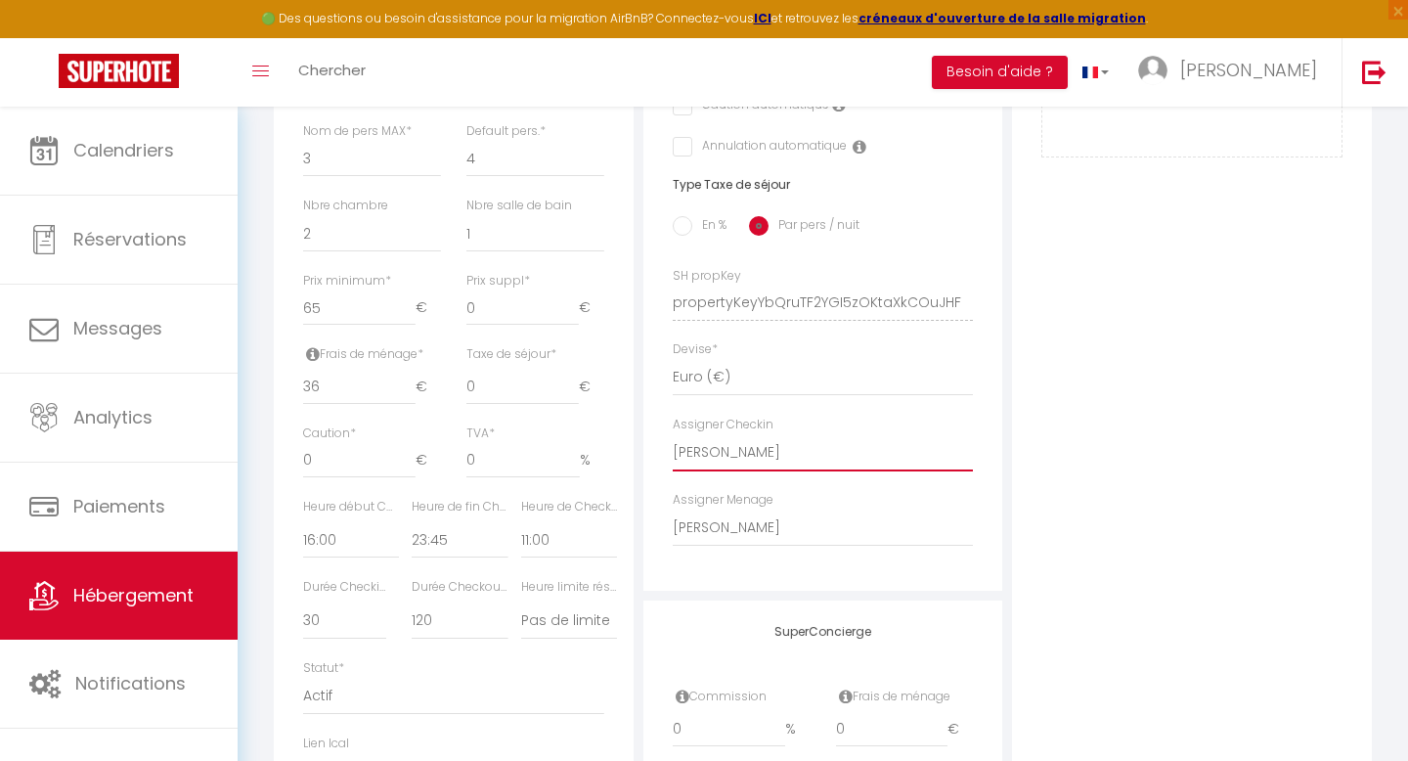
click at [753, 456] on select "- [PERSON_NAME] El [PERSON_NAME] [PERSON_NAME] [PERSON_NAME] [PERSON_NAME]" at bounding box center [823, 452] width 301 height 37
click at [673, 434] on select "- [PERSON_NAME] El [PERSON_NAME] [PERSON_NAME] [PERSON_NAME] [PERSON_NAME]" at bounding box center [823, 452] width 301 height 37
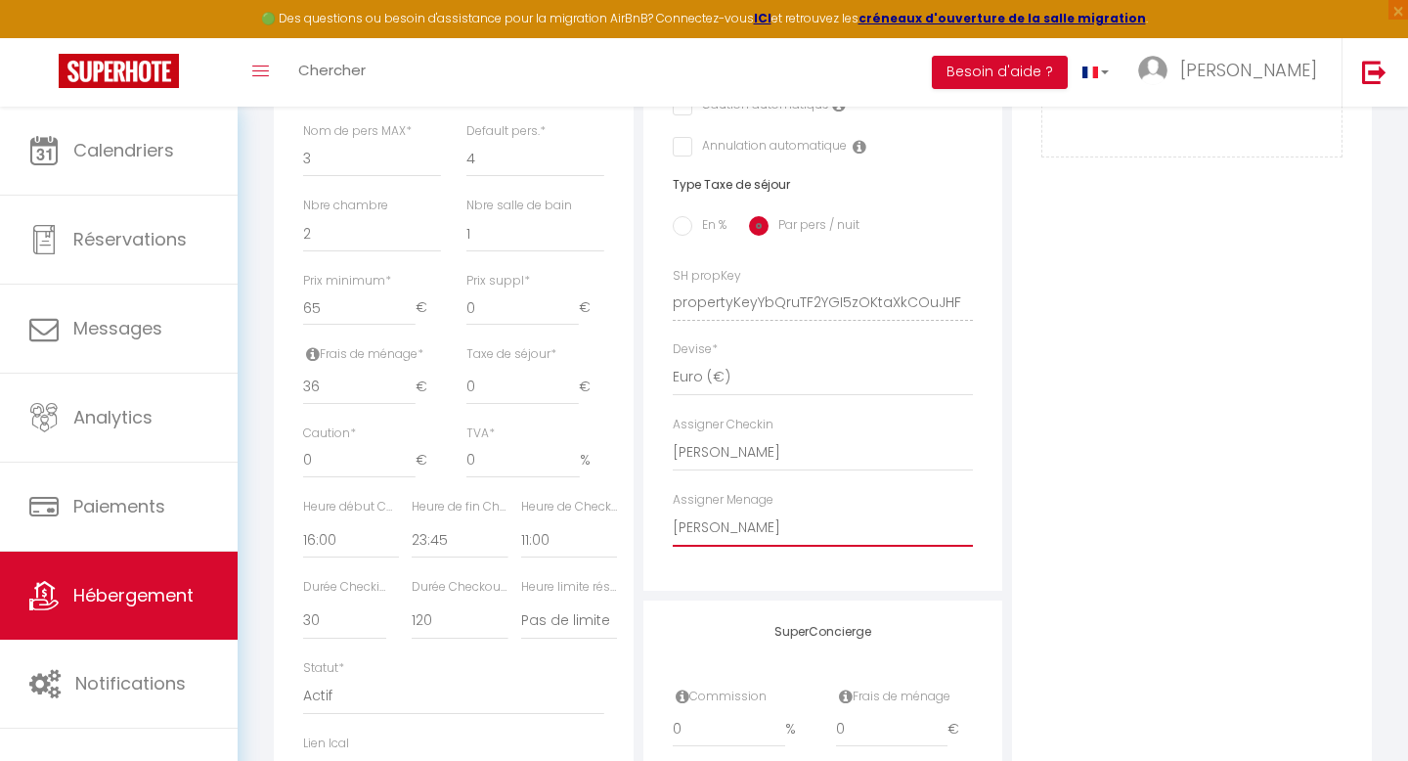
click at [733, 527] on select "- [PERSON_NAME] El [PERSON_NAME] [PERSON_NAME] [PERSON_NAME] [PERSON_NAME]" at bounding box center [823, 528] width 301 height 37
click at [673, 510] on select "- [PERSON_NAME] El [PERSON_NAME] [PERSON_NAME] [PERSON_NAME] [PERSON_NAME]" at bounding box center [823, 528] width 301 height 37
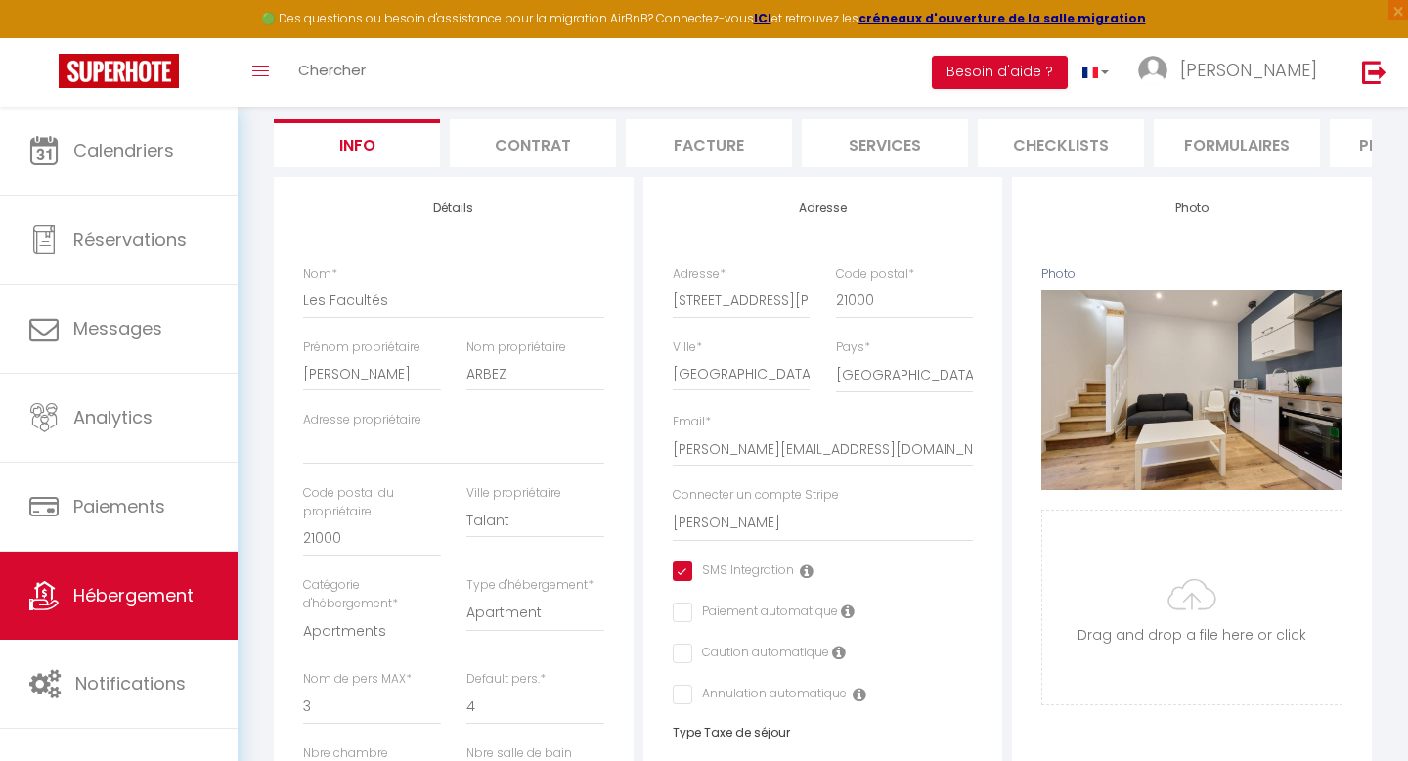
scroll to position [0, 0]
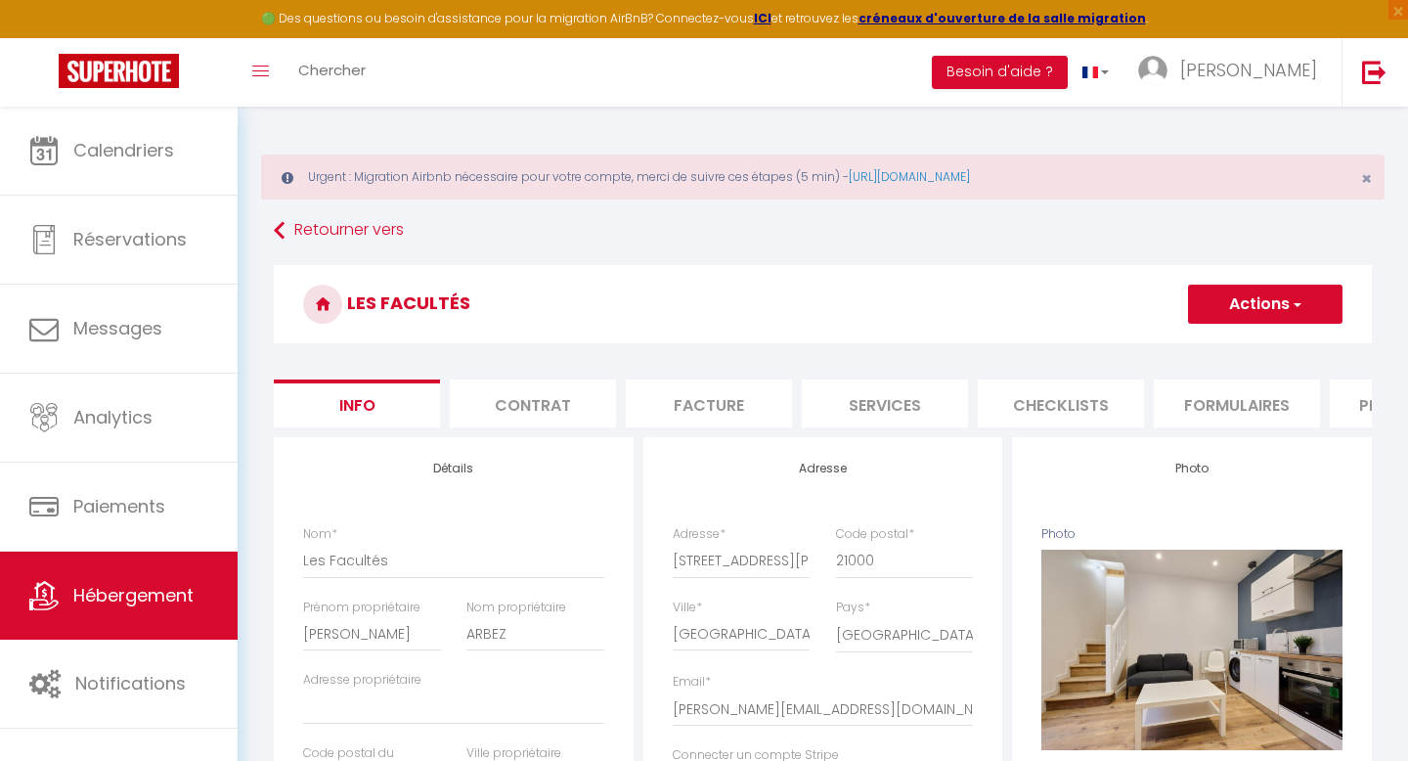
click at [1273, 304] on button "Actions" at bounding box center [1265, 304] width 155 height 39
click at [1209, 345] on input "Enregistrer" at bounding box center [1188, 347] width 72 height 20
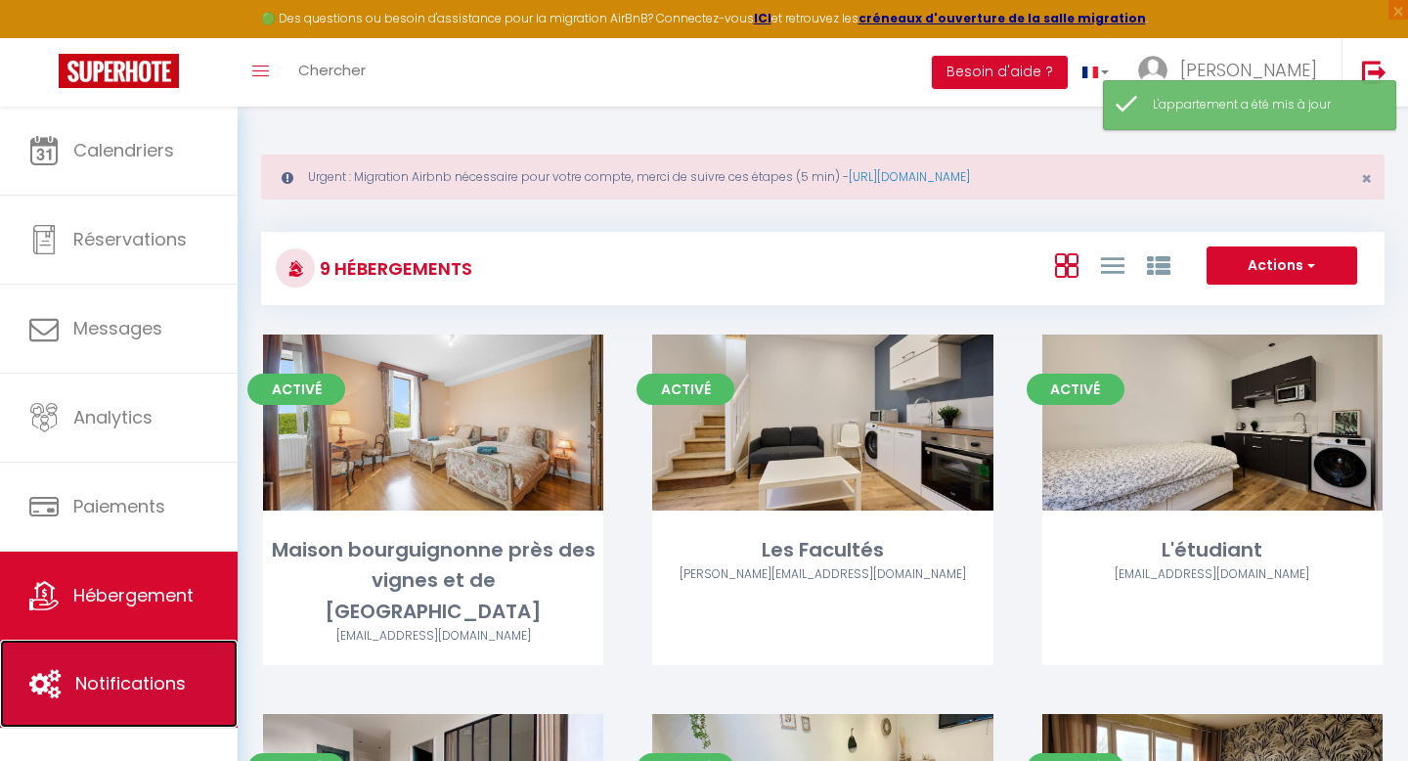
click at [186, 677] on link "Notifications" at bounding box center [119, 684] width 238 height 88
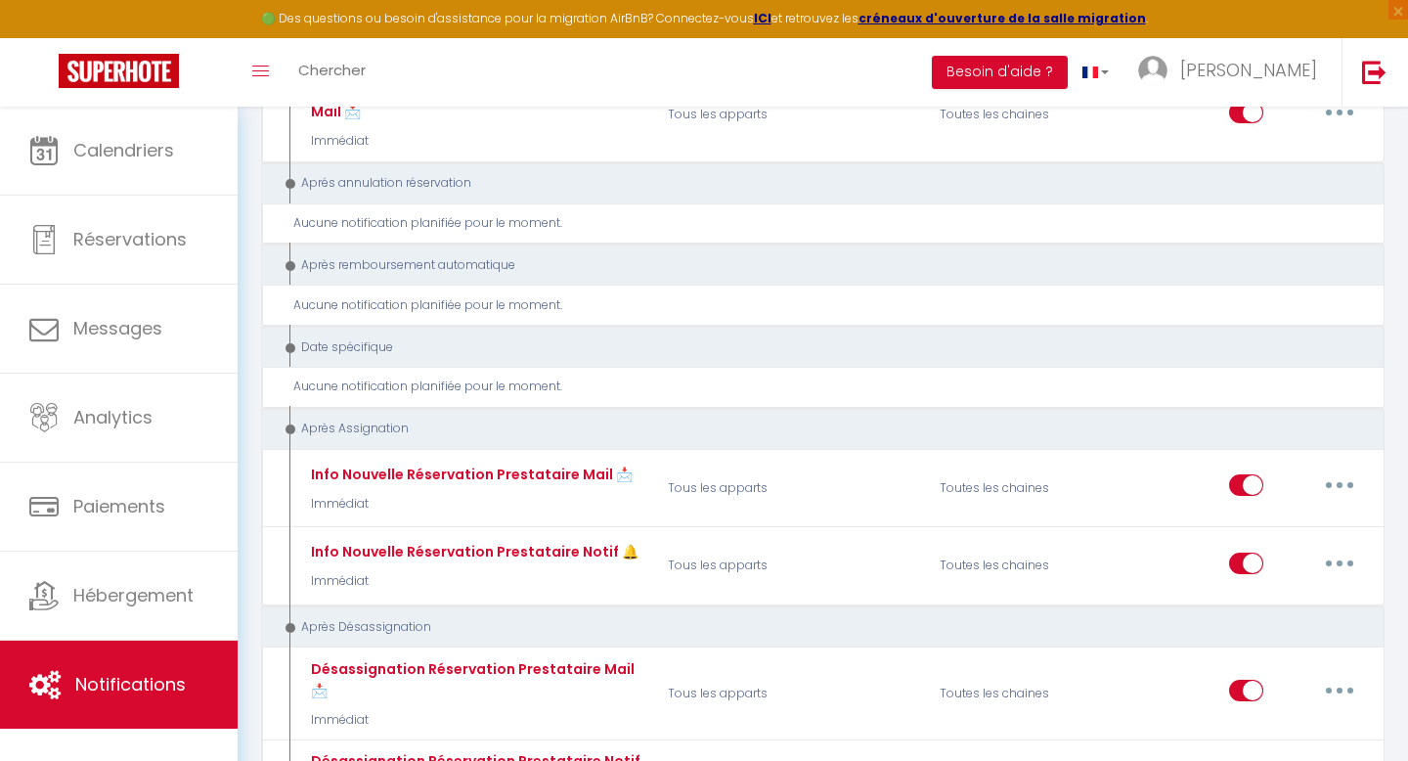
scroll to position [3984, 0]
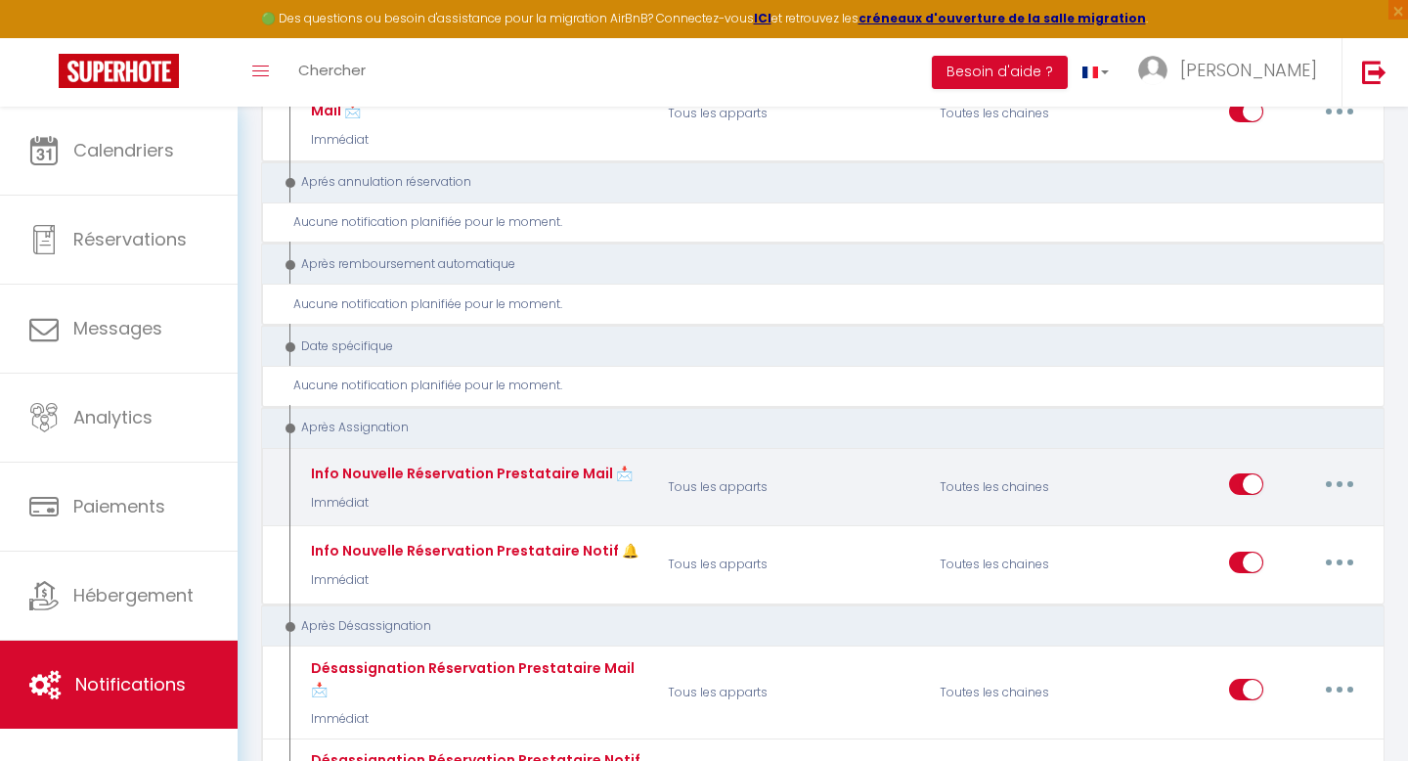
click at [1344, 468] on button "button" at bounding box center [1340, 483] width 55 height 31
click at [1265, 513] on link "Editer" at bounding box center [1289, 529] width 145 height 33
type input "Info Nouvelle Réservation Prestataire Mail 📩"
select select "21"
select select "Immédiat"
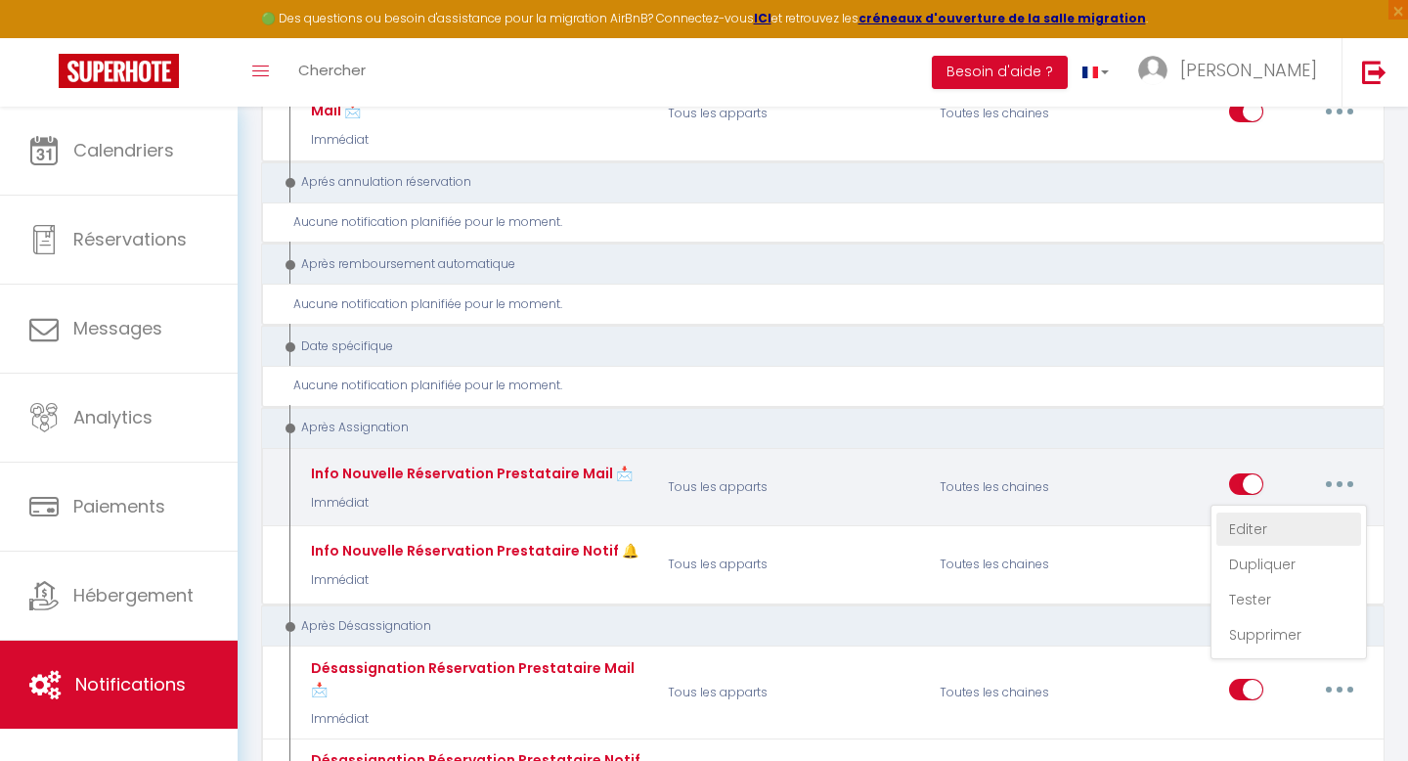
select select
checkbox input "false"
checkbox input "true"
checkbox input "false"
radio input "true"
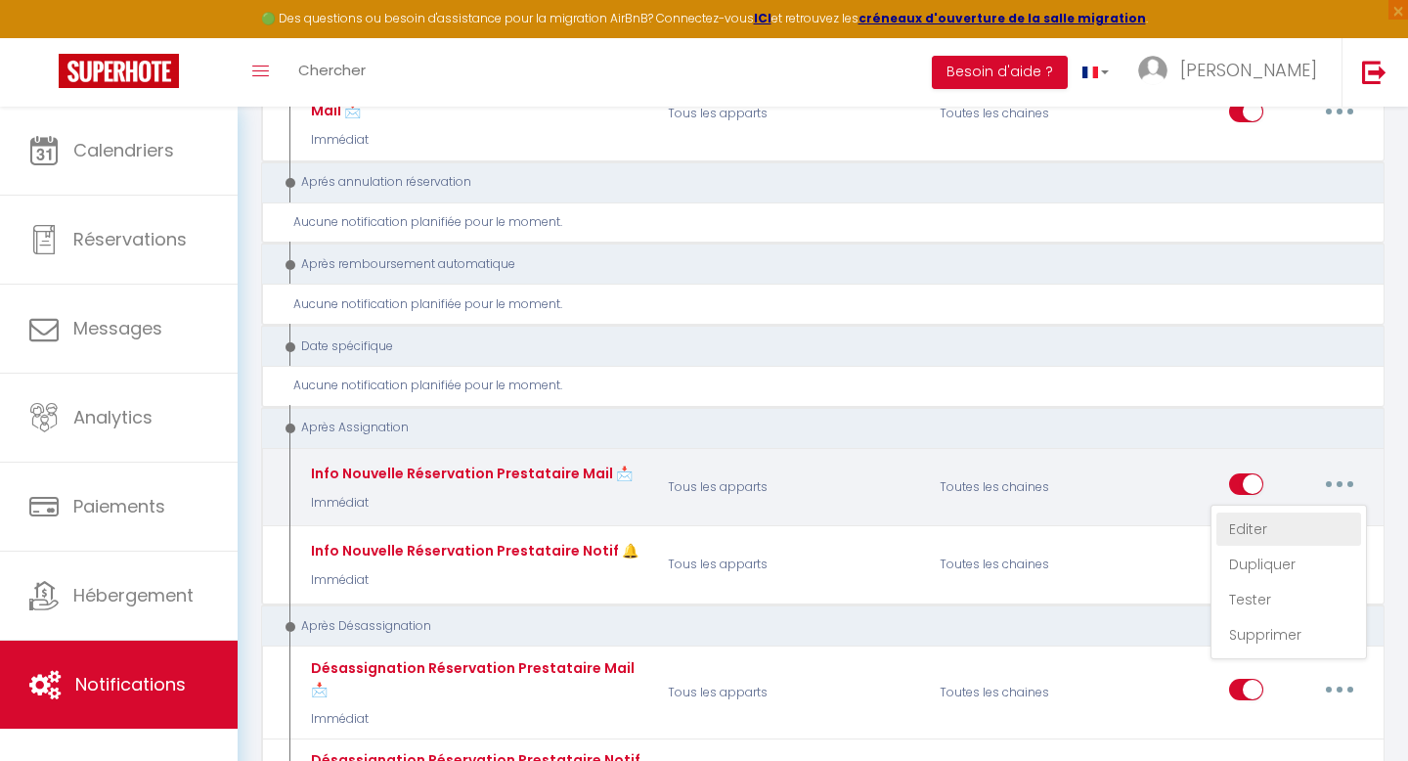
type input "👱🏻‍♀️ Nouvelle réservation pour [RENTAL:NAME] à [RENTAL:CITY] - N° [BOOKING:ID]"
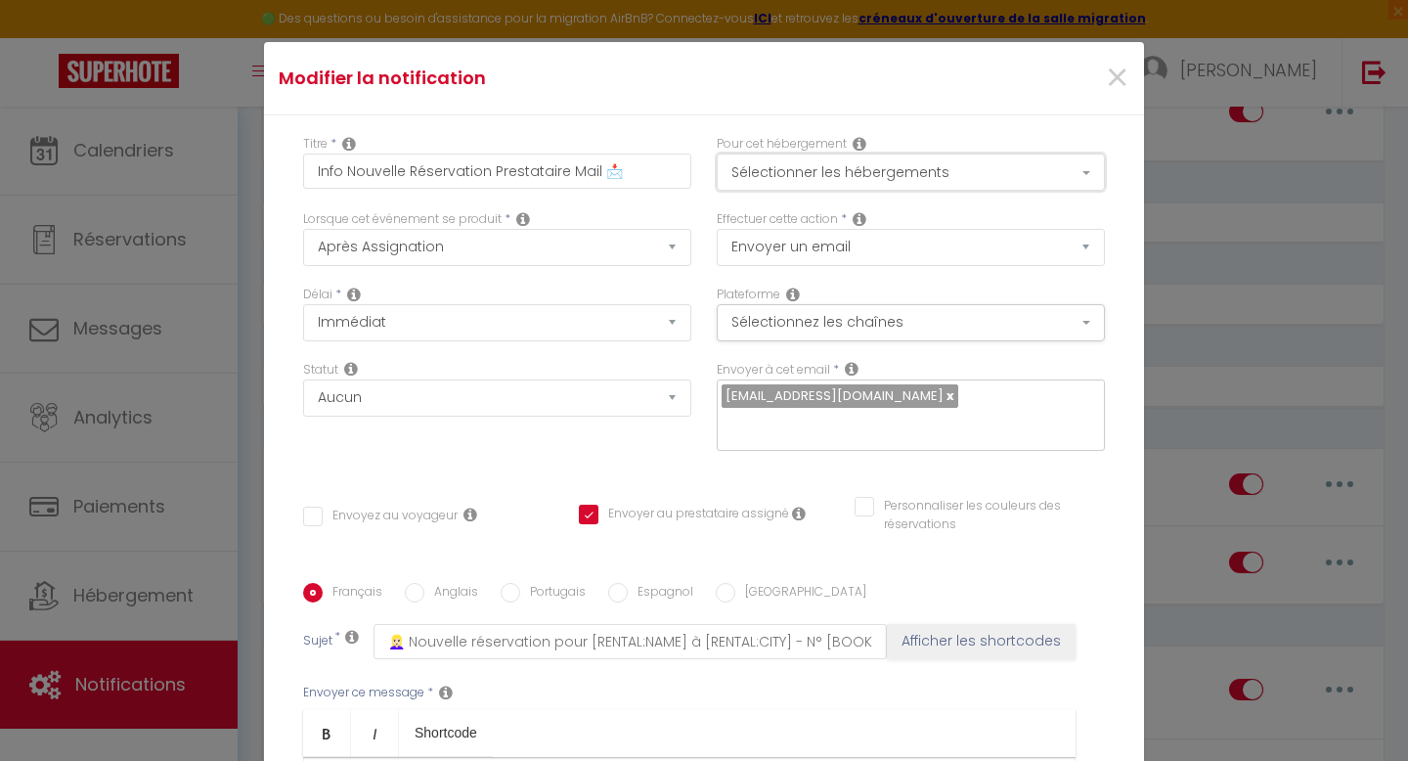
click at [981, 167] on button "Sélectionner les hébergements" at bounding box center [911, 172] width 388 height 37
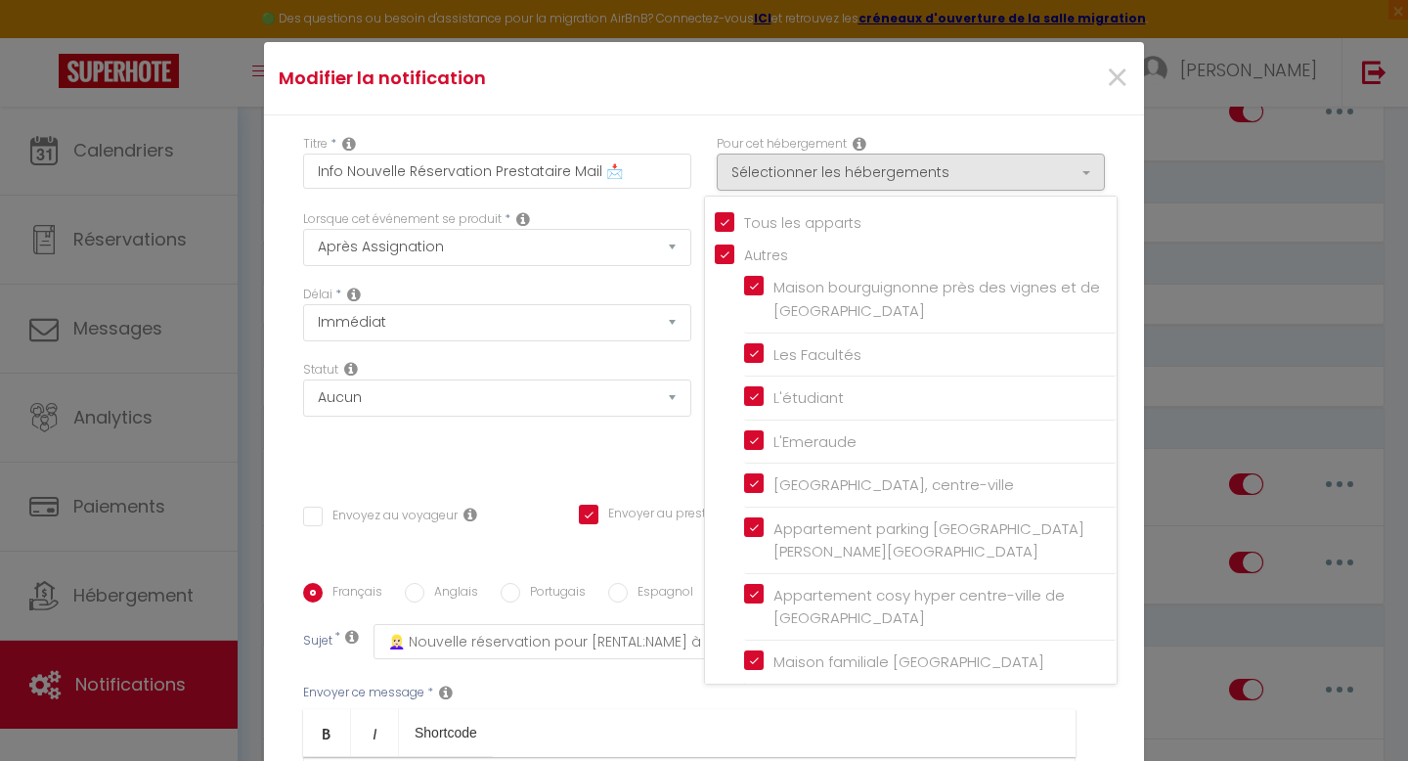
click at [1135, 390] on div "Titre * Info Nouvelle Réservation Prestataire Mail 📩 Pour cet hébergement Sélec…" at bounding box center [704, 583] width 880 height 936
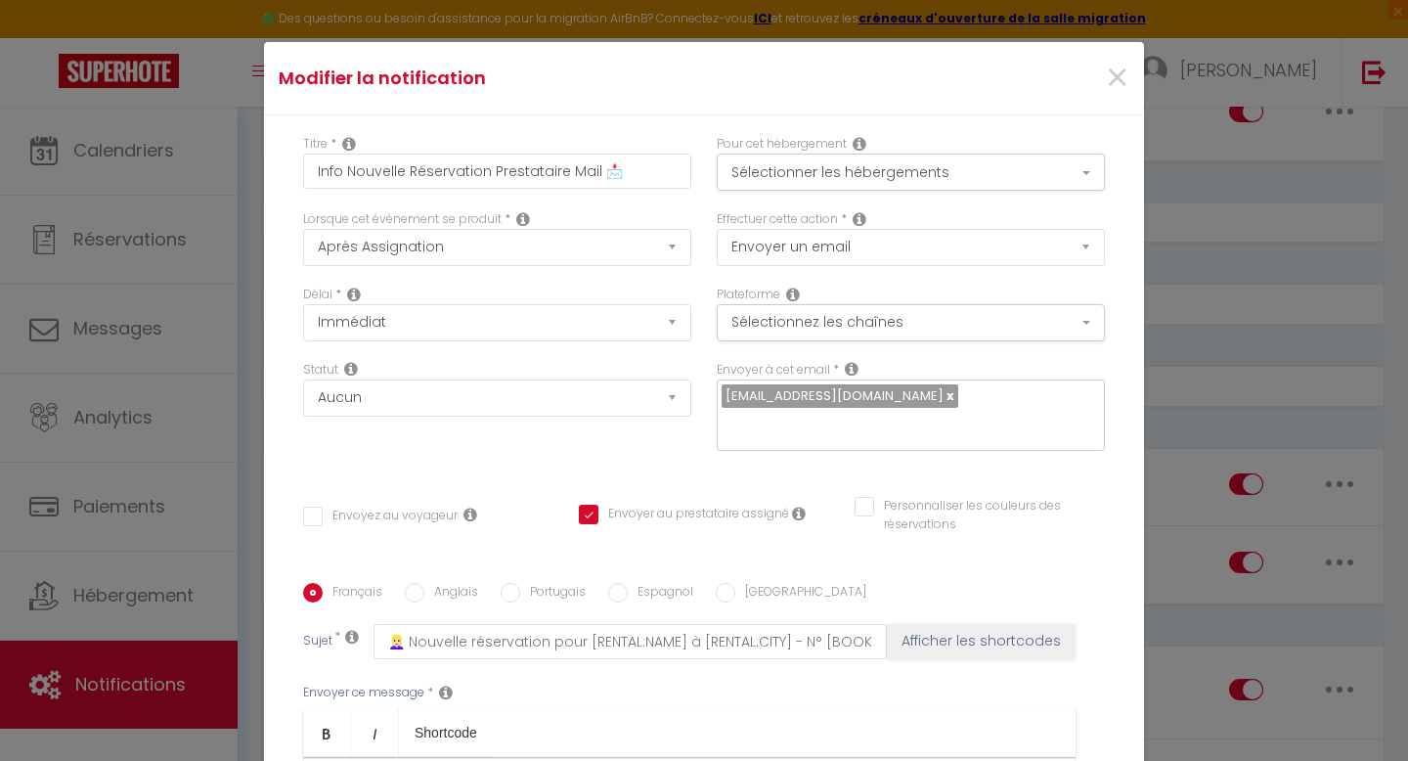
scroll to position [330, 0]
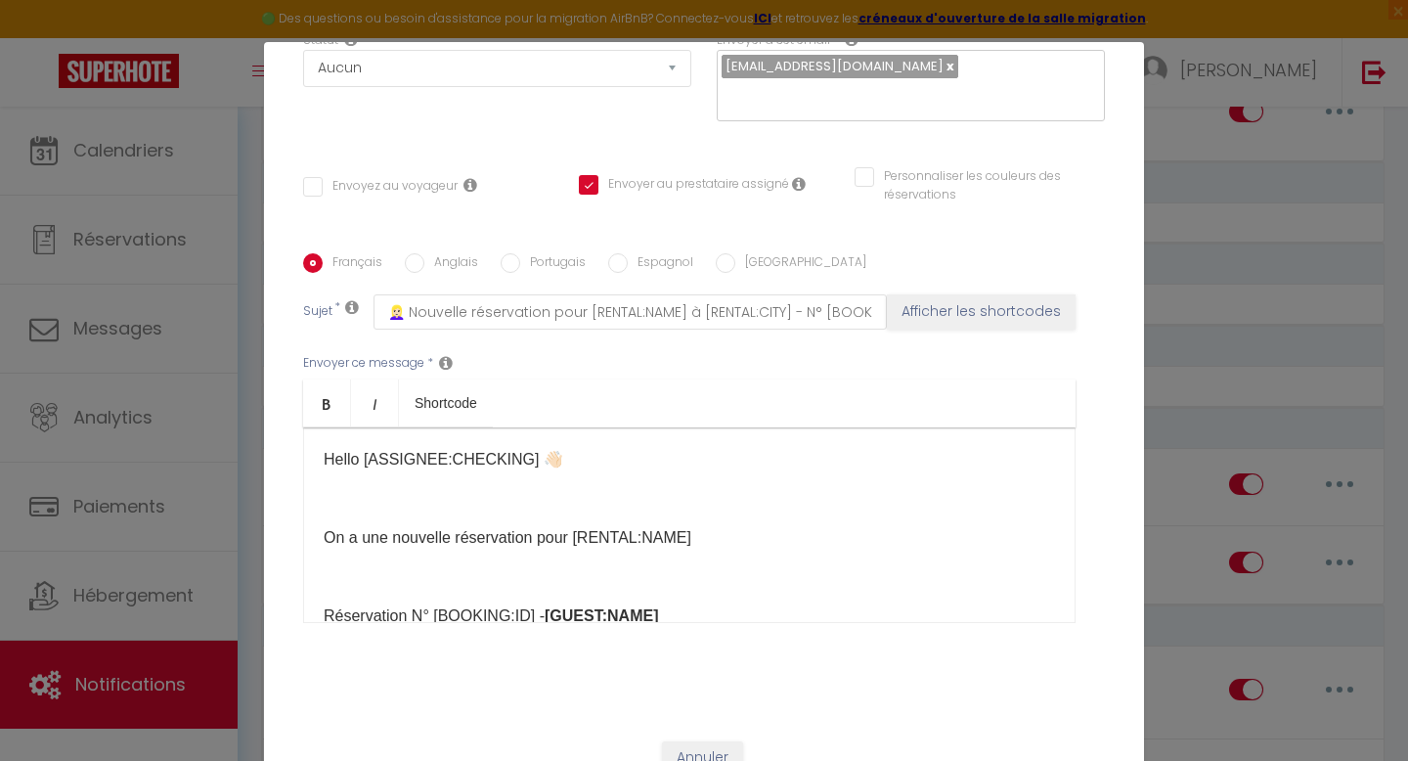
checkbox input "false"
checkbox input "true"
checkbox input "false"
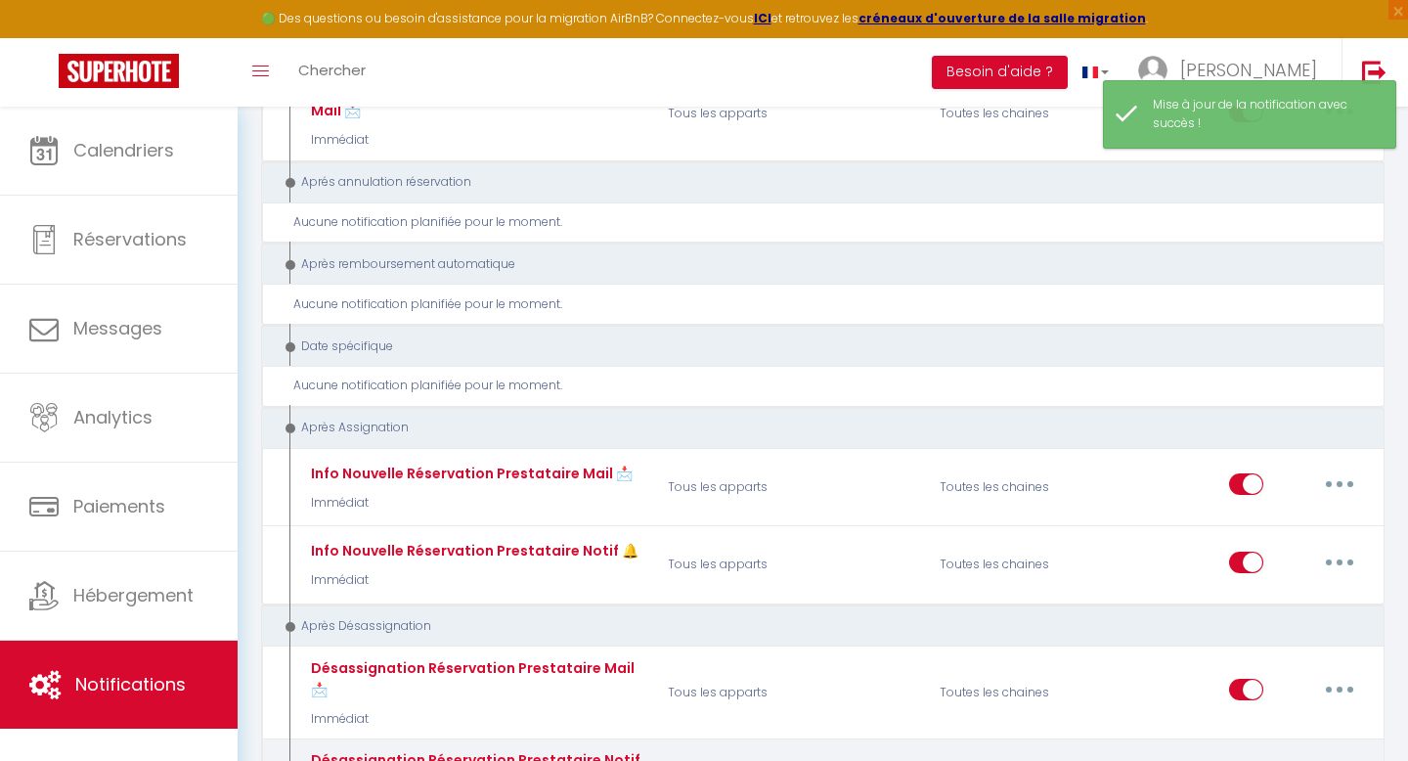
type input "Désassignation Réservation Prestataire Notif 🔔"
checkbox input "false"
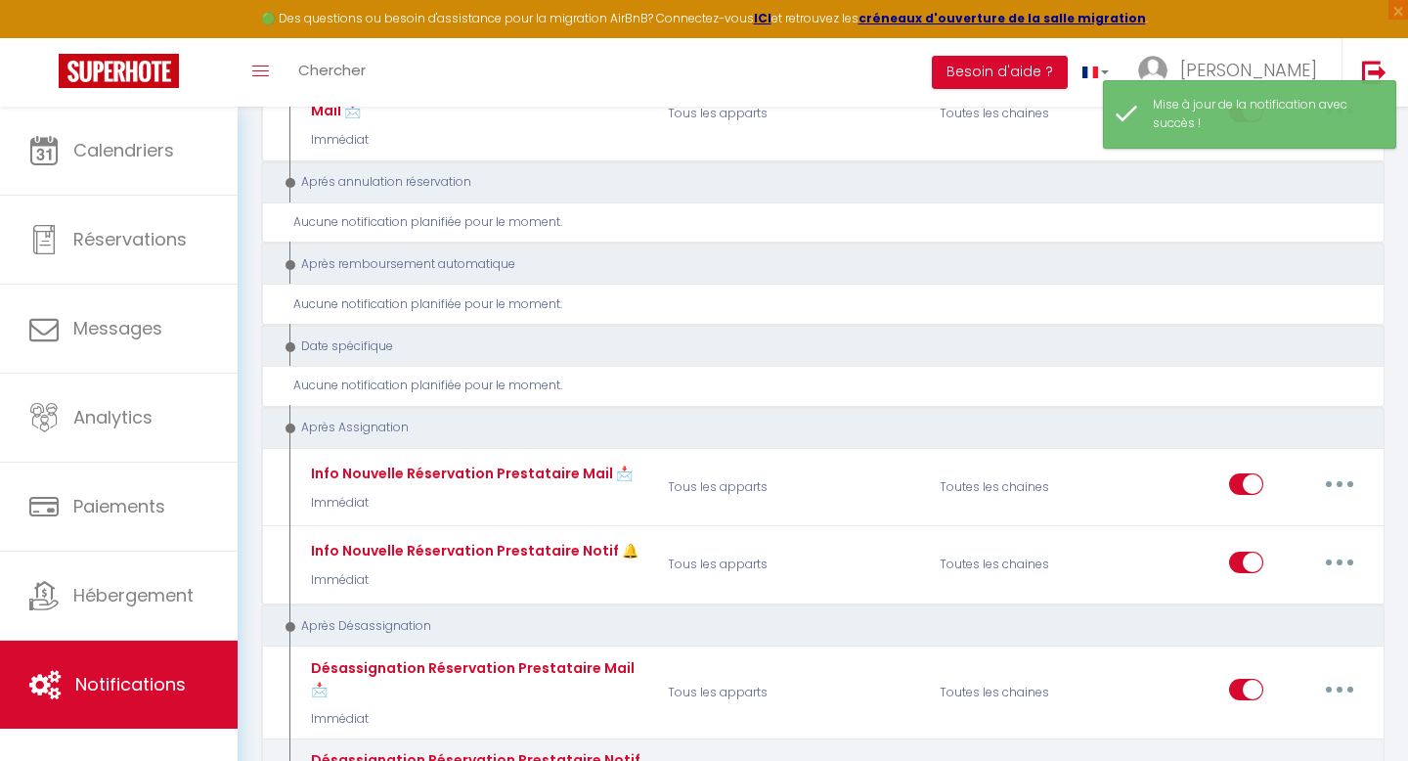
select select "22"
select select "notification"
select select "Immédiat"
select select
checkbox input "false"
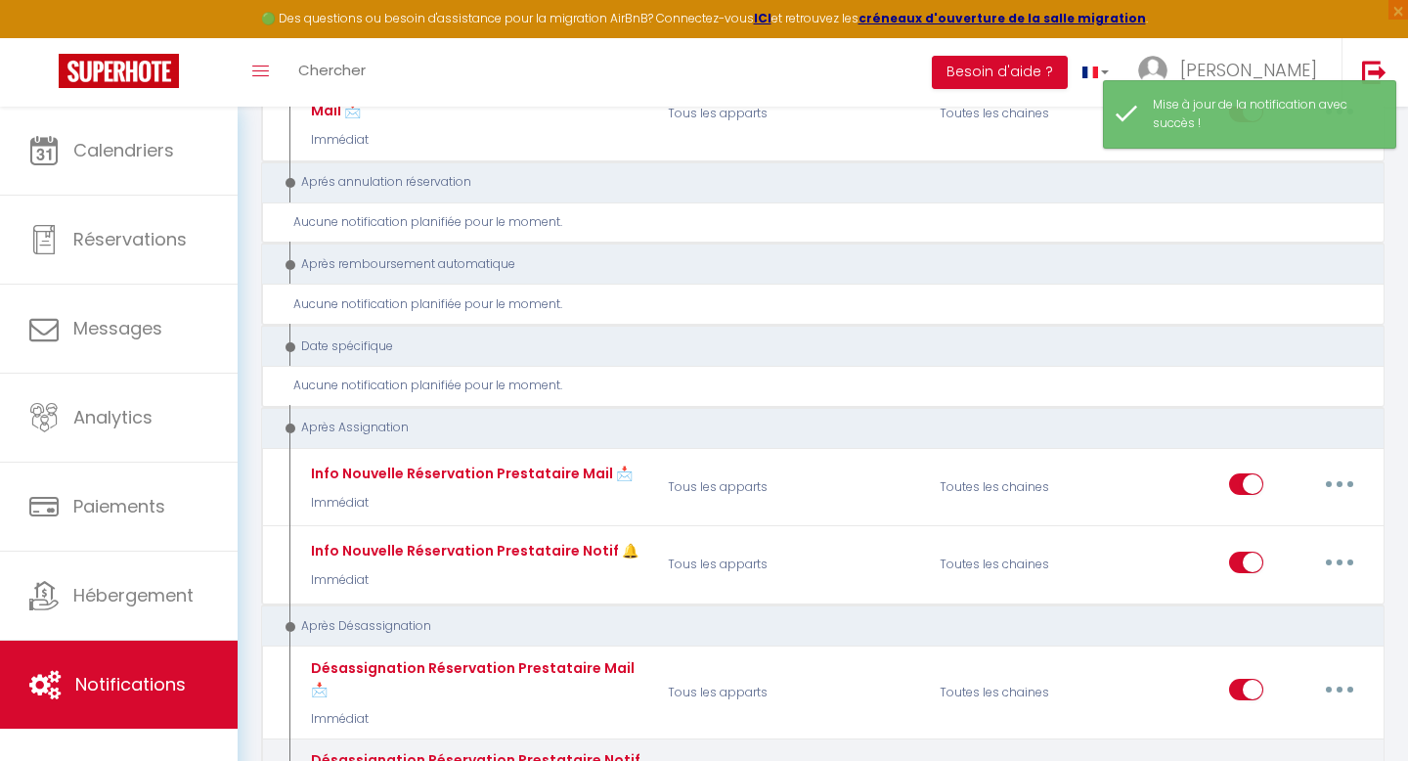
checkbox input "true"
checkbox input "false"
radio input "true"
checkbox input "false"
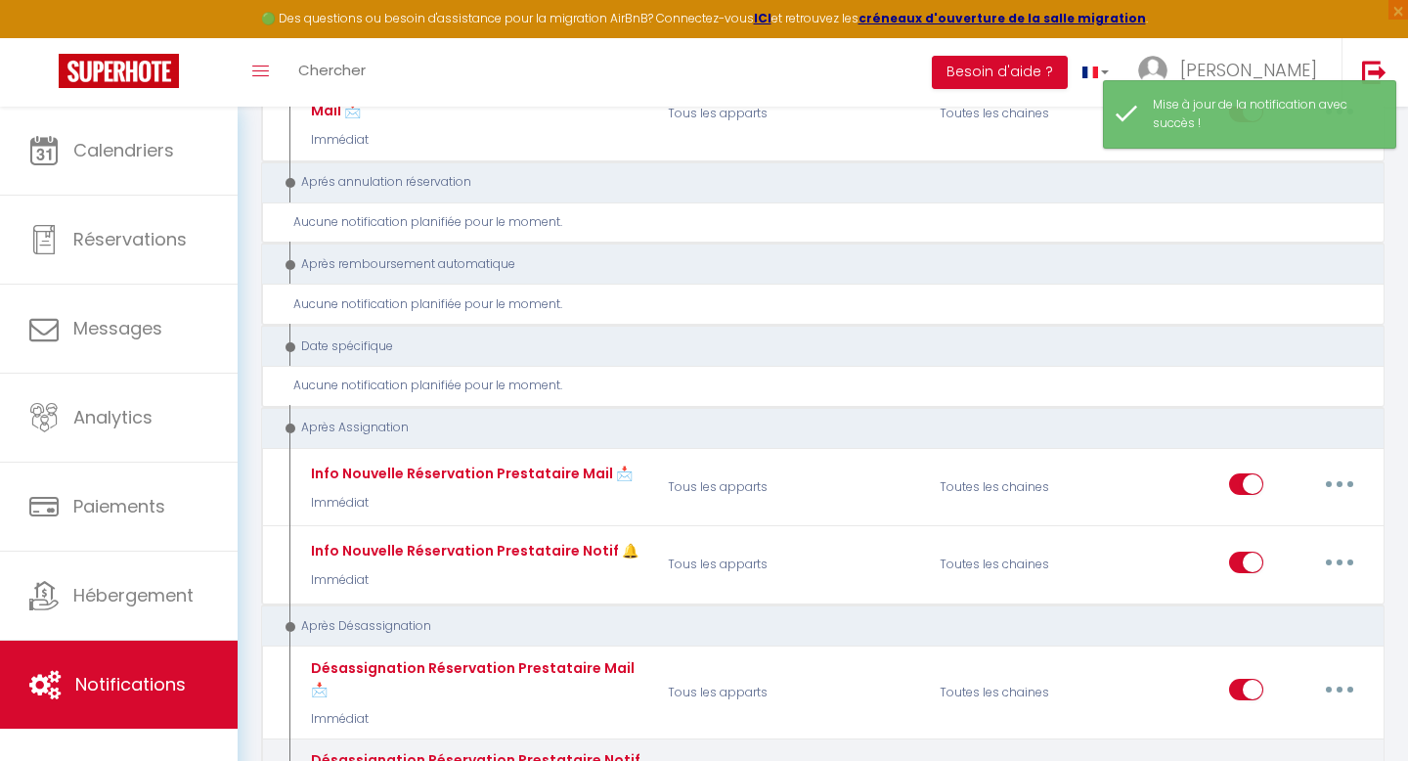
checkbox input "false"
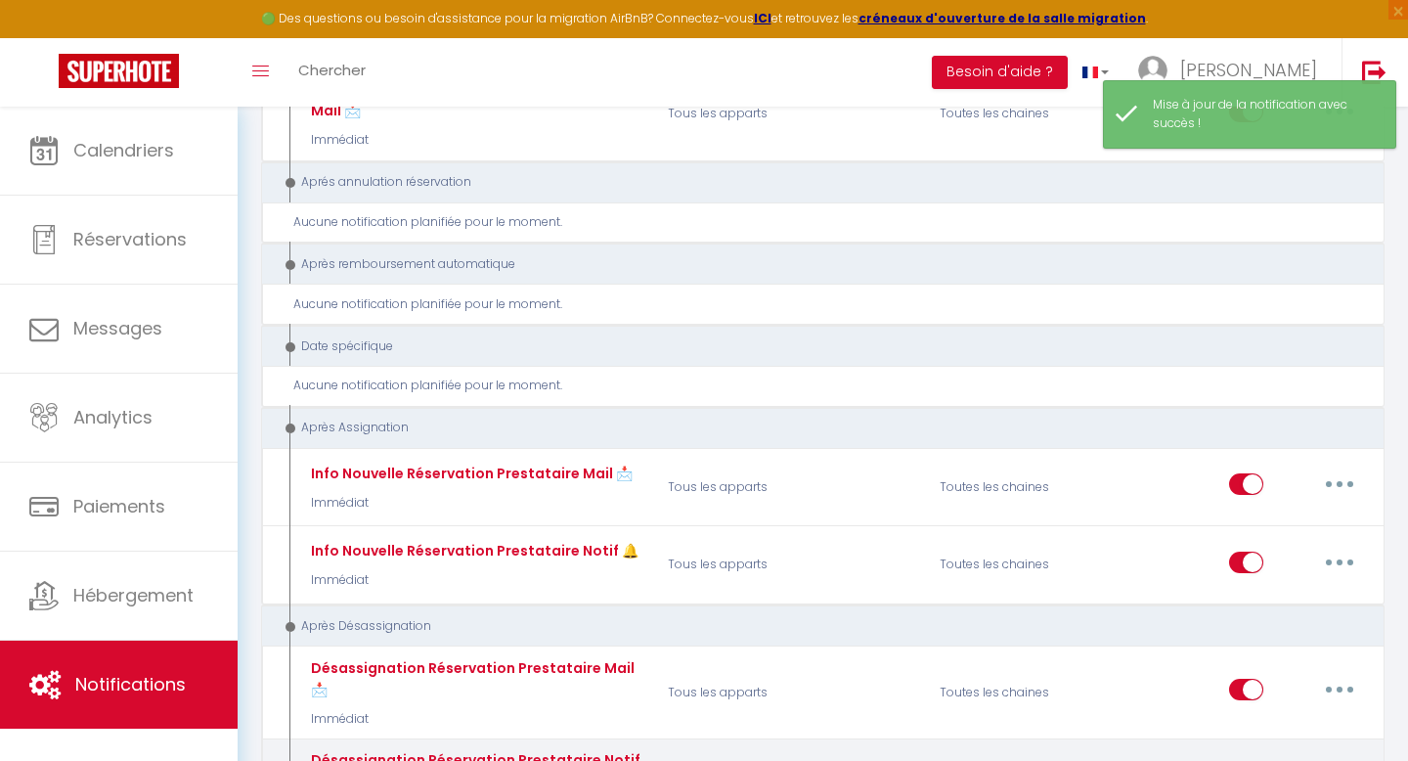
checkbox input "false"
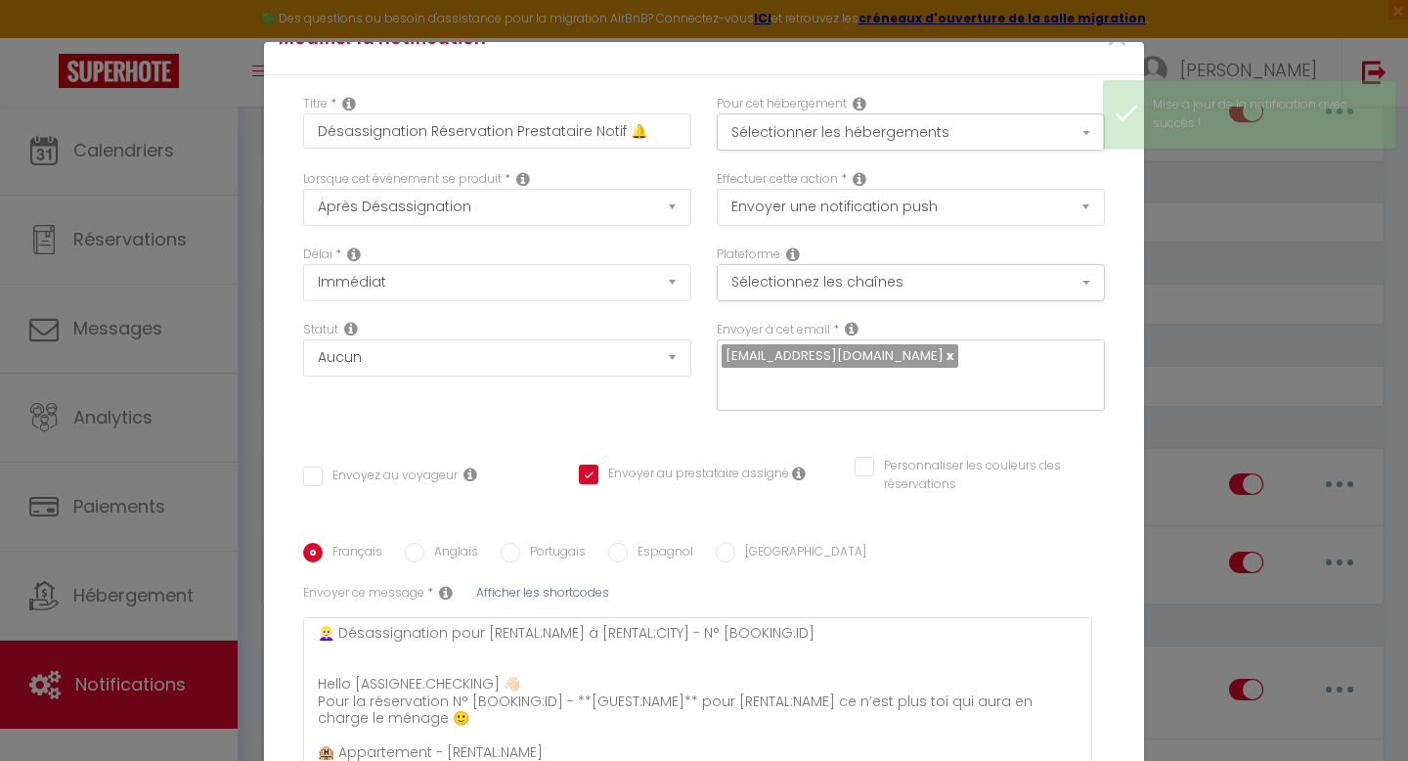
scroll to position [37, 0]
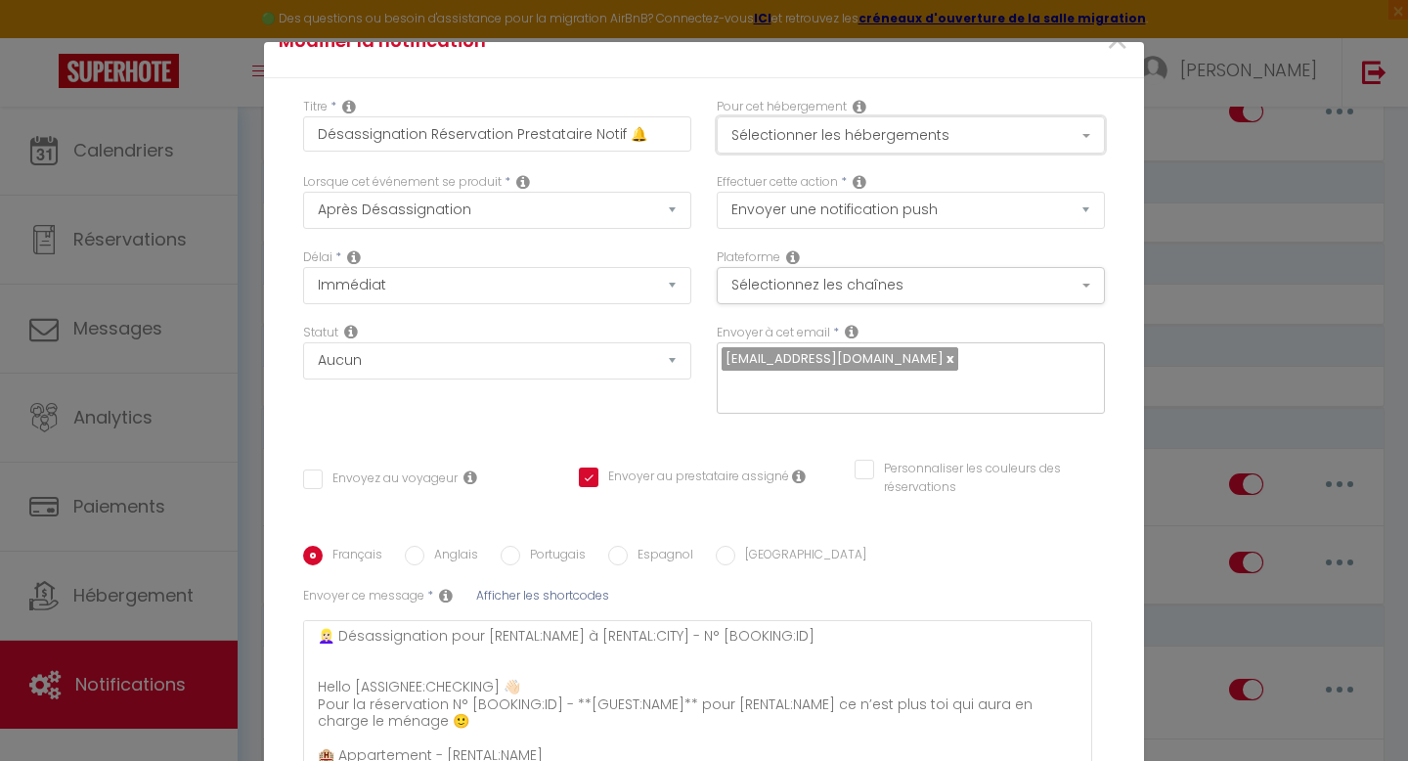
click at [891, 139] on button "Sélectionner les hébergements" at bounding box center [911, 134] width 388 height 37
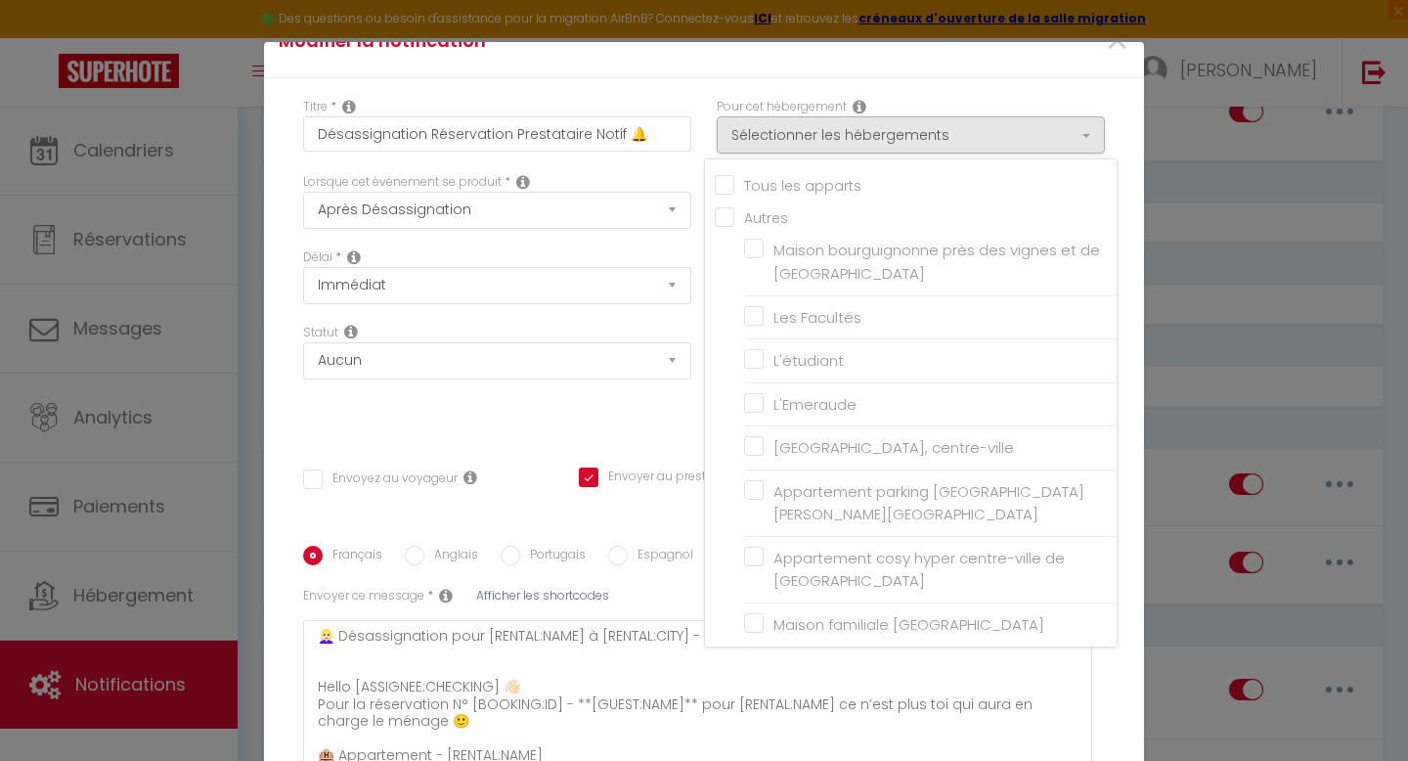
click at [792, 187] on input "Tous les apparts" at bounding box center [916, 184] width 402 height 20
checkbox input "true"
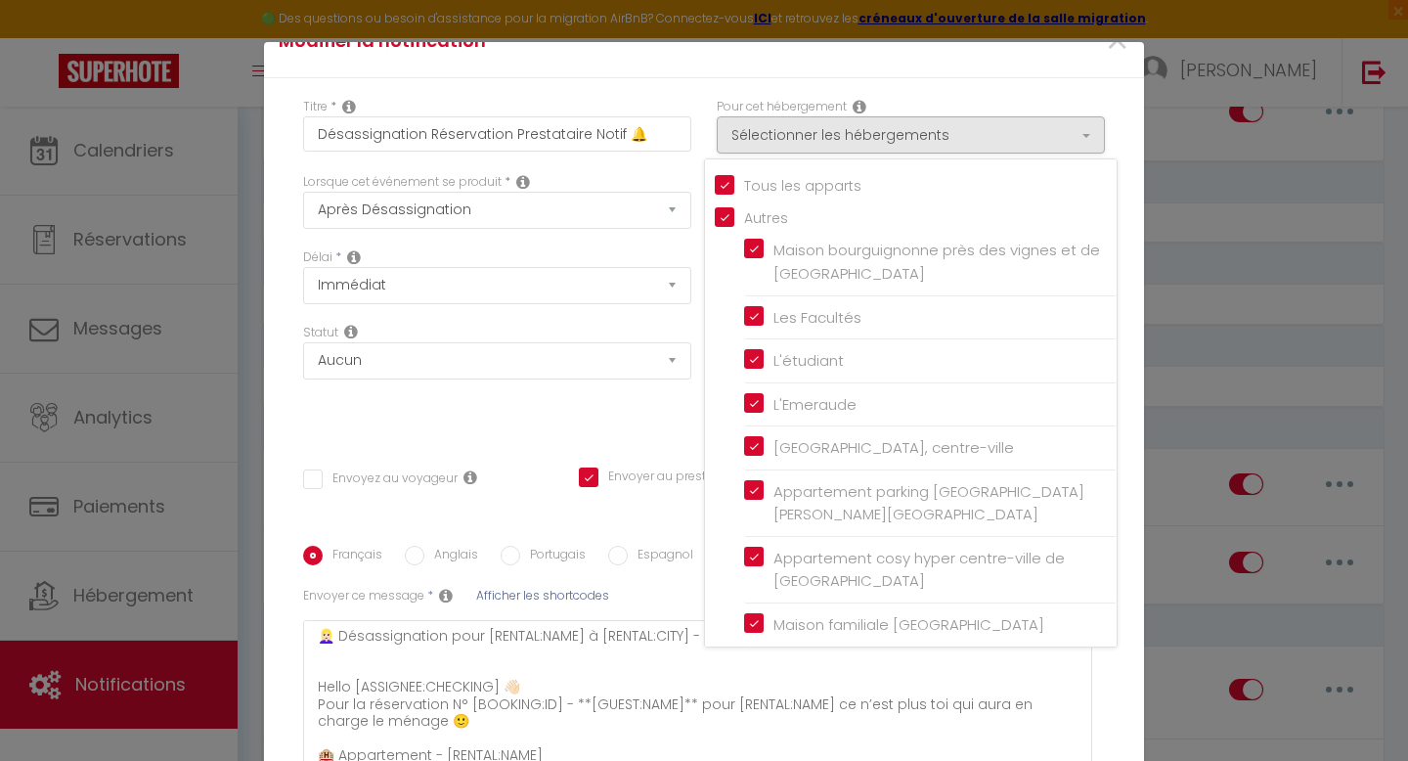
checkbox input "false"
checkbox input "true"
checkbox input "false"
checkbox input "true"
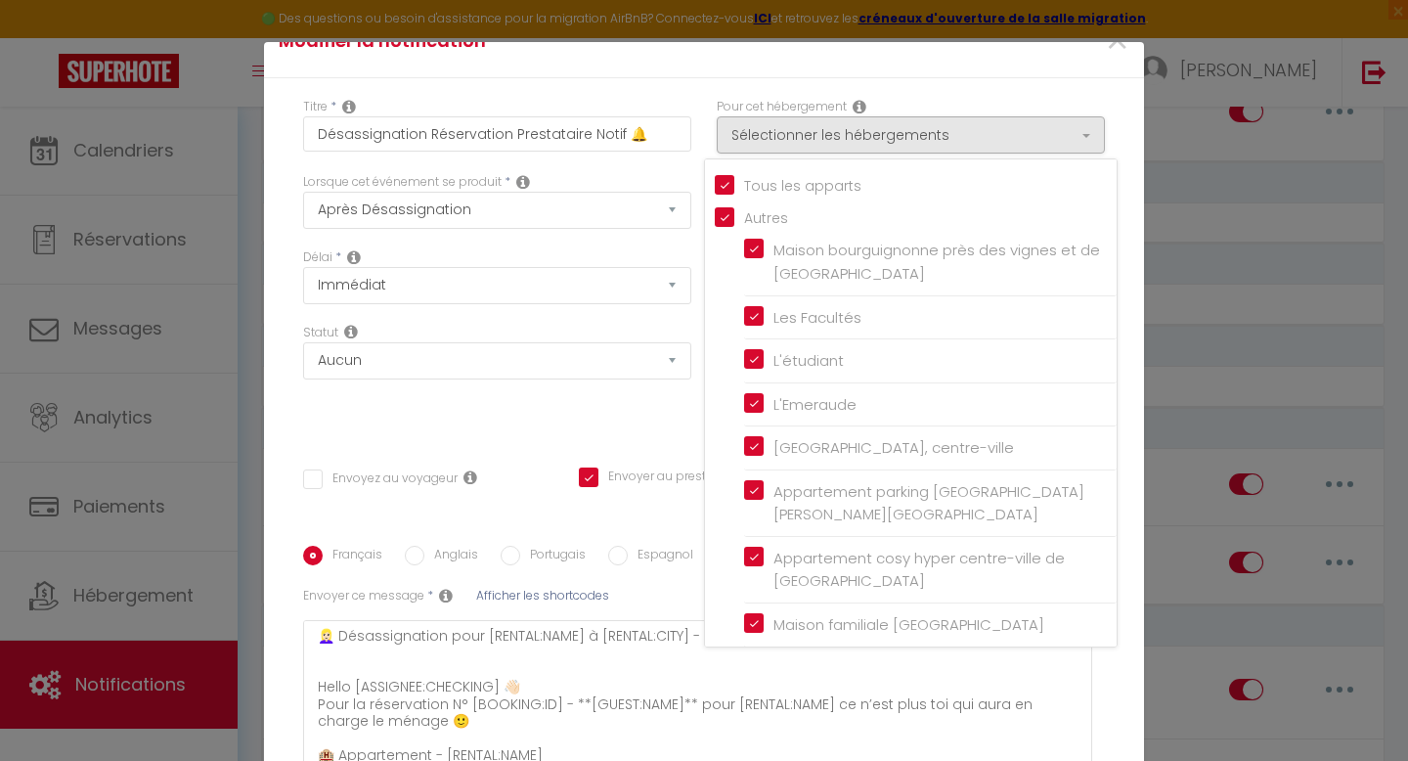
checkbox input "true"
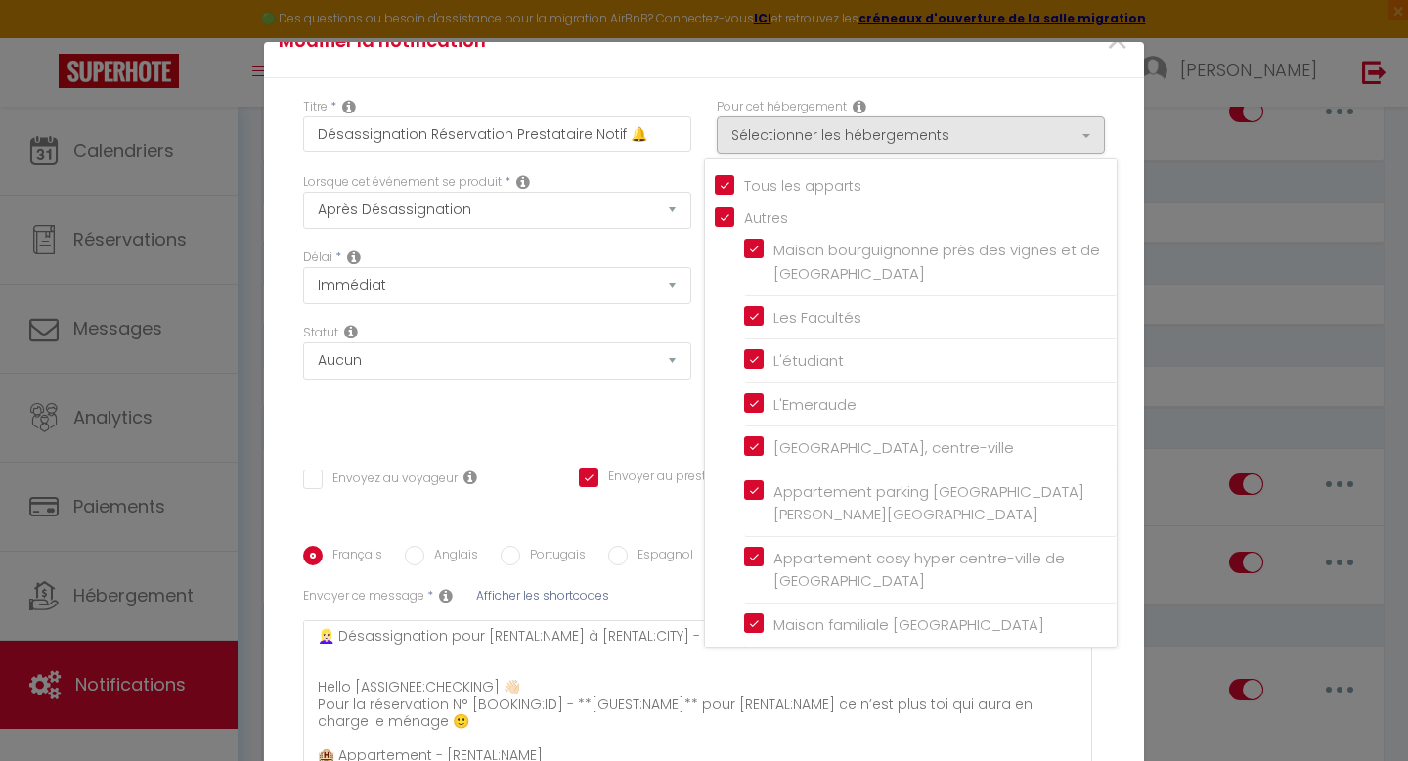
checkbox input "true"
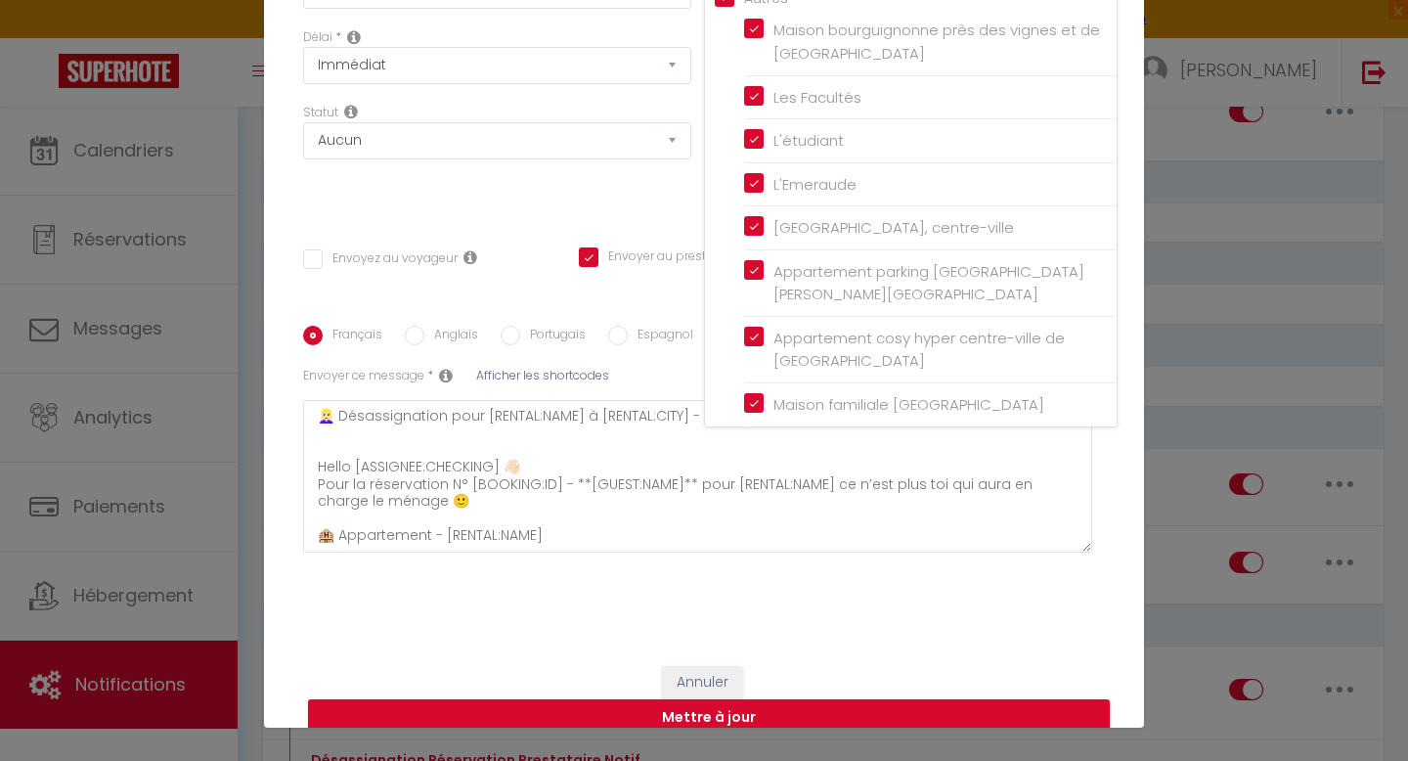
scroll to position [84, 0]
